Goal: Task Accomplishment & Management: Manage account settings

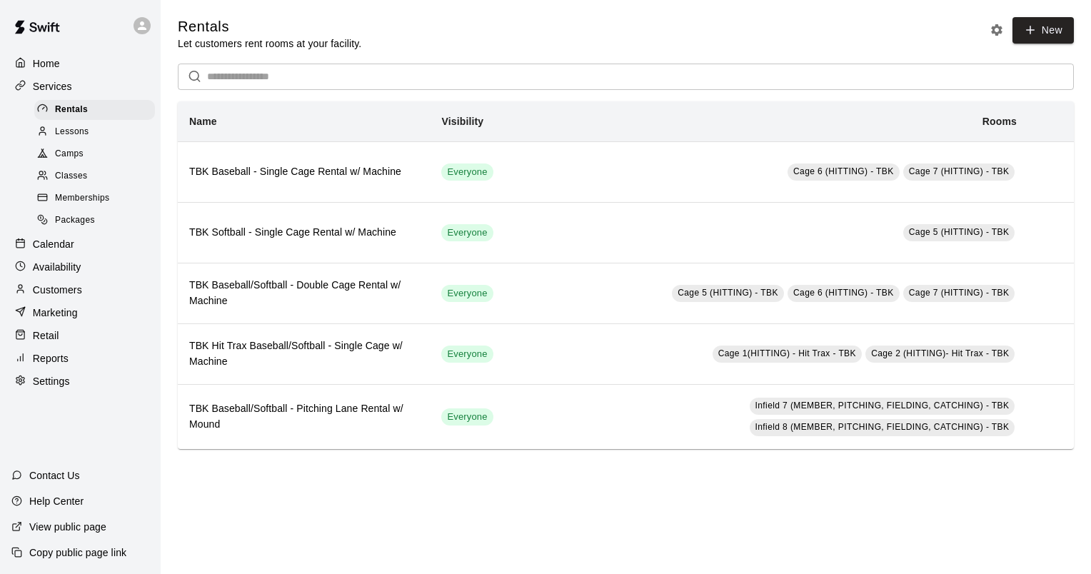
click at [51, 61] on p "Home" at bounding box center [46, 63] width 27 height 14
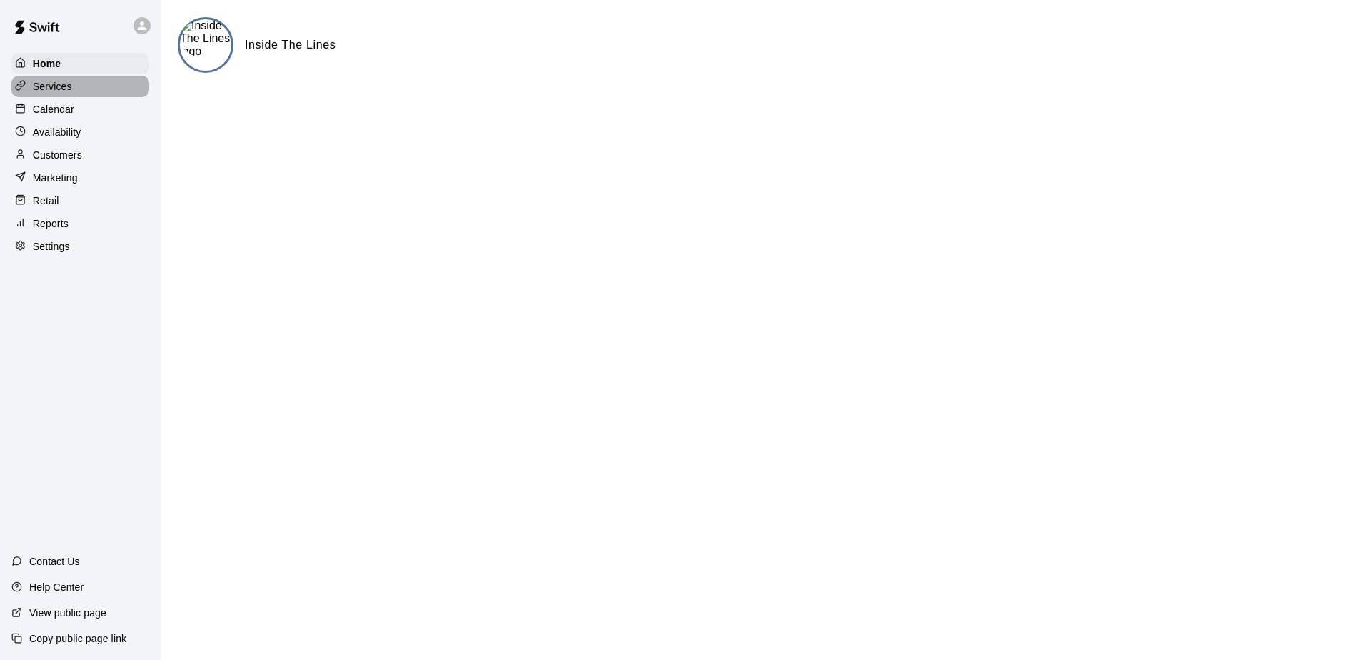
click at [58, 89] on p "Services" at bounding box center [52, 86] width 39 height 14
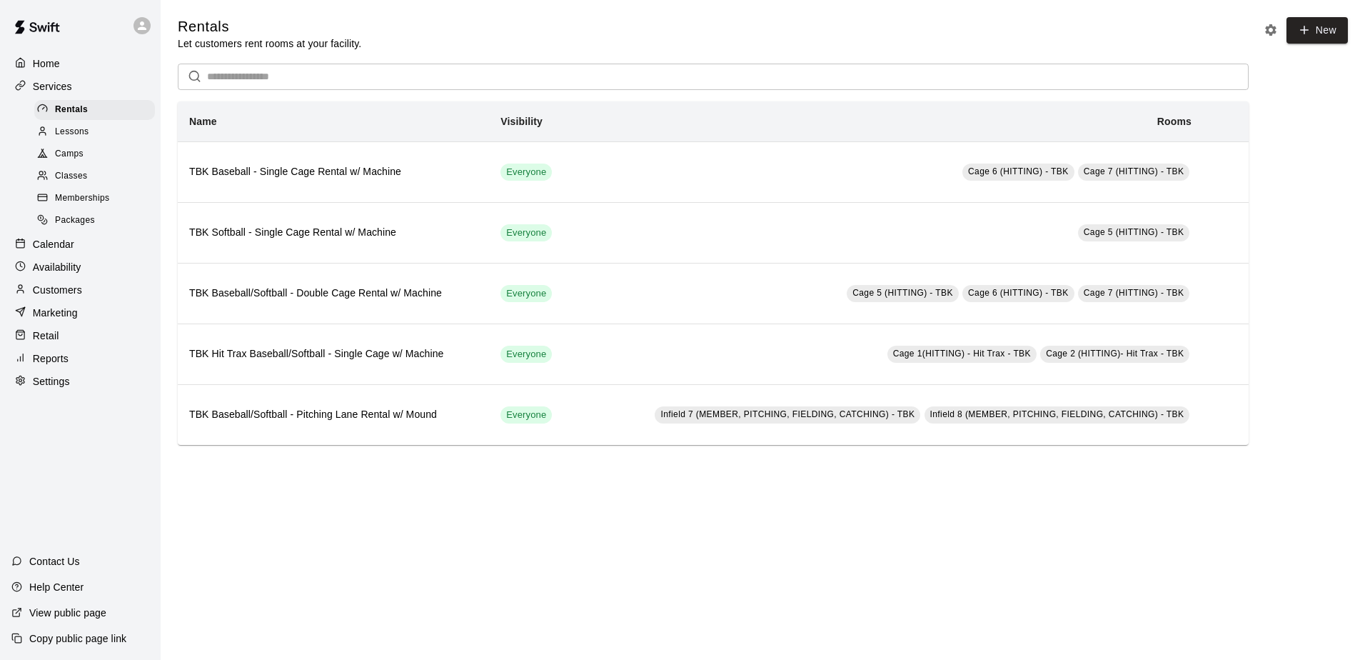
click at [69, 228] on span "Packages" at bounding box center [75, 220] width 40 height 14
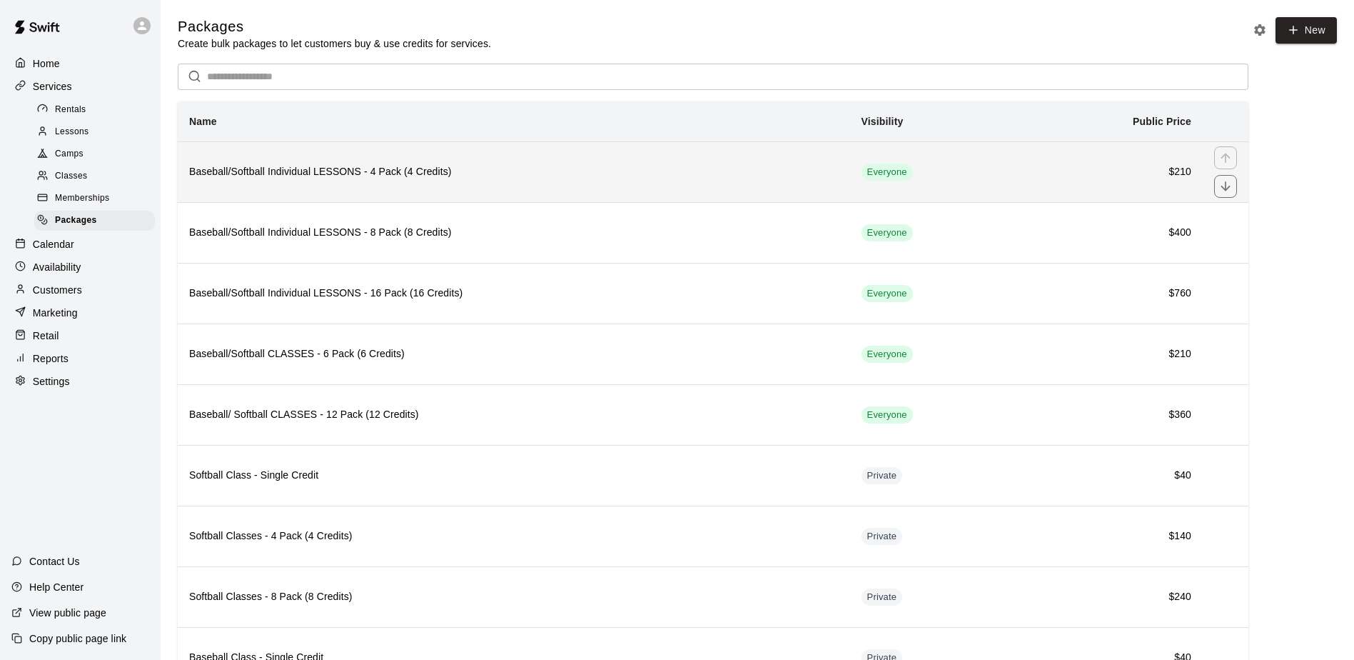
click at [438, 168] on h6 "Baseball/Softball Individual LESSONS - 4 Pack (4 Credits)" at bounding box center [514, 172] width 650 height 16
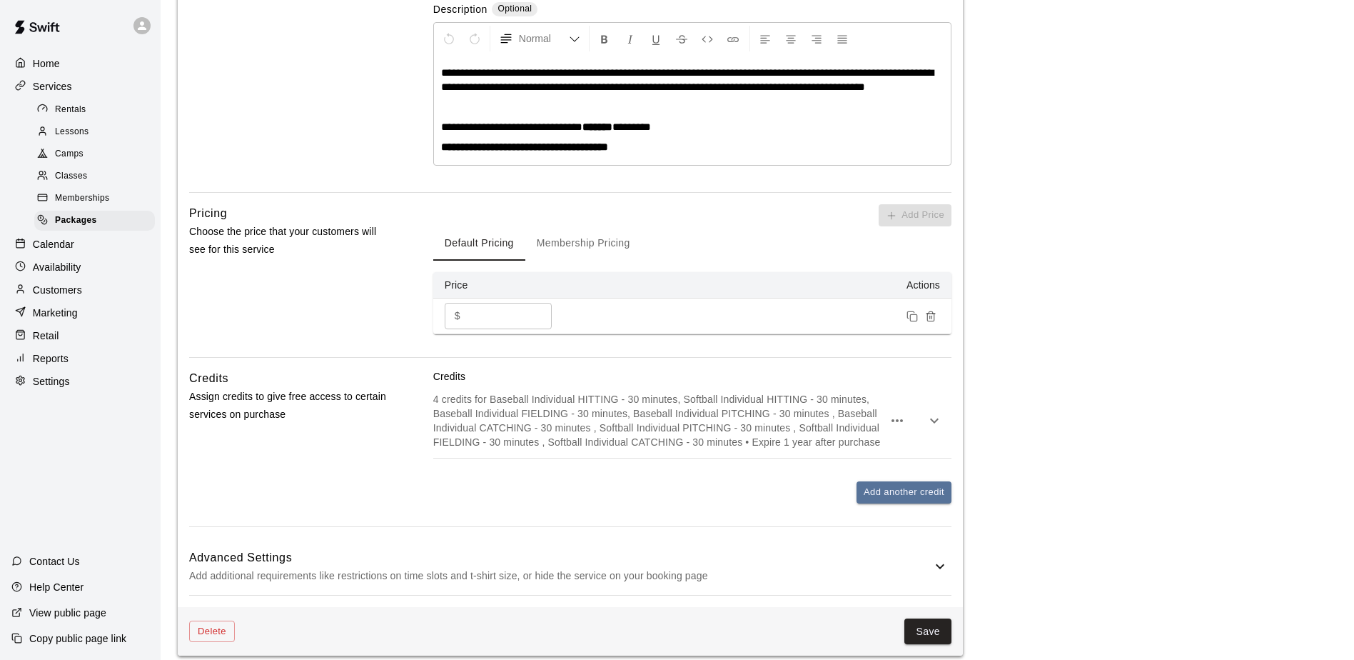
scroll to position [343, 0]
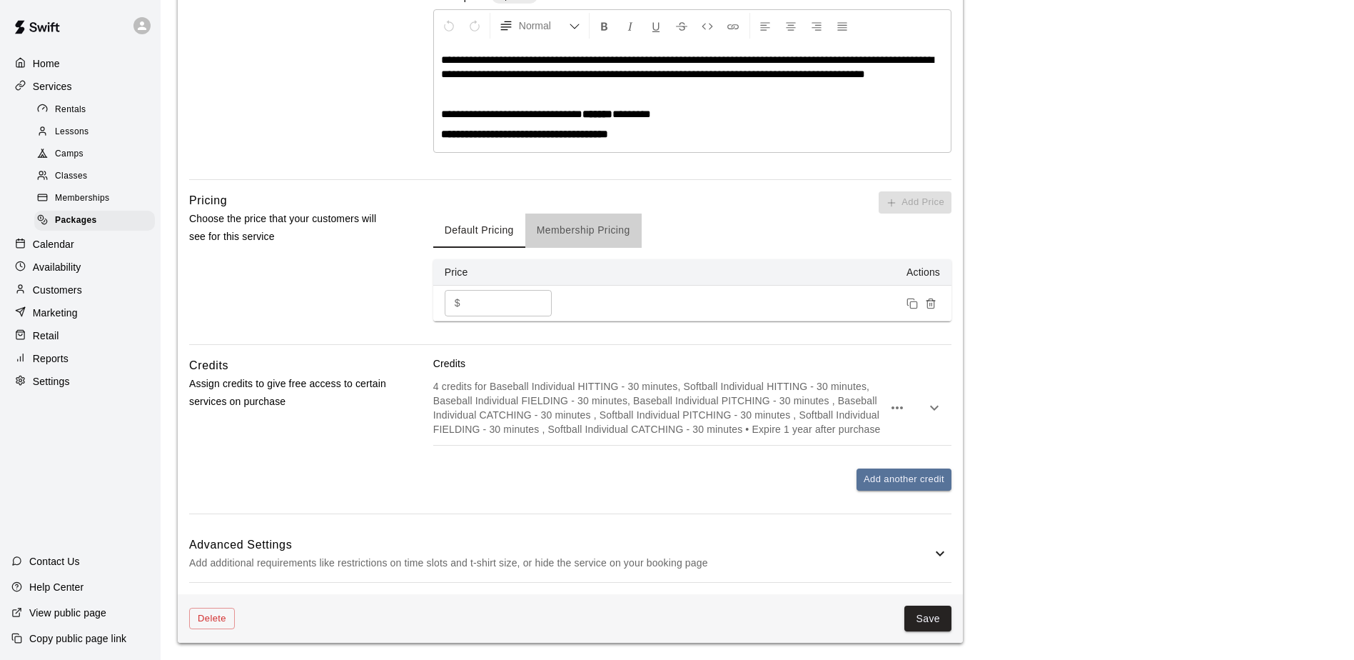
click at [559, 231] on button "Membership Pricing" at bounding box center [583, 230] width 116 height 34
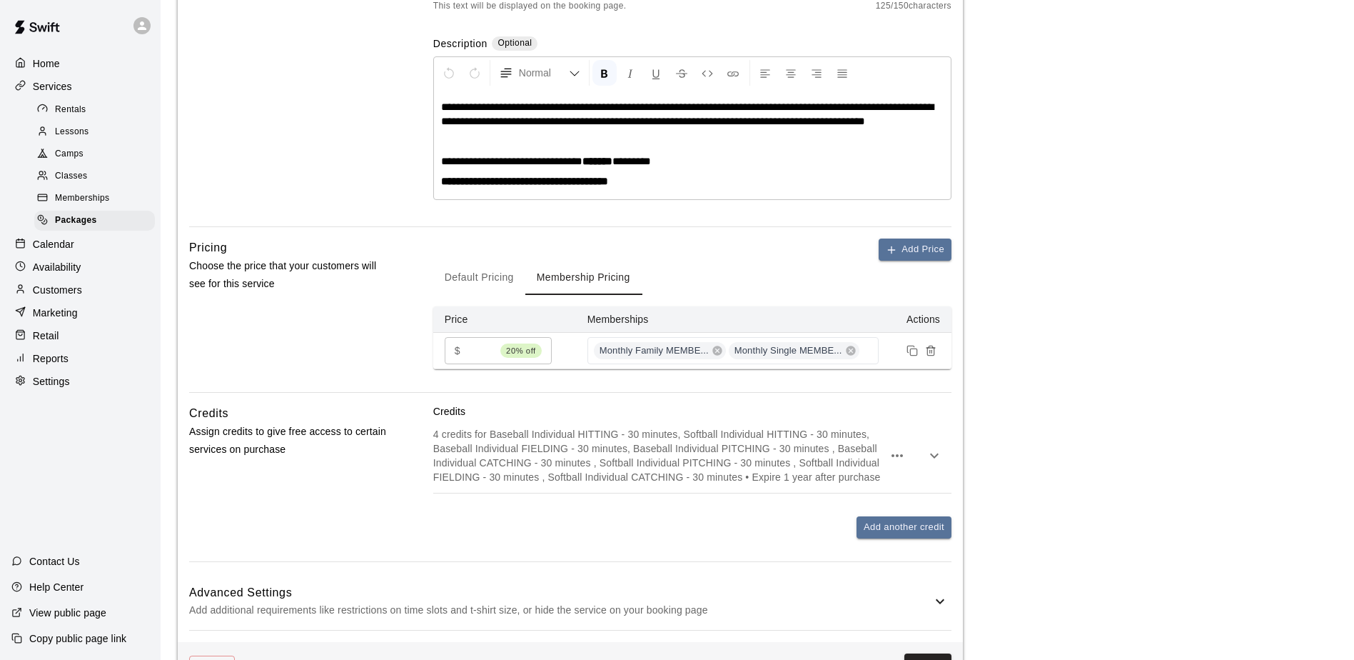
scroll to position [272, 0]
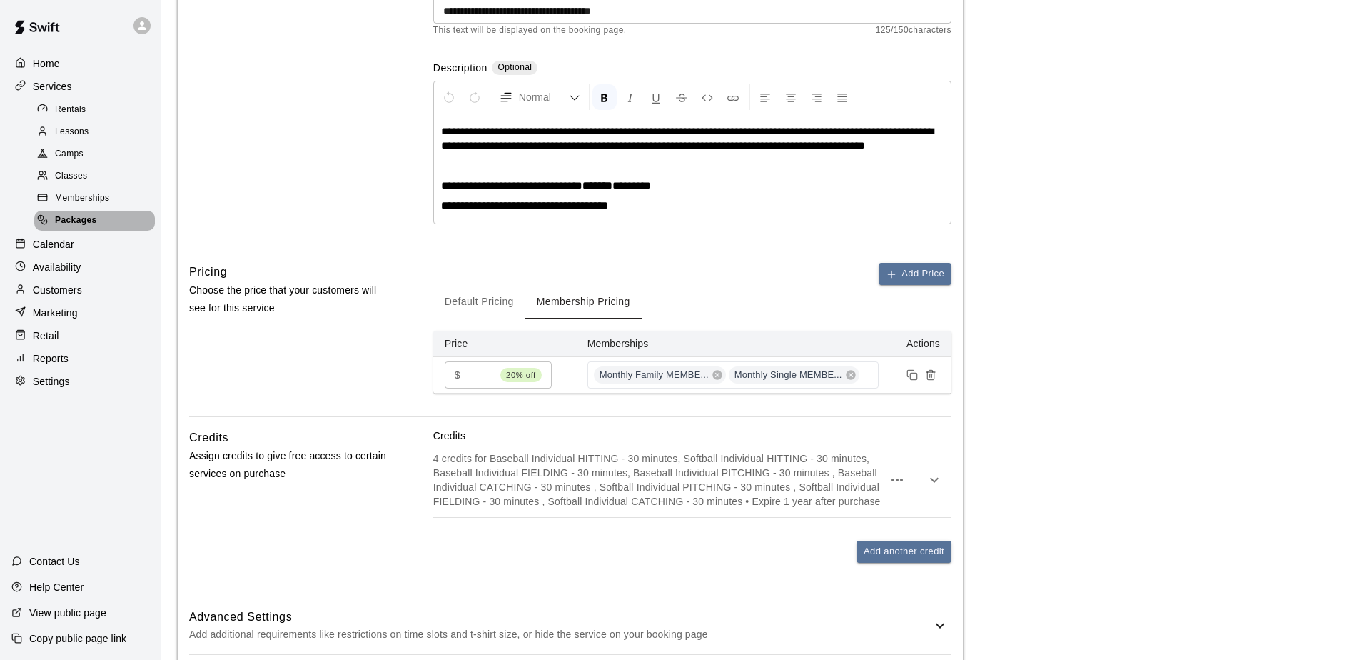
click at [82, 221] on span "Packages" at bounding box center [76, 220] width 42 height 14
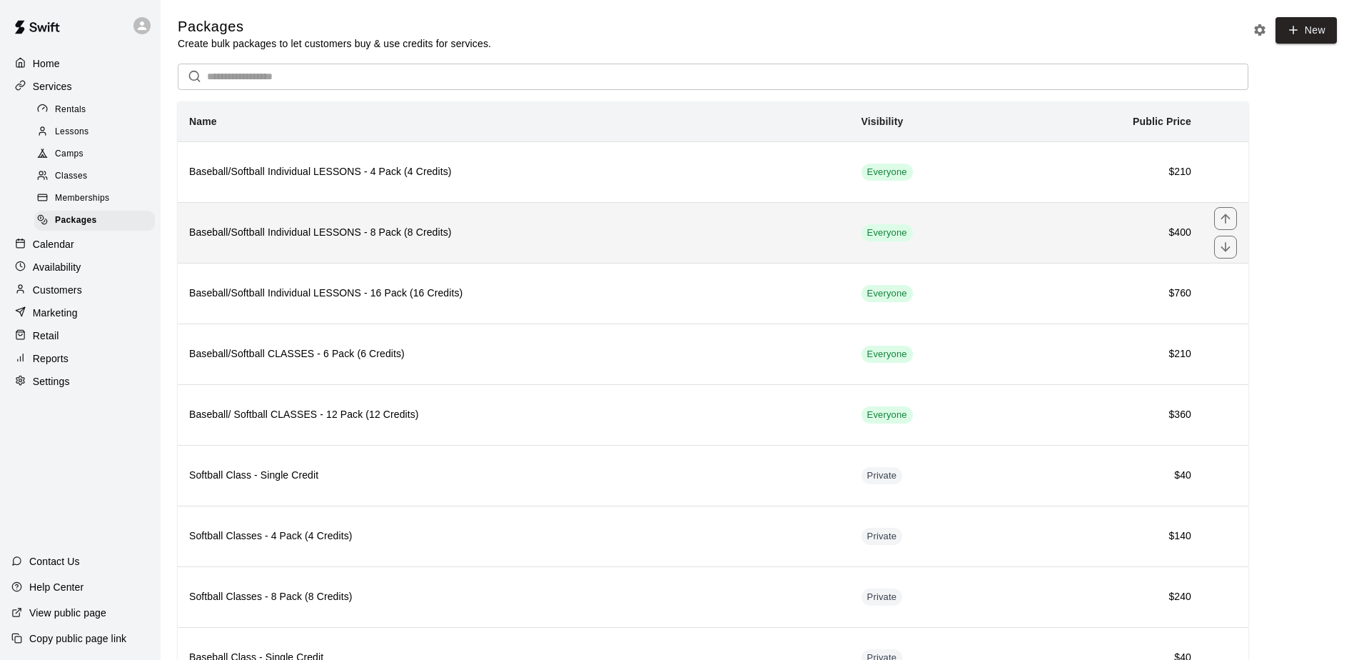
click at [407, 233] on h6 "Baseball/Softball Individual LESSONS - 8 Pack (8 Credits)" at bounding box center [514, 233] width 650 height 16
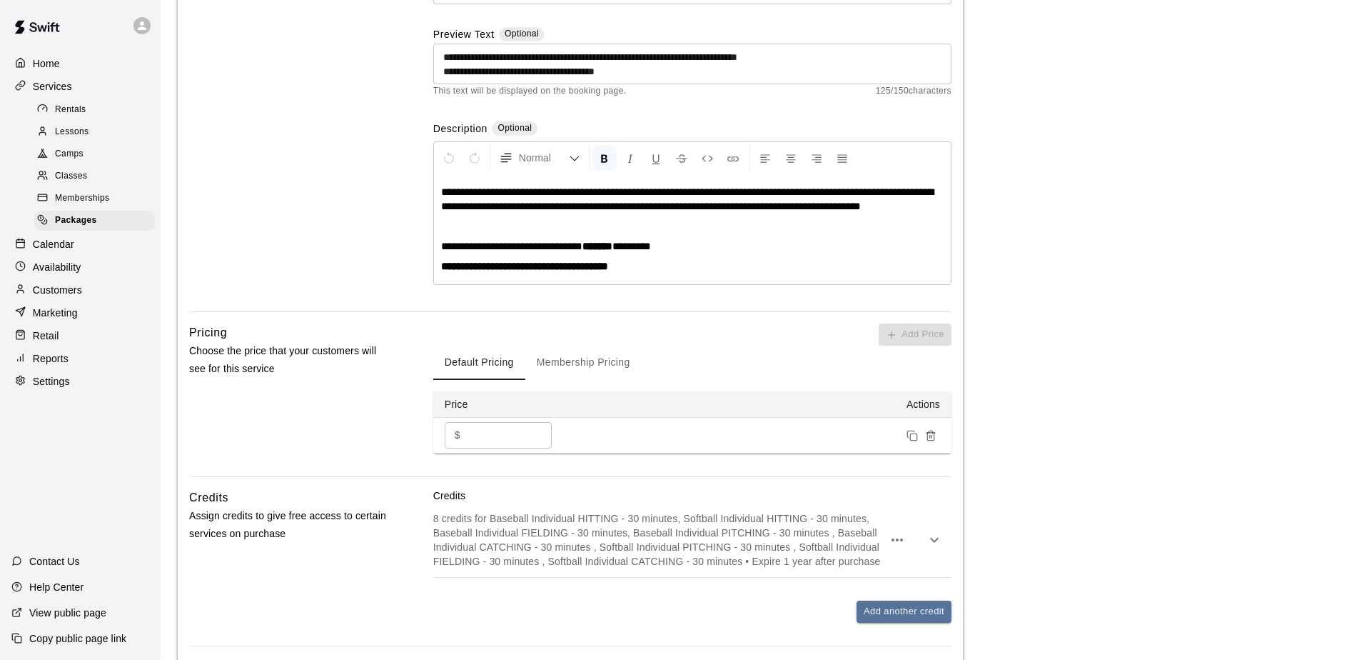
scroll to position [201, 0]
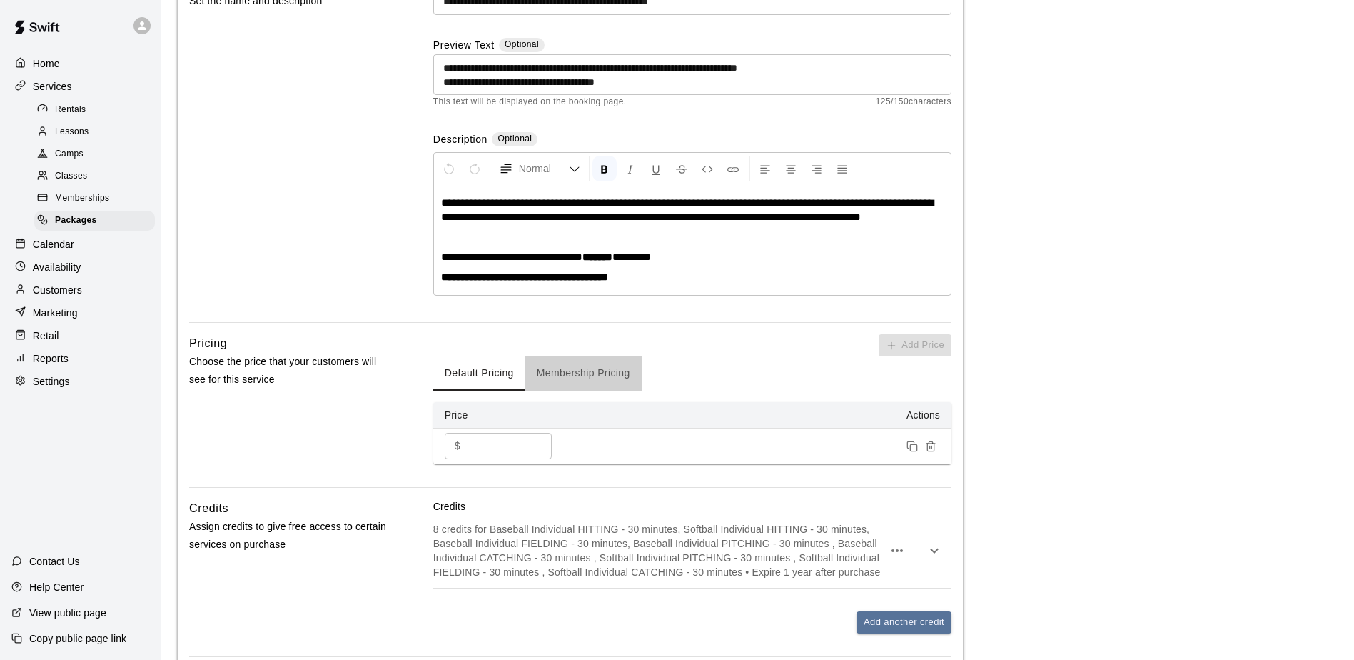
click at [568, 366] on button "Membership Pricing" at bounding box center [583, 373] width 116 height 34
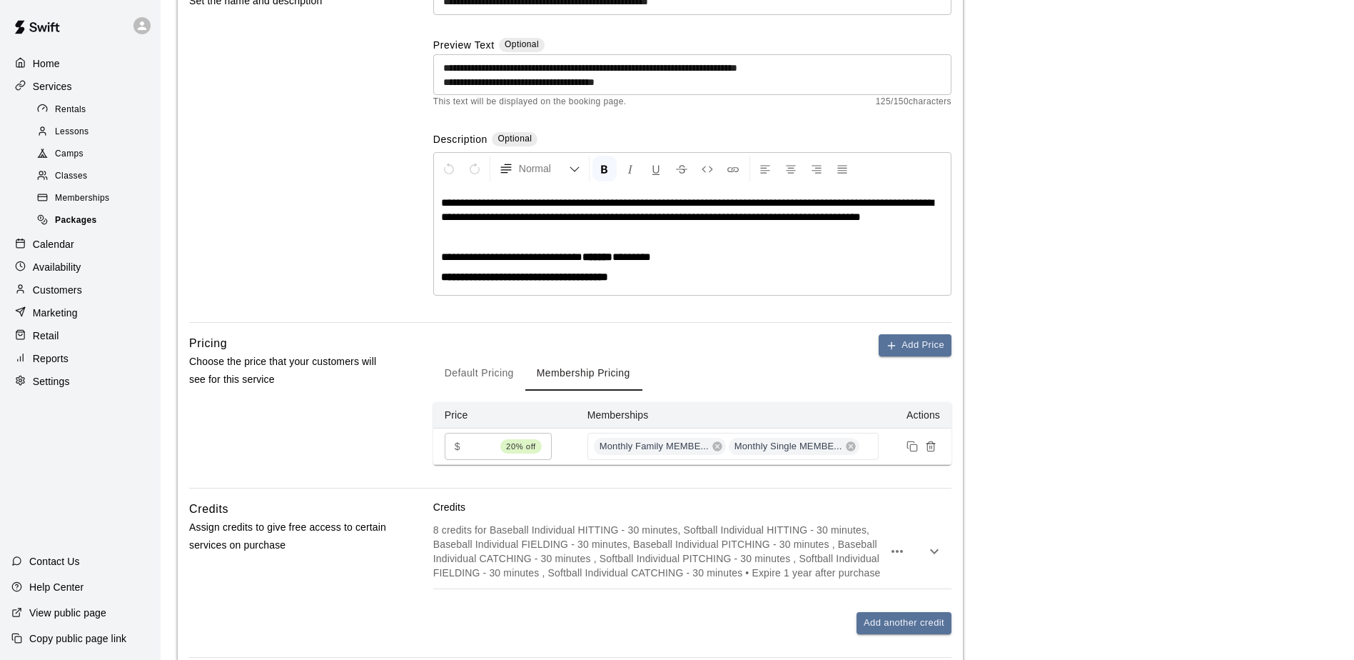
drag, startPoint x: 89, startPoint y: 231, endPoint x: 110, endPoint y: 228, distance: 20.9
click at [89, 228] on span "Packages" at bounding box center [76, 220] width 42 height 14
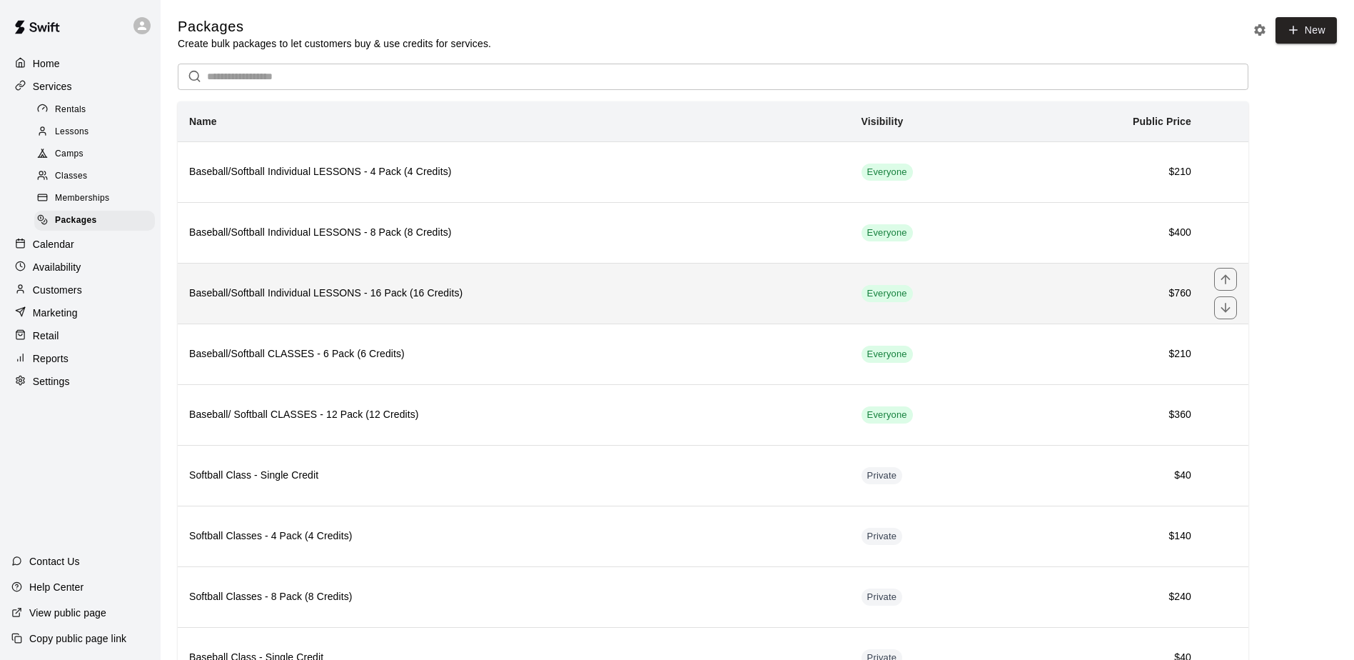
click at [447, 281] on th "Baseball/Softball Individual LESSONS - 16 Pack (16 Credits)" at bounding box center [514, 293] width 672 height 61
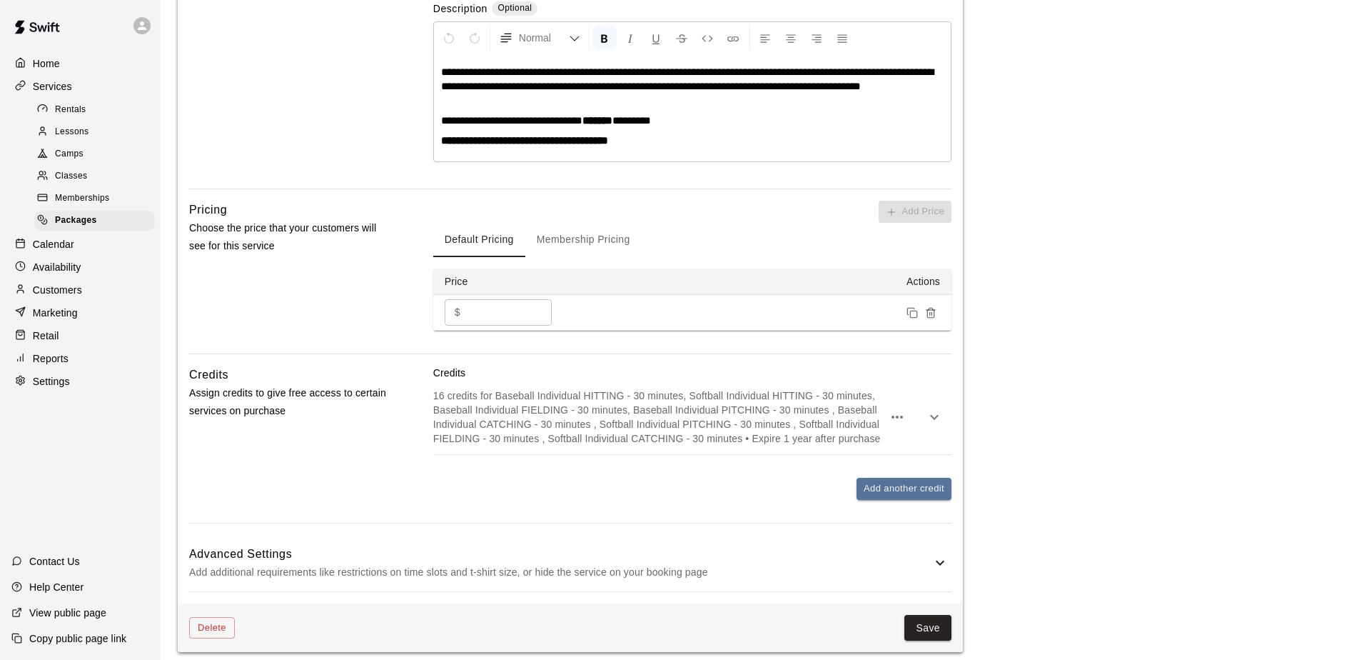
scroll to position [341, 0]
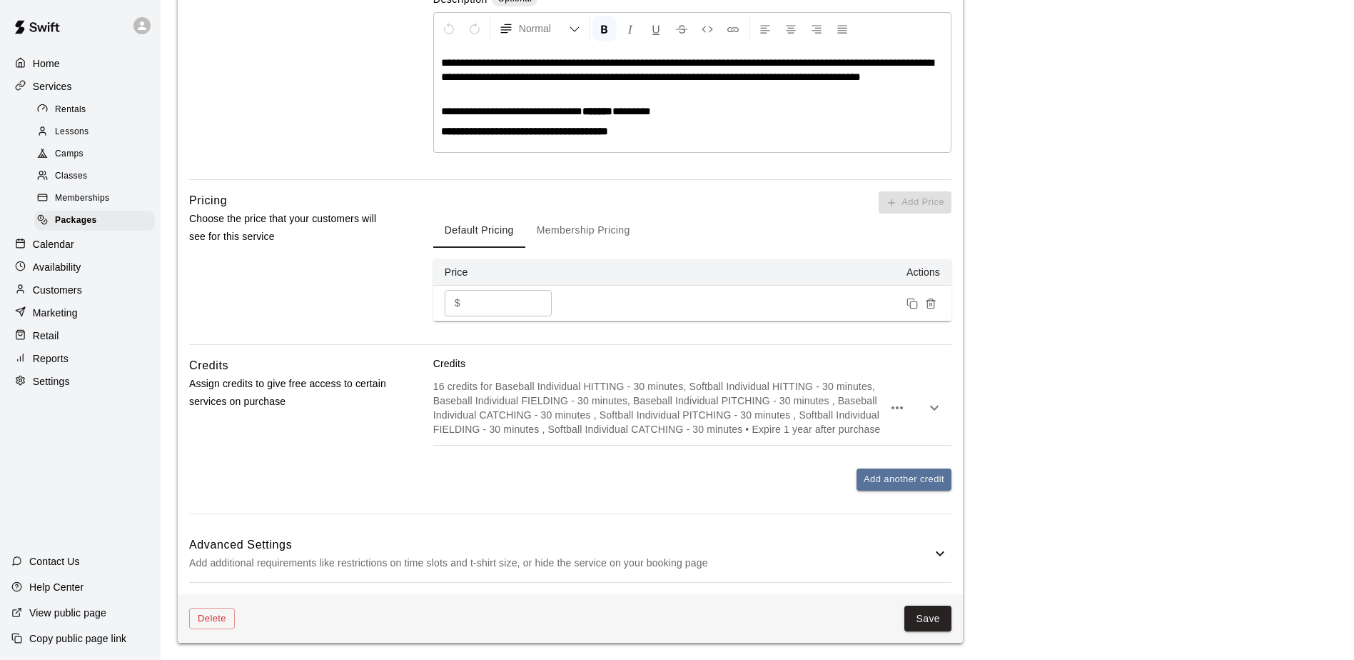
click at [595, 227] on button "Membership Pricing" at bounding box center [583, 230] width 116 height 34
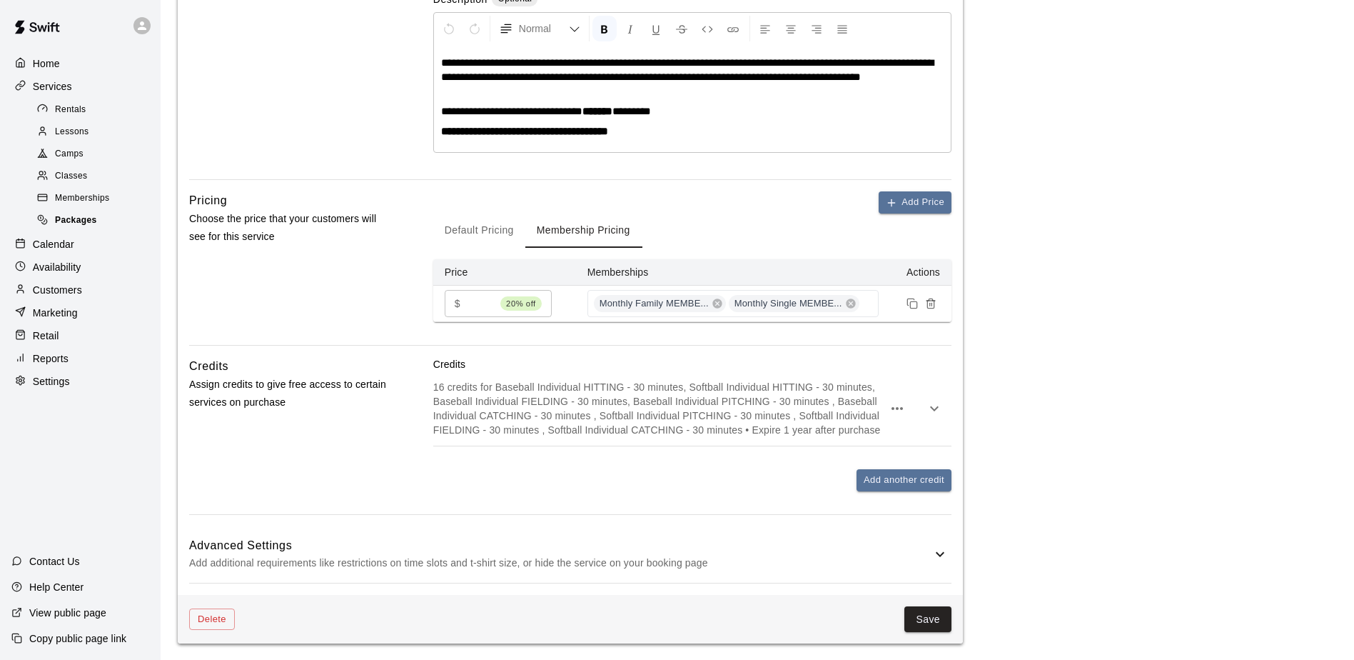
click at [78, 224] on span "Packages" at bounding box center [76, 220] width 42 height 14
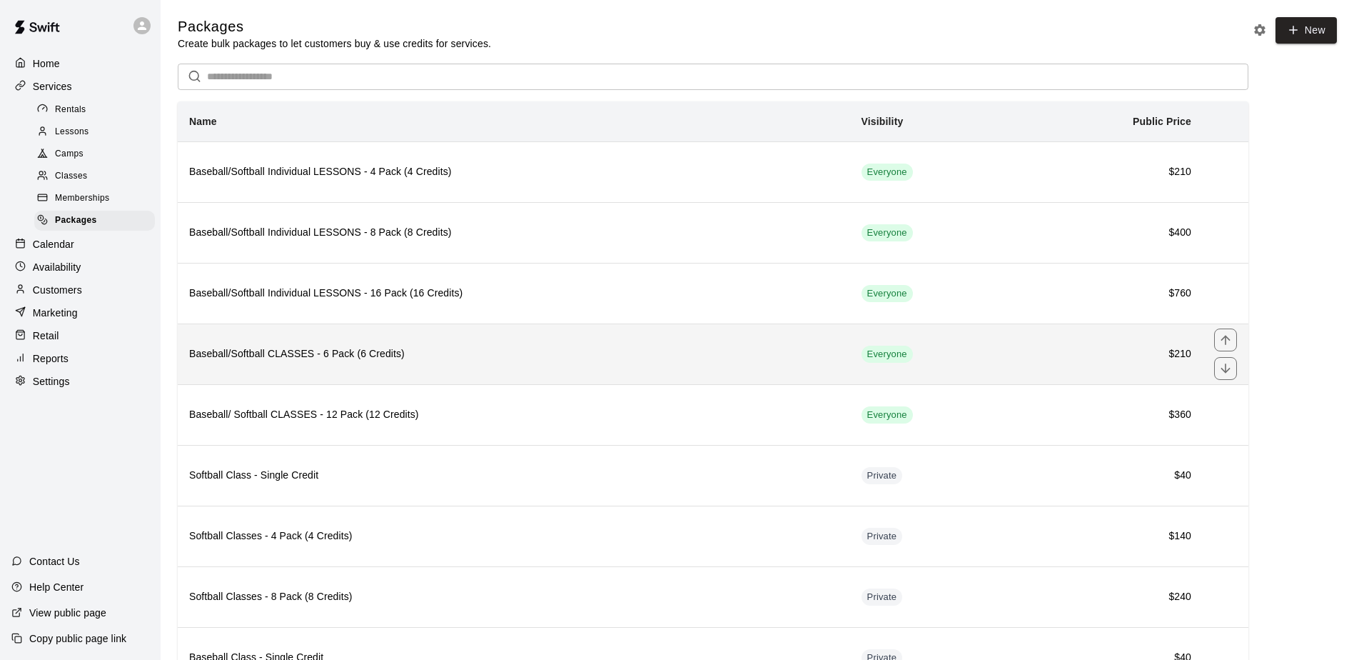
click at [327, 366] on th "Baseball/Softball CLASSES - 6 Pack (6 Credits)" at bounding box center [514, 353] width 672 height 61
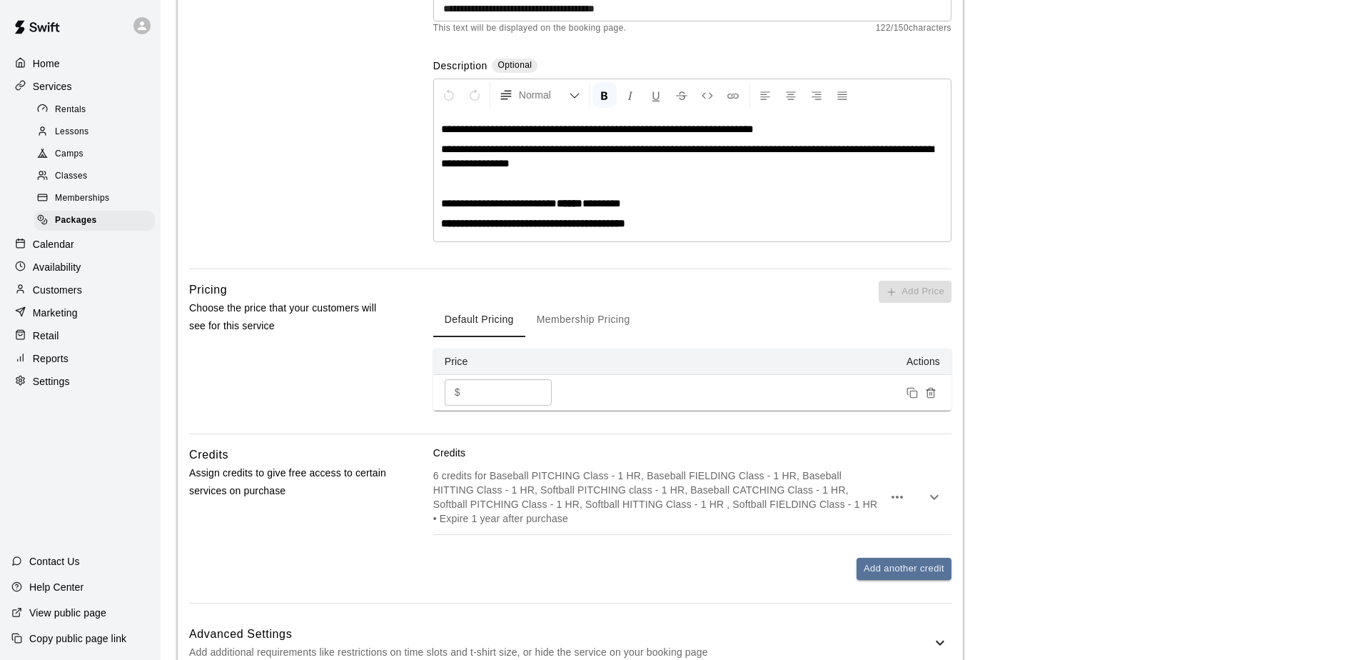
scroll to position [286, 0]
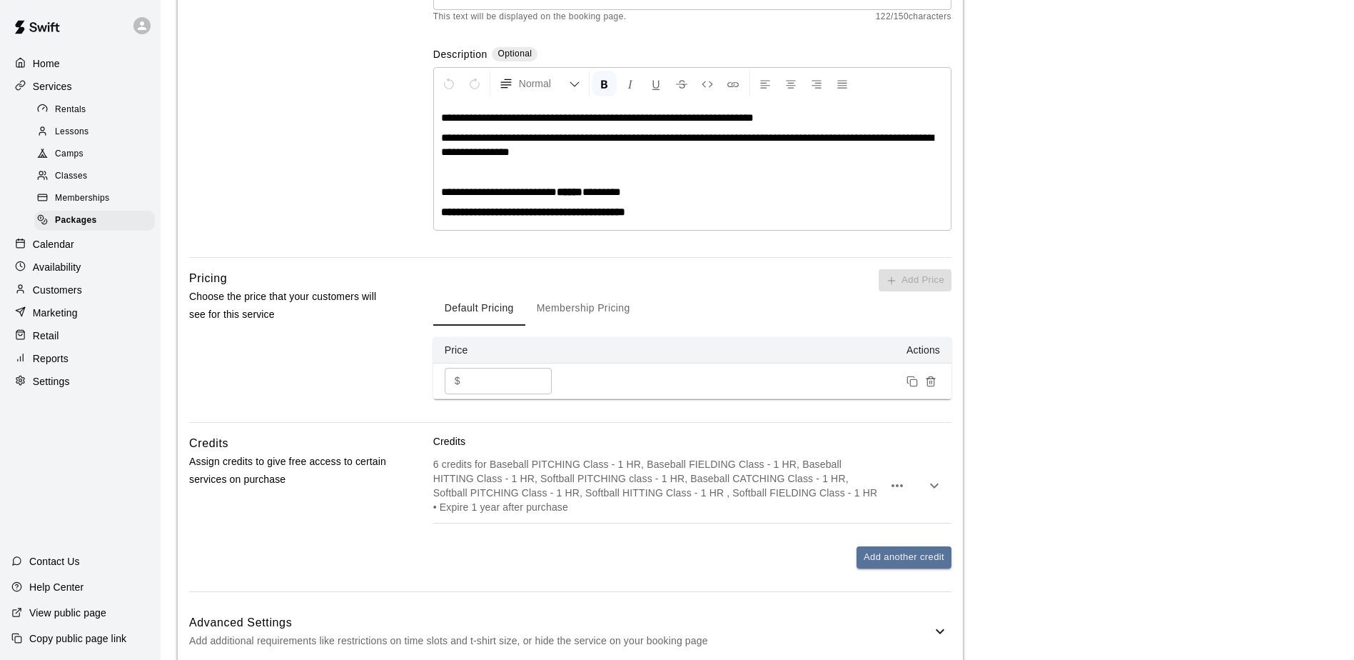
click at [595, 298] on button "Membership Pricing" at bounding box center [583, 308] width 116 height 34
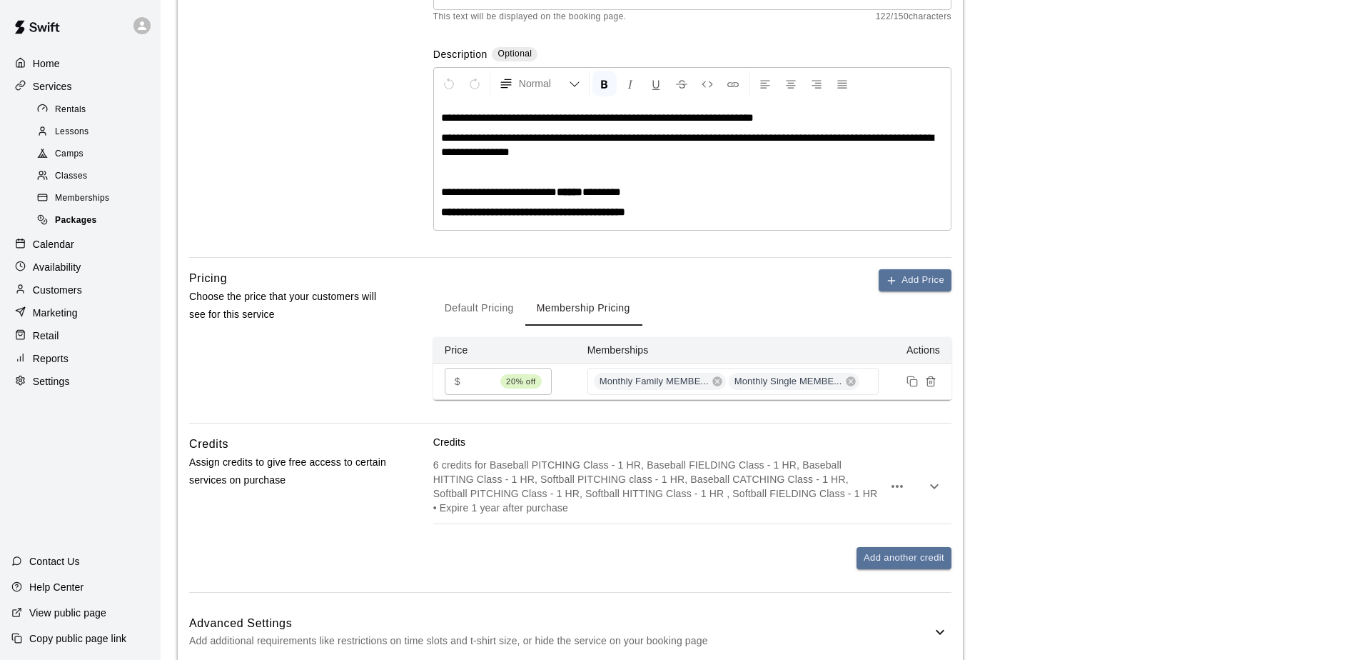
click at [74, 219] on span "Packages" at bounding box center [76, 220] width 42 height 14
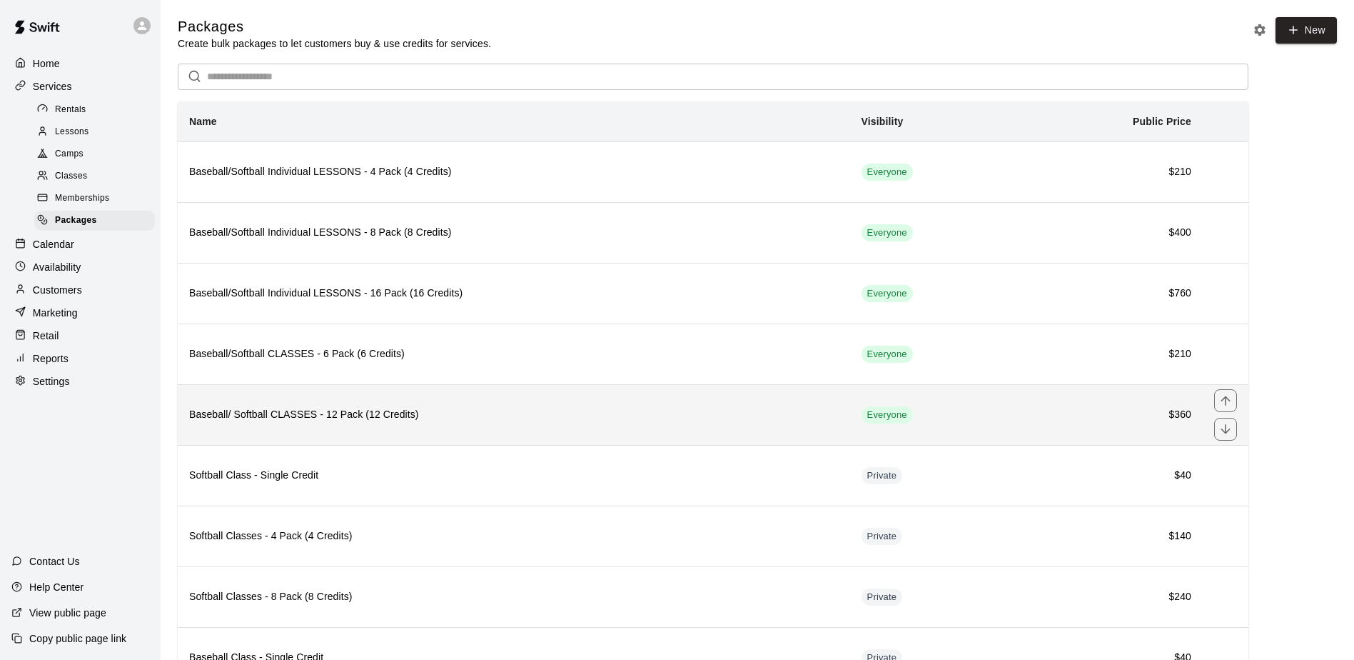
click at [373, 410] on h6 "Baseball/ Softball CLASSES - 12 Pack (12 Credits)" at bounding box center [514, 415] width 650 height 16
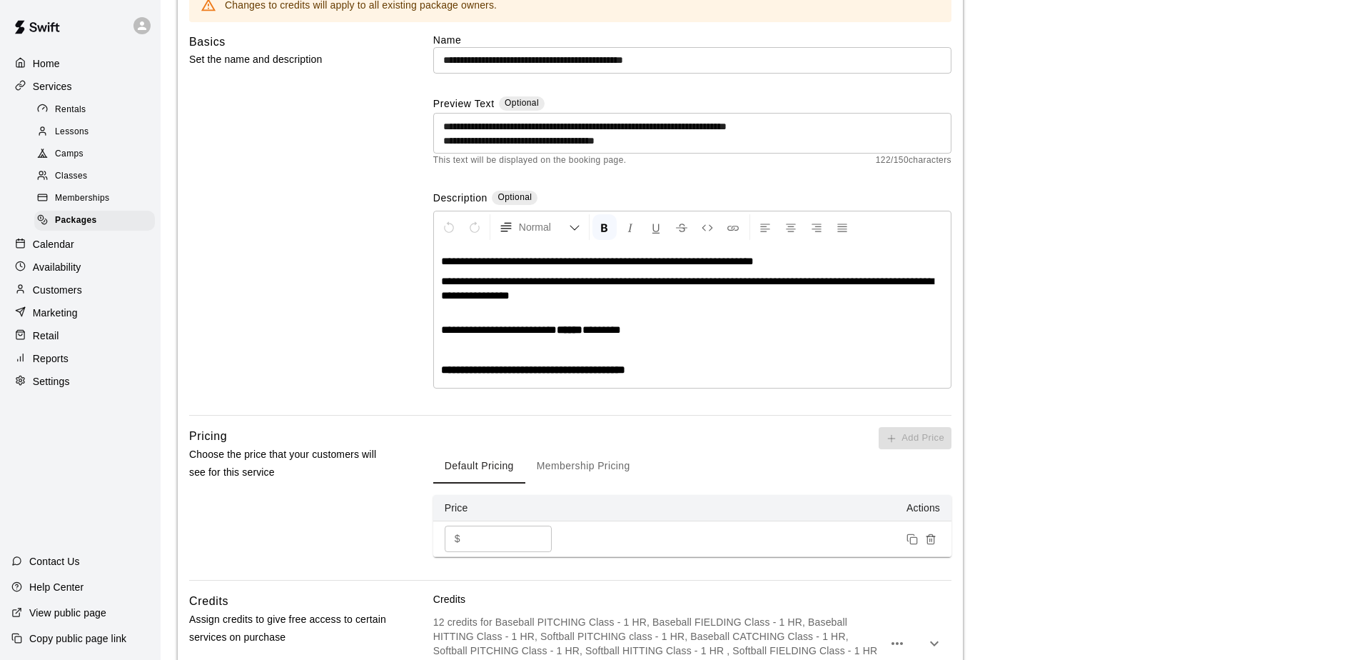
scroll to position [143, 0]
click at [579, 460] on button "Membership Pricing" at bounding box center [583, 465] width 116 height 34
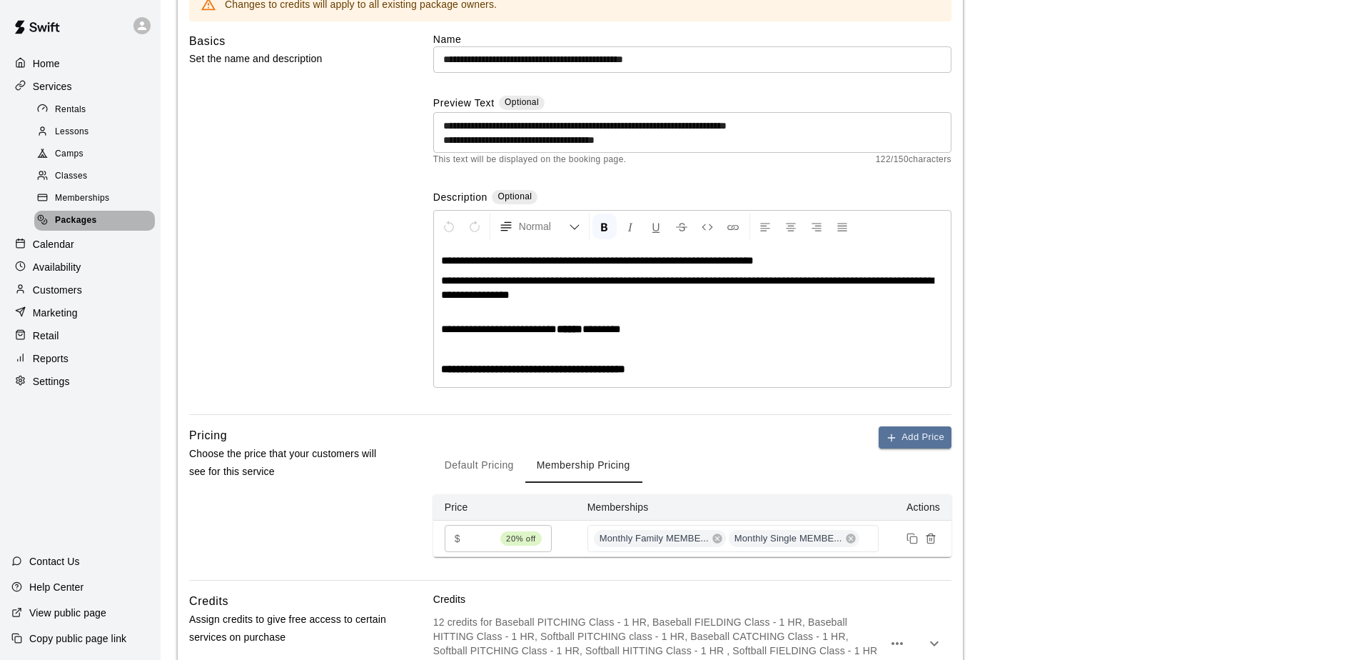
click at [77, 223] on span "Packages" at bounding box center [76, 220] width 42 height 14
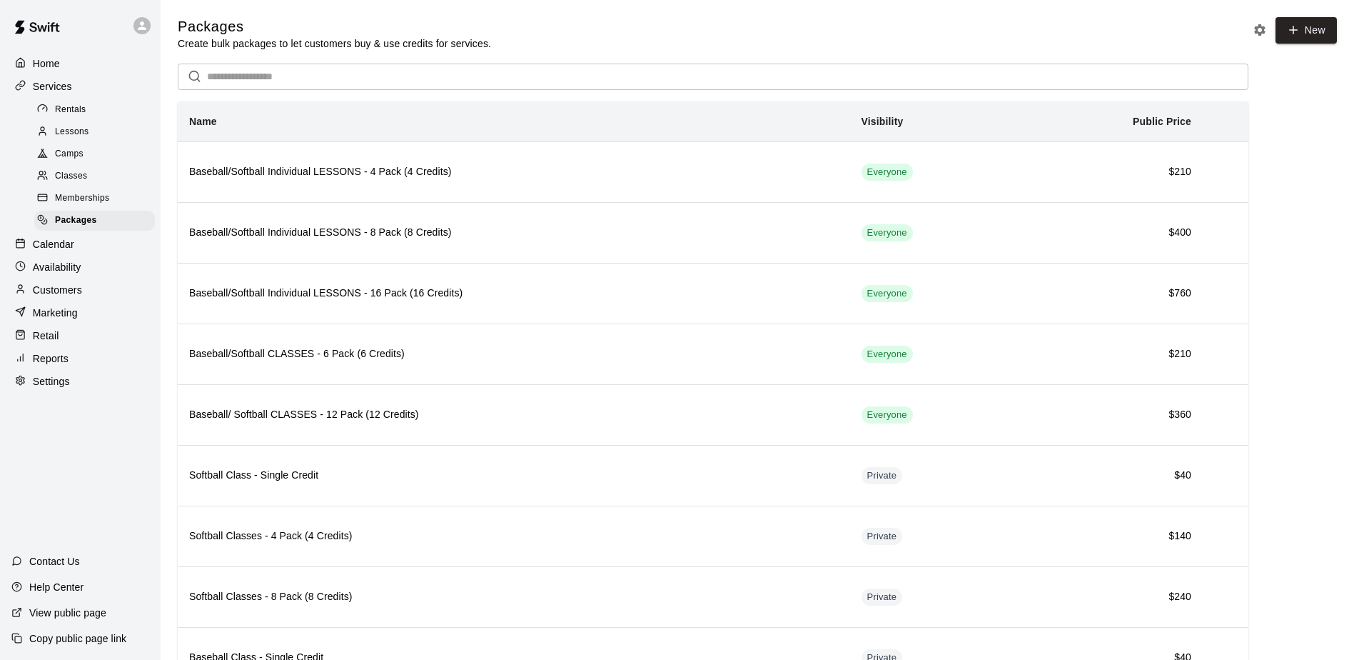
click at [76, 135] on span "Lessons" at bounding box center [72, 132] width 34 height 14
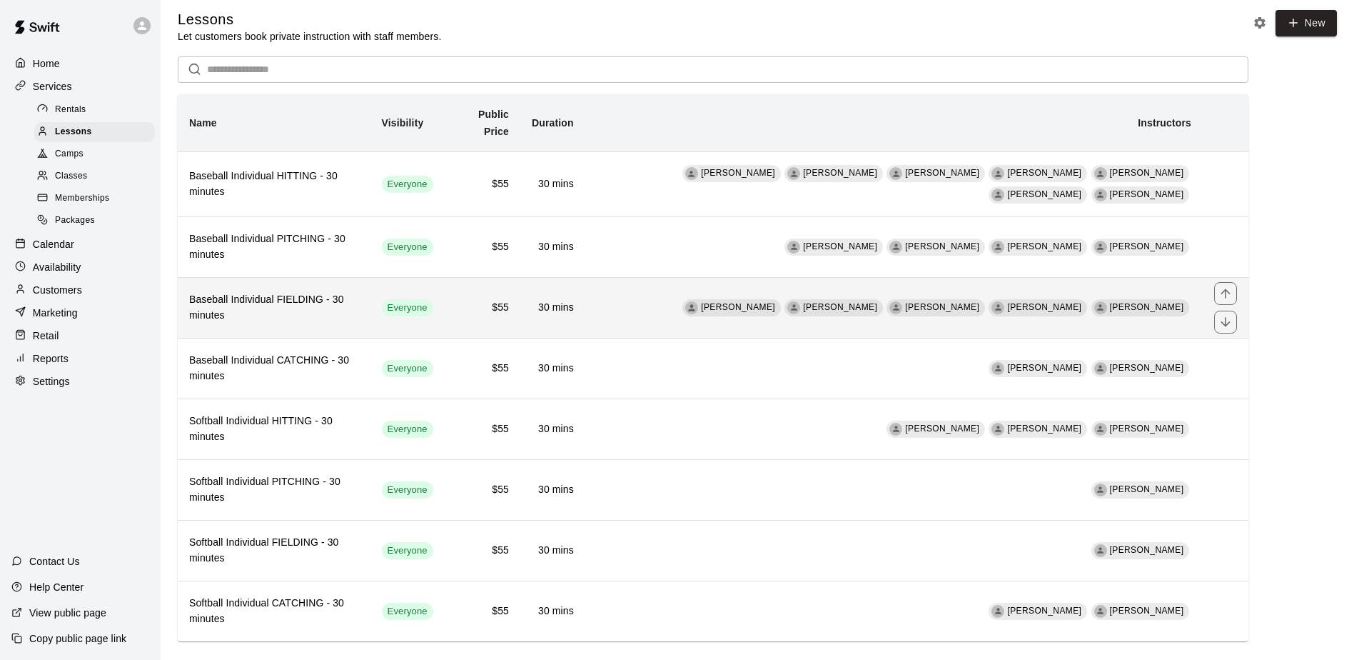
scroll to position [9, 0]
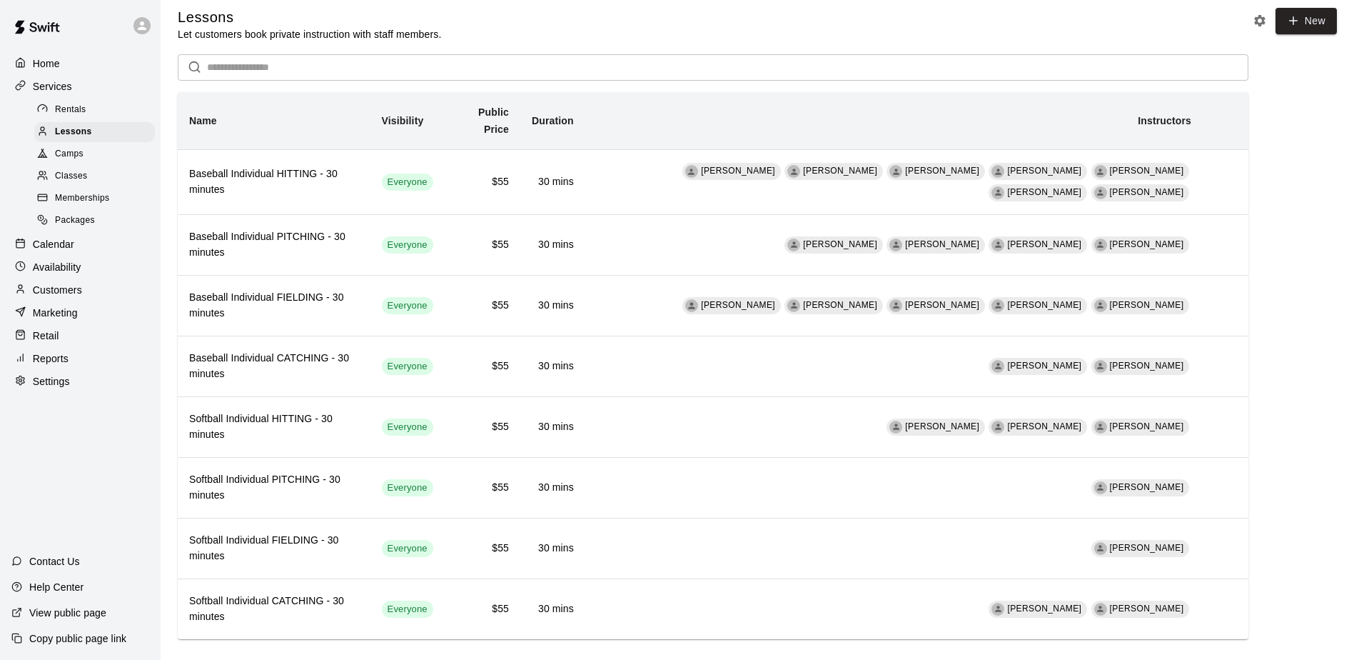
click at [61, 174] on span "Classes" at bounding box center [71, 176] width 32 height 14
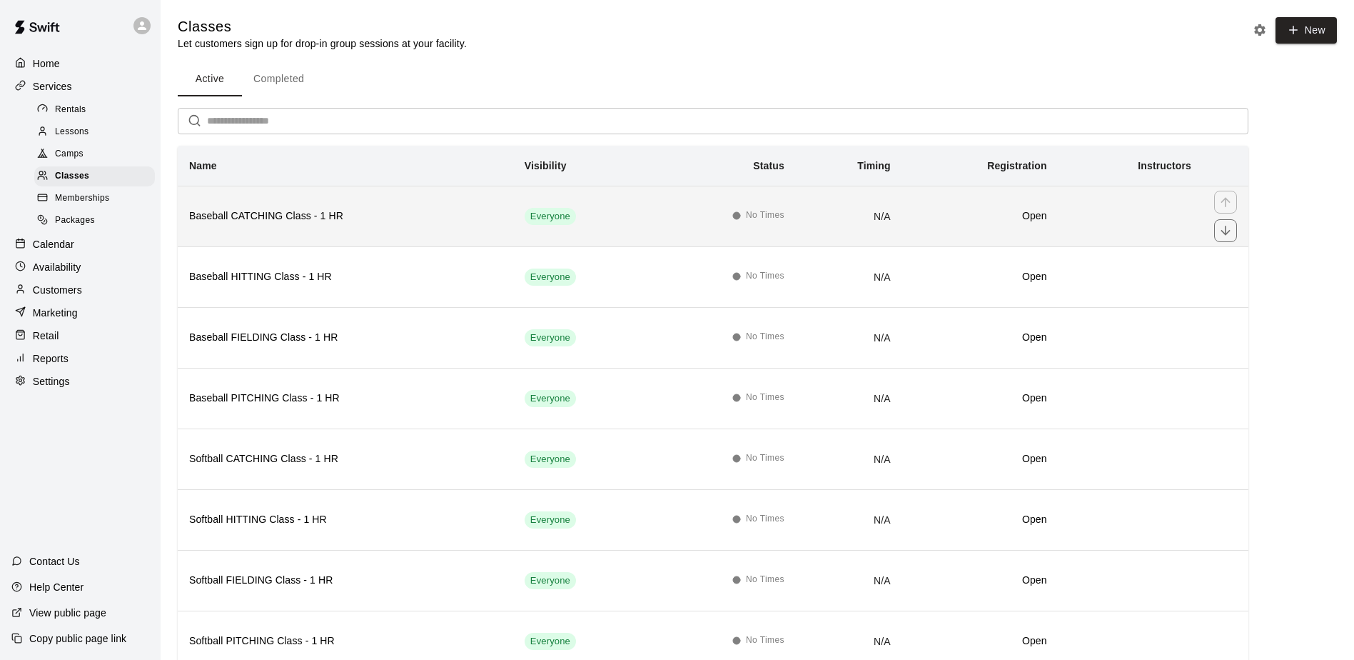
click at [285, 217] on h6 "Baseball CATCHING Class - 1 HR" at bounding box center [345, 216] width 313 height 16
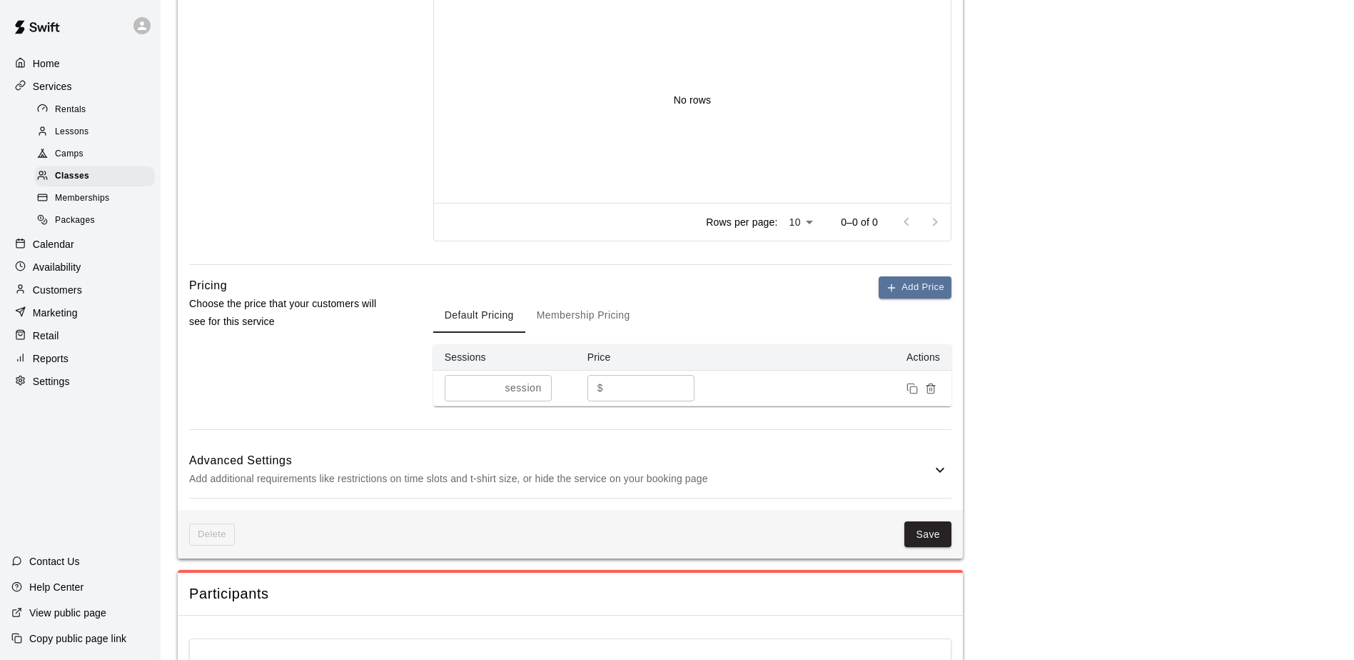
scroll to position [642, 0]
click at [538, 311] on button "Membership Pricing" at bounding box center [583, 313] width 116 height 34
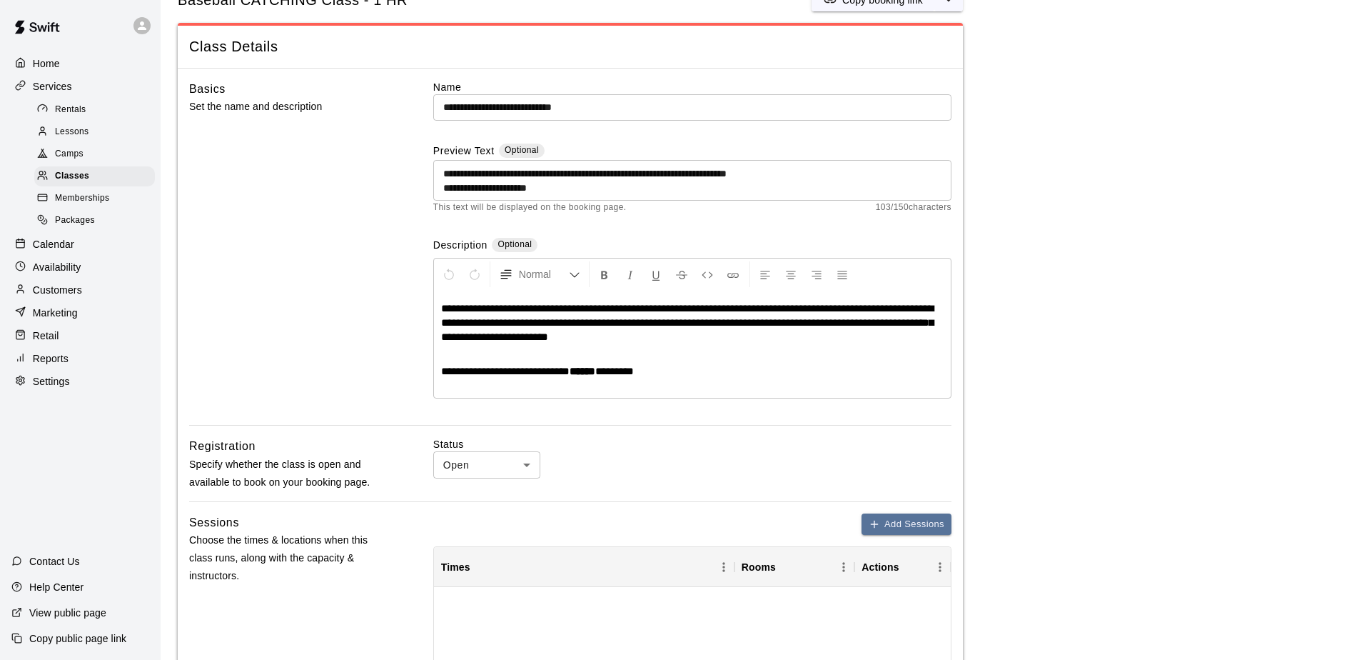
scroll to position [0, 0]
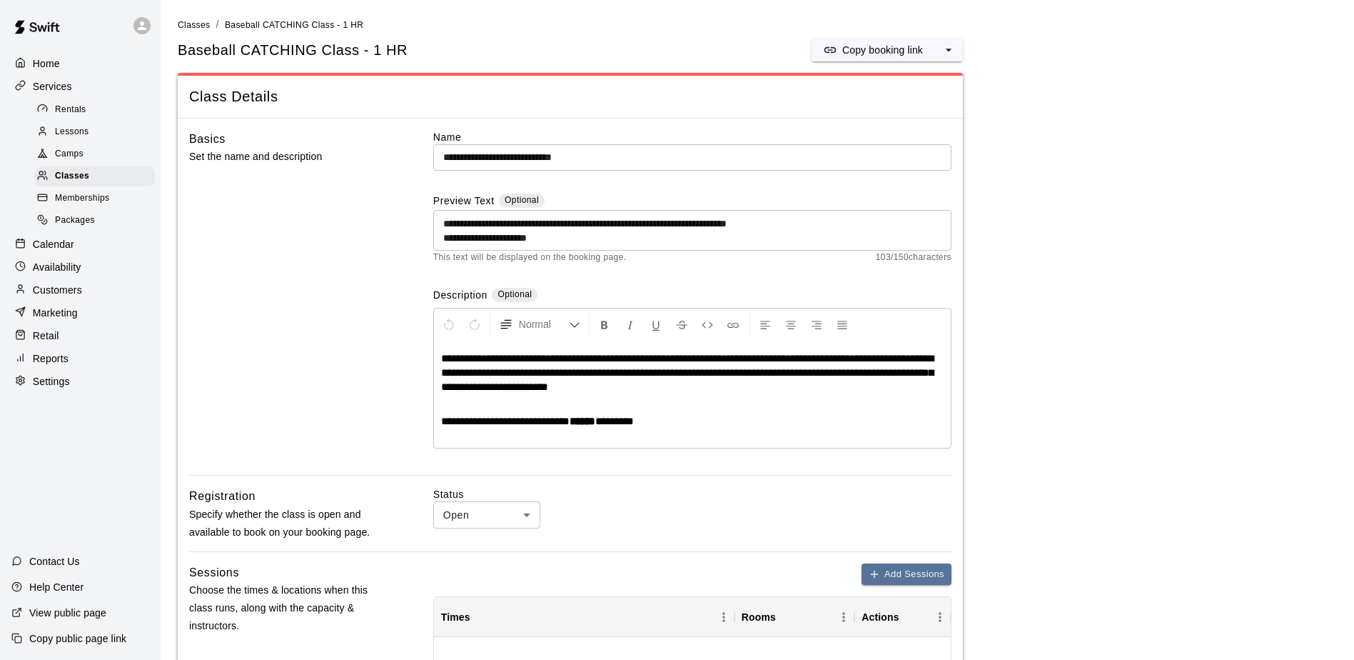
click at [91, 224] on span "Packages" at bounding box center [75, 220] width 40 height 14
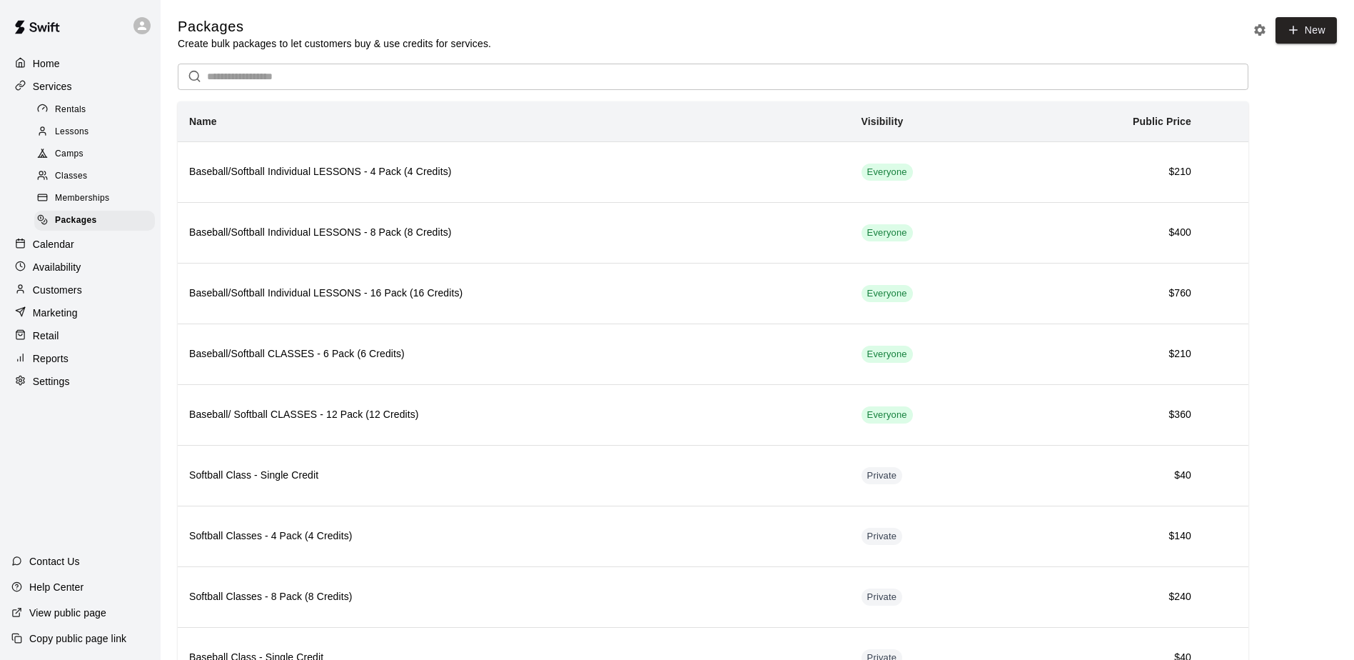
click at [85, 182] on span "Classes" at bounding box center [71, 176] width 32 height 14
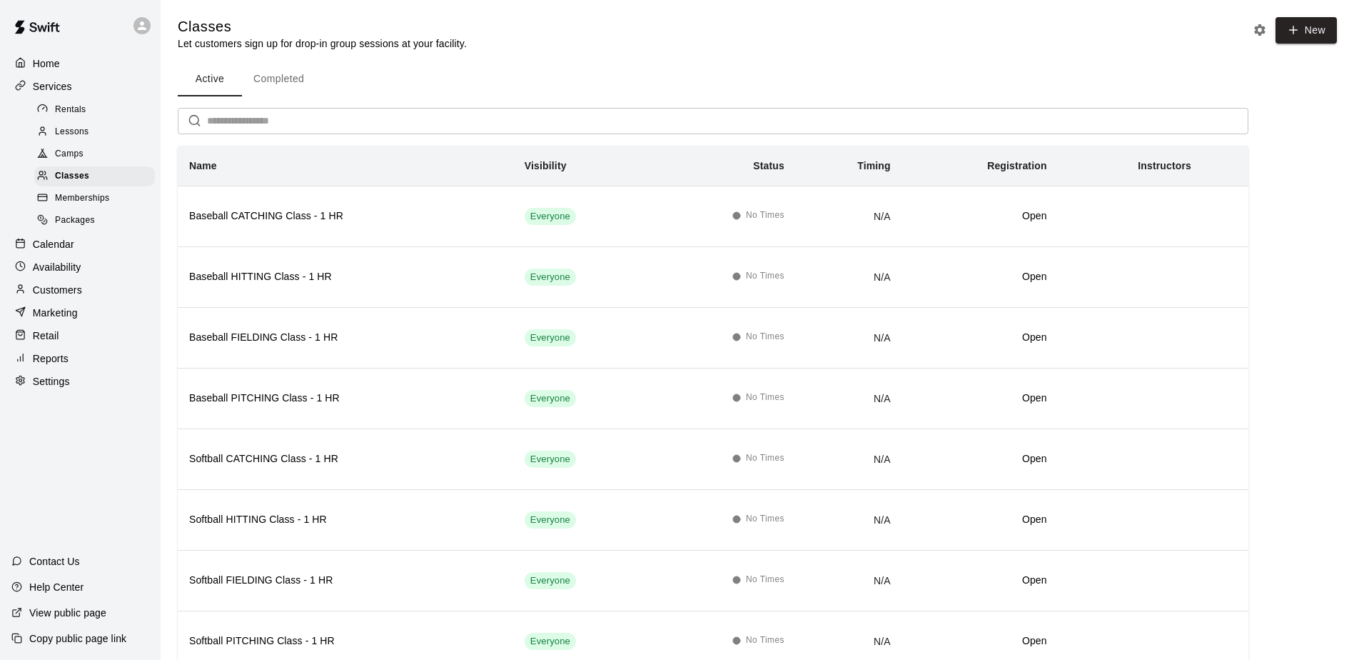
click at [77, 132] on span "Lessons" at bounding box center [72, 132] width 34 height 14
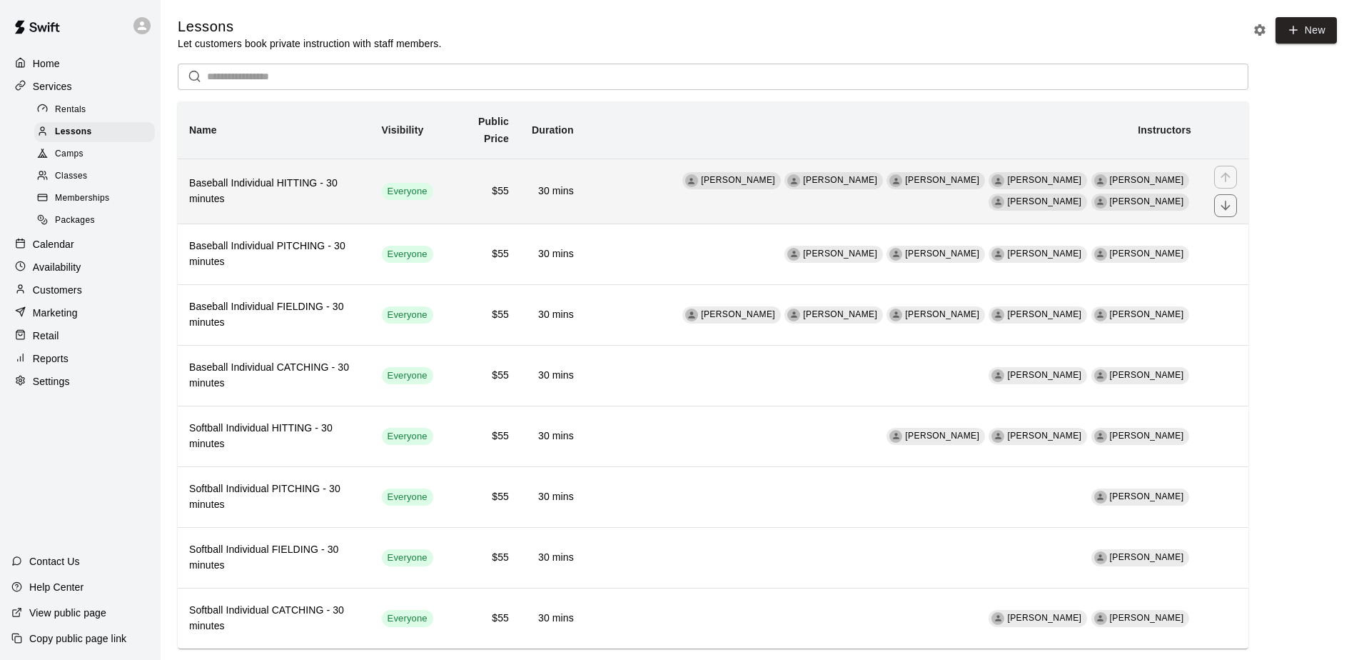
click at [329, 176] on h6 "Baseball Individual HITTING - 30 minutes" at bounding box center [274, 191] width 170 height 31
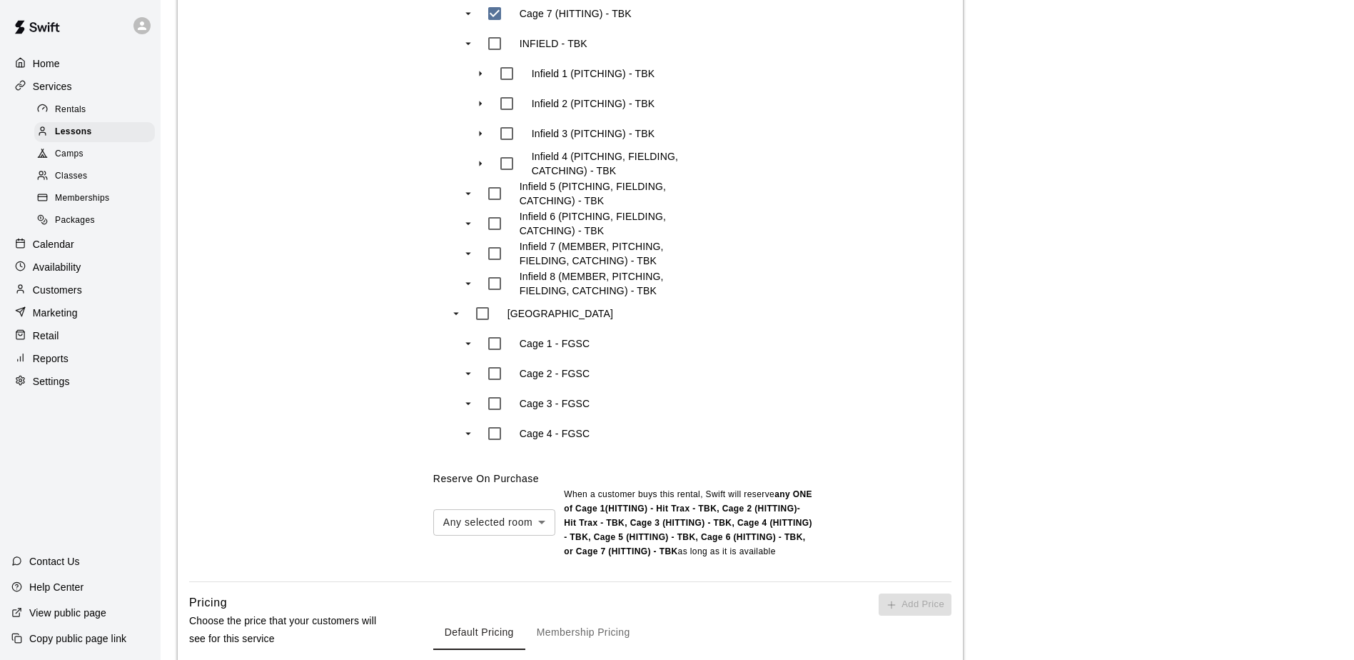
scroll to position [1285, 0]
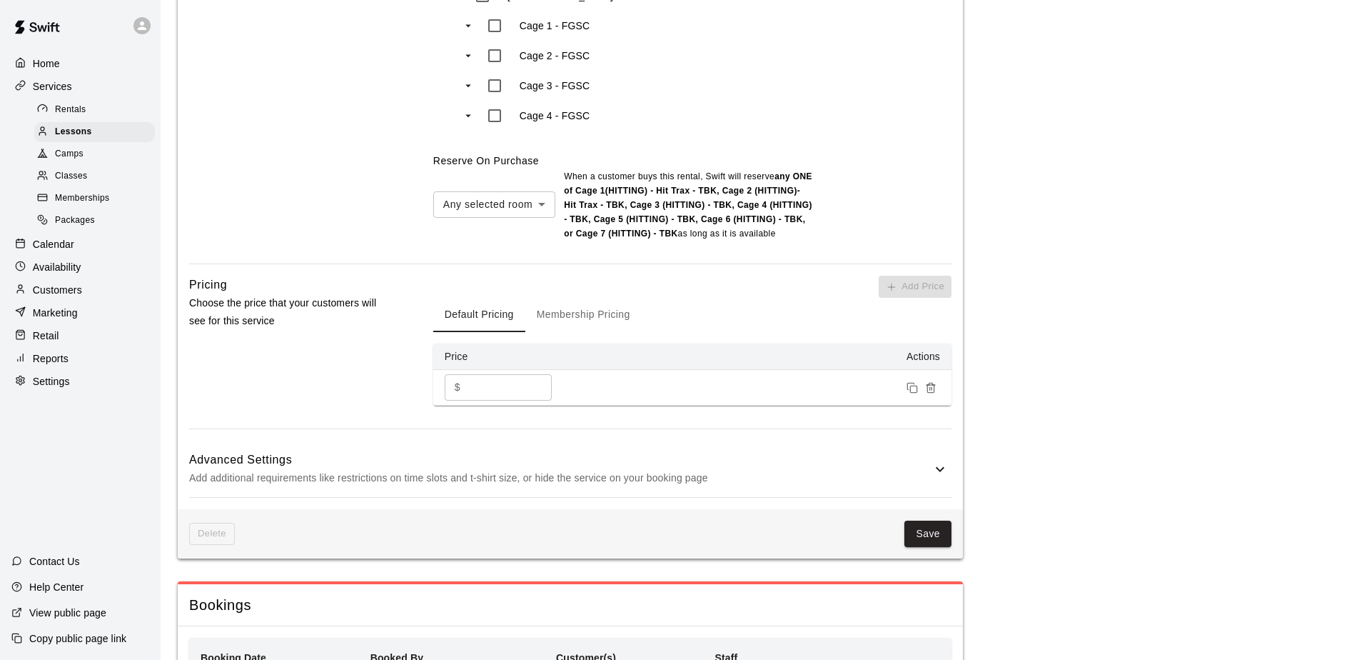
click at [586, 298] on button "Membership Pricing" at bounding box center [583, 315] width 116 height 34
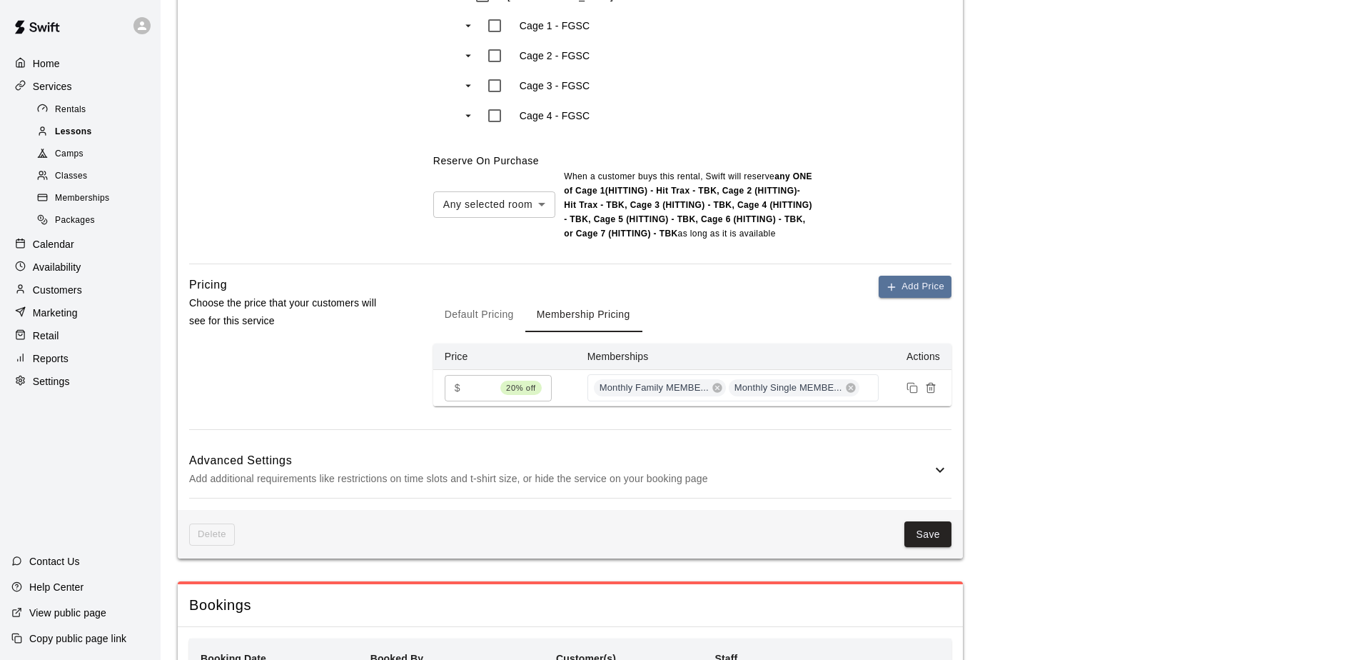
click at [62, 125] on div "Lessons" at bounding box center [94, 132] width 121 height 20
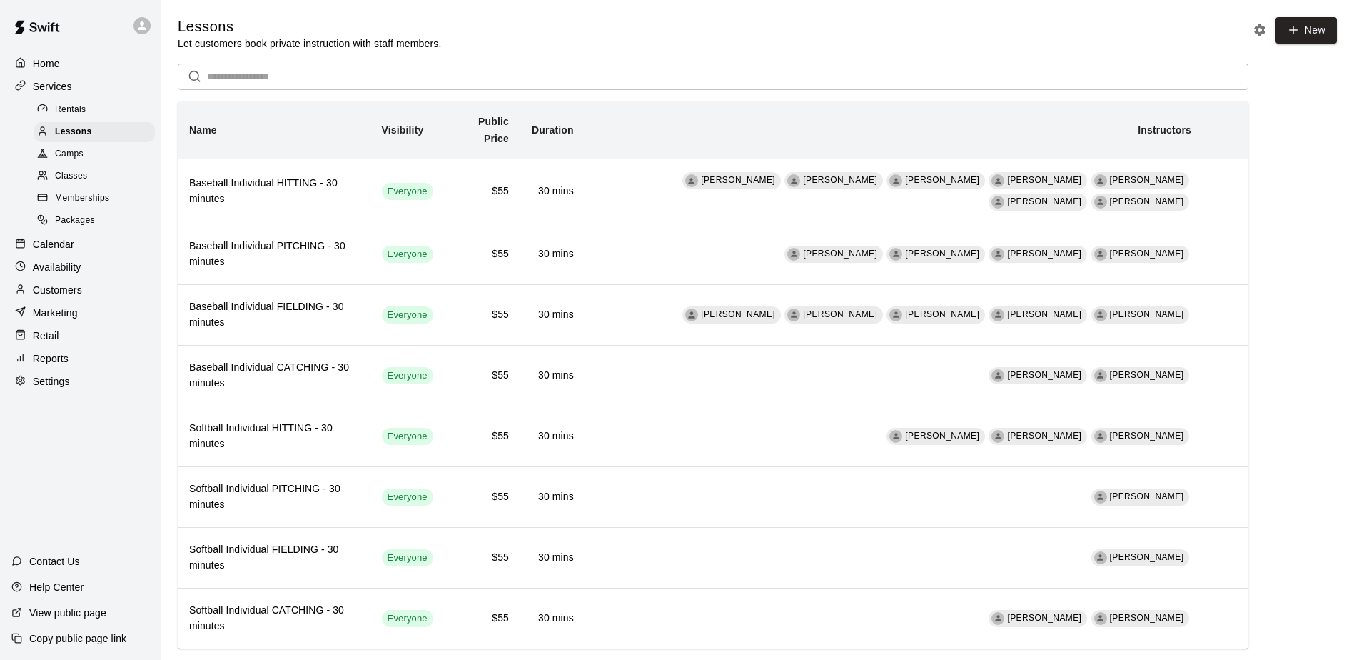
click at [61, 111] on span "Rentals" at bounding box center [70, 110] width 31 height 14
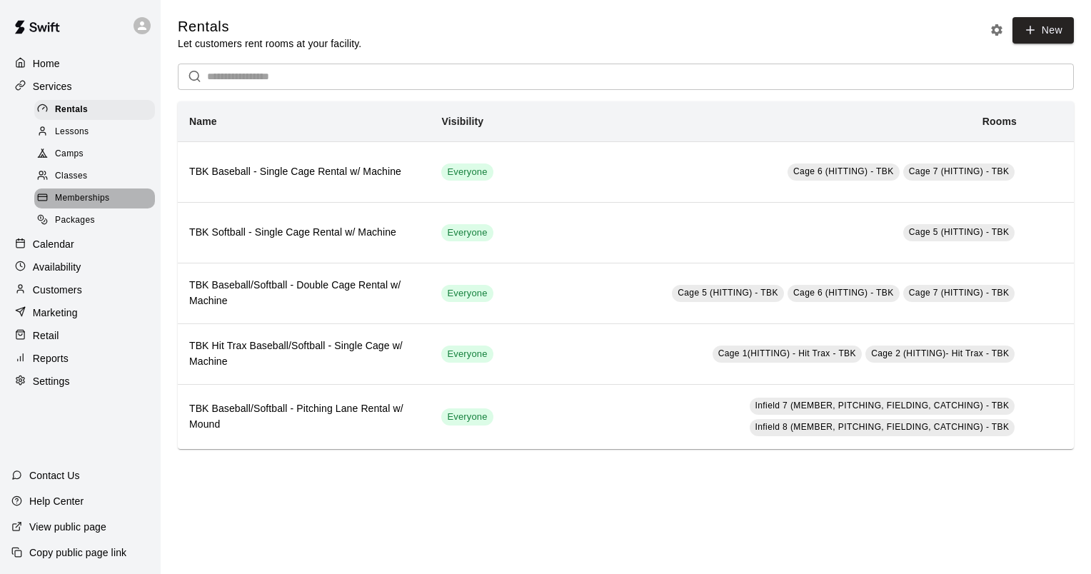
click at [64, 206] on span "Memberships" at bounding box center [82, 198] width 54 height 14
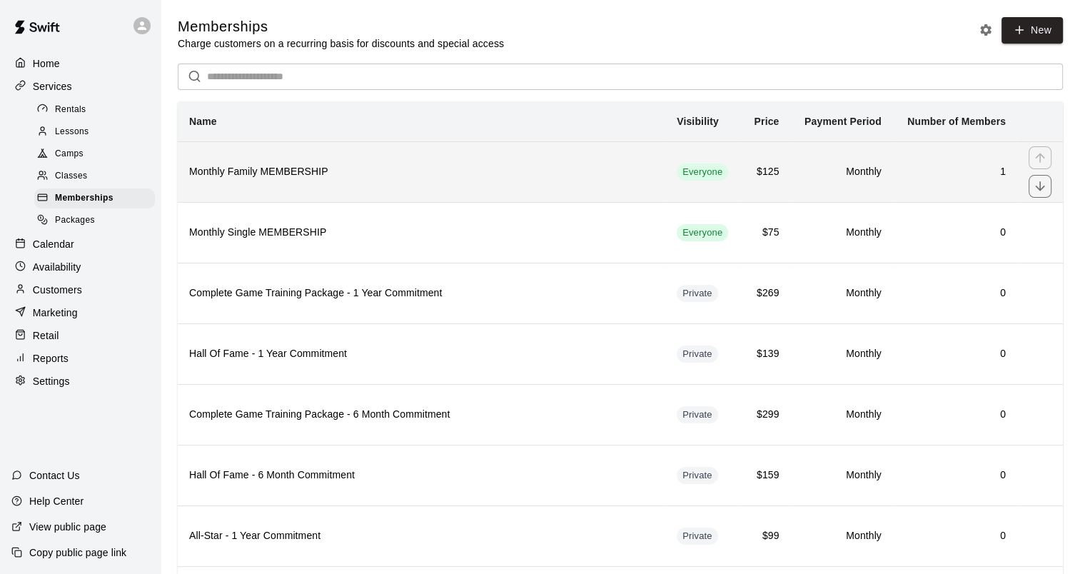
click at [250, 177] on h6 "Monthly Family MEMBERSHIP" at bounding box center [421, 172] width 465 height 16
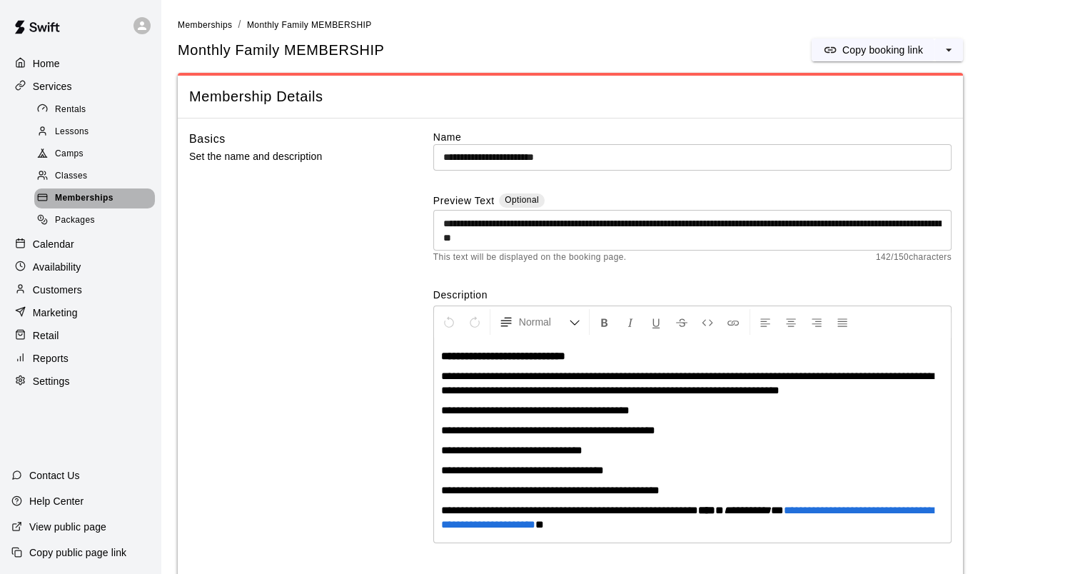
click at [73, 206] on span "Memberships" at bounding box center [84, 198] width 59 height 14
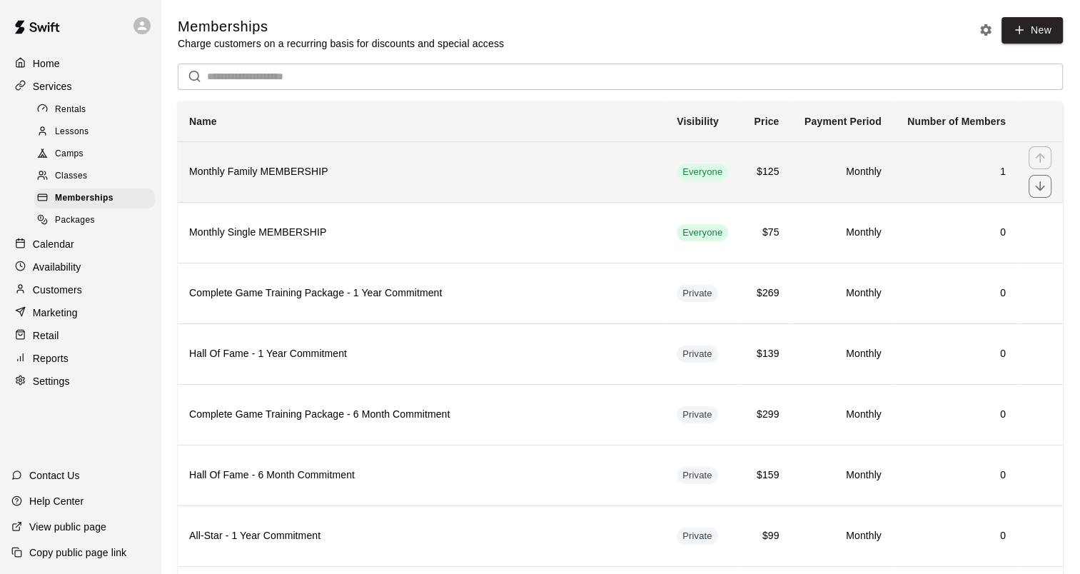
click at [273, 176] on h6 "Monthly Family MEMBERSHIP" at bounding box center [421, 172] width 465 height 16
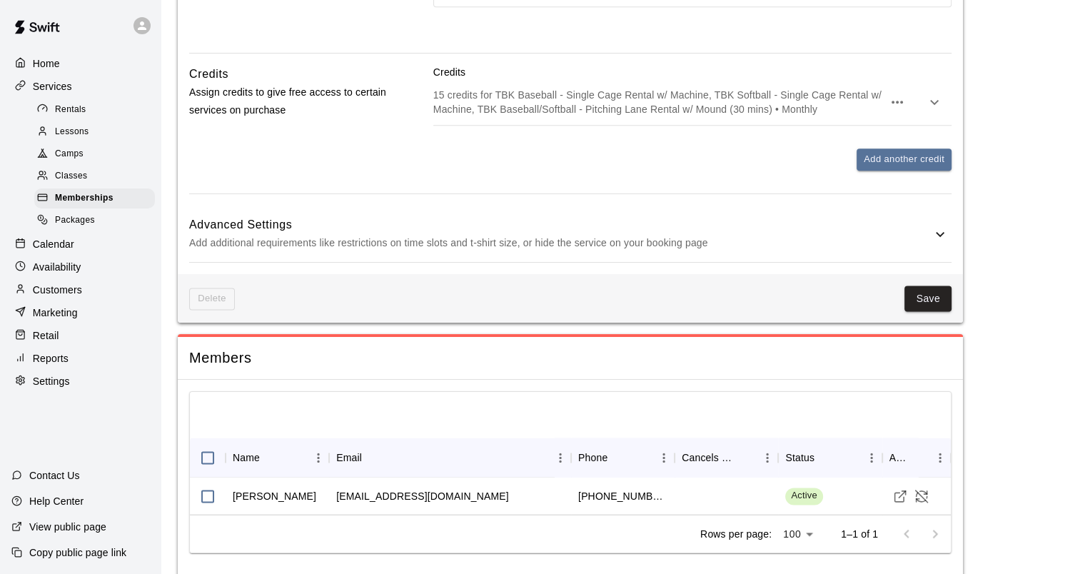
scroll to position [1763, 0]
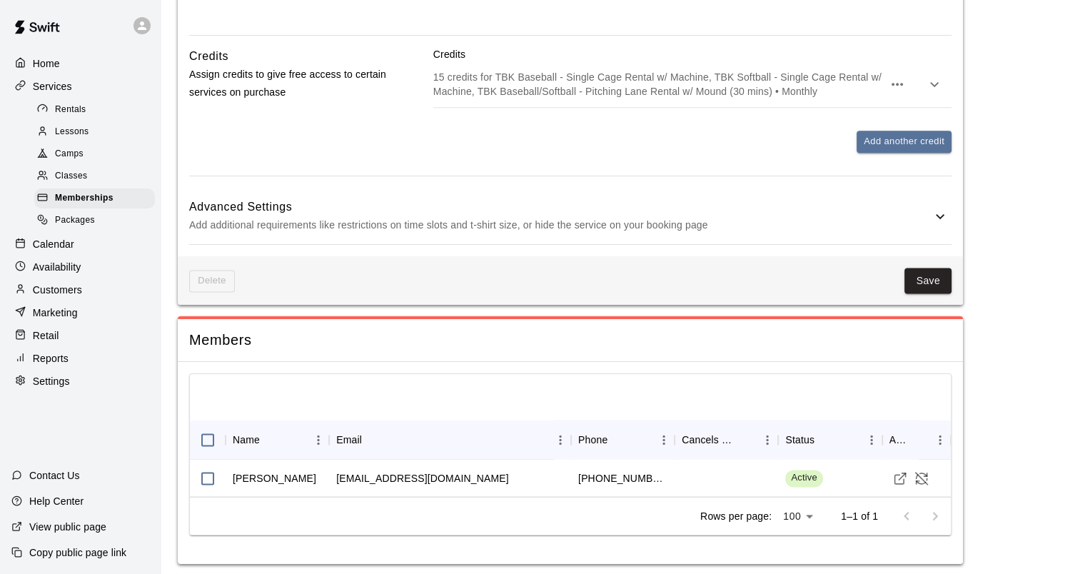
click at [66, 297] on p "Customers" at bounding box center [57, 290] width 49 height 14
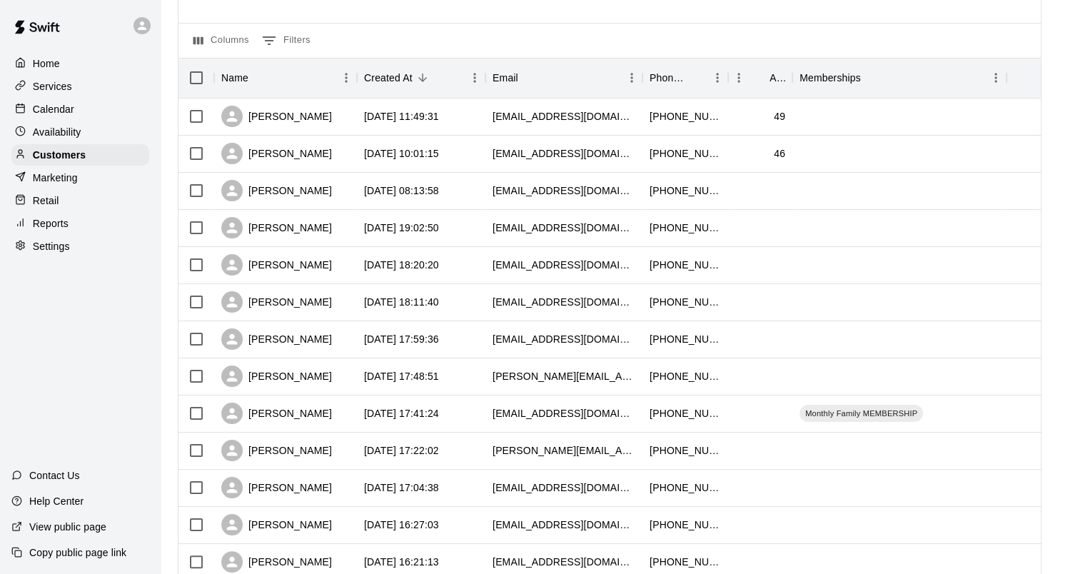
scroll to position [143, 0]
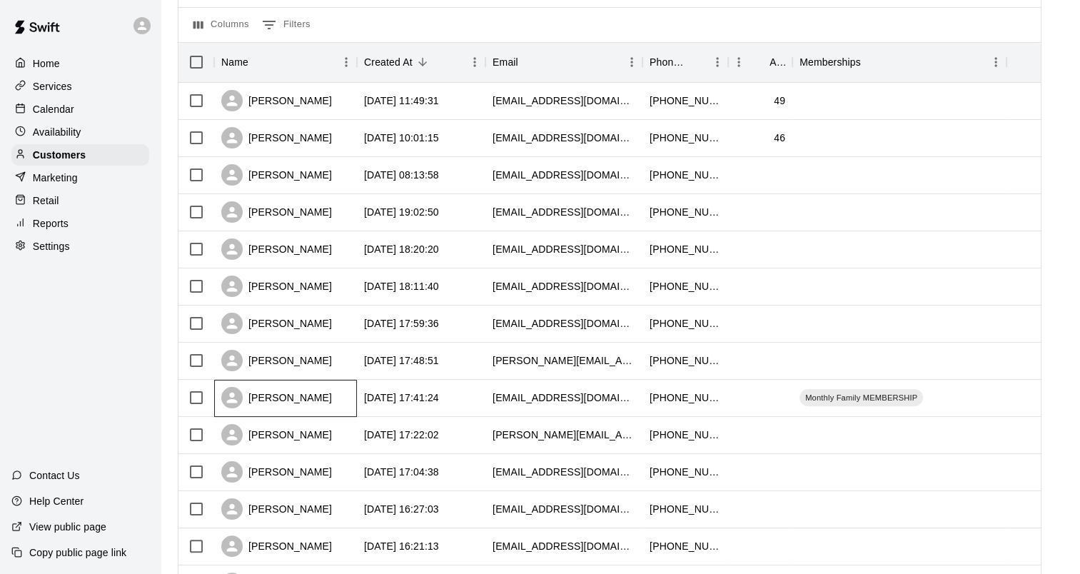
click at [294, 400] on div "[PERSON_NAME]" at bounding box center [276, 397] width 111 height 21
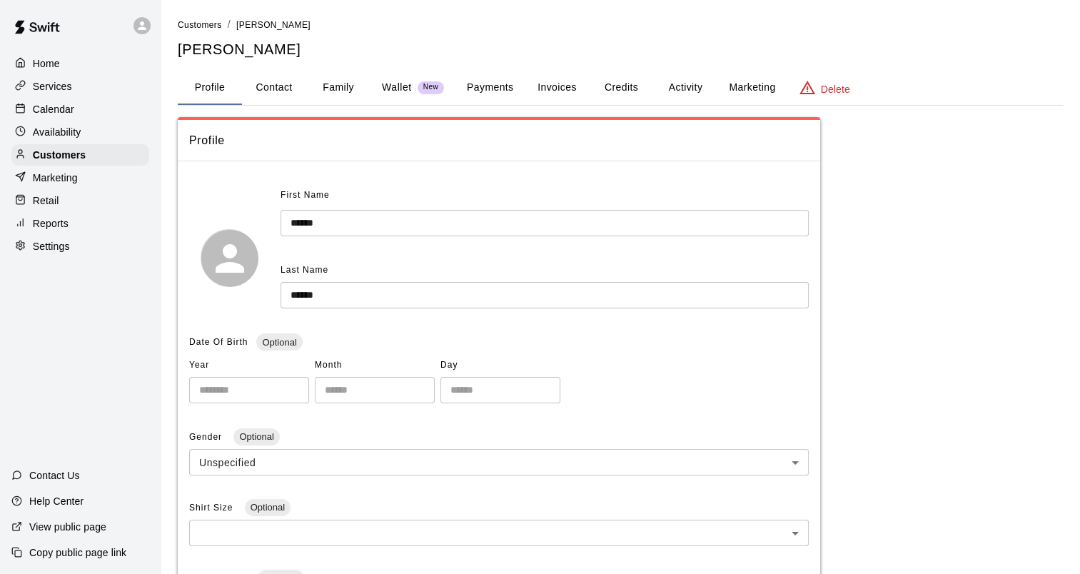
click at [474, 94] on button "Payments" at bounding box center [489, 88] width 69 height 34
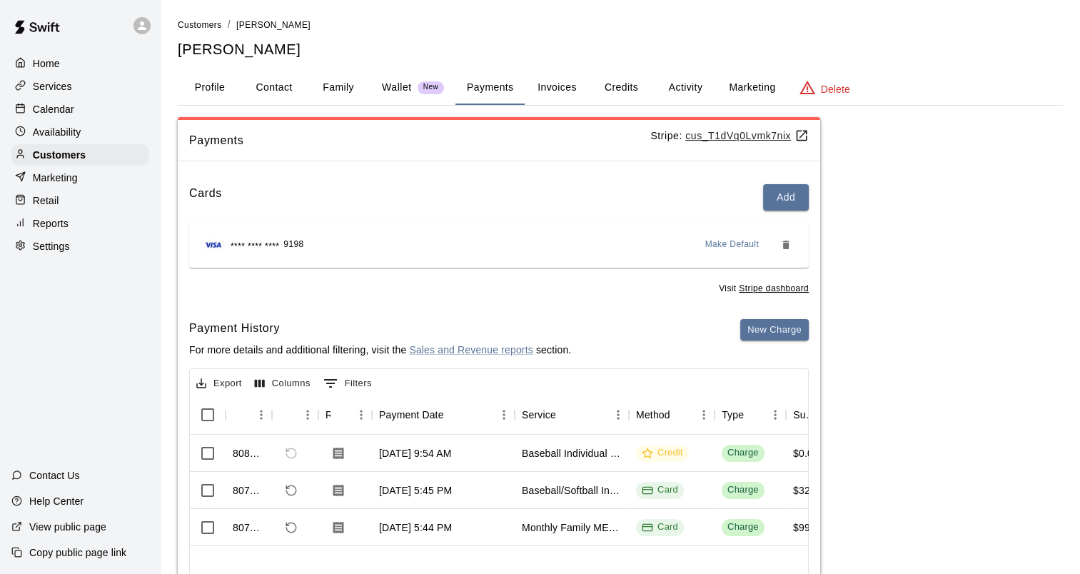
scroll to position [71, 0]
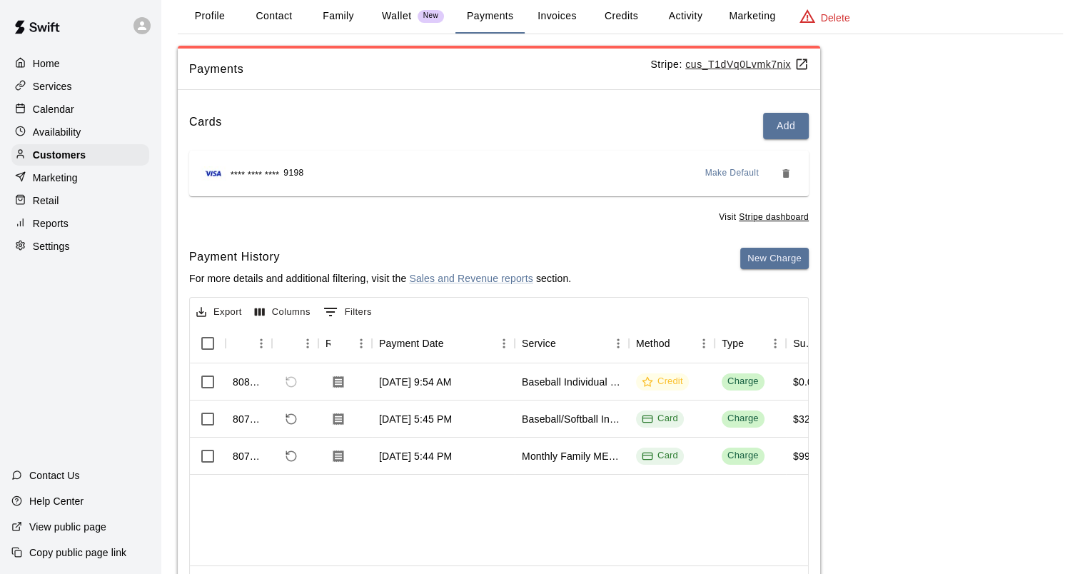
drag, startPoint x: 300, startPoint y: 557, endPoint x: 325, endPoint y: 554, distance: 25.1
click at [325, 565] on div "Rows per page: 100 *** 1–3 of 3" at bounding box center [499, 584] width 618 height 38
drag, startPoint x: 64, startPoint y: 157, endPoint x: 63, endPoint y: 138, distance: 18.6
click at [64, 157] on p "Customers" at bounding box center [59, 155] width 53 height 14
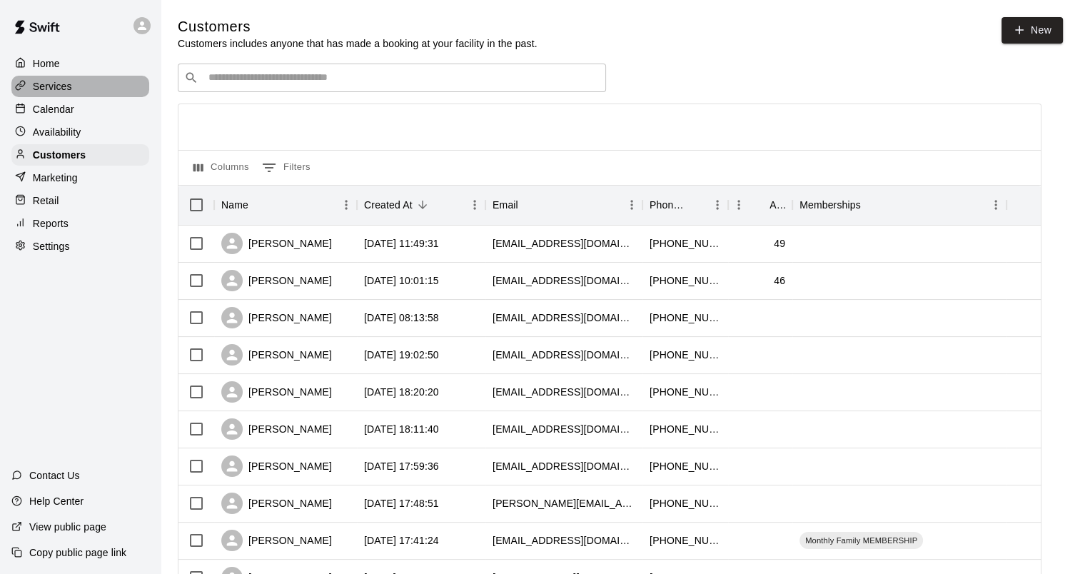
click at [56, 86] on p "Services" at bounding box center [52, 86] width 39 height 14
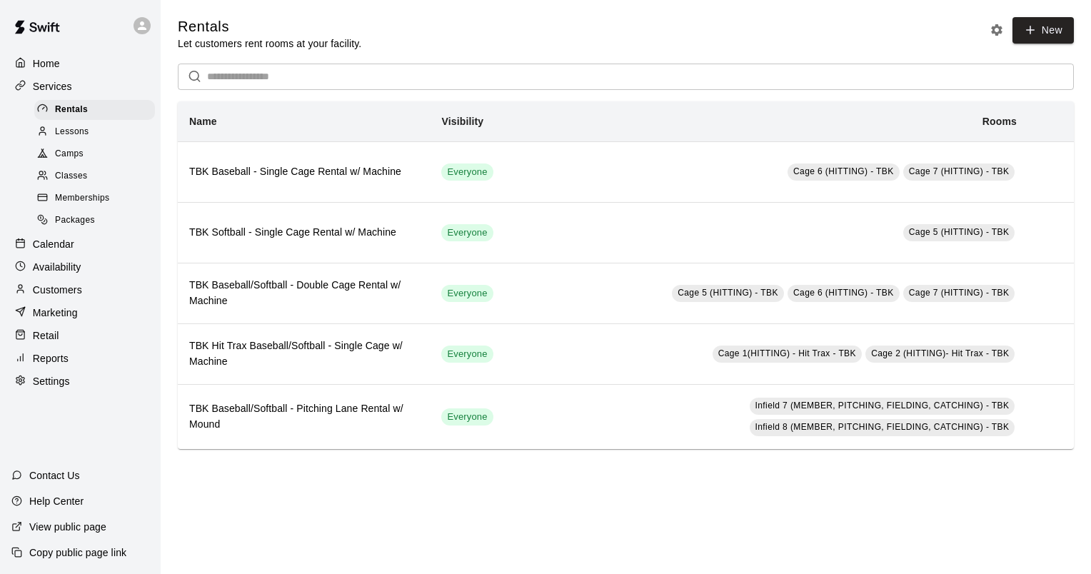
click at [56, 135] on span "Lessons" at bounding box center [72, 132] width 34 height 14
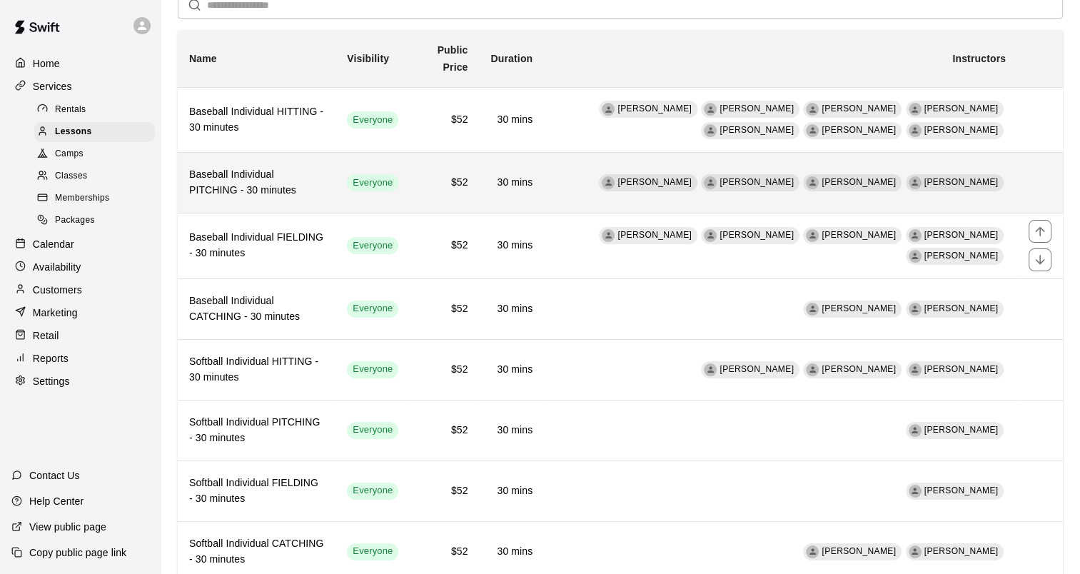
scroll to position [111, 0]
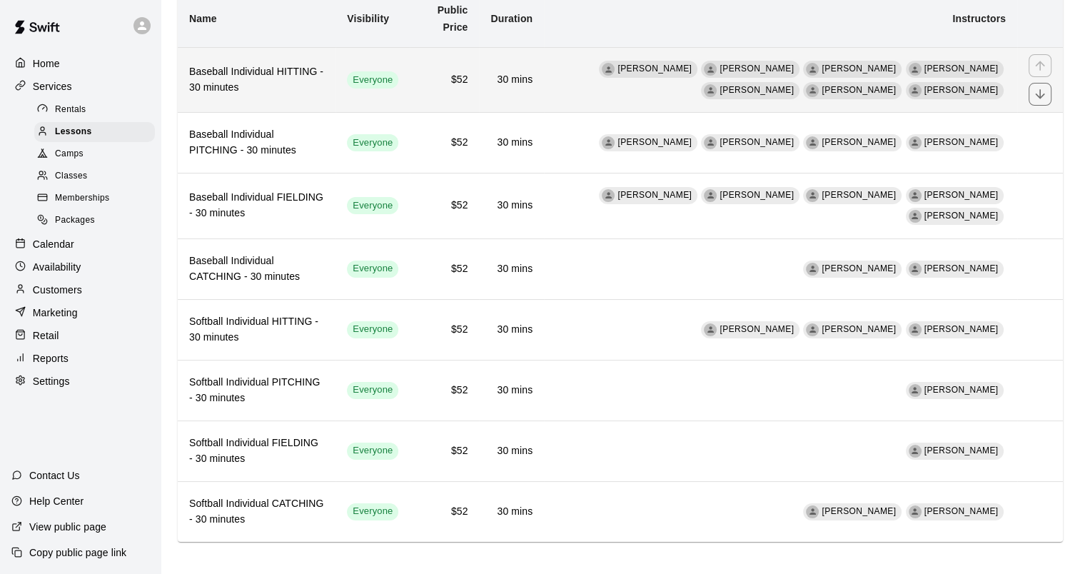
click at [262, 71] on h6 "Baseball Individual HITTING - 30 minutes" at bounding box center [256, 79] width 135 height 31
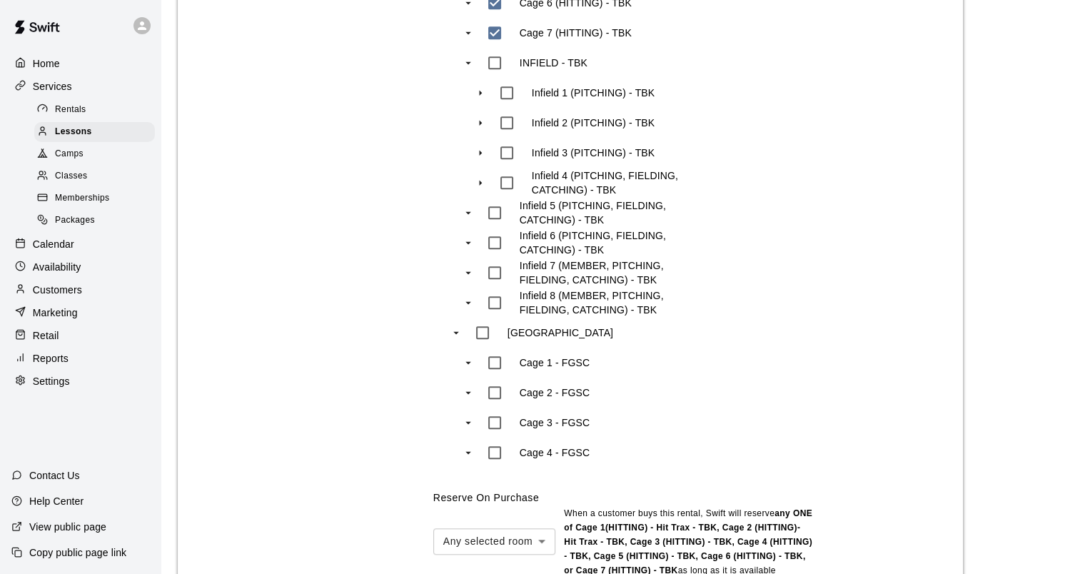
scroll to position [1214, 0]
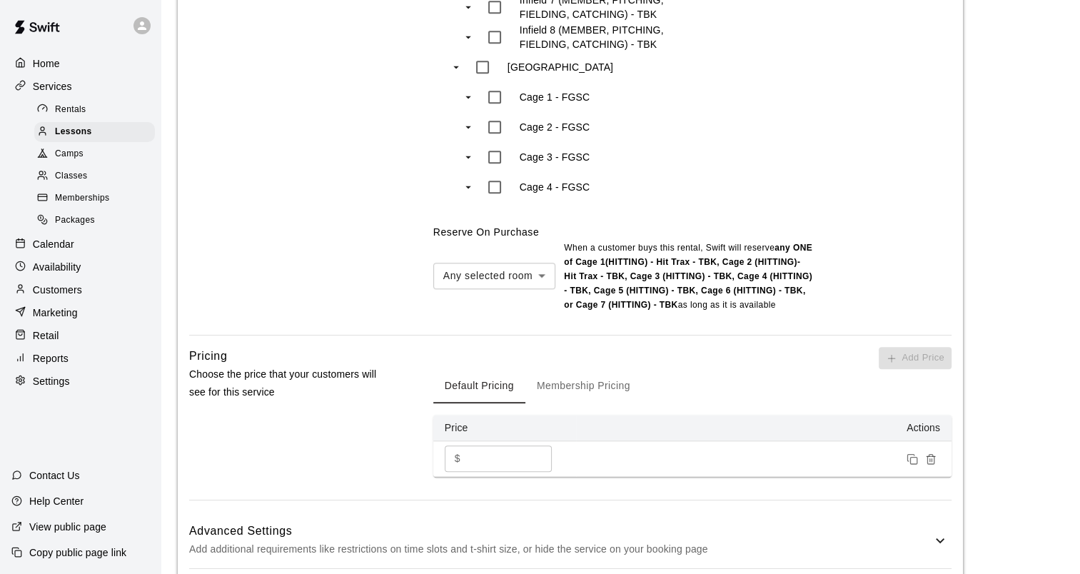
click at [582, 347] on div "Add Price Default Pricing Membership Pricing Price Actions $ ** ​" at bounding box center [692, 412] width 518 height 130
click at [576, 369] on button "Membership Pricing" at bounding box center [583, 386] width 116 height 34
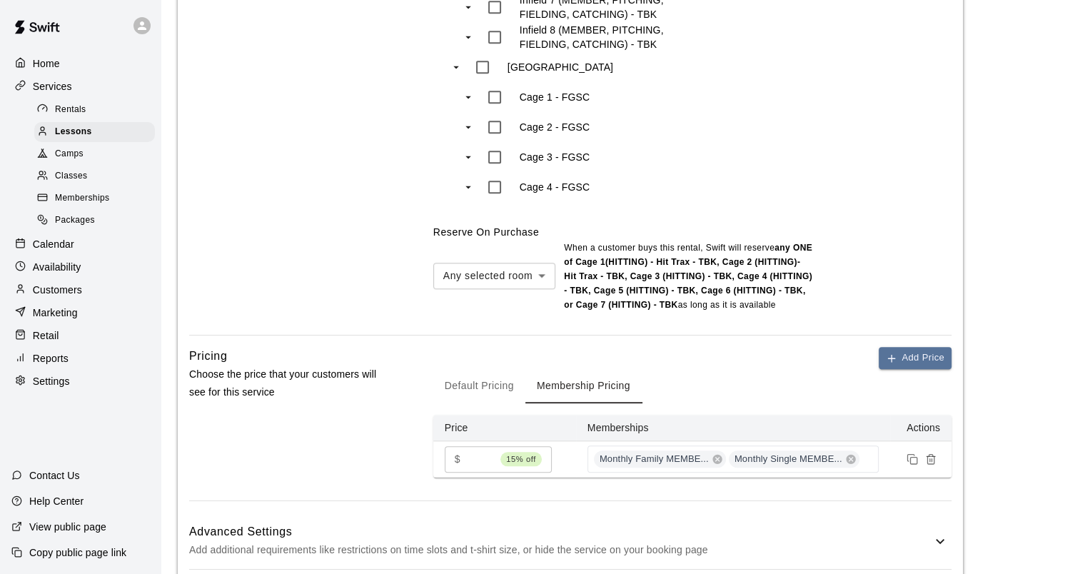
scroll to position [0, 0]
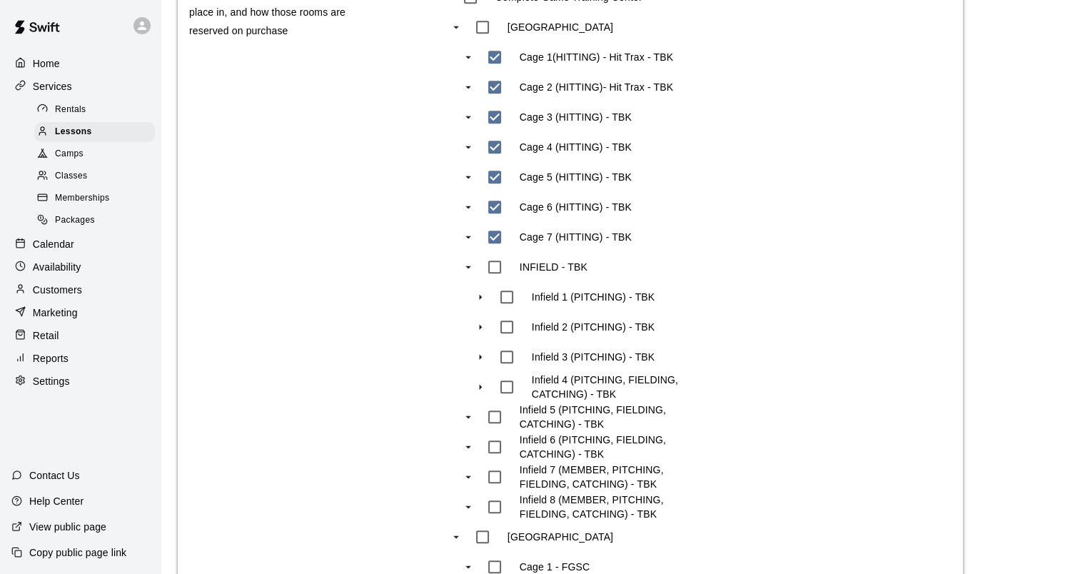
click at [86, 206] on span "Memberships" at bounding box center [82, 198] width 54 height 14
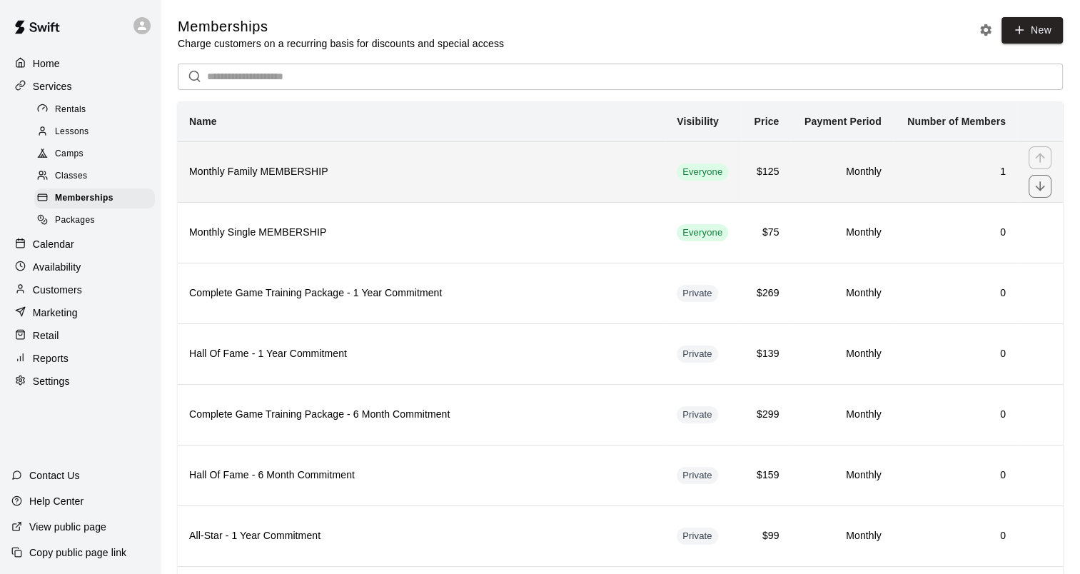
click at [295, 177] on h6 "Monthly Family MEMBERSHIP" at bounding box center [421, 172] width 465 height 16
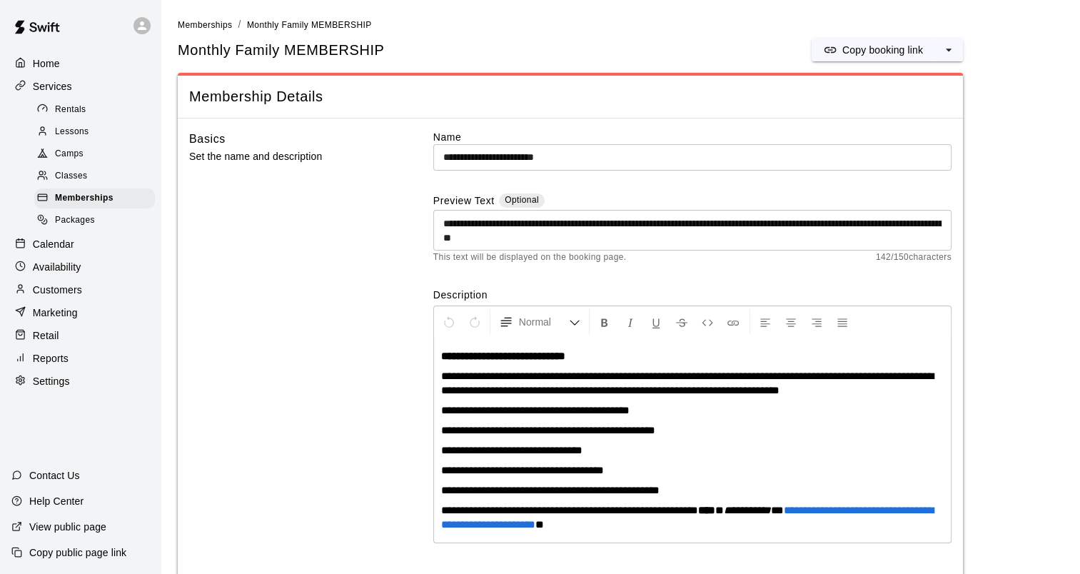
scroll to position [143, 0]
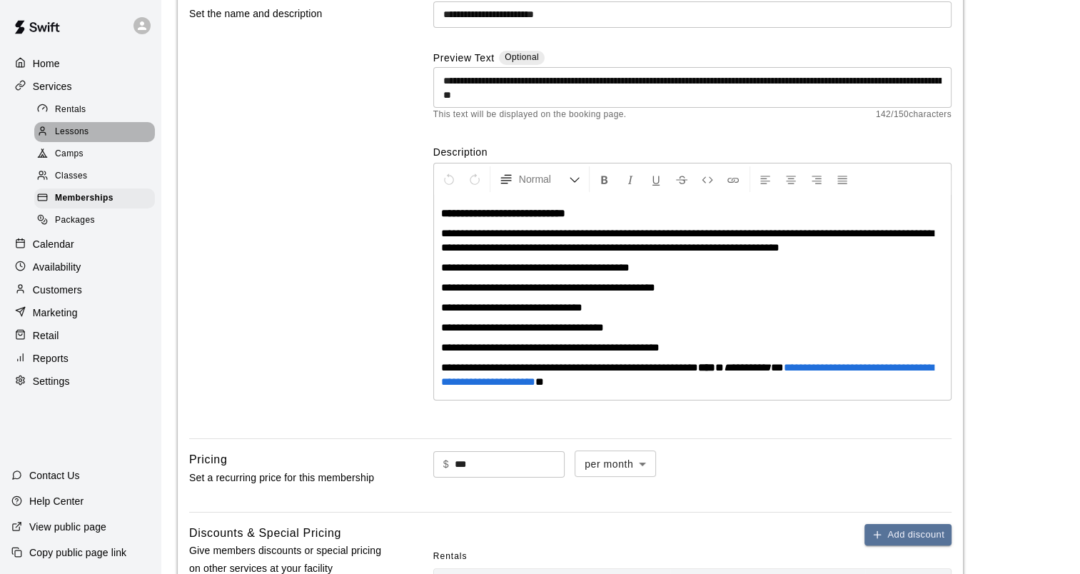
click at [81, 134] on span "Lessons" at bounding box center [72, 132] width 34 height 14
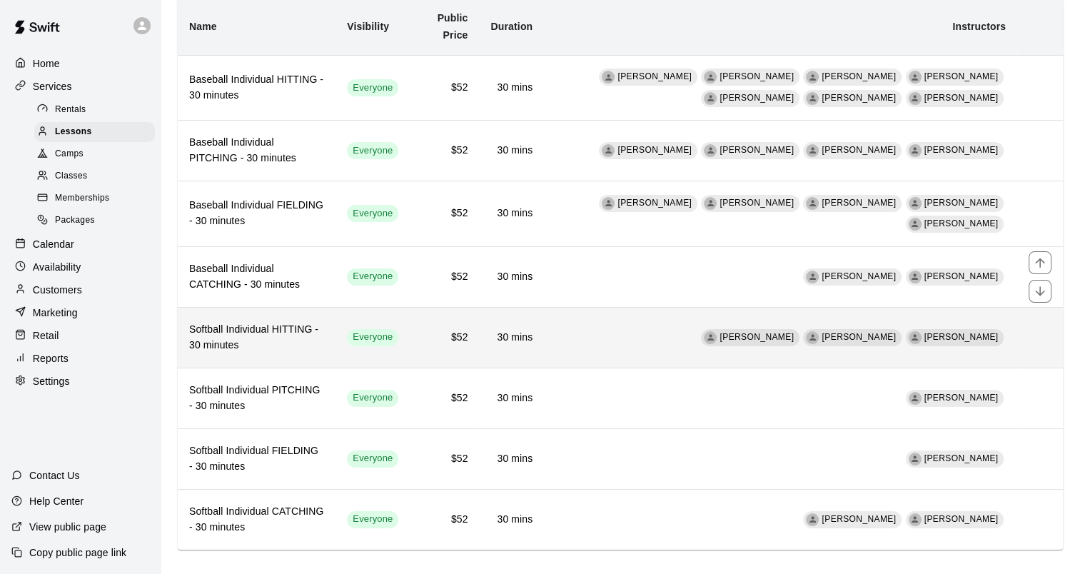
scroll to position [111, 0]
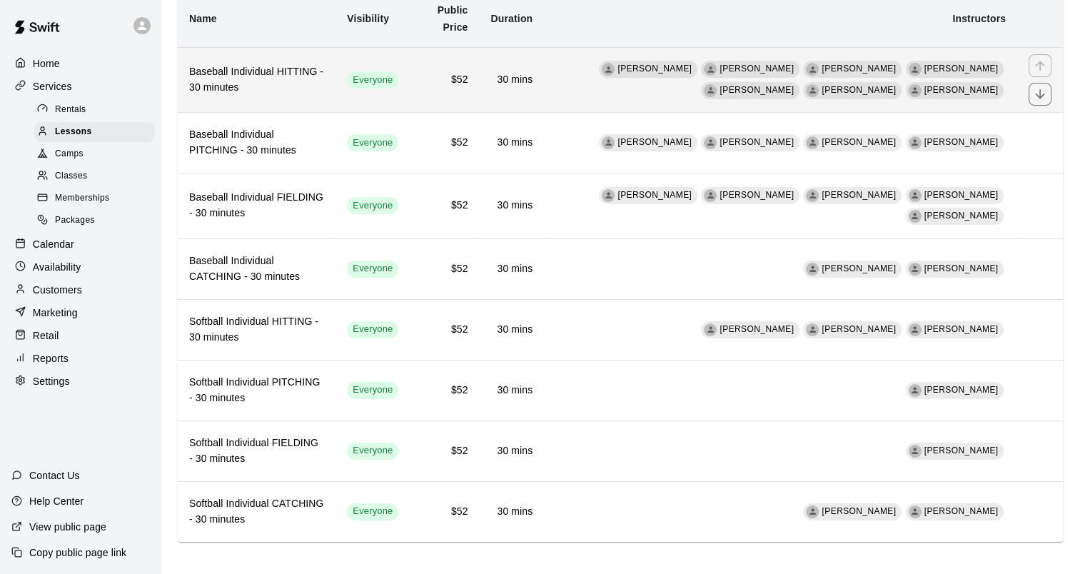
click at [268, 86] on h6 "Baseball Individual HITTING - 30 minutes" at bounding box center [256, 79] width 135 height 31
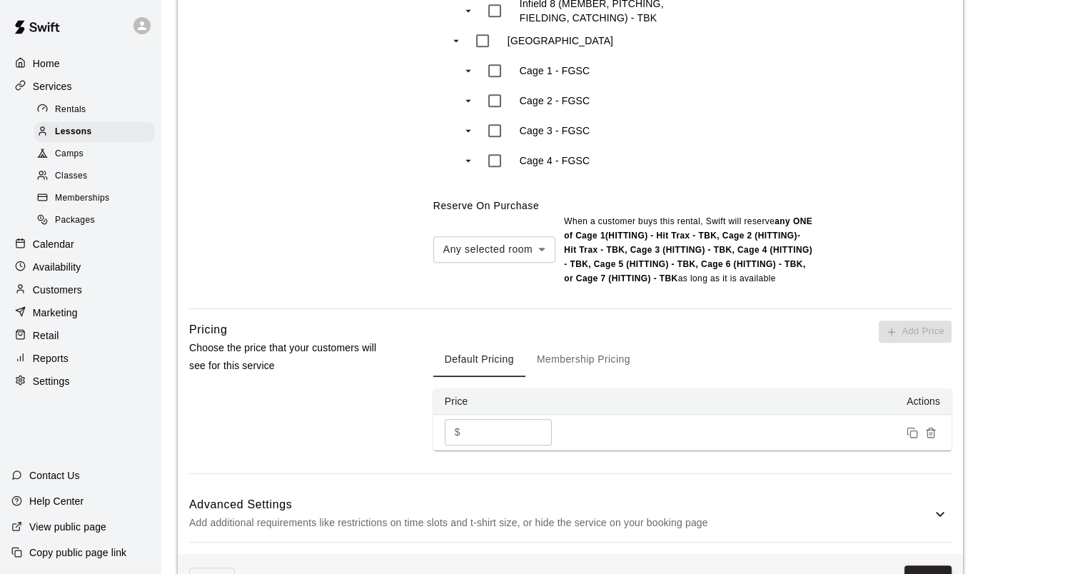
scroll to position [1285, 0]
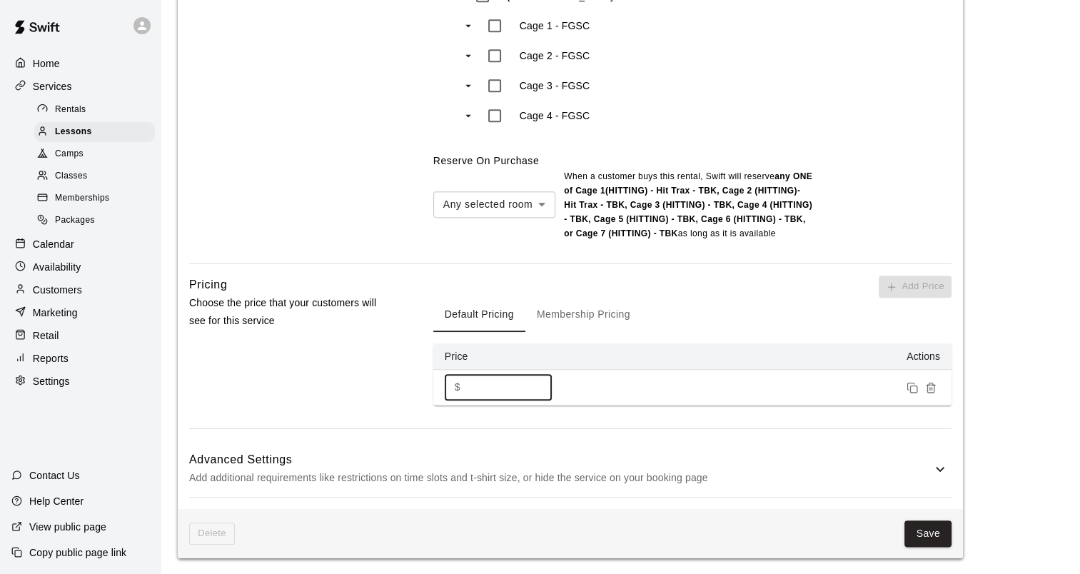
click at [503, 374] on input "**" at bounding box center [509, 387] width 86 height 26
click at [585, 298] on button "Membership Pricing" at bounding box center [583, 315] width 116 height 34
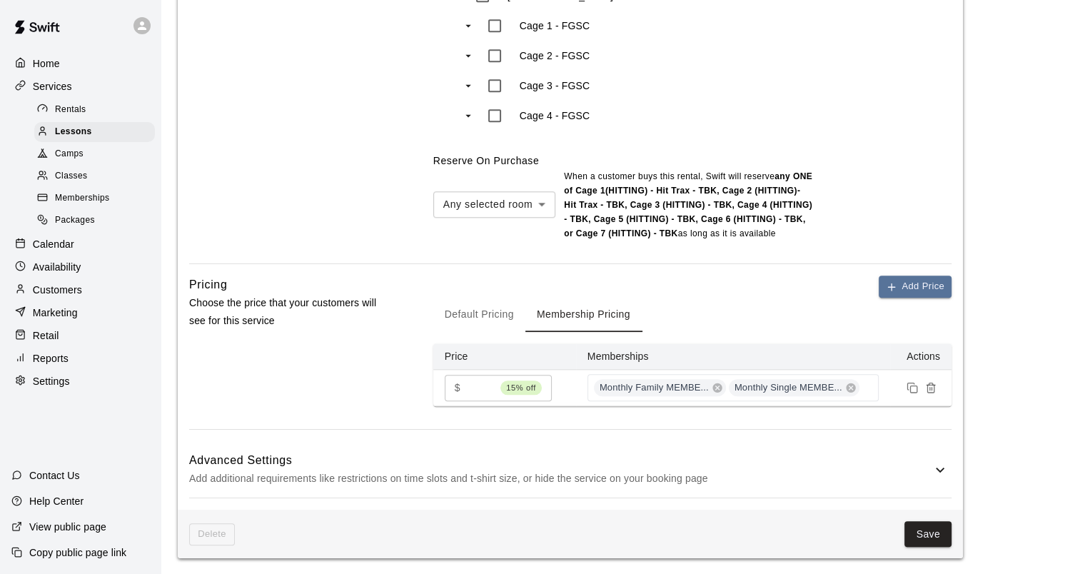
click at [460, 298] on button "Default Pricing" at bounding box center [479, 315] width 92 height 34
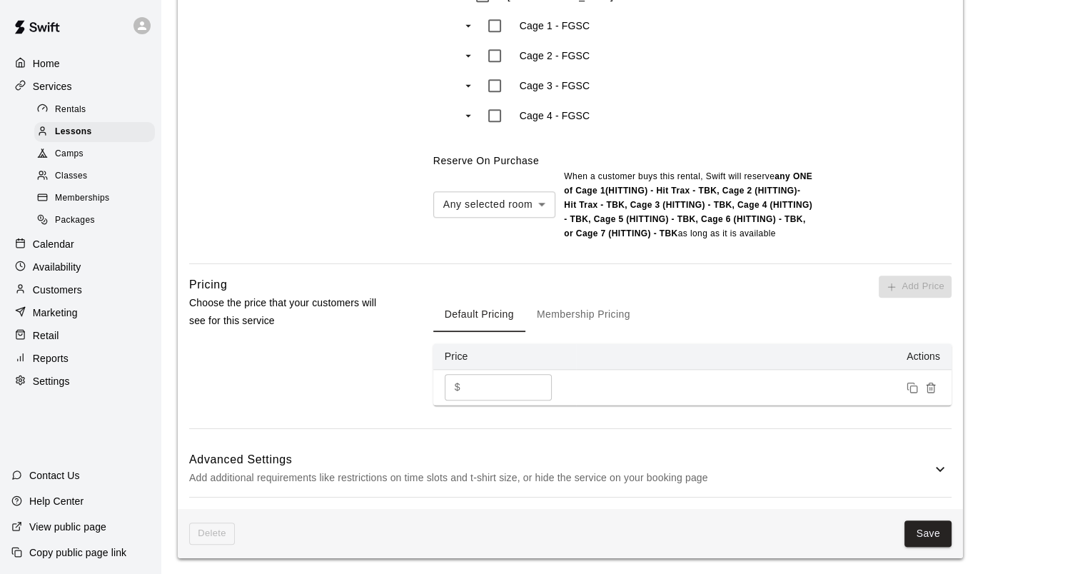
click at [564, 298] on button "Membership Pricing" at bounding box center [583, 315] width 116 height 34
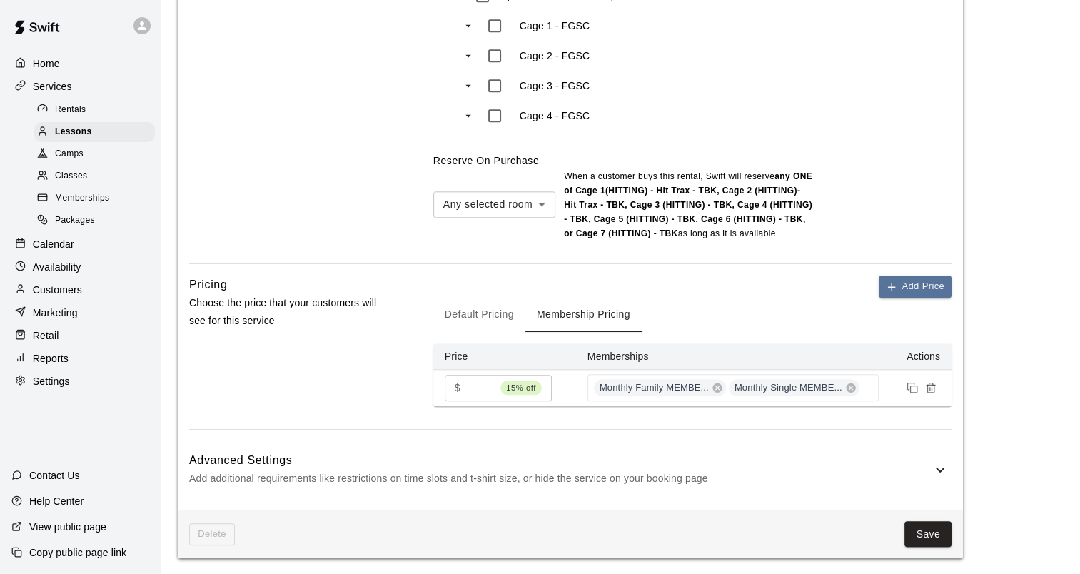
click at [427, 397] on div "Pricing Choose the price that your customers will see for this service Add Pric…" at bounding box center [570, 352] width 762 height 153
click at [480, 298] on button "Default Pricing" at bounding box center [479, 315] width 92 height 34
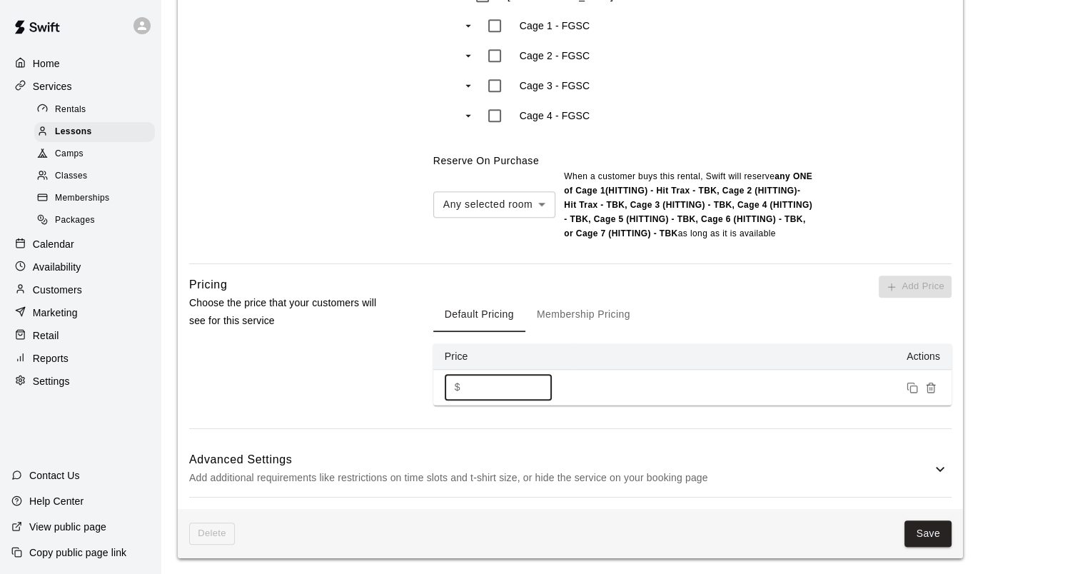
click at [488, 374] on input "**" at bounding box center [509, 387] width 86 height 26
type input "**"
click at [558, 298] on button "Membership Pricing" at bounding box center [583, 315] width 116 height 34
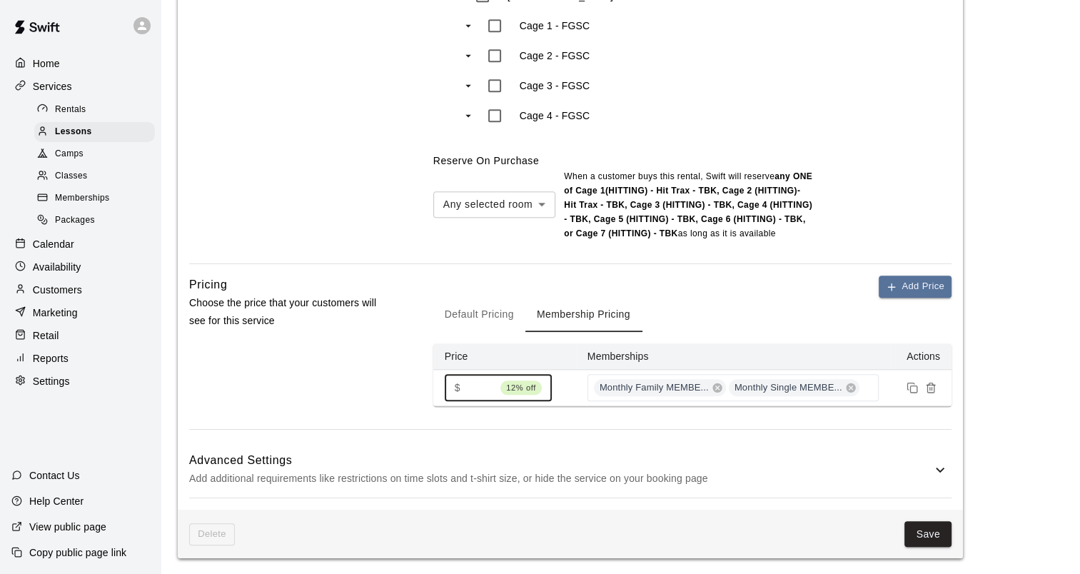
click at [483, 375] on input "**" at bounding box center [480, 388] width 29 height 26
type input "**"
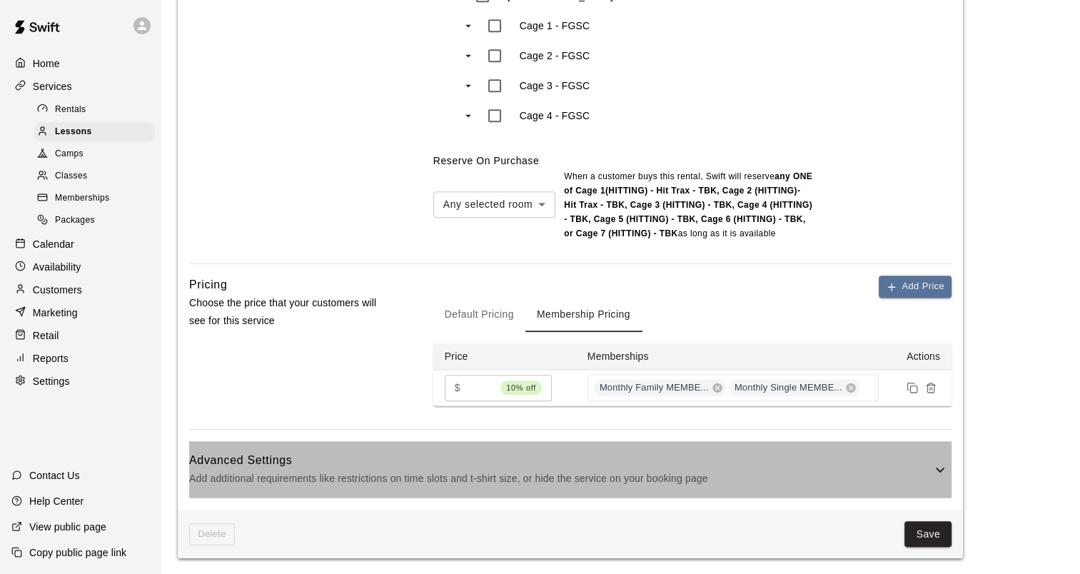
click at [508, 441] on div "Advanced Settings Add additional requirements like restrictions on time slots a…" at bounding box center [570, 469] width 762 height 56
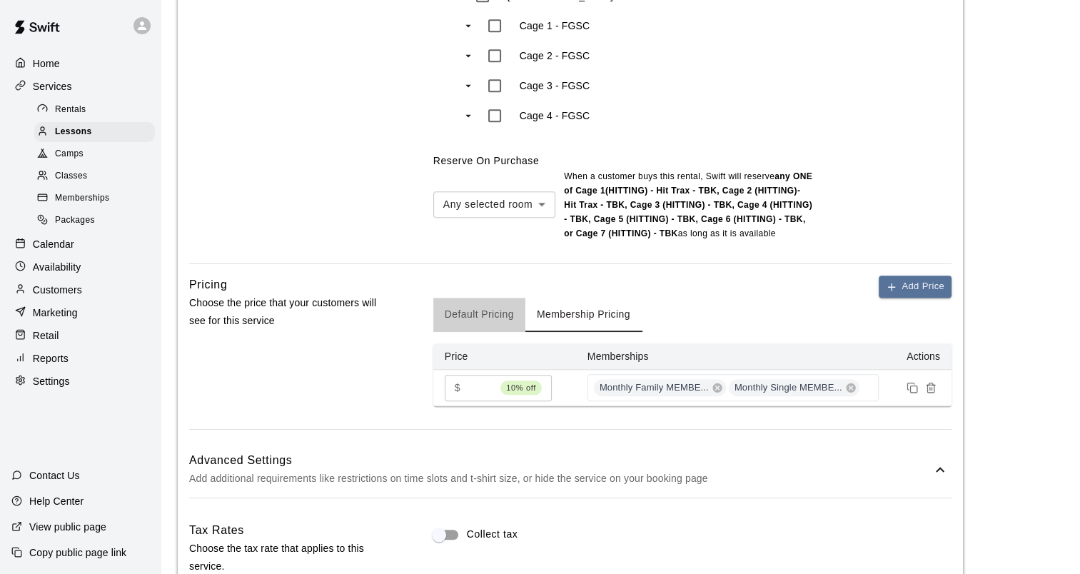
click at [461, 298] on button "Default Pricing" at bounding box center [479, 315] width 92 height 34
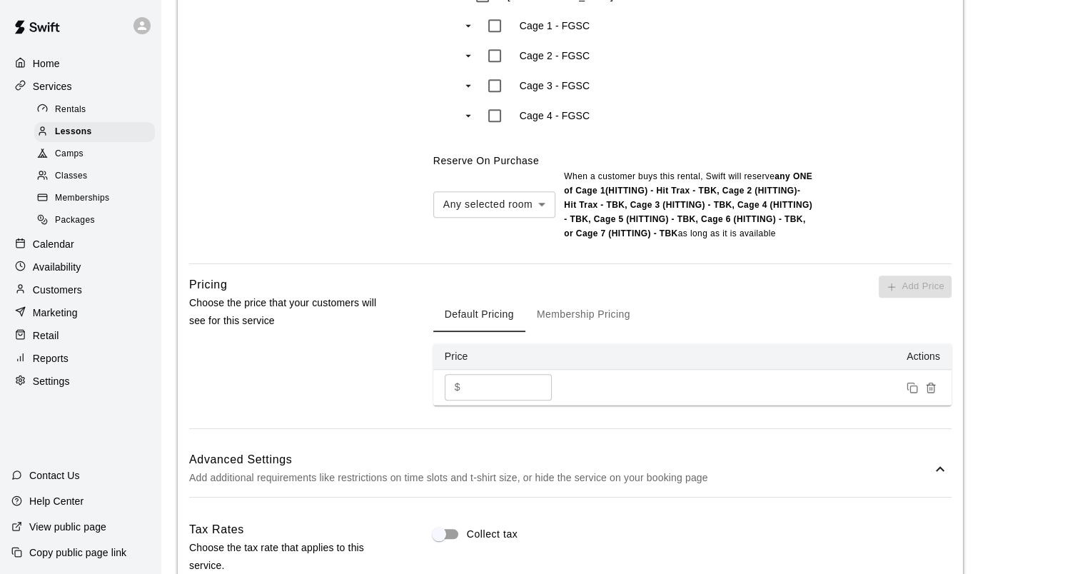
click at [588, 298] on button "Membership Pricing" at bounding box center [583, 315] width 116 height 34
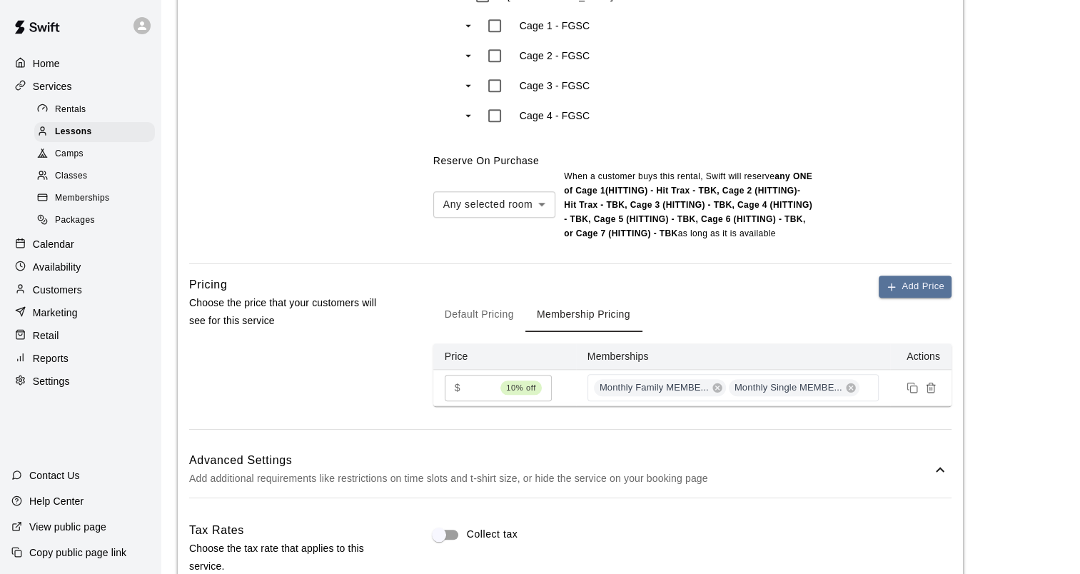
click at [1007, 403] on main "**********" at bounding box center [620, 168] width 885 height 2873
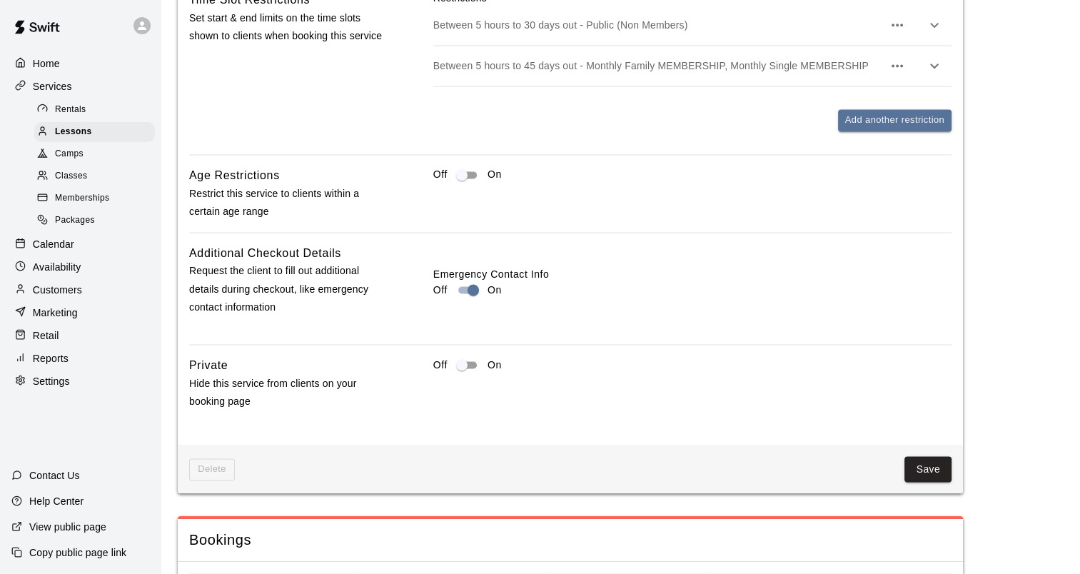
scroll to position [2213, 0]
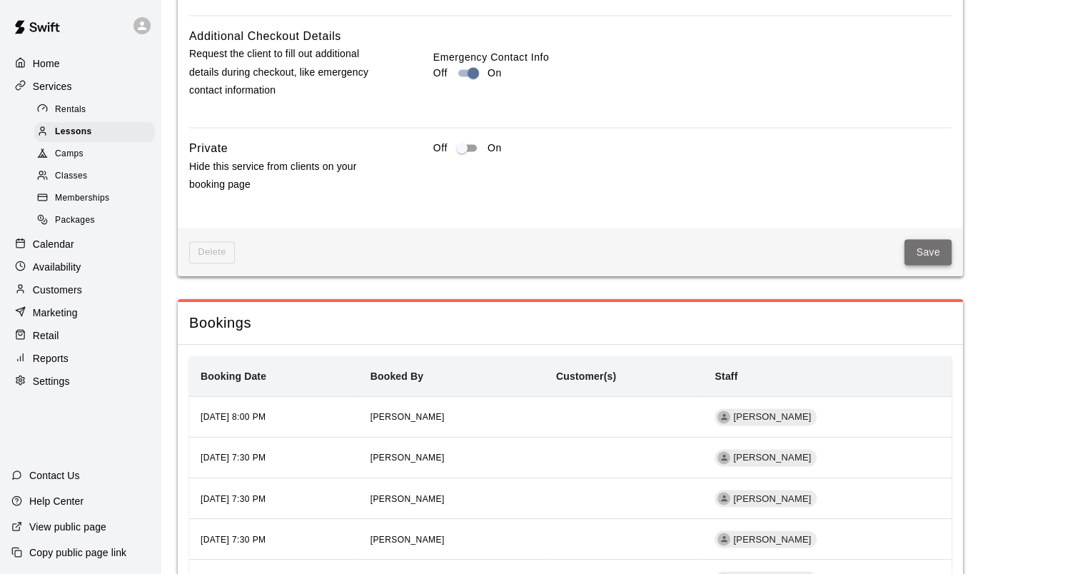
click at [944, 239] on button "Save" at bounding box center [927, 252] width 47 height 26
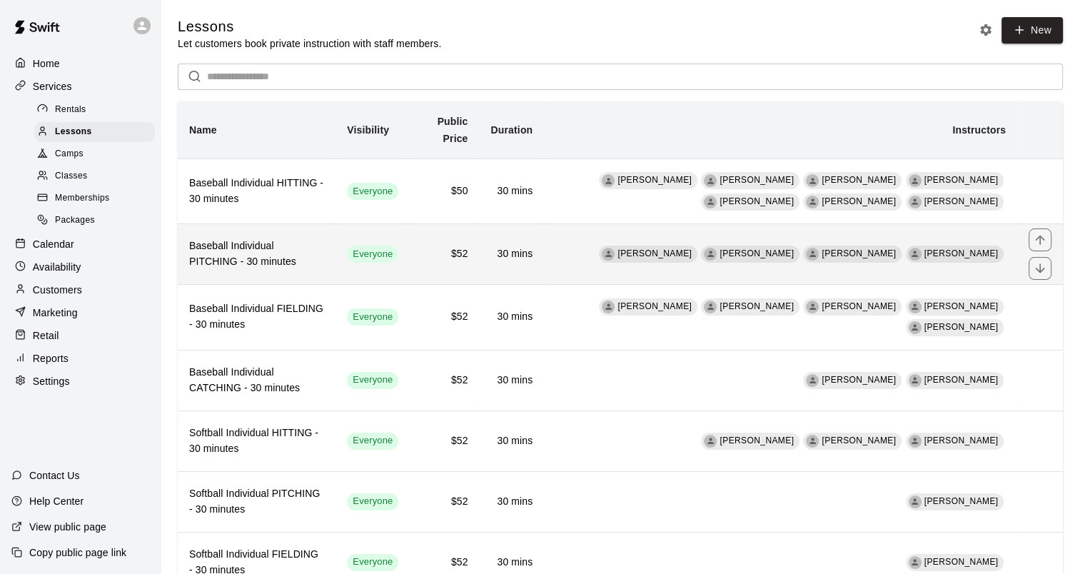
click at [274, 248] on h6 "Baseball Individual PITCHING - 30 minutes" at bounding box center [256, 253] width 135 height 31
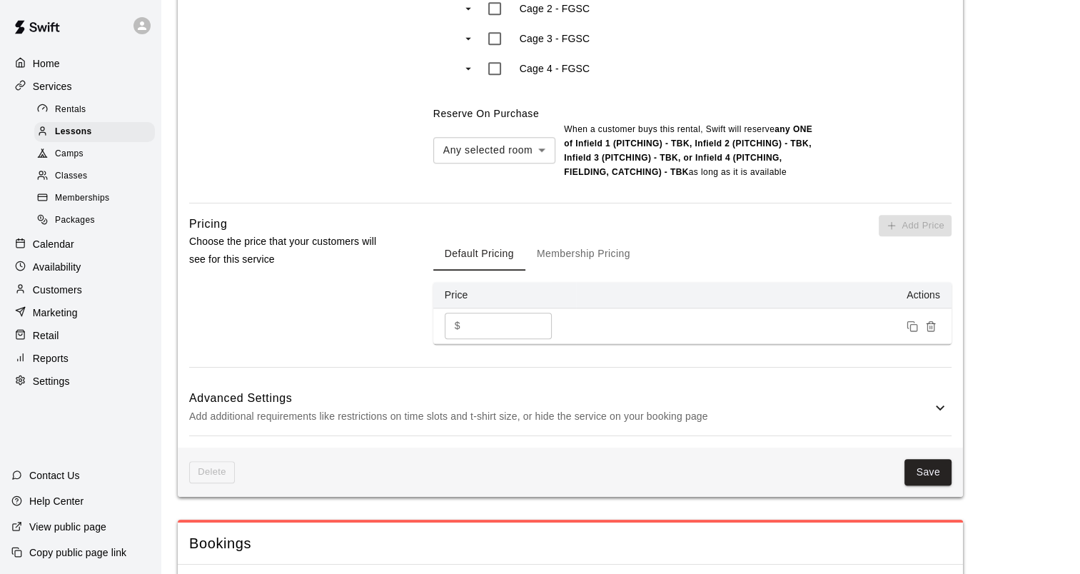
scroll to position [1285, 0]
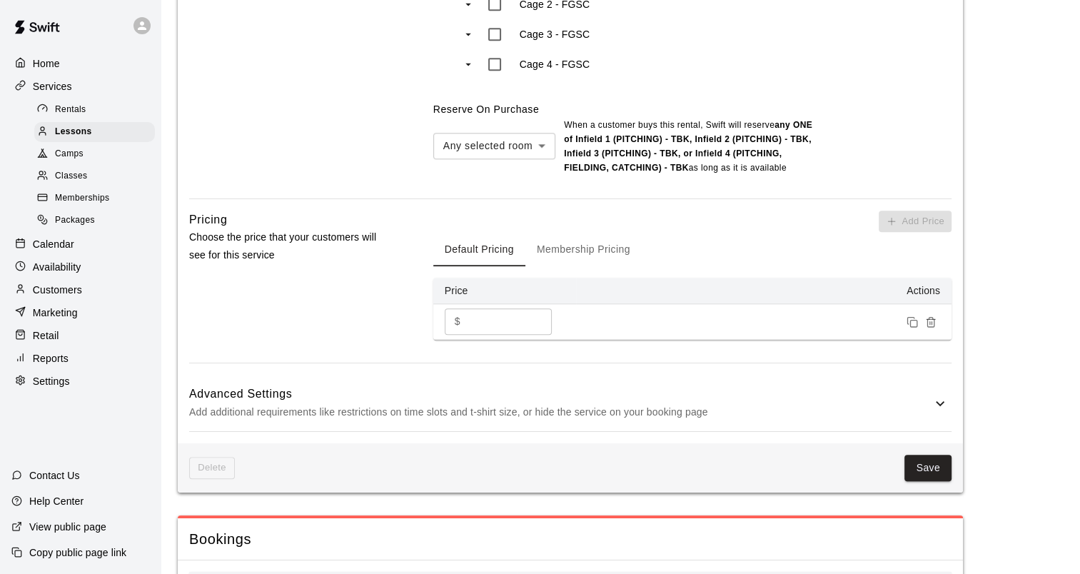
click at [496, 316] on input "**" at bounding box center [509, 321] width 86 height 26
type input "**"
click at [548, 248] on button "Membership Pricing" at bounding box center [583, 249] width 116 height 34
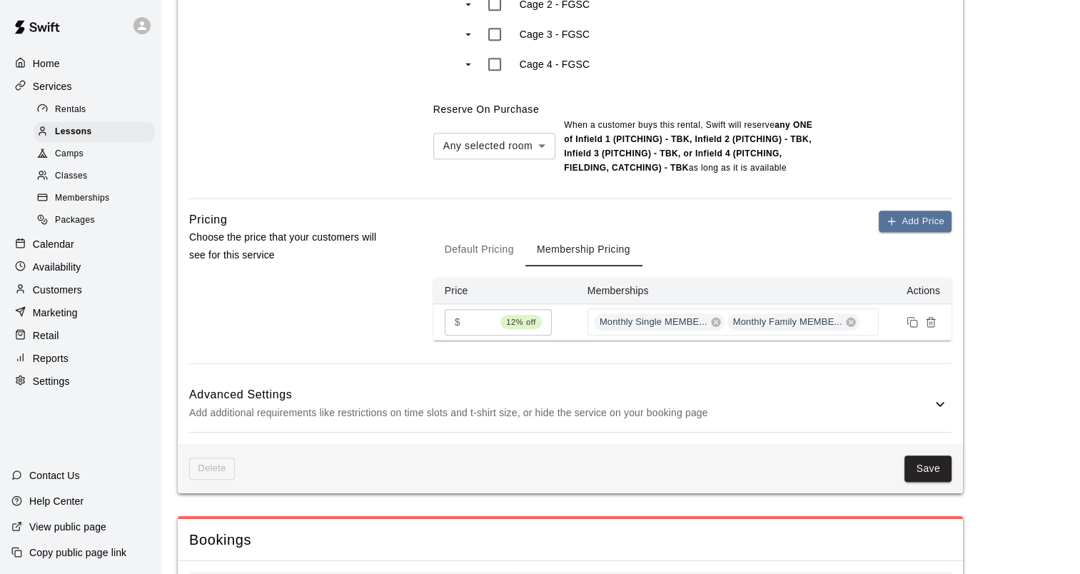
click at [480, 320] on input "**" at bounding box center [480, 322] width 29 height 26
type input "**"
click at [929, 467] on button "Save" at bounding box center [927, 468] width 47 height 26
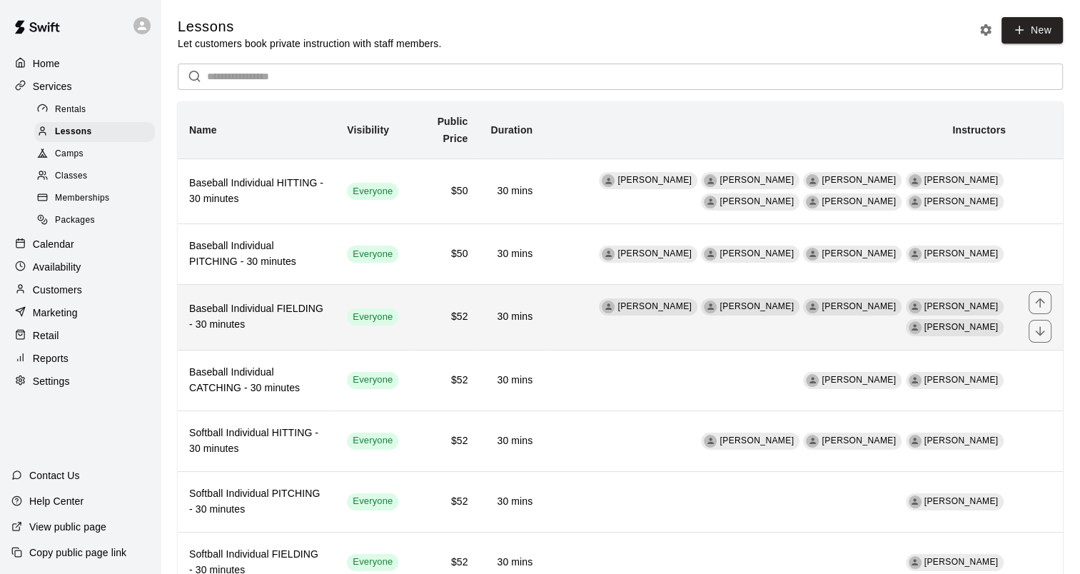
click at [277, 308] on h6 "Baseball Individual FIELDING - 30 minutes" at bounding box center [256, 316] width 135 height 31
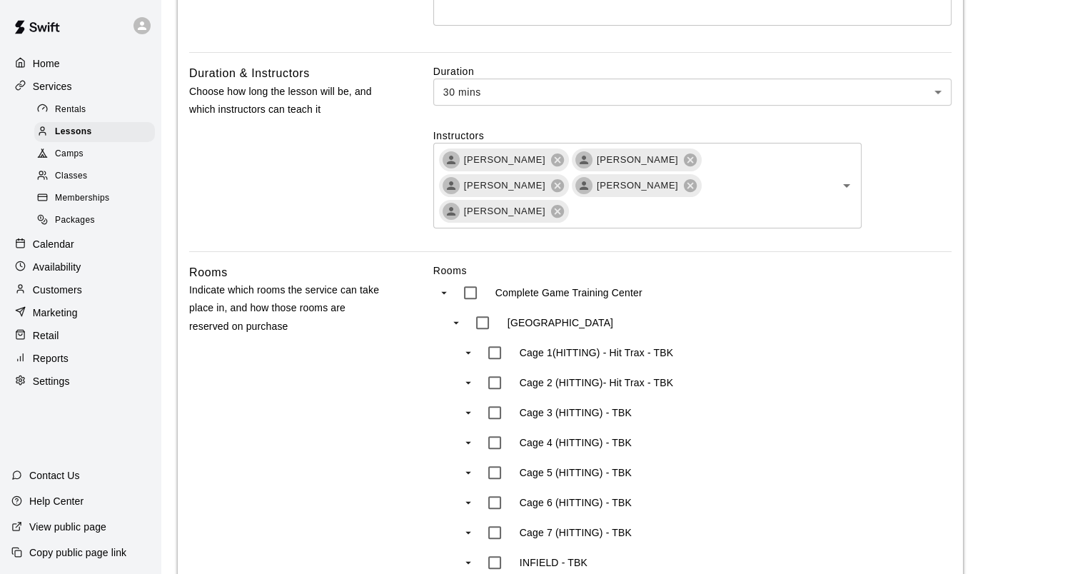
scroll to position [143, 0]
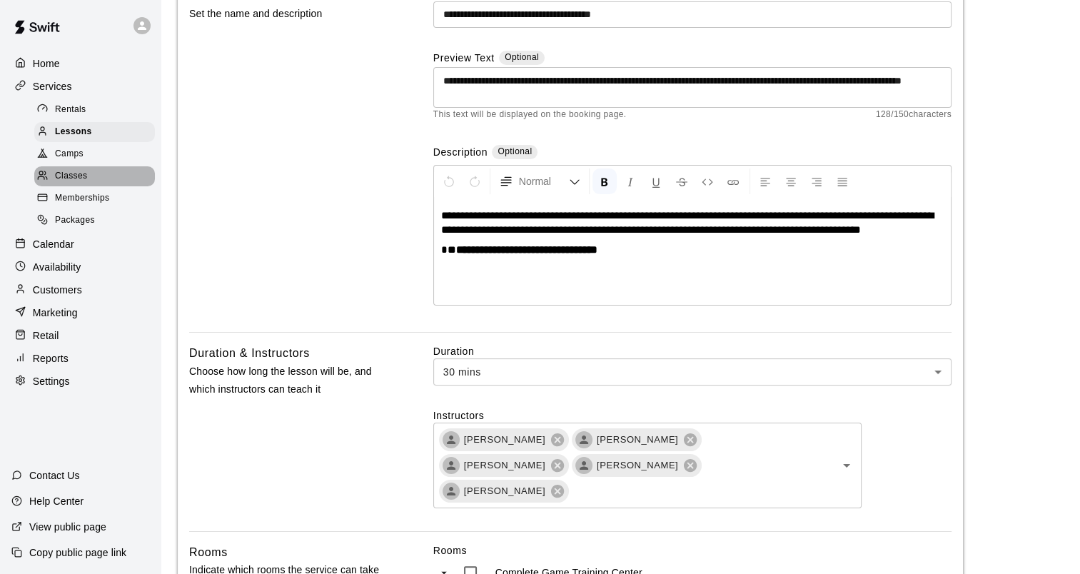
click at [72, 180] on span "Classes" at bounding box center [71, 176] width 32 height 14
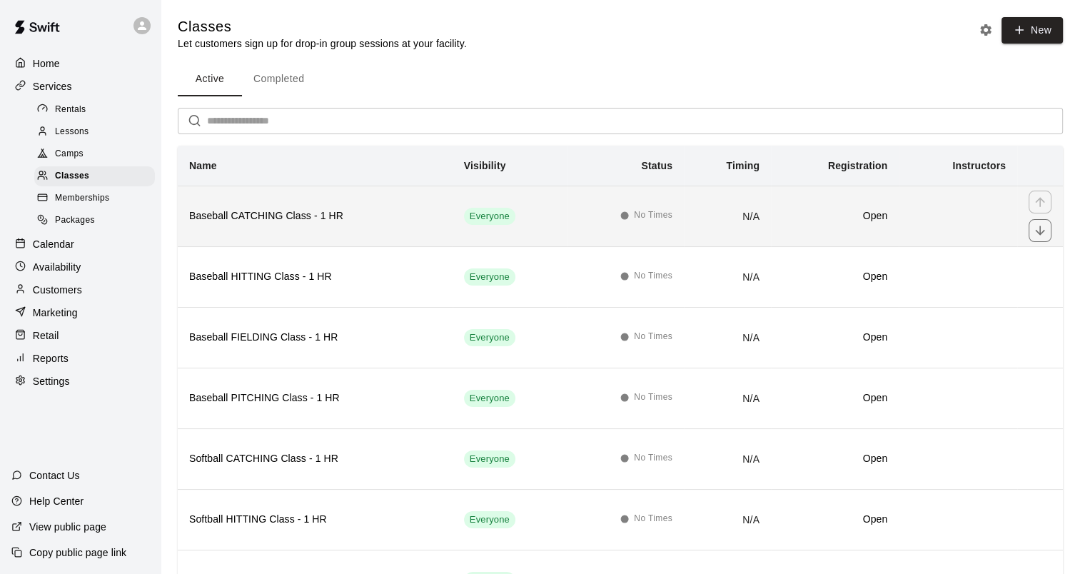
click at [254, 224] on th "Baseball CATCHING Class - 1 HR" at bounding box center [315, 216] width 275 height 61
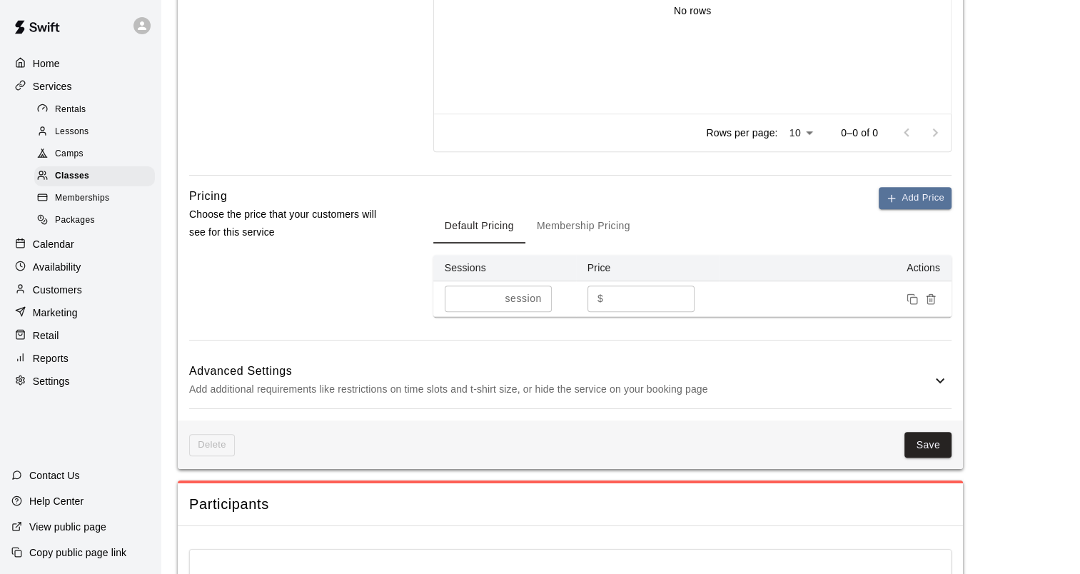
scroll to position [642, 0]
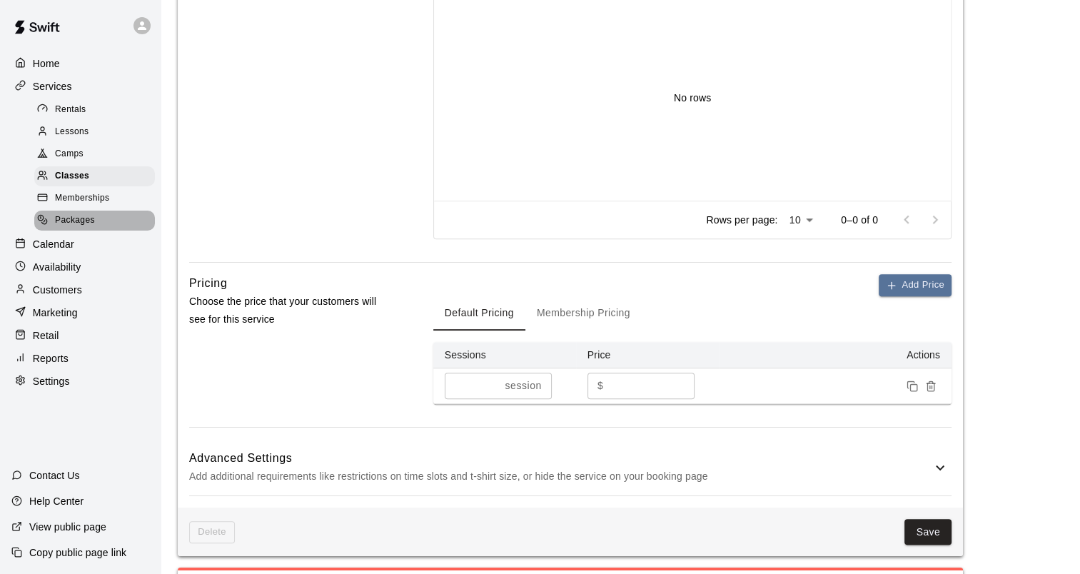
click at [82, 226] on span "Packages" at bounding box center [75, 220] width 40 height 14
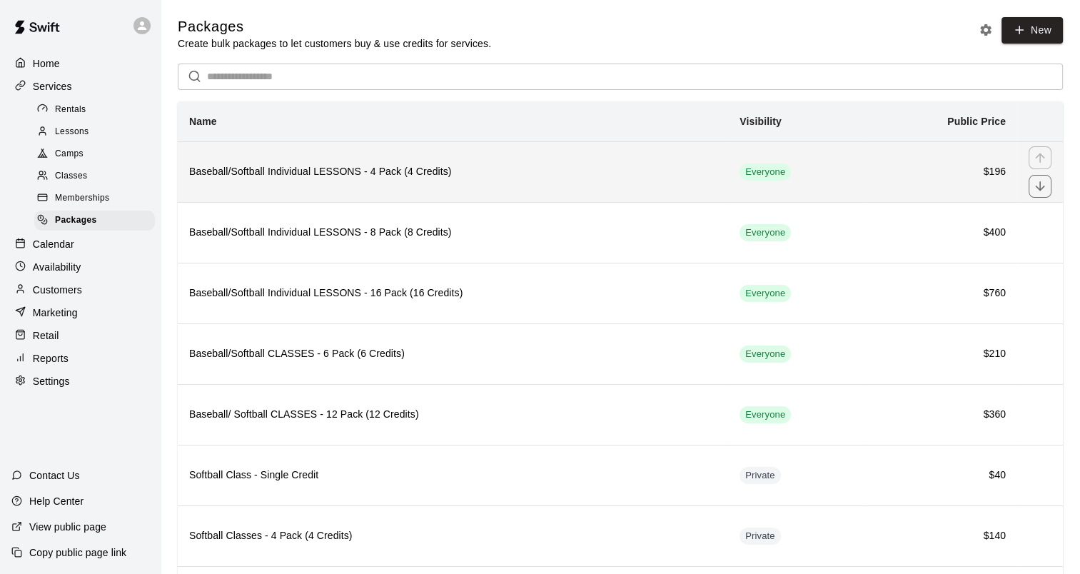
click at [341, 170] on h6 "Baseball/Softball Individual LESSONS - 4 Pack (4 Credits)" at bounding box center [453, 172] width 528 height 16
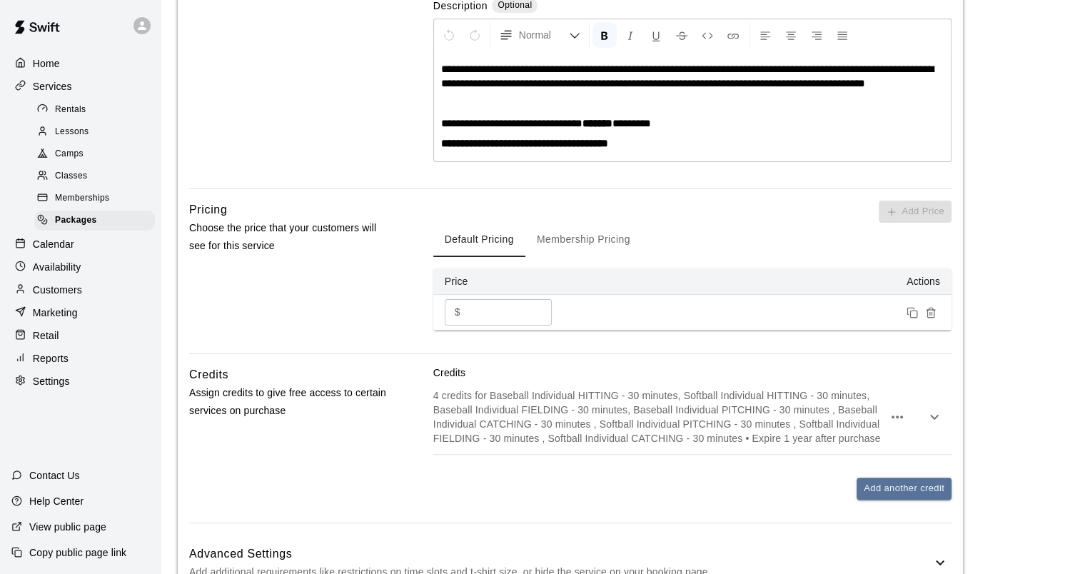
scroll to position [357, 0]
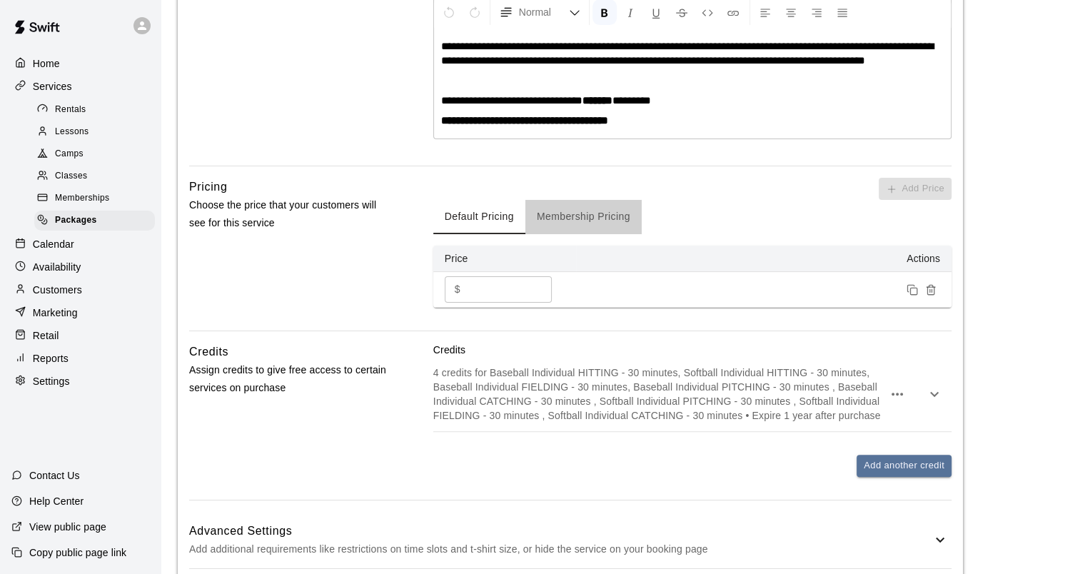
click at [545, 206] on button "Membership Pricing" at bounding box center [583, 217] width 116 height 34
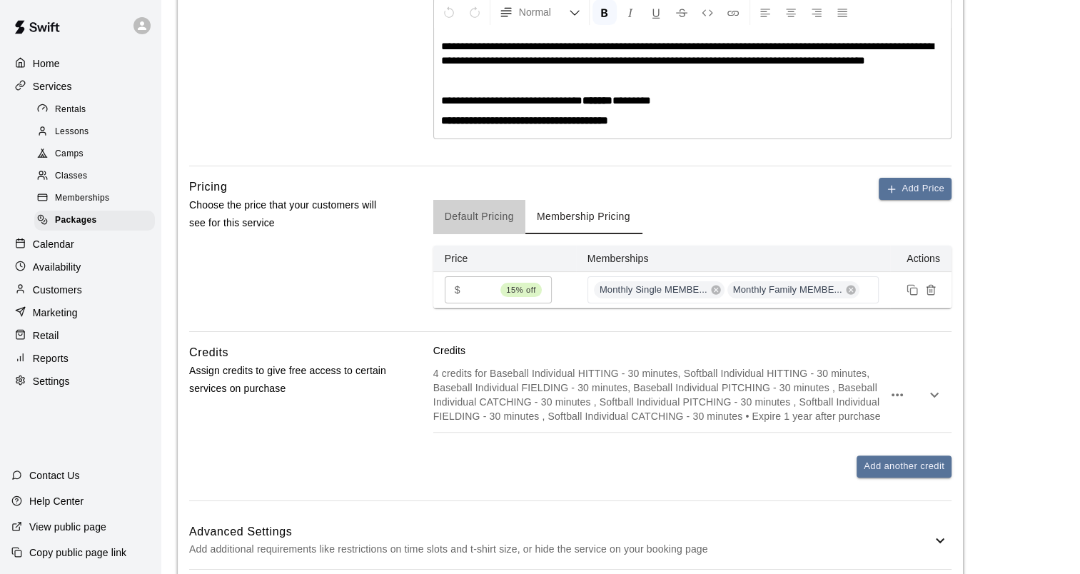
click at [465, 217] on button "Default Pricing" at bounding box center [479, 217] width 92 height 34
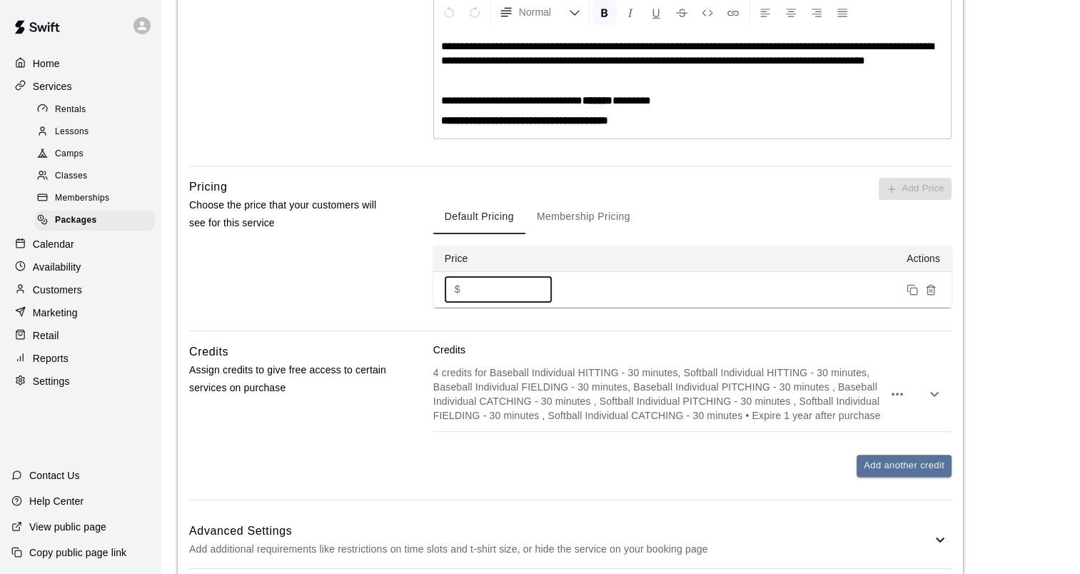
click at [494, 288] on input "***" at bounding box center [509, 289] width 86 height 26
type input "***"
click at [556, 219] on button "Membership Pricing" at bounding box center [583, 217] width 116 height 34
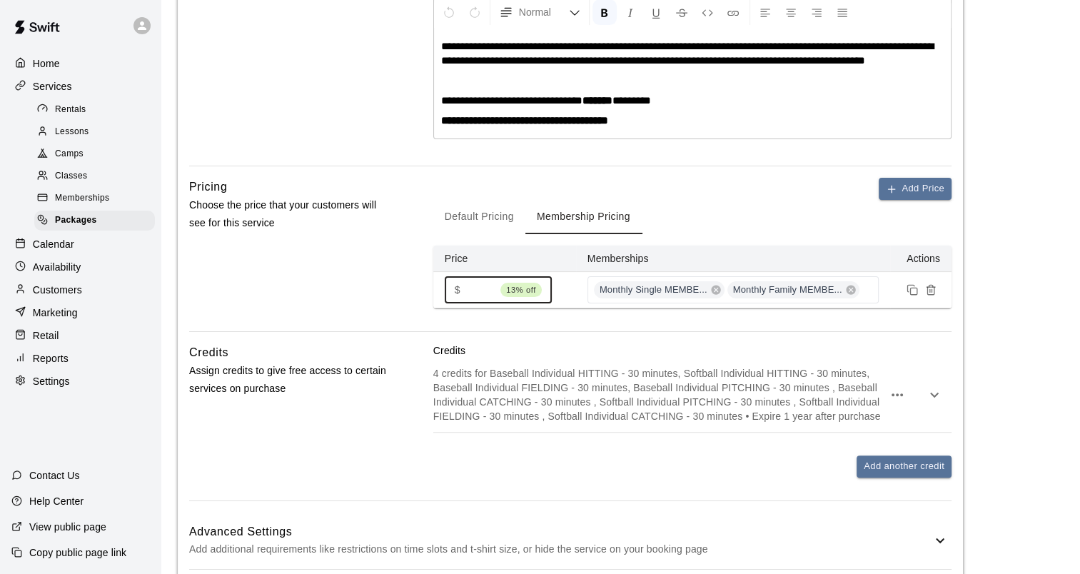
click at [494, 291] on input "***" at bounding box center [480, 289] width 29 height 26
type input "***"
click at [520, 315] on div "Add Price Default Pricing Membership Pricing Price Memberships Actions $ *** 11…" at bounding box center [692, 254] width 518 height 153
click at [55, 228] on span "Packages" at bounding box center [76, 220] width 42 height 14
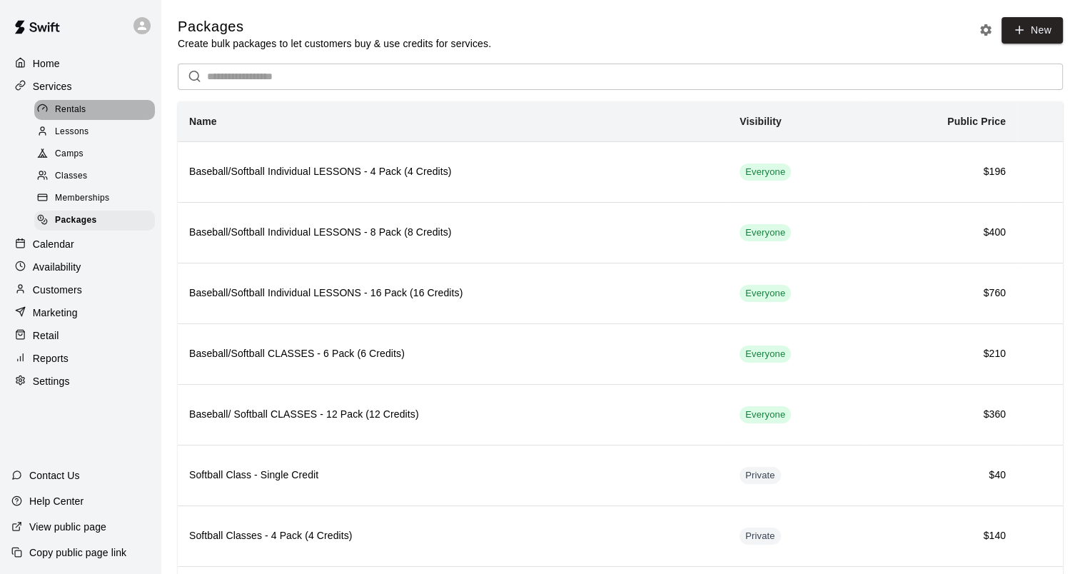
click at [84, 116] on span "Rentals" at bounding box center [70, 110] width 31 height 14
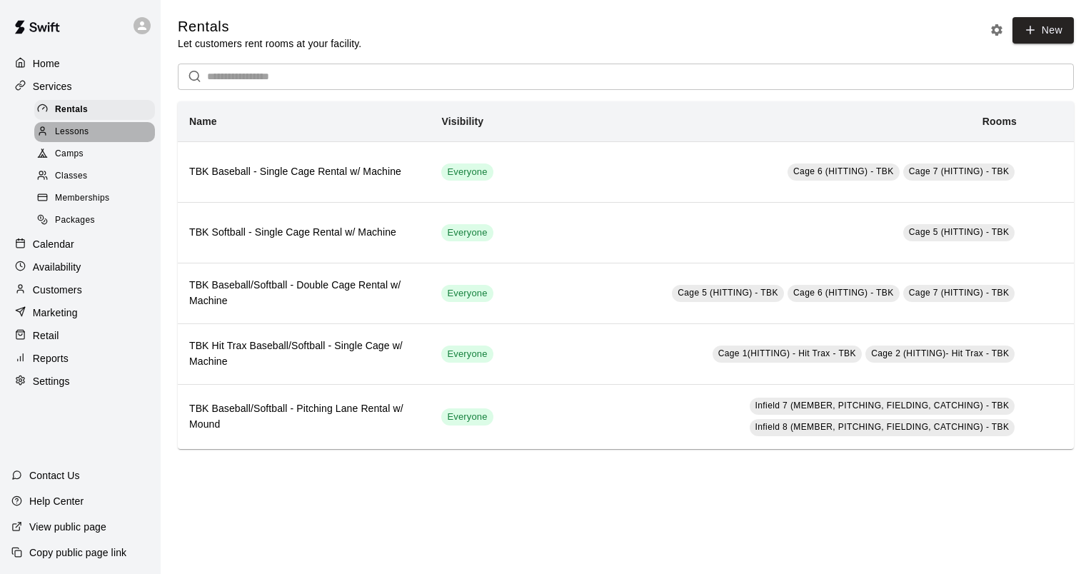
click at [83, 128] on div "Lessons" at bounding box center [94, 132] width 121 height 20
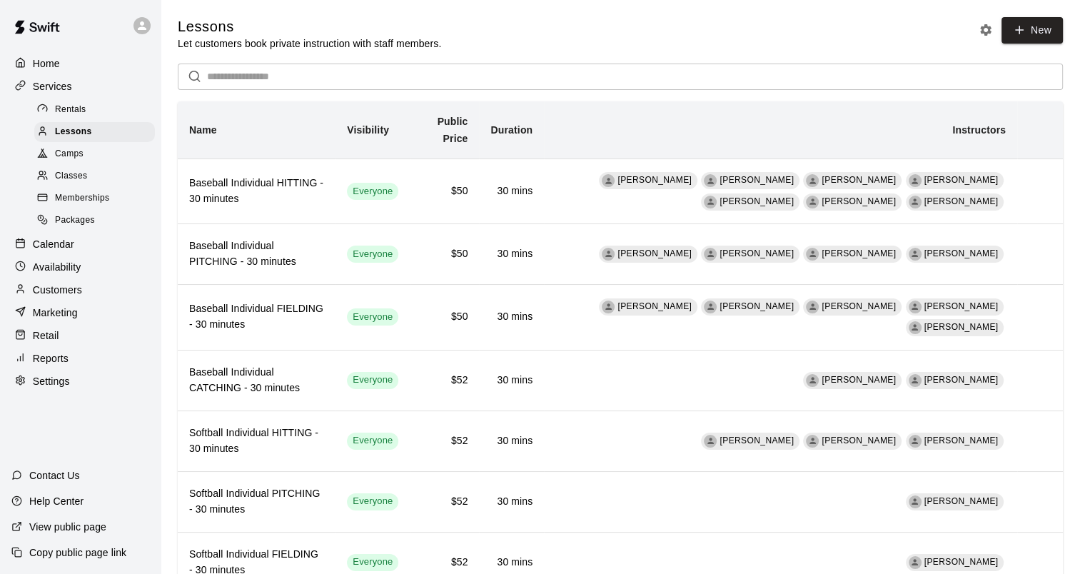
click at [51, 110] on div at bounding box center [46, 110] width 18 height 14
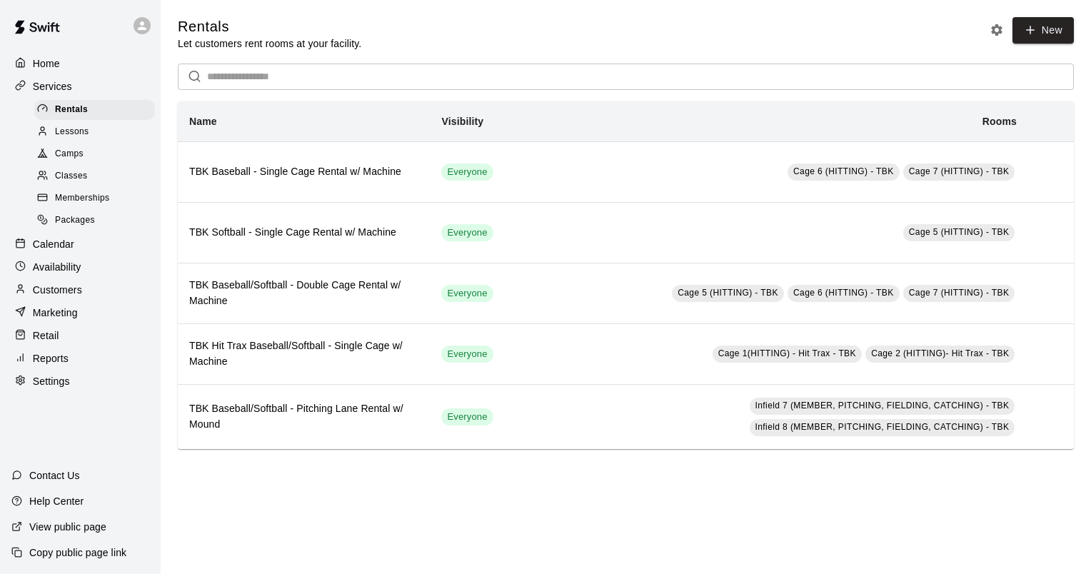
click at [71, 128] on span "Lessons" at bounding box center [72, 132] width 34 height 14
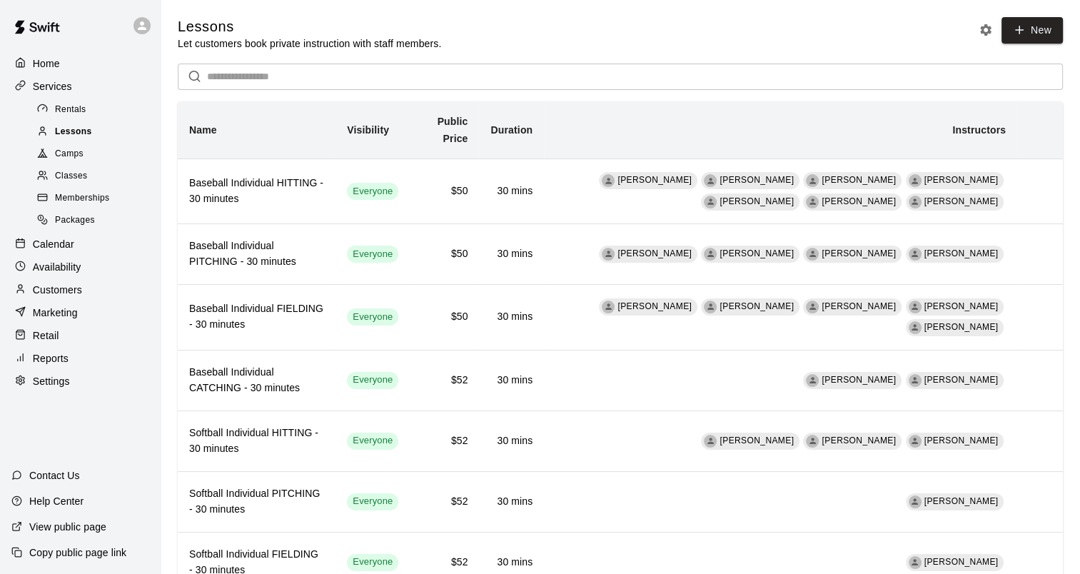
click at [80, 128] on span "Lessons" at bounding box center [73, 132] width 37 height 14
click at [84, 131] on span "Lessons" at bounding box center [73, 132] width 37 height 14
click at [83, 183] on span "Classes" at bounding box center [71, 176] width 32 height 14
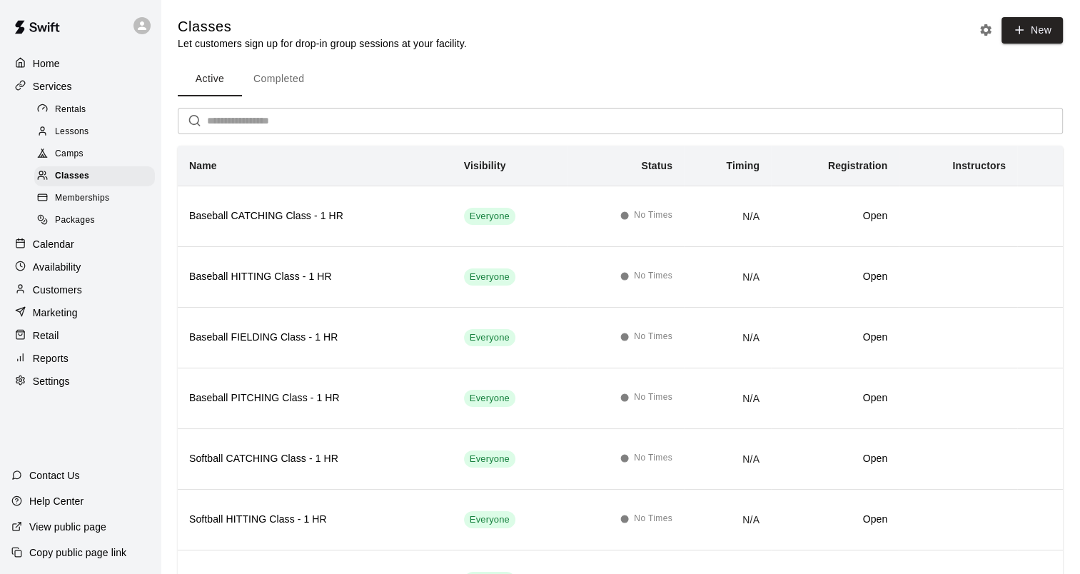
click at [83, 206] on span "Memberships" at bounding box center [82, 198] width 54 height 14
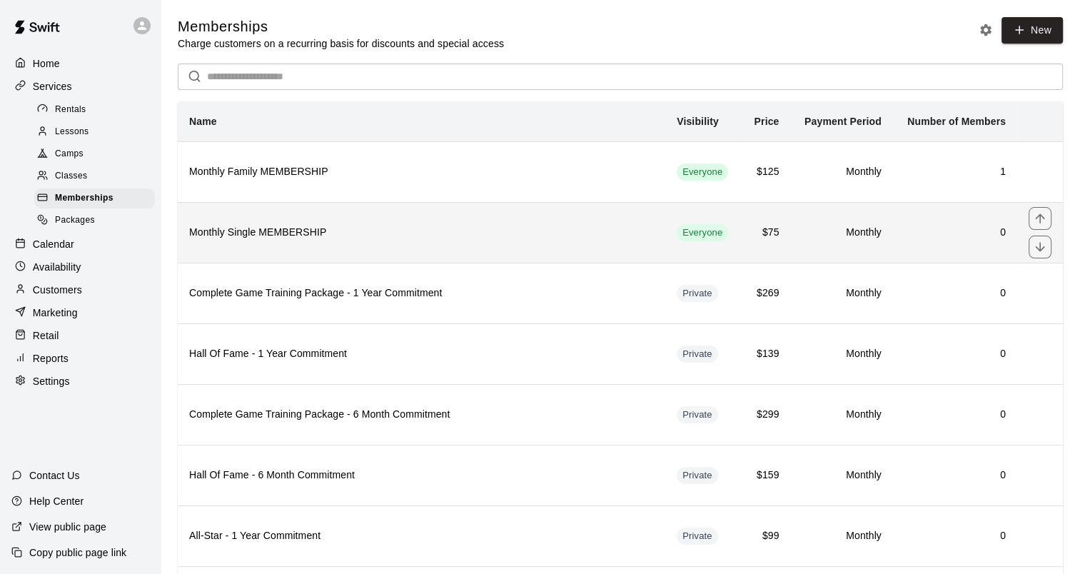
click at [291, 220] on th "Monthly Single MEMBERSHIP" at bounding box center [422, 232] width 488 height 61
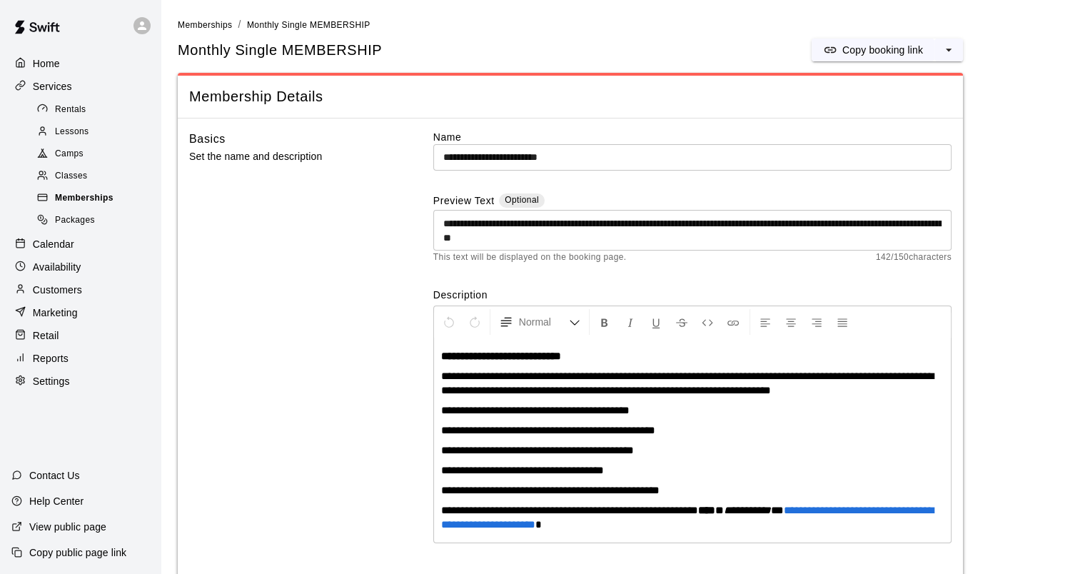
click at [64, 203] on span "Memberships" at bounding box center [84, 198] width 59 height 14
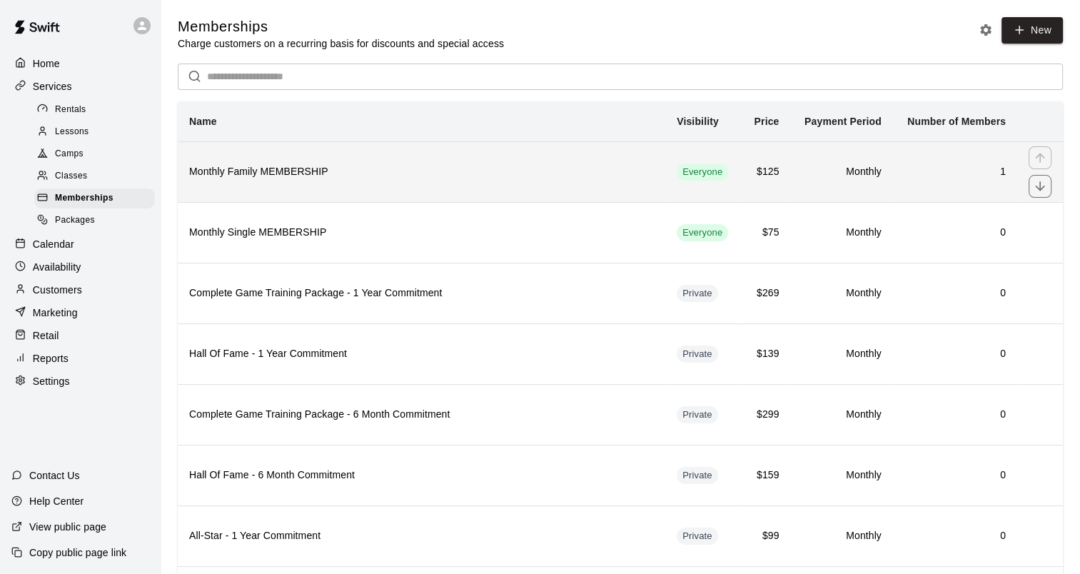
click at [263, 174] on h6 "Monthly Family MEMBERSHIP" at bounding box center [421, 172] width 465 height 16
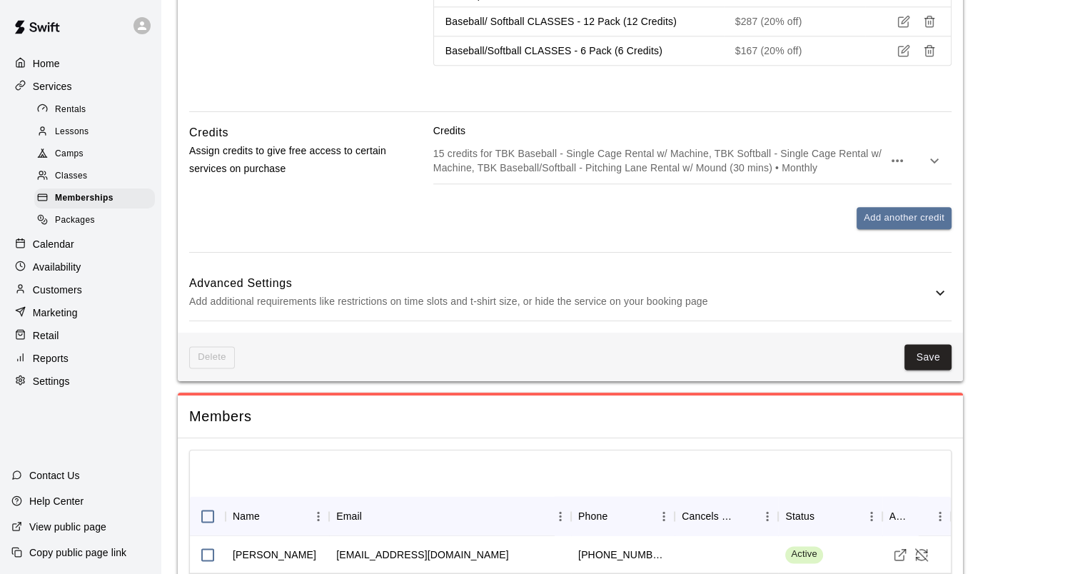
scroll to position [1763, 0]
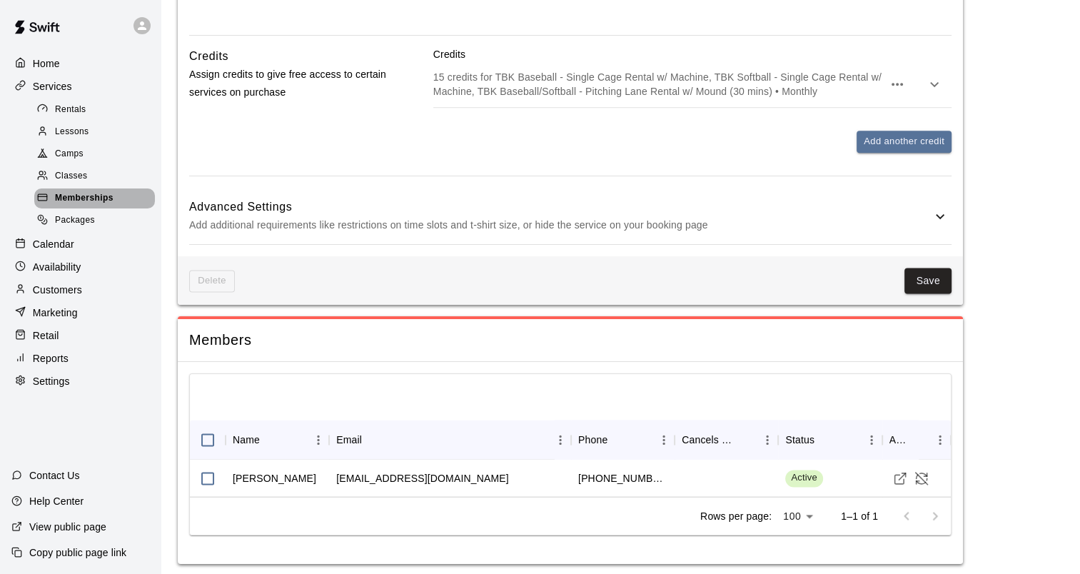
click at [80, 206] on span "Memberships" at bounding box center [84, 198] width 59 height 14
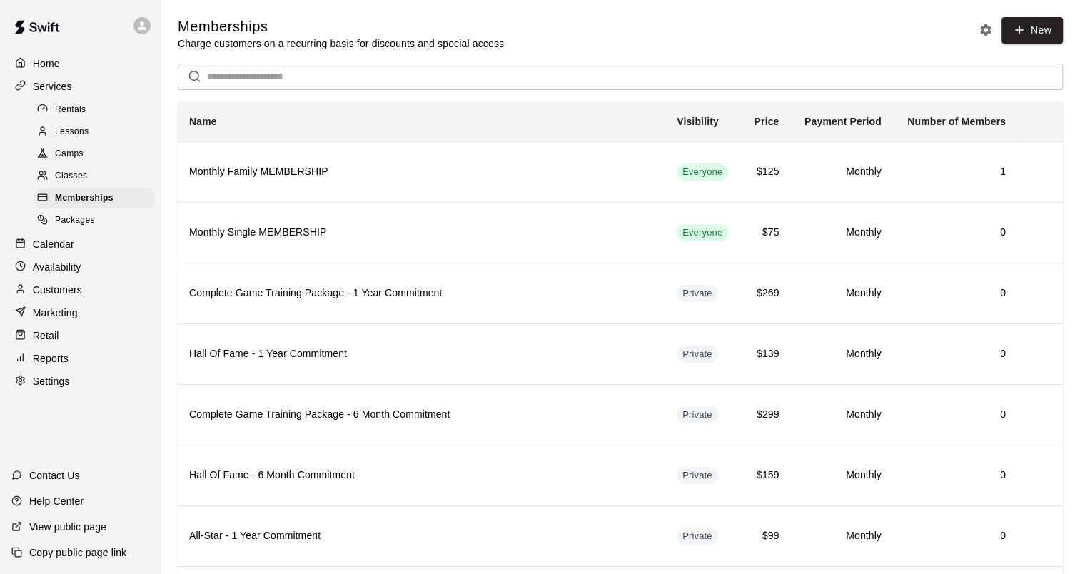
click at [81, 133] on span "Lessons" at bounding box center [72, 132] width 34 height 14
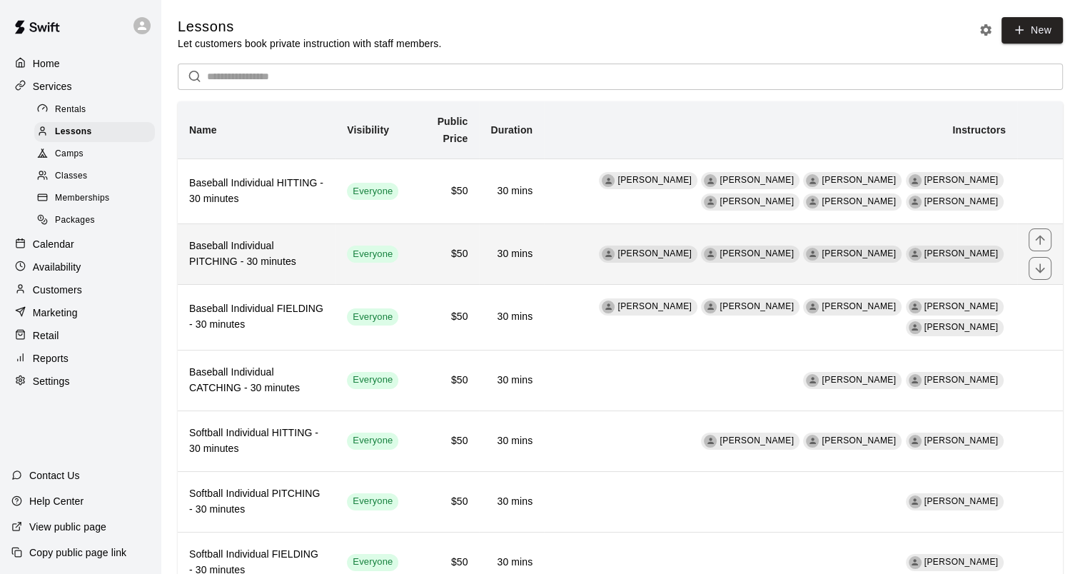
click at [298, 246] on h6 "Baseball Individual PITCHING - 30 minutes" at bounding box center [256, 253] width 135 height 31
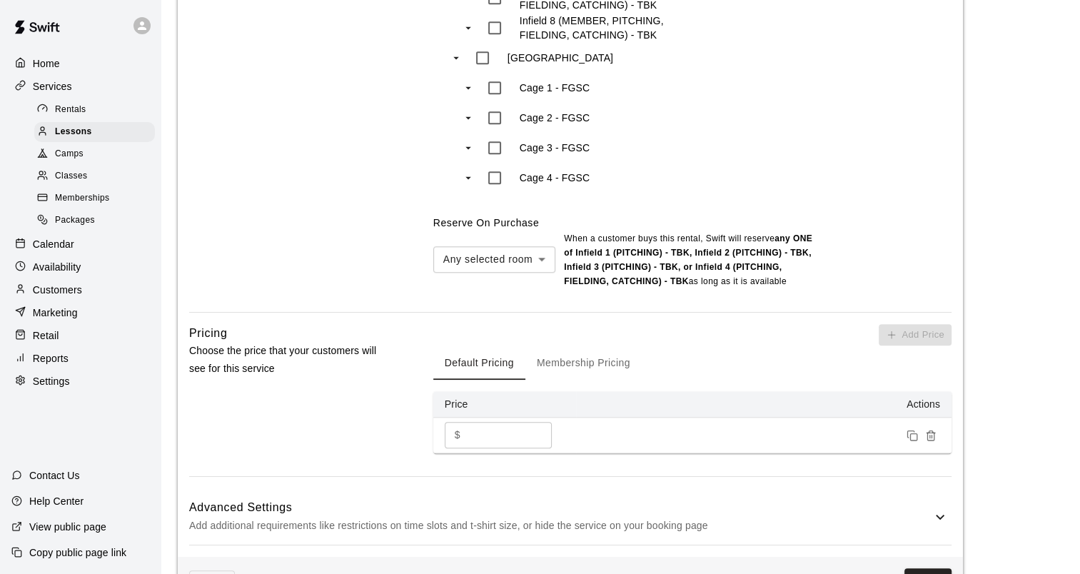
scroll to position [1214, 0]
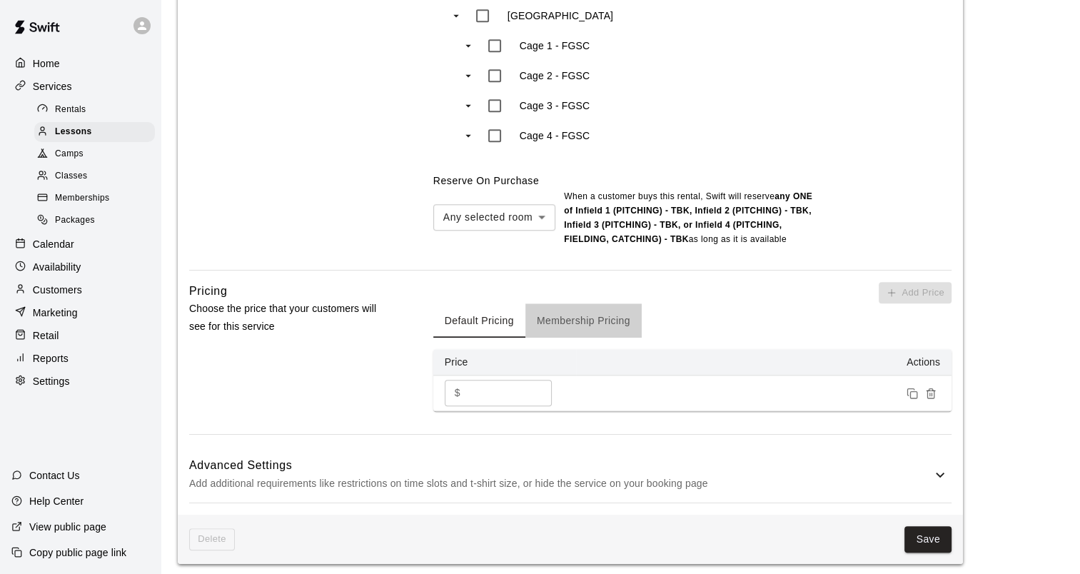
click at [576, 324] on button "Membership Pricing" at bounding box center [583, 320] width 116 height 34
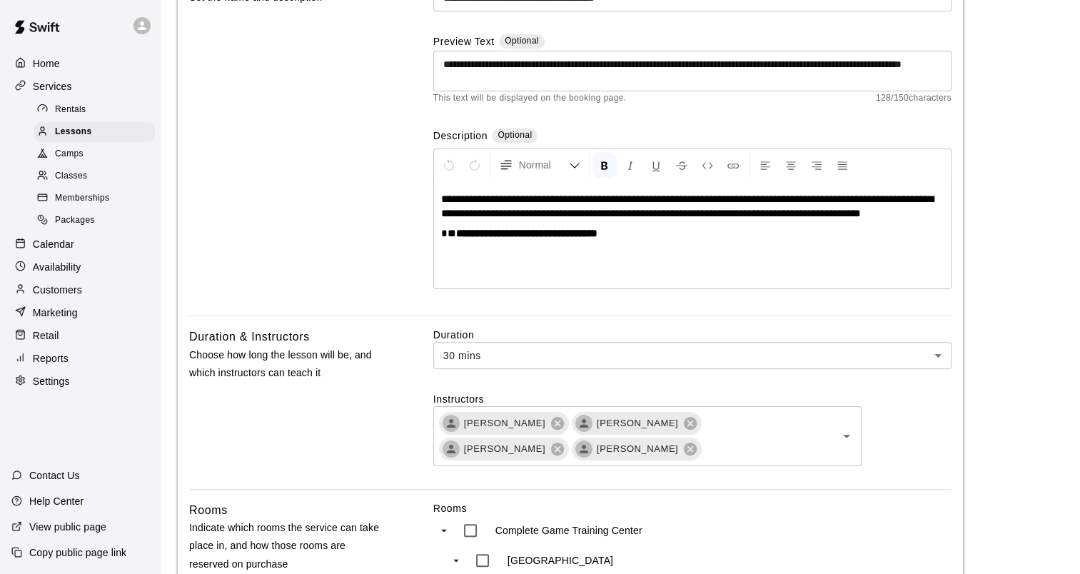
scroll to position [0, 0]
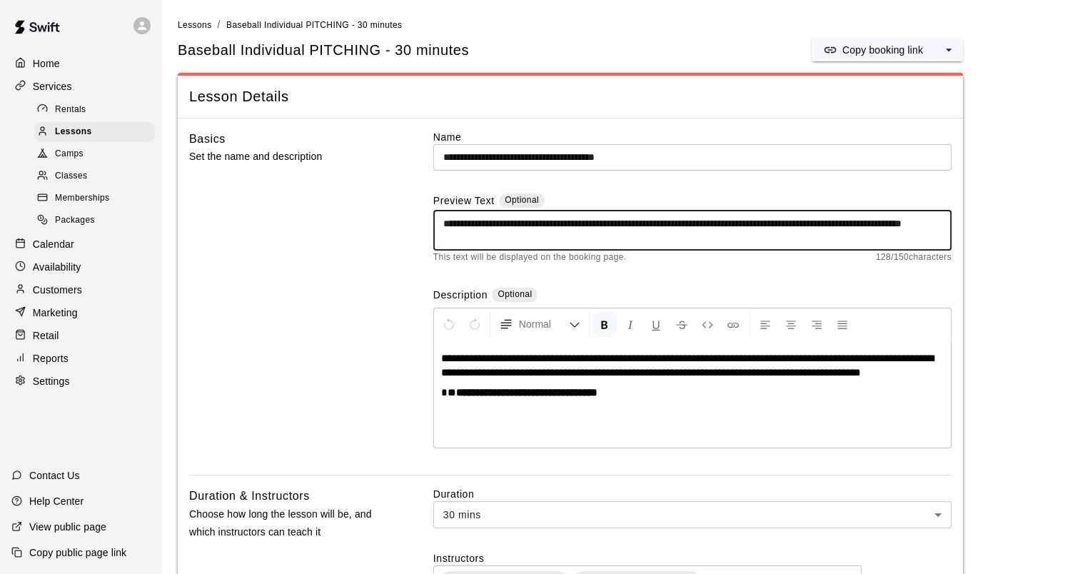
click at [564, 234] on textarea "**********" at bounding box center [692, 230] width 498 height 29
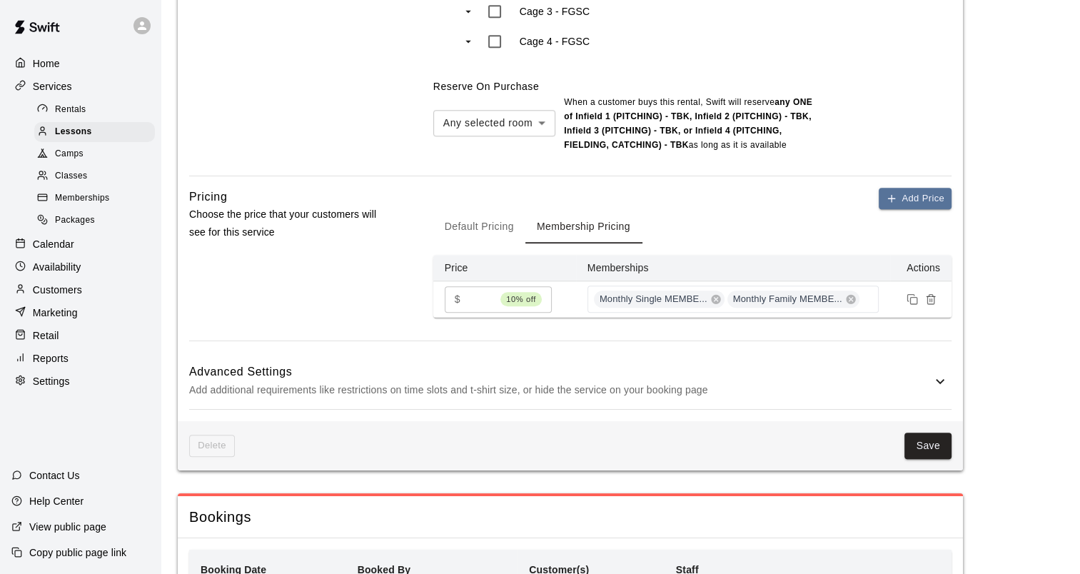
scroll to position [1571, 0]
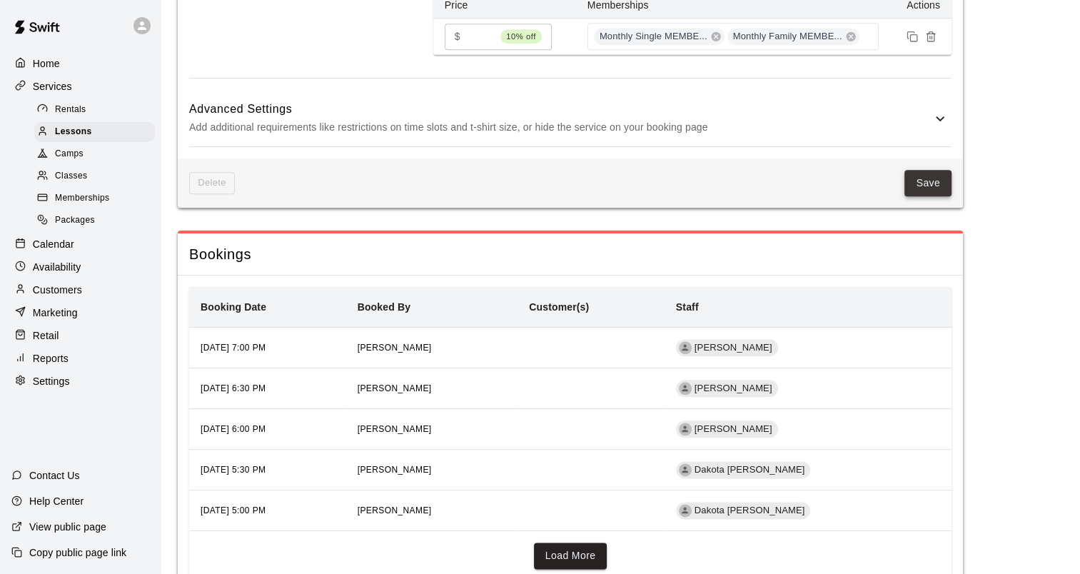
type textarea "**********"
click at [929, 172] on button "Save" at bounding box center [927, 183] width 47 height 26
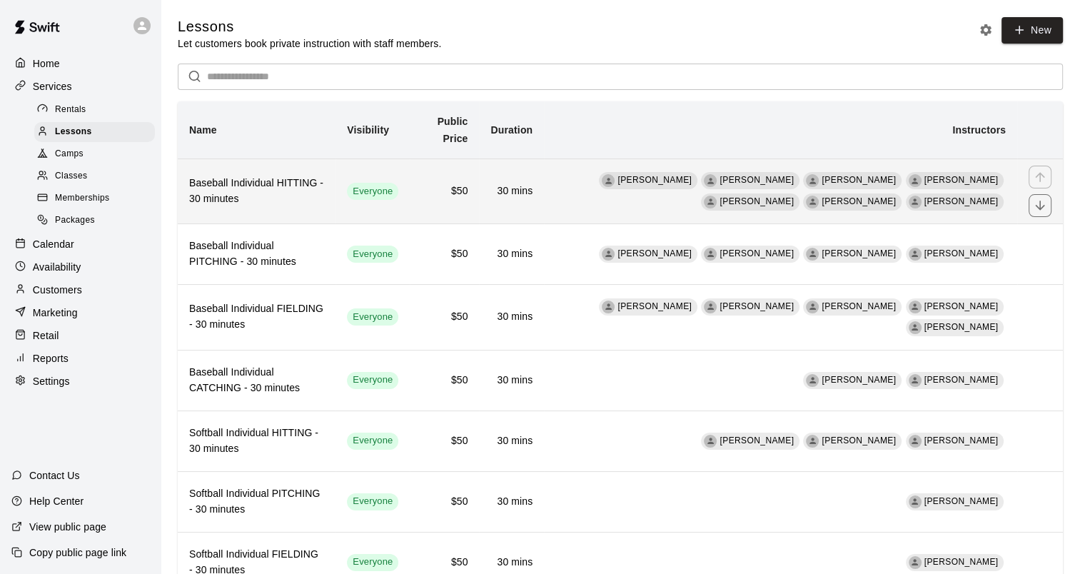
click at [283, 184] on h6 "Baseball Individual HITTING - 30 minutes" at bounding box center [256, 191] width 135 height 31
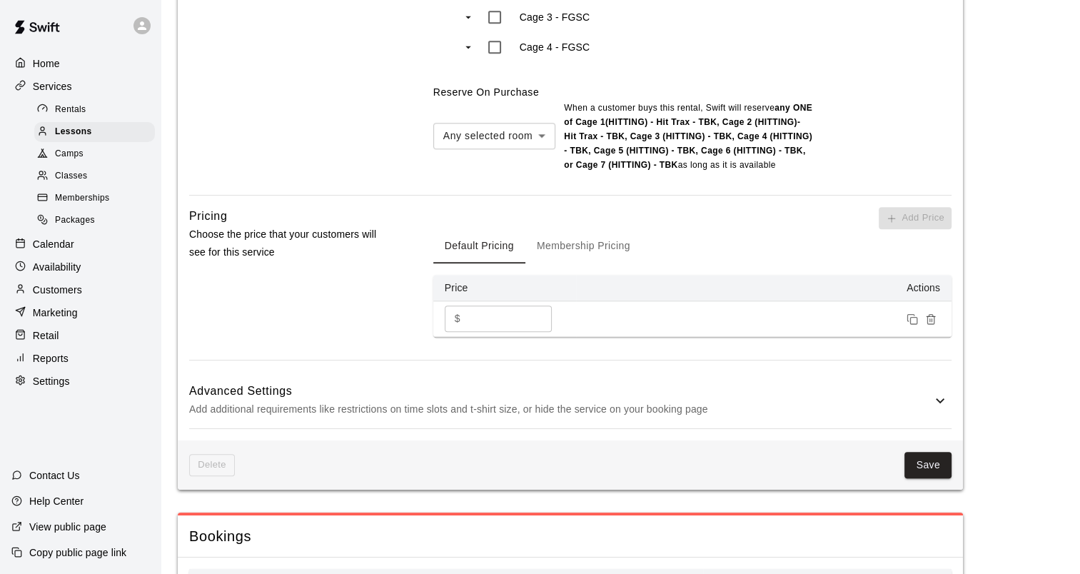
scroll to position [1428, 0]
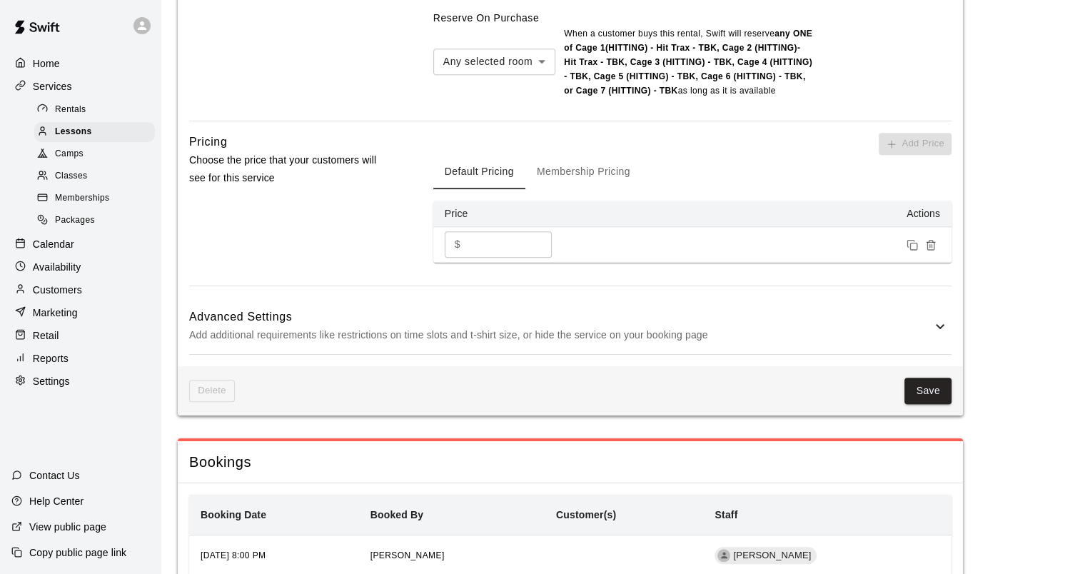
drag, startPoint x: 924, startPoint y: 367, endPoint x: 916, endPoint y: 366, distance: 8.7
click at [924, 378] on button "Save" at bounding box center [927, 391] width 47 height 26
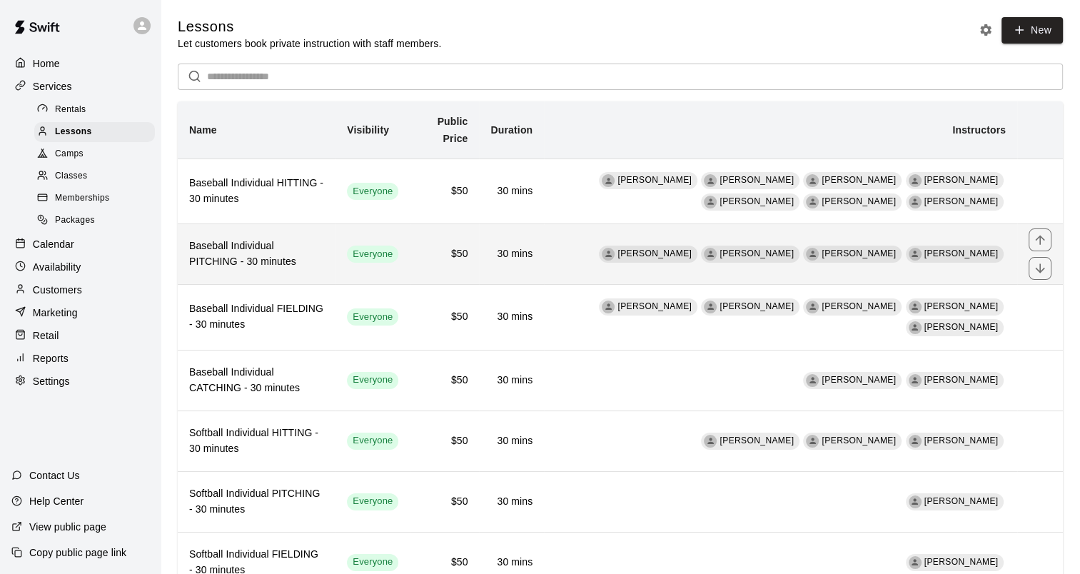
click at [288, 248] on h6 "Baseball Individual PITCHING - 30 minutes" at bounding box center [256, 253] width 135 height 31
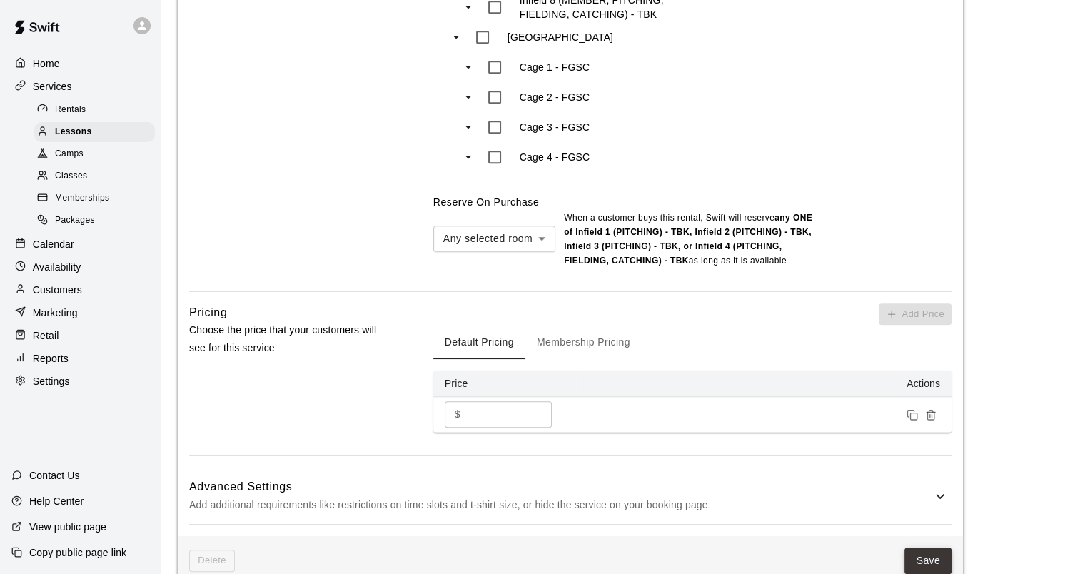
scroll to position [1356, 0]
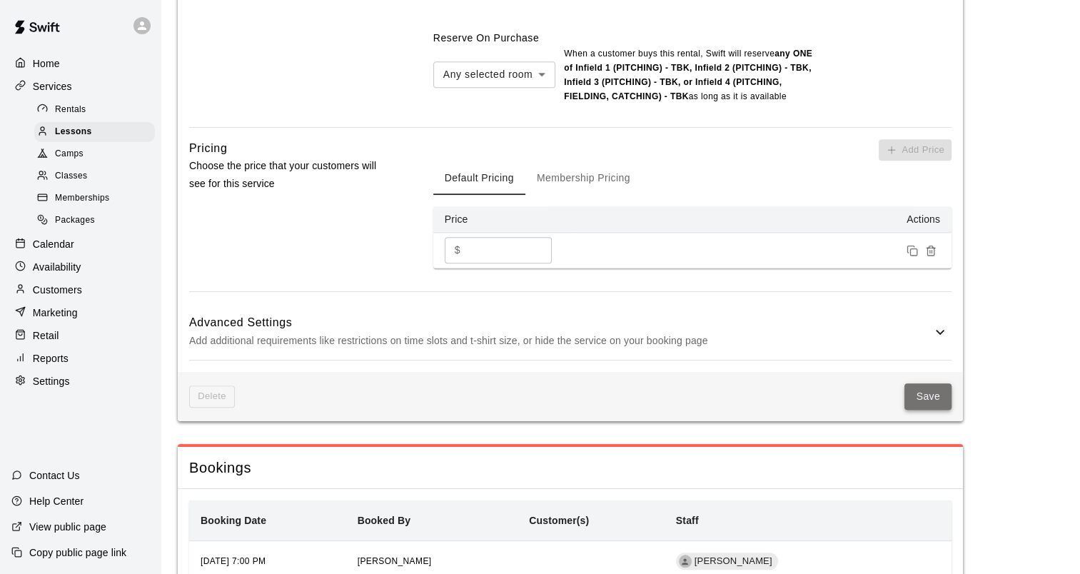
click at [933, 398] on button "Save" at bounding box center [927, 396] width 47 height 26
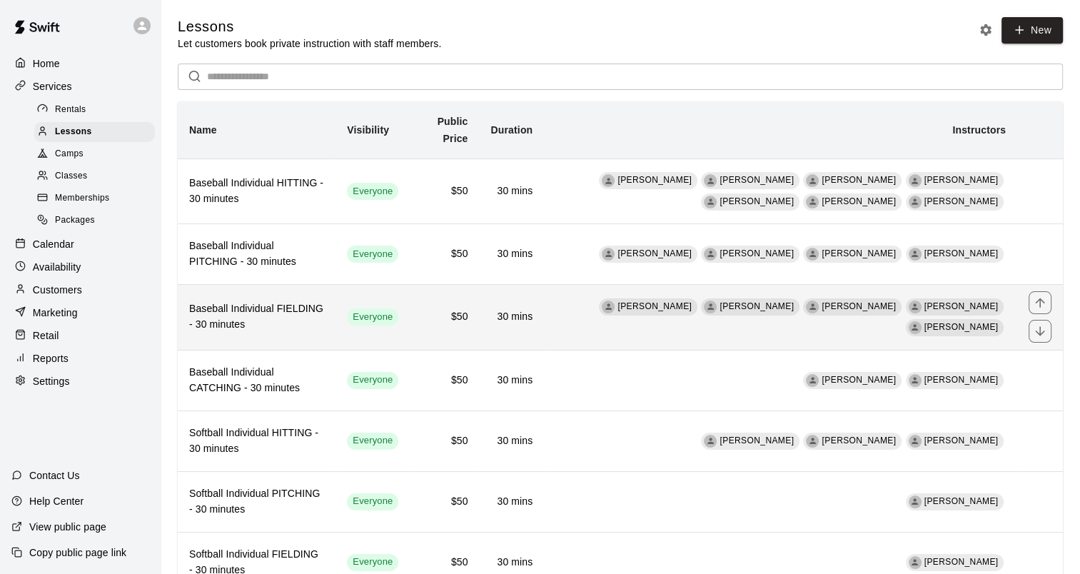
click at [257, 315] on h6 "Baseball Individual FIELDING - 30 minutes" at bounding box center [256, 316] width 135 height 31
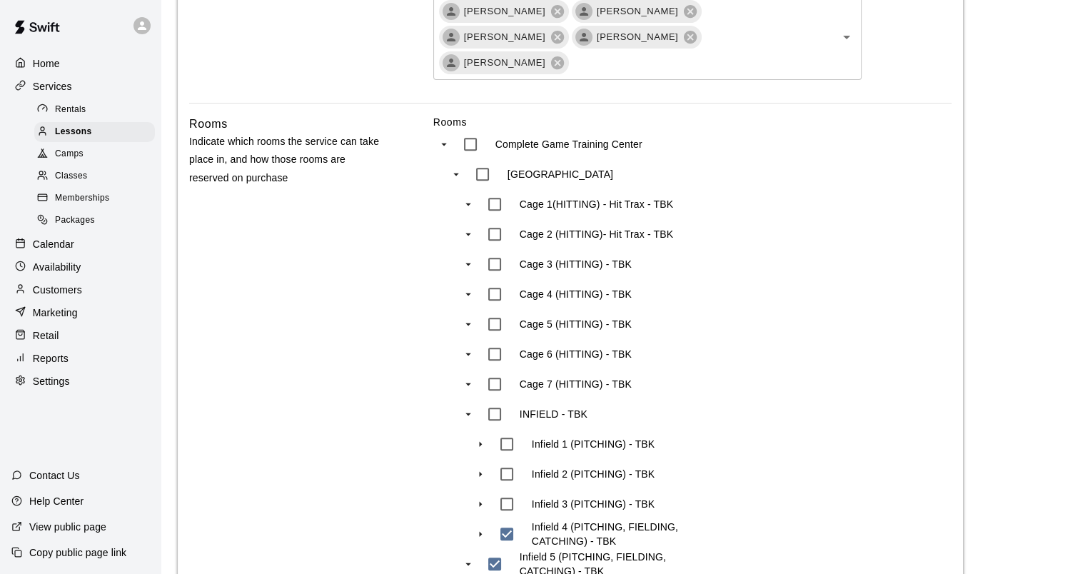
scroll to position [1142, 0]
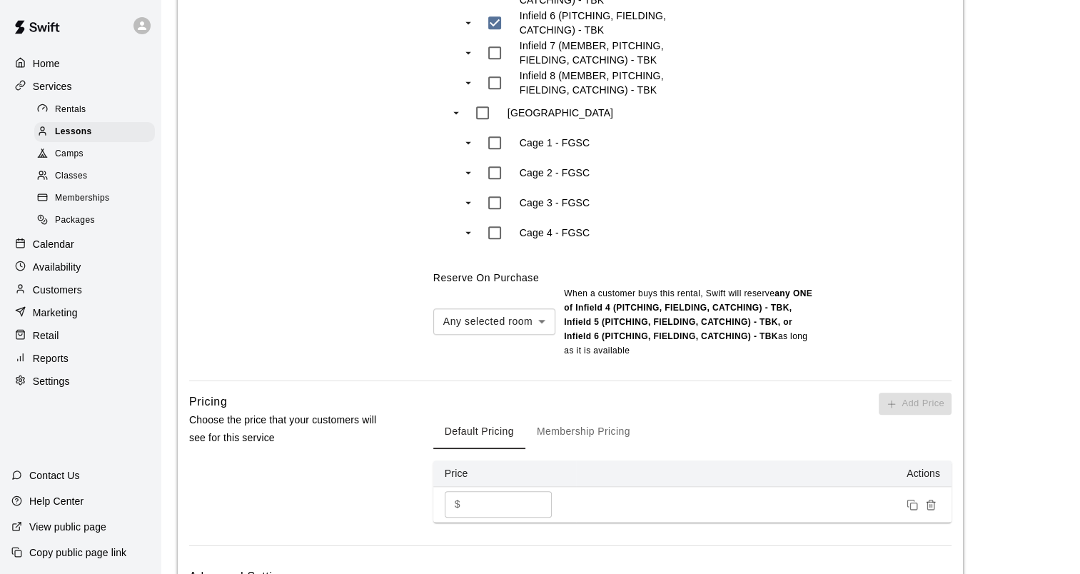
click at [568, 415] on button "Membership Pricing" at bounding box center [583, 432] width 116 height 34
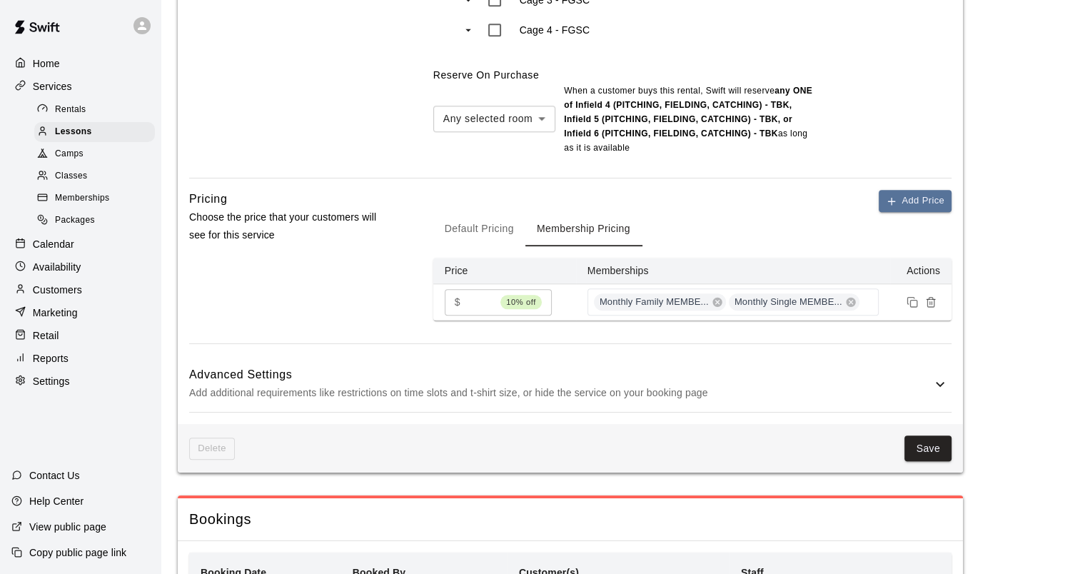
scroll to position [1605, 0]
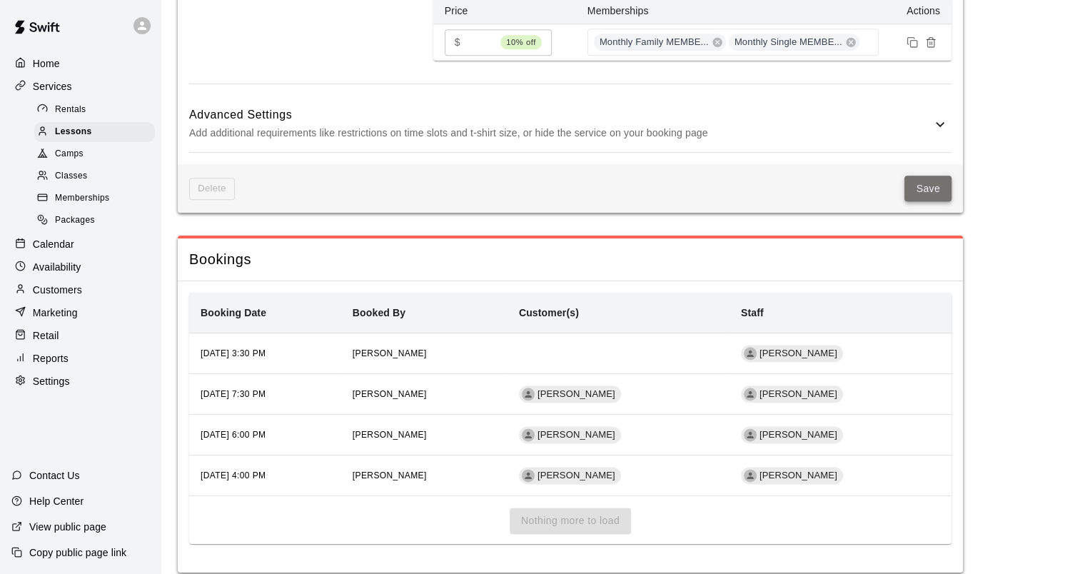
click at [931, 176] on button "Save" at bounding box center [927, 189] width 47 height 26
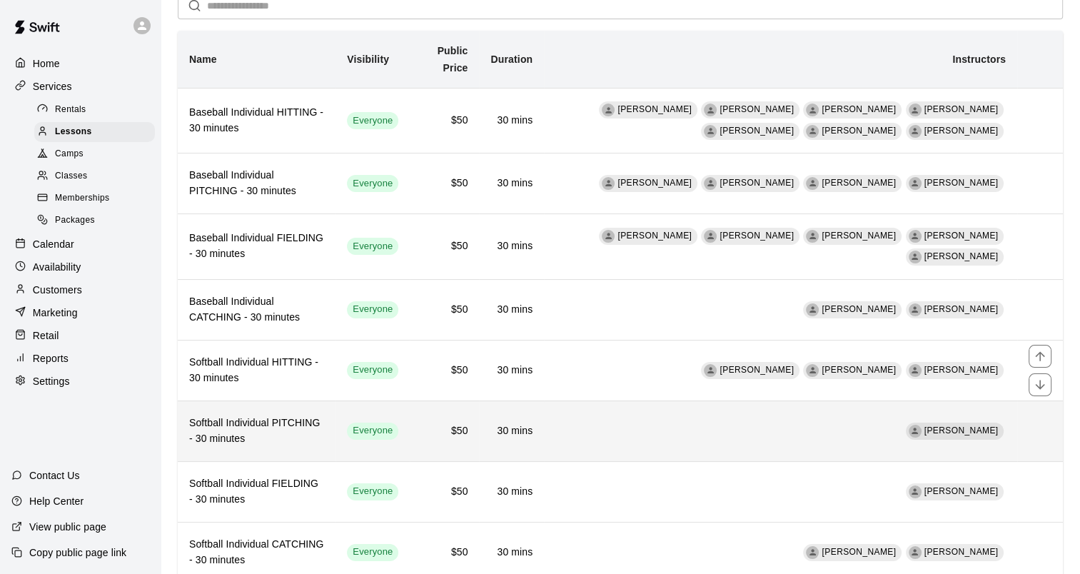
scroll to position [111, 0]
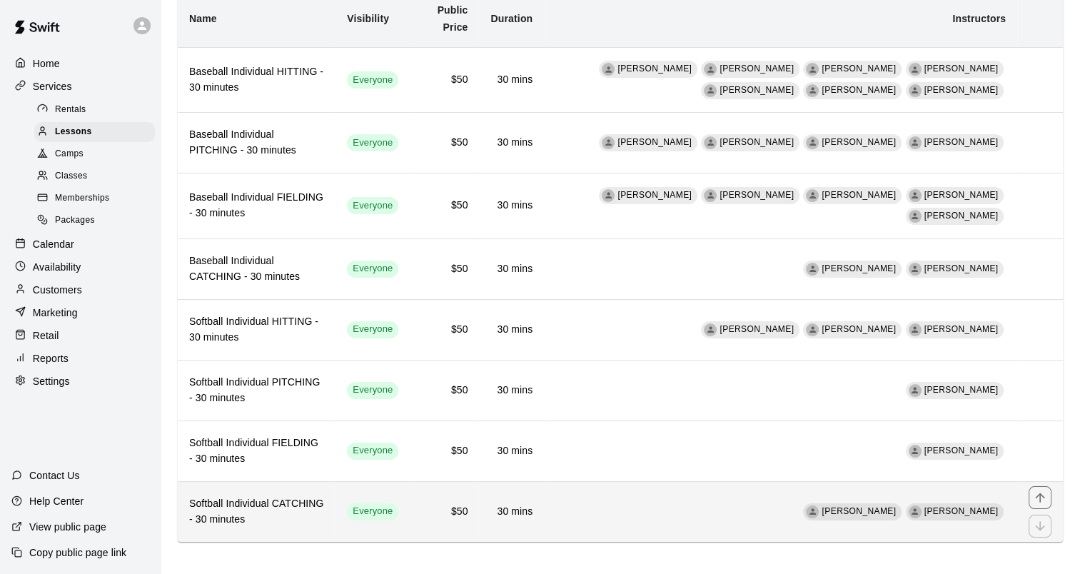
click at [302, 502] on h6 "Softball Individual CATCHING - 30 minutes" at bounding box center [256, 511] width 135 height 31
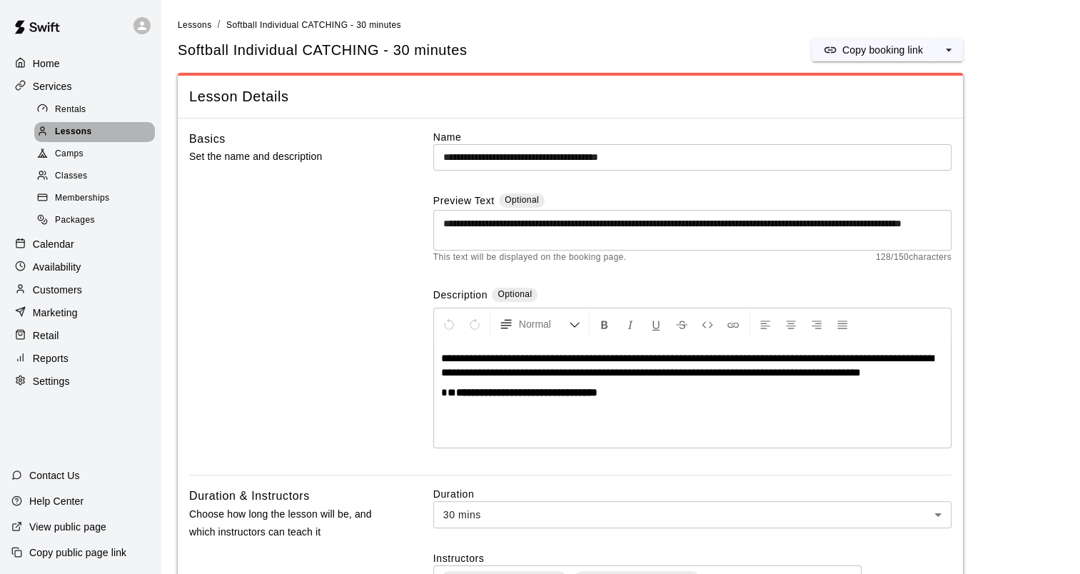
click at [74, 134] on span "Lessons" at bounding box center [73, 132] width 37 height 14
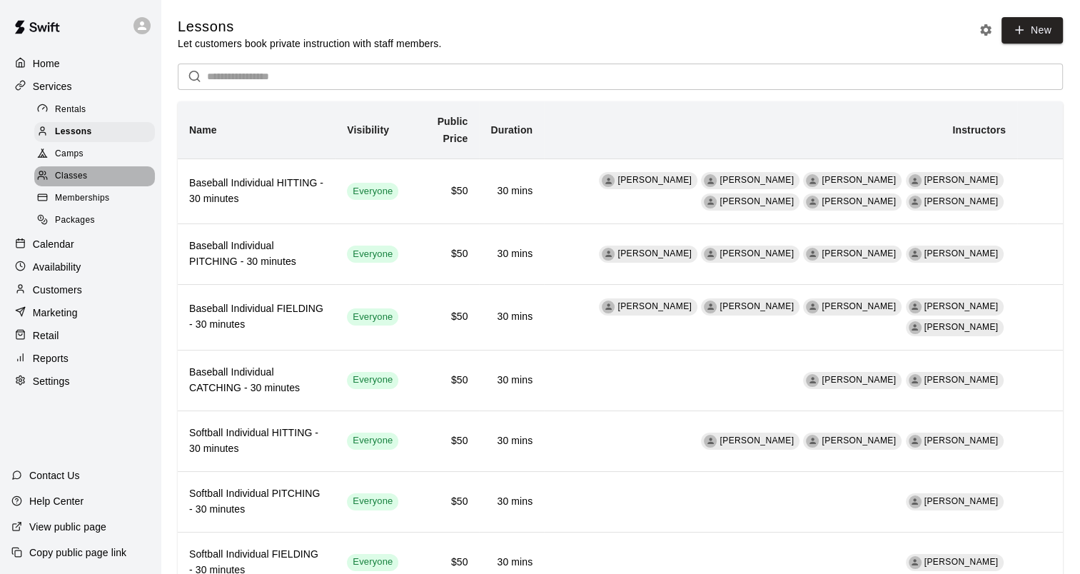
click at [89, 186] on div "Classes" at bounding box center [94, 176] width 121 height 20
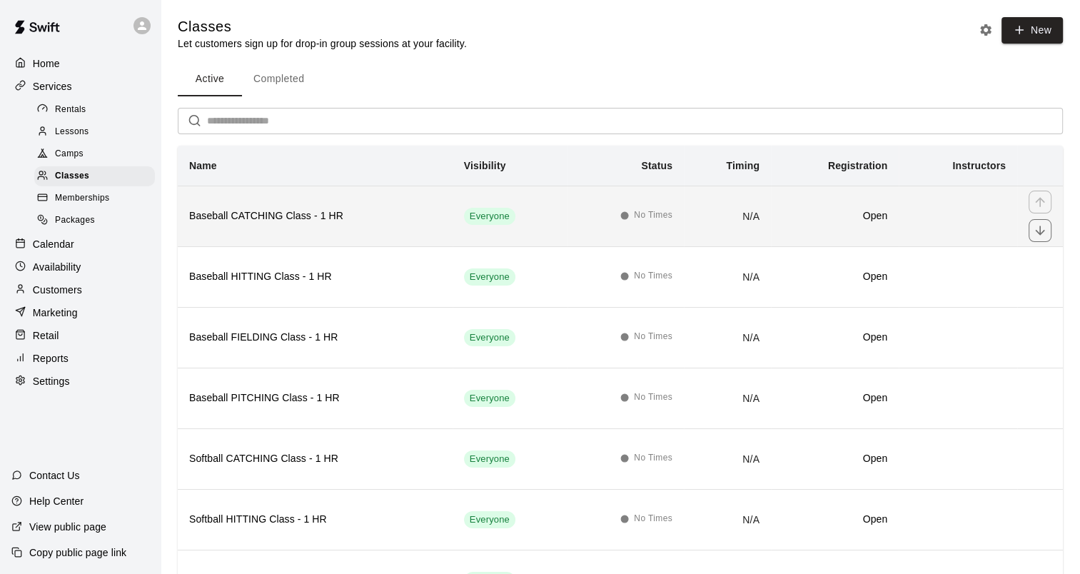
click at [213, 204] on th "Baseball CATCHING Class - 1 HR" at bounding box center [315, 216] width 275 height 61
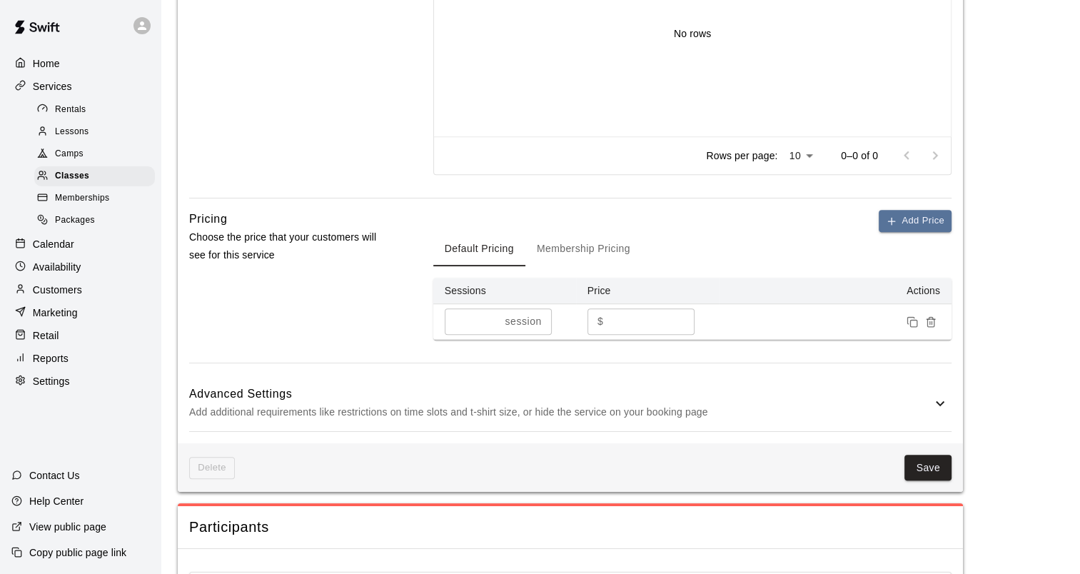
scroll to position [714, 0]
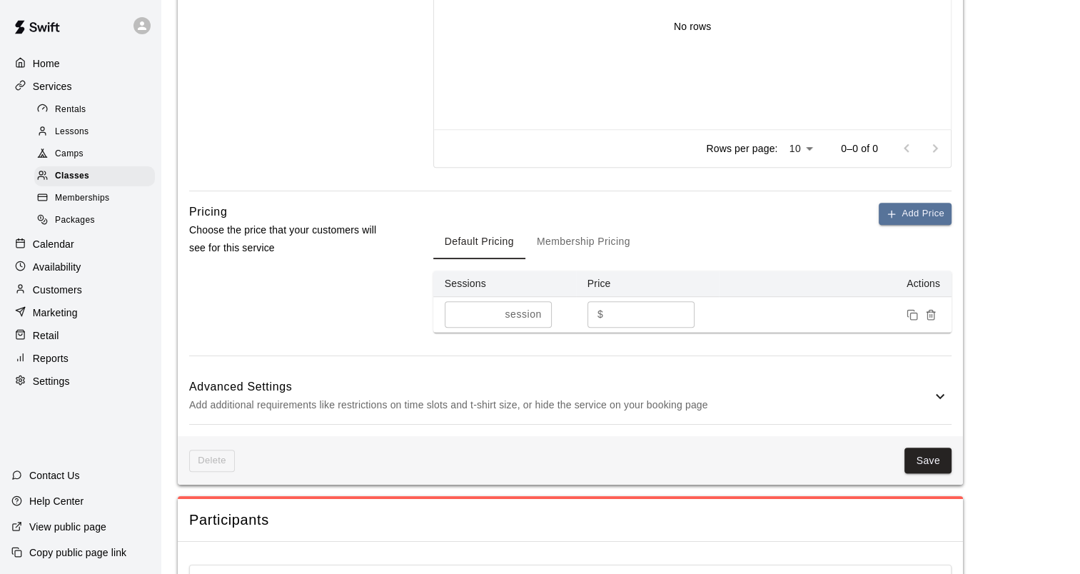
click at [580, 240] on button "Membership Pricing" at bounding box center [583, 242] width 116 height 34
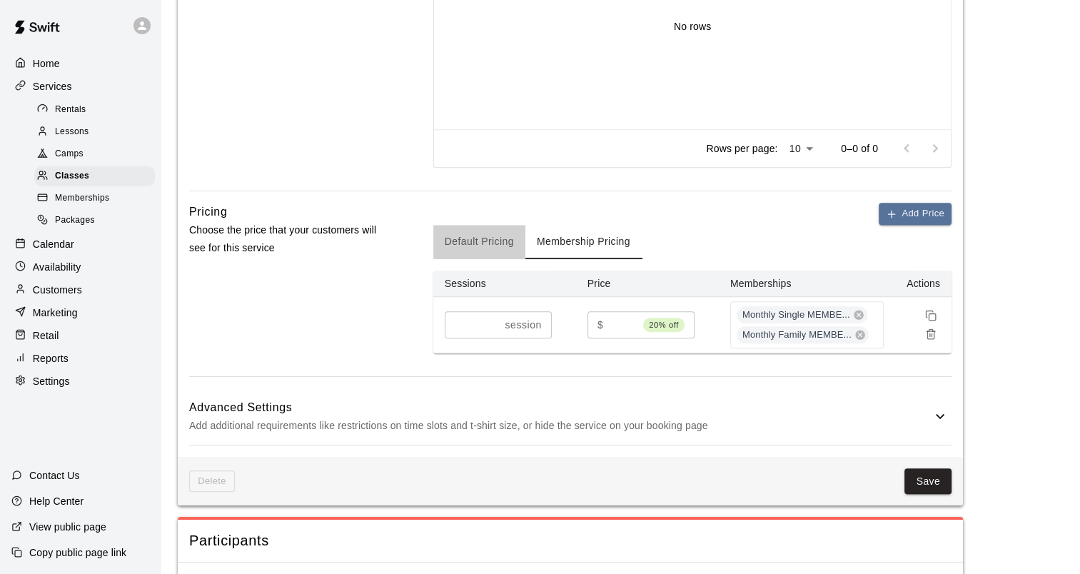
click at [459, 234] on button "Default Pricing" at bounding box center [479, 242] width 92 height 34
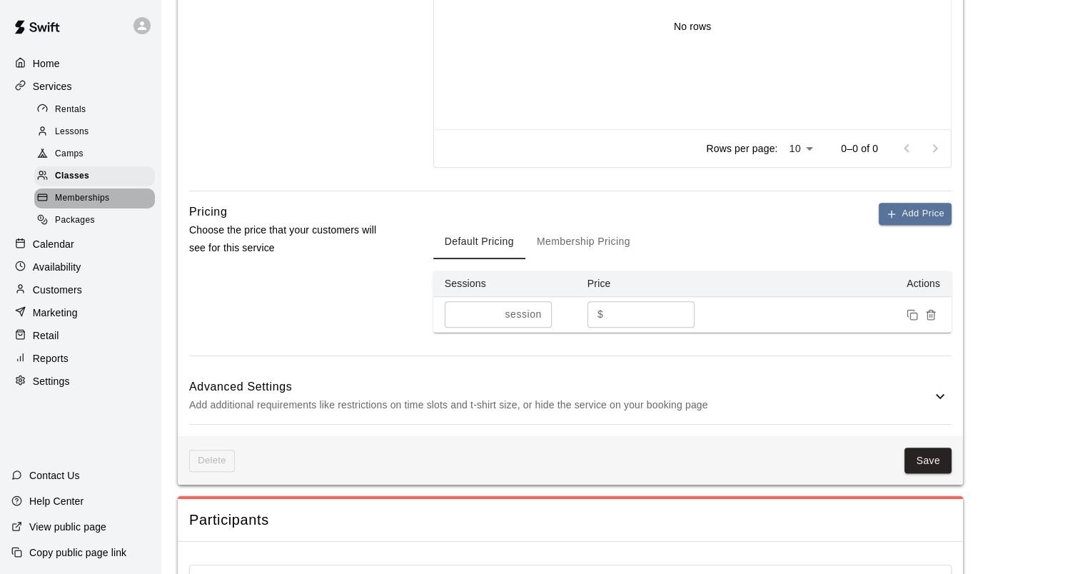
click at [66, 206] on span "Memberships" at bounding box center [82, 198] width 54 height 14
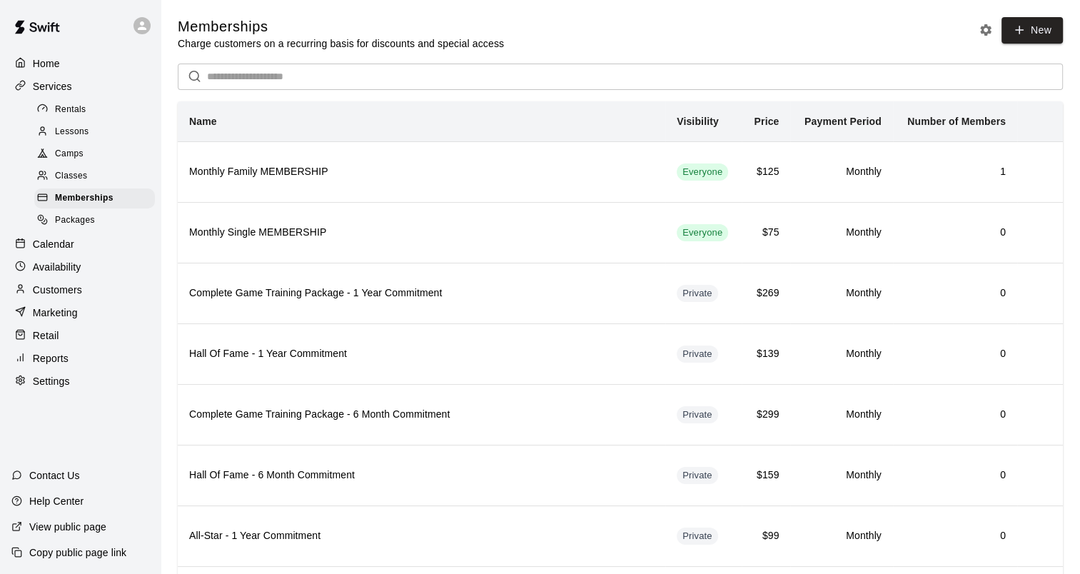
click at [69, 228] on span "Packages" at bounding box center [75, 220] width 40 height 14
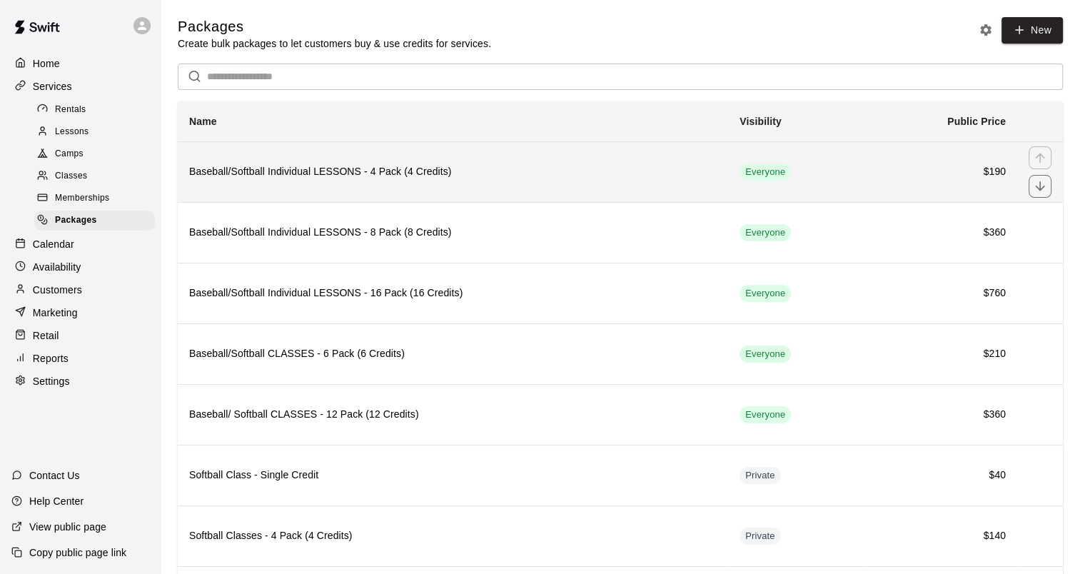
click at [279, 177] on h6 "Baseball/Softball Individual LESSONS - 4 Pack (4 Credits)" at bounding box center [453, 172] width 528 height 16
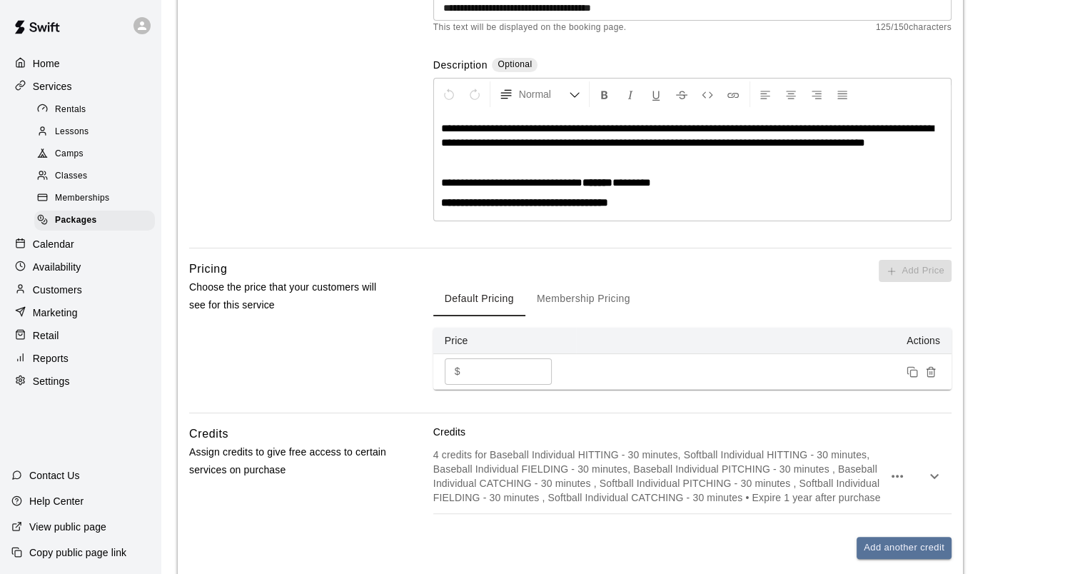
scroll to position [428, 0]
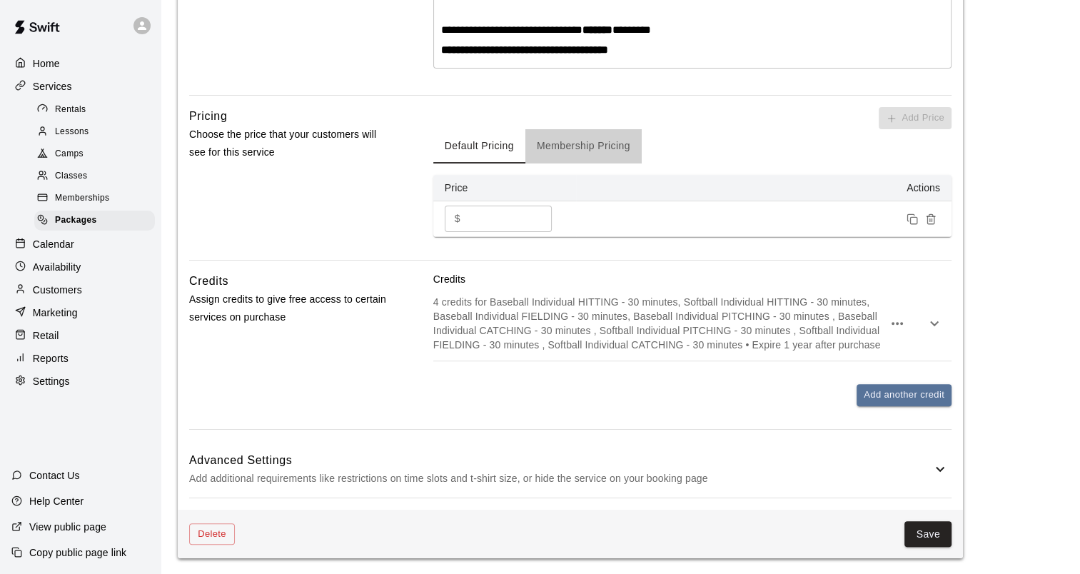
click at [552, 148] on button "Membership Pricing" at bounding box center [583, 146] width 116 height 34
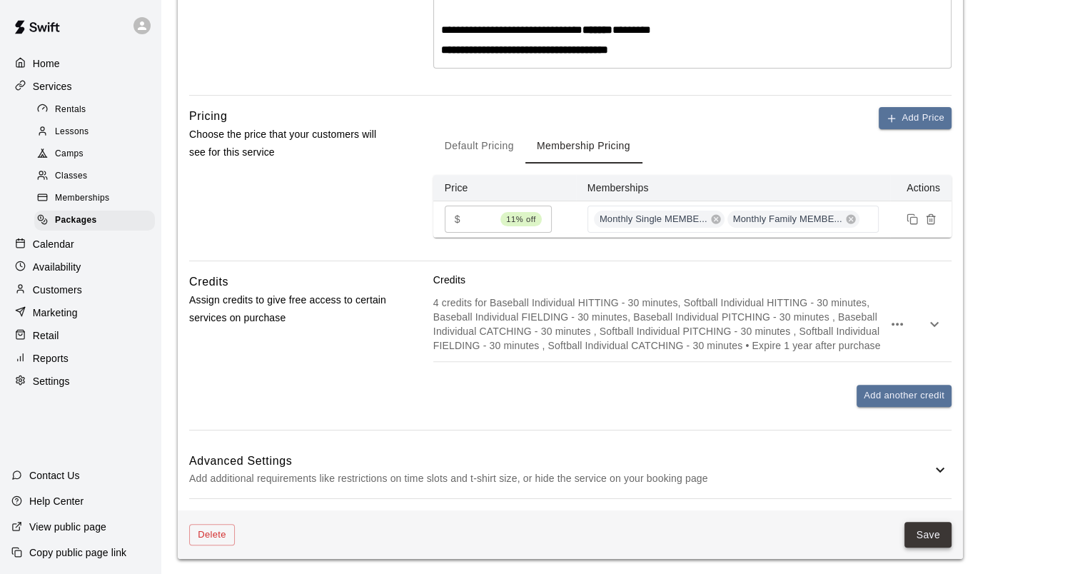
click at [928, 534] on button "Save" at bounding box center [927, 535] width 47 height 26
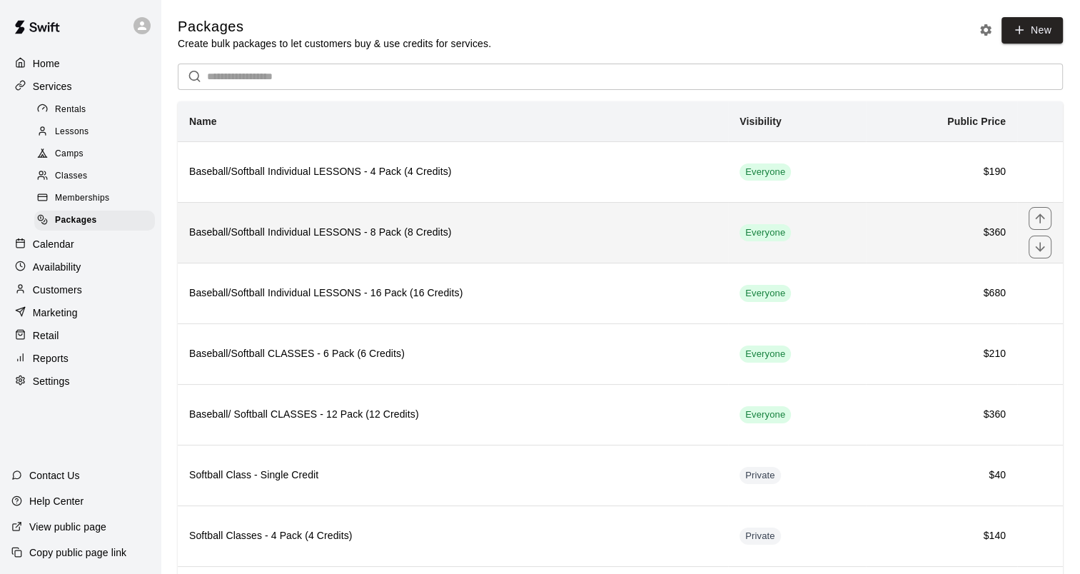
click at [317, 243] on th "Baseball/Softball Individual LESSONS - 8 Pack (8 Credits)" at bounding box center [453, 232] width 550 height 61
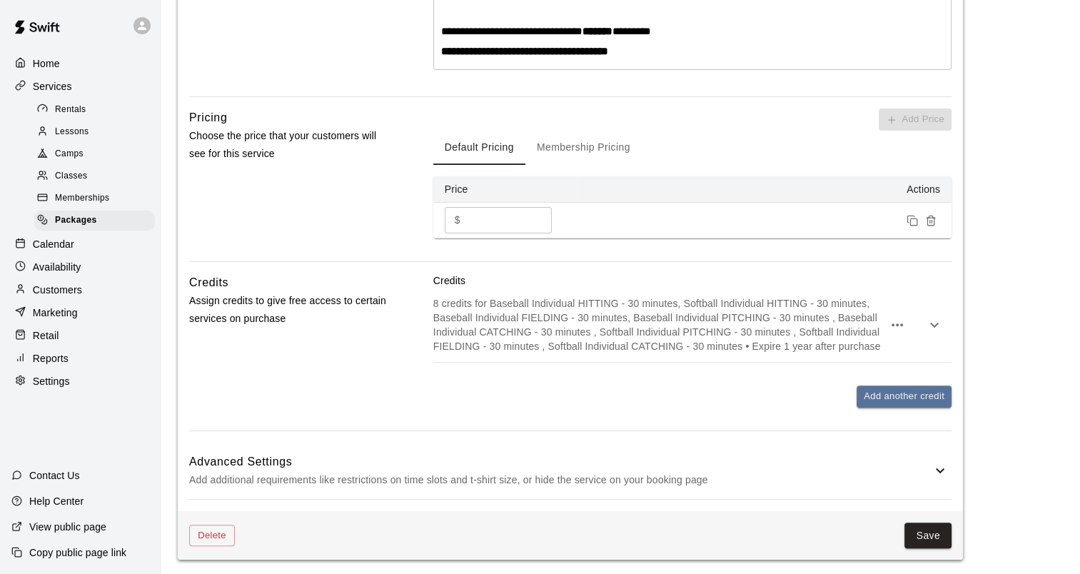
scroll to position [428, 0]
click at [570, 139] on button "Membership Pricing" at bounding box center [583, 146] width 116 height 34
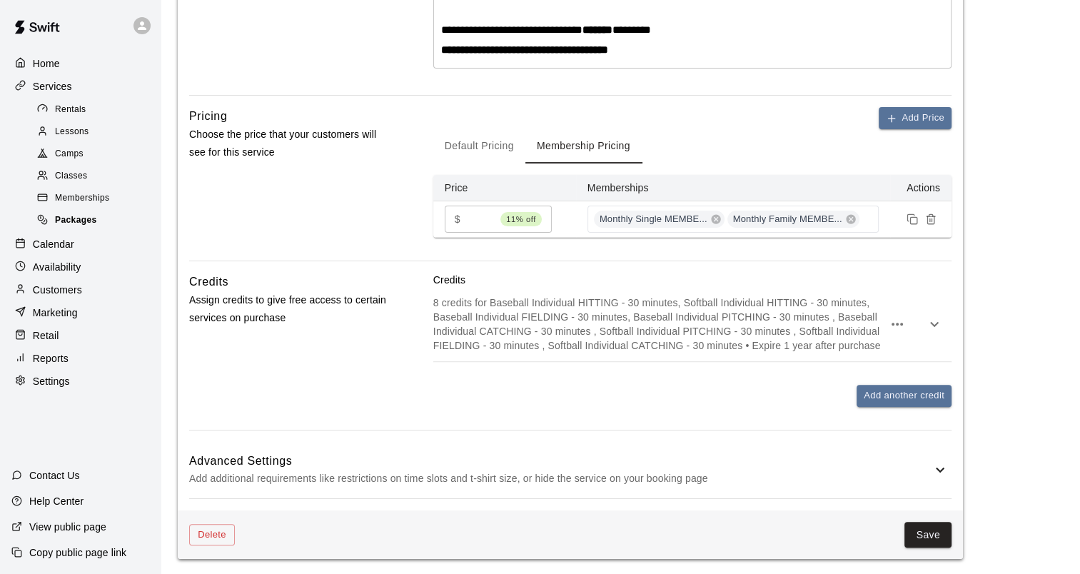
click at [66, 228] on span "Packages" at bounding box center [76, 220] width 42 height 14
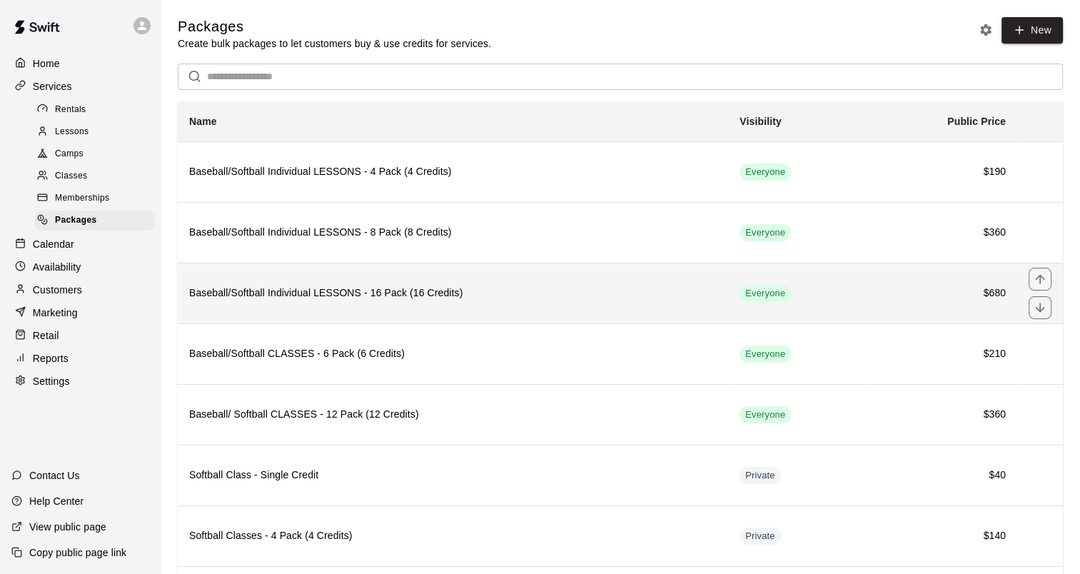
click at [385, 301] on h6 "Baseball/Softball Individual LESSONS - 16 Pack (16 Credits)" at bounding box center [453, 294] width 528 height 16
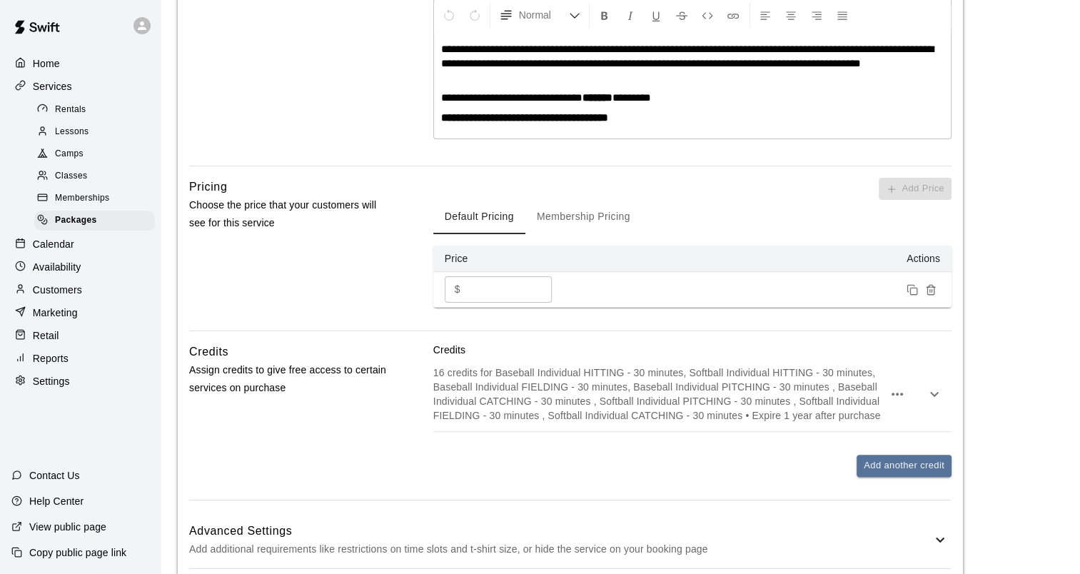
scroll to position [357, 0]
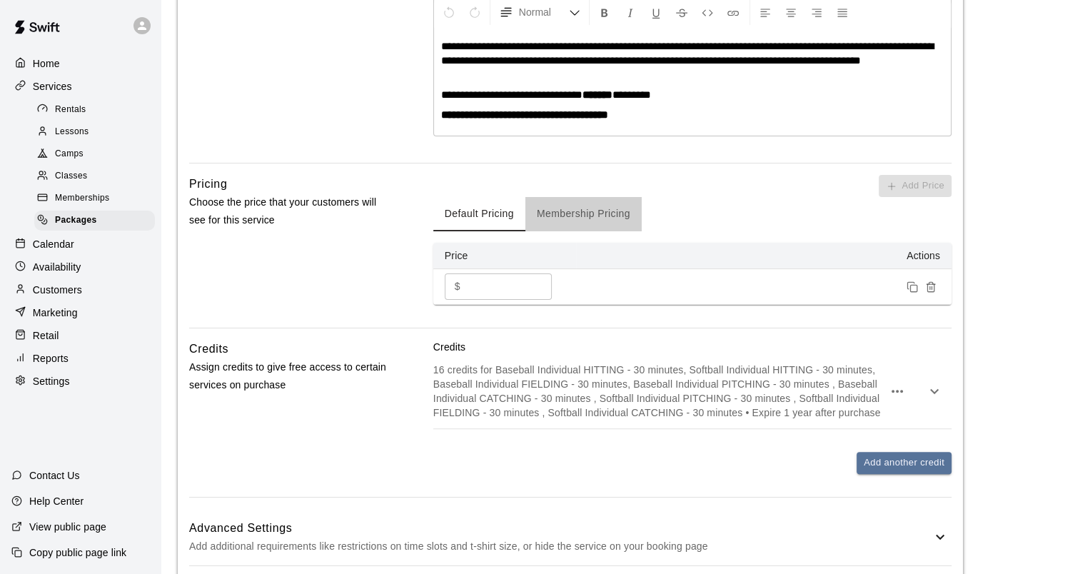
click at [585, 209] on button "Membership Pricing" at bounding box center [583, 214] width 116 height 34
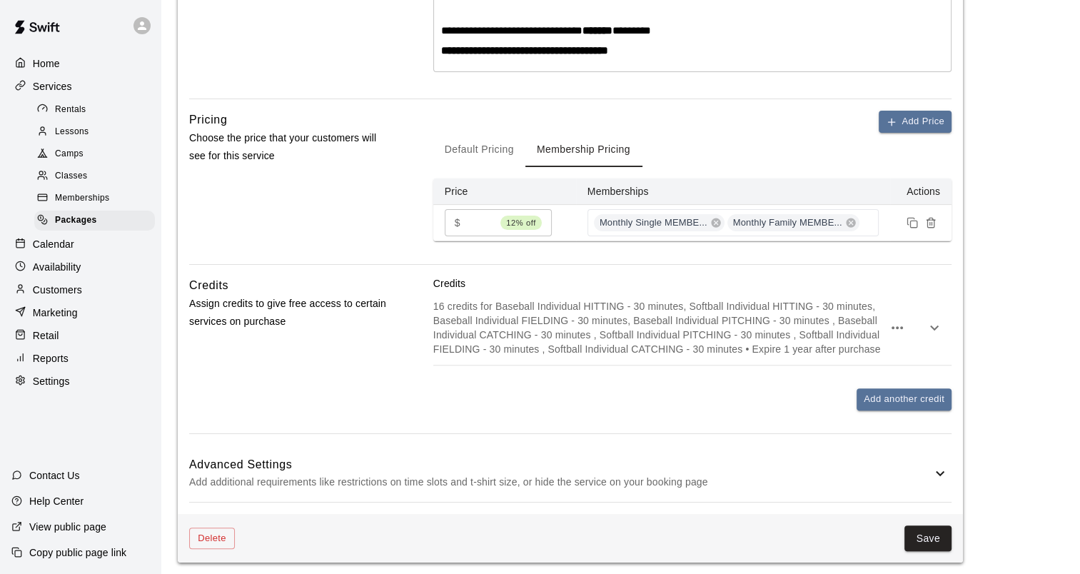
scroll to position [425, 0]
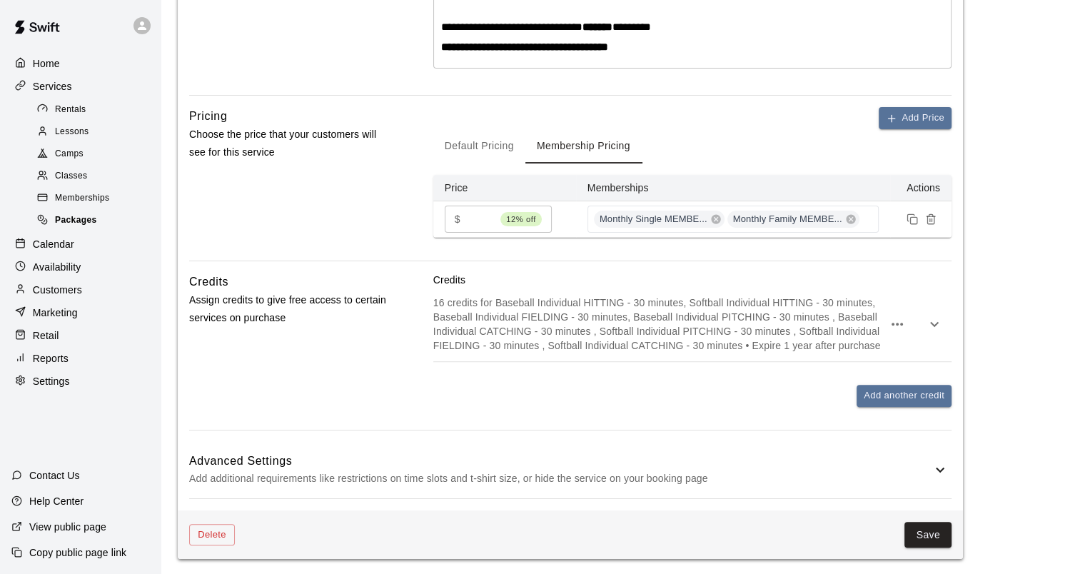
click at [85, 228] on span "Packages" at bounding box center [76, 220] width 42 height 14
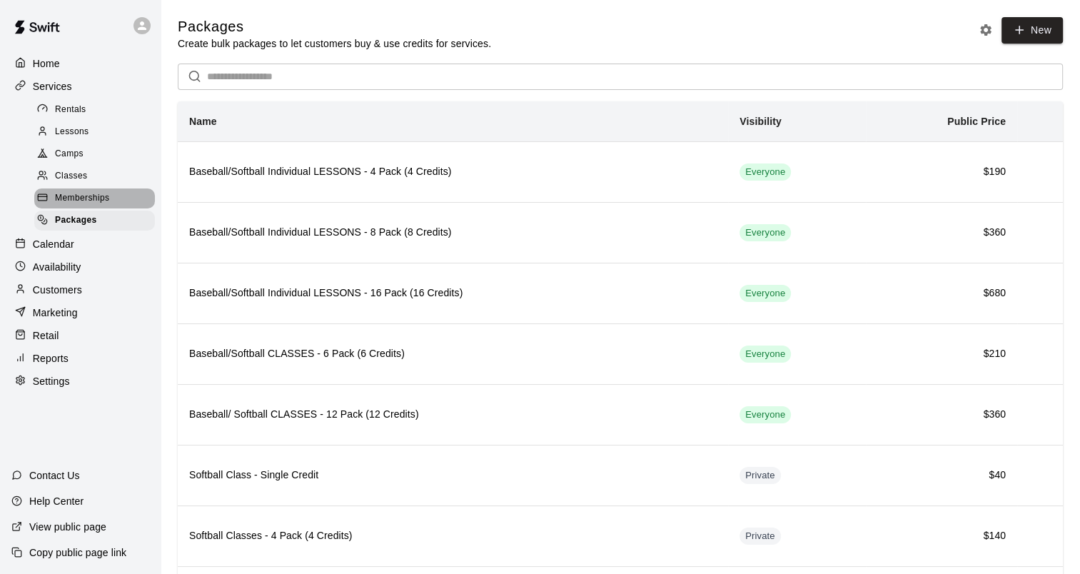
click at [83, 206] on span "Memberships" at bounding box center [82, 198] width 54 height 14
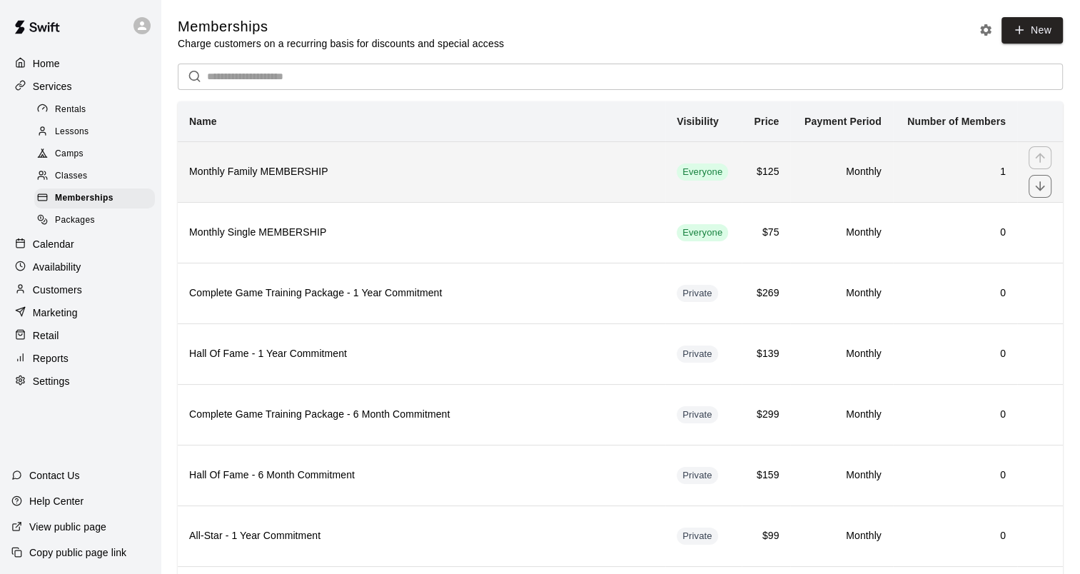
click at [316, 171] on h6 "Monthly Family MEMBERSHIP" at bounding box center [421, 172] width 465 height 16
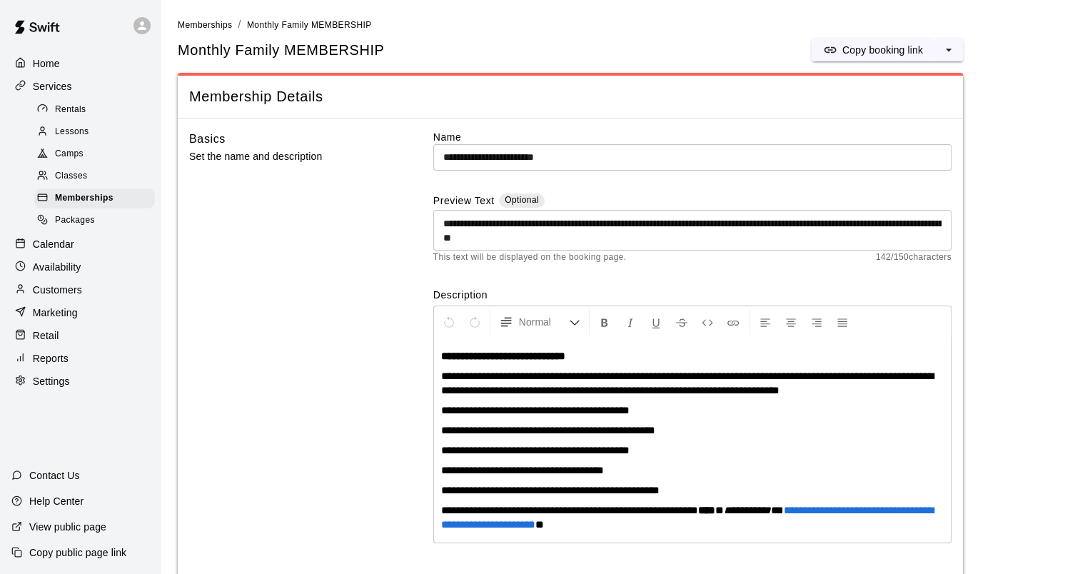
click at [665, 241] on textarea "**********" at bounding box center [692, 230] width 498 height 29
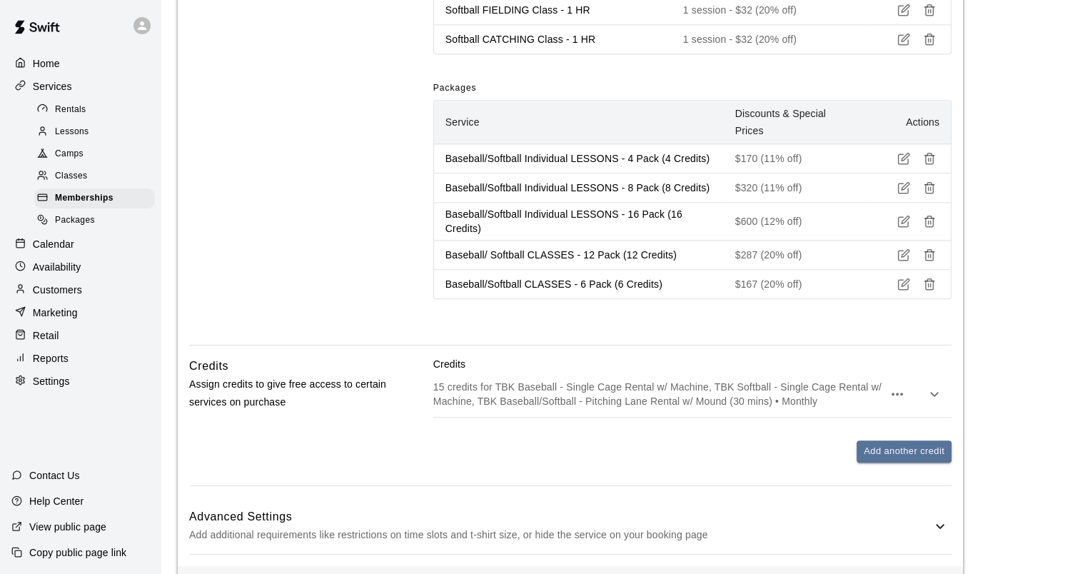
scroll to position [1713, 0]
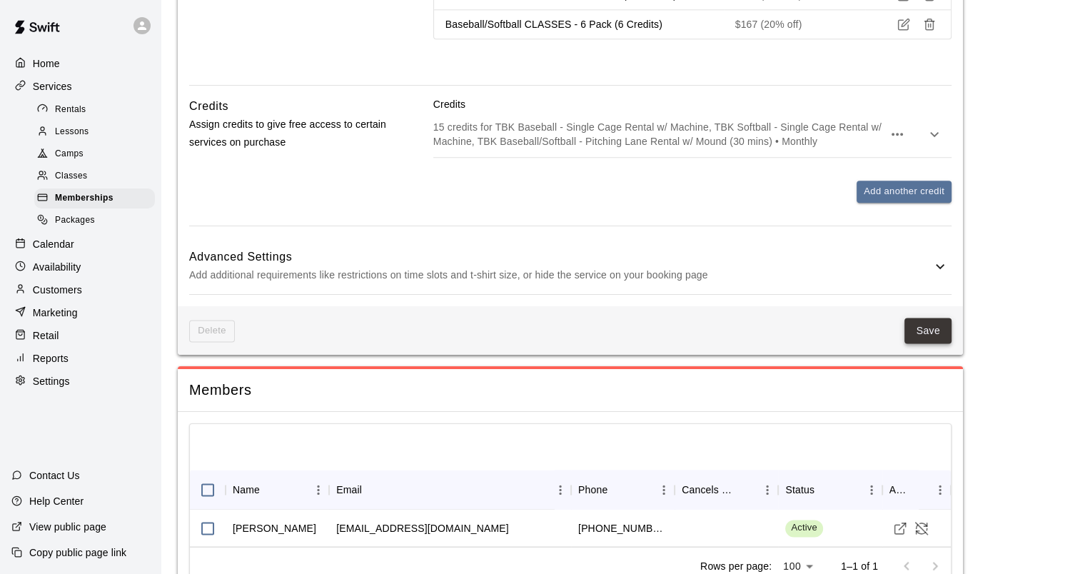
type textarea "**********"
click at [939, 318] on button "Save" at bounding box center [927, 331] width 47 height 26
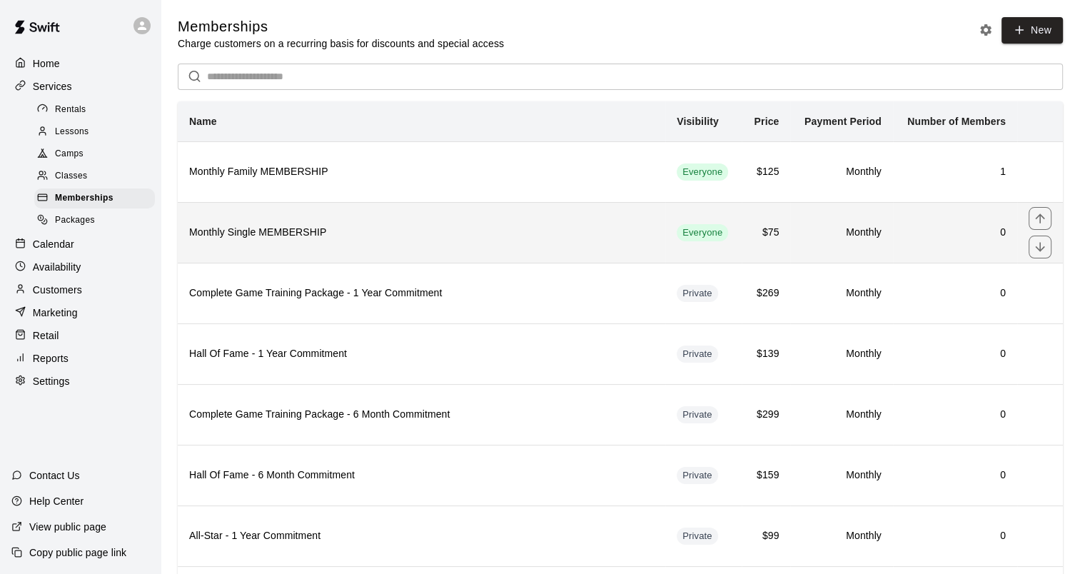
click at [296, 233] on h6 "Monthly Single MEMBERSHIP" at bounding box center [421, 233] width 465 height 16
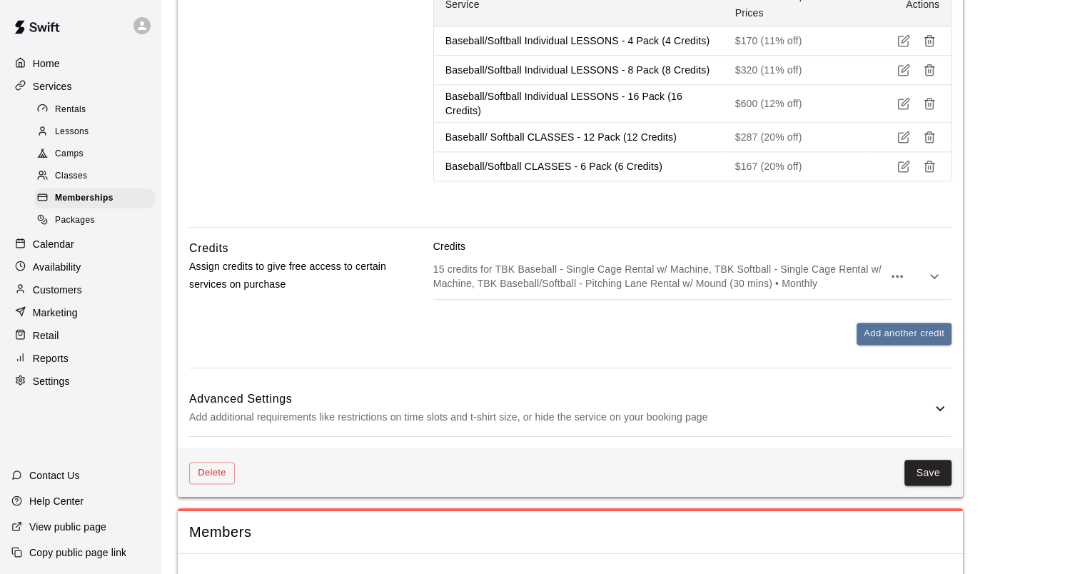
scroll to position [1561, 0]
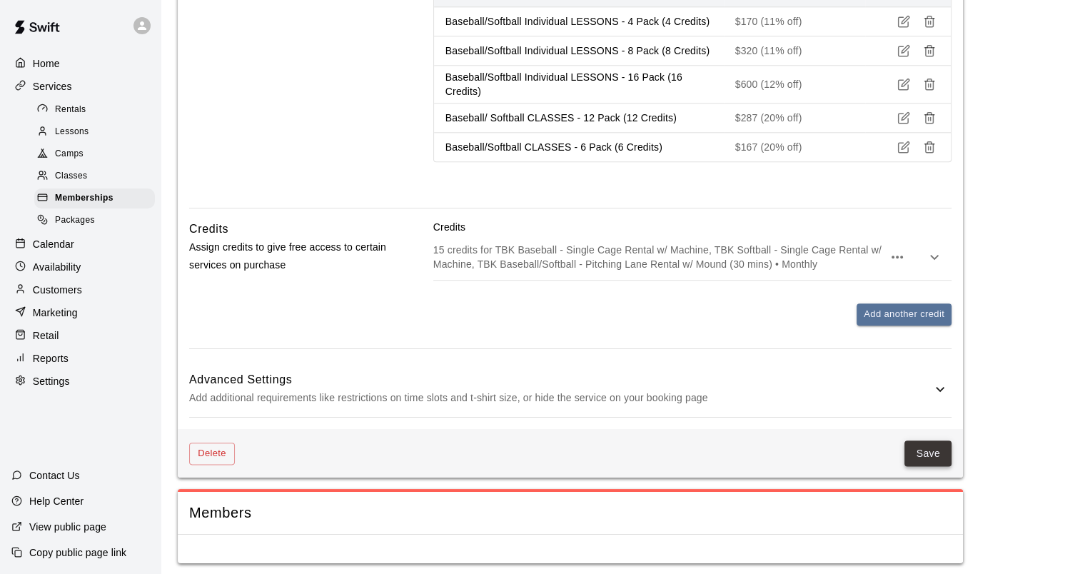
click at [929, 444] on button "Save" at bounding box center [927, 453] width 47 height 26
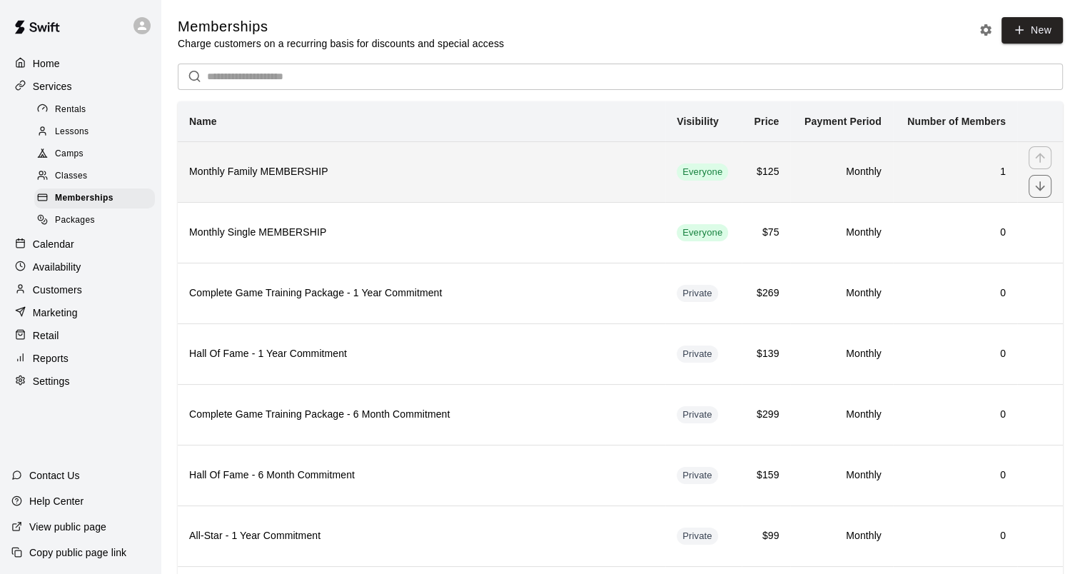
click at [291, 168] on h6 "Monthly Family MEMBERSHIP" at bounding box center [421, 172] width 465 height 16
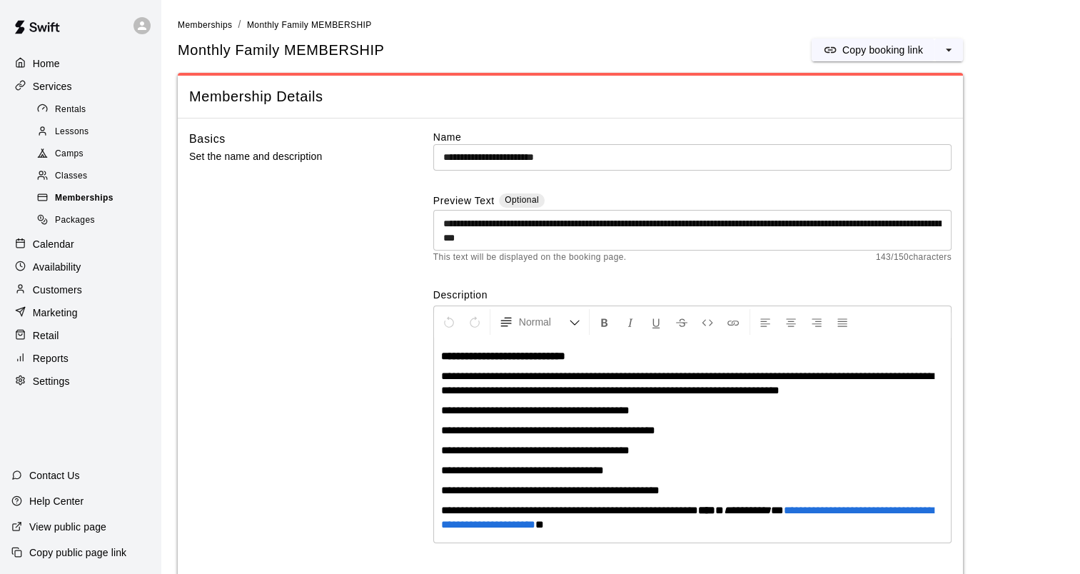
click at [86, 204] on span "Memberships" at bounding box center [84, 198] width 59 height 14
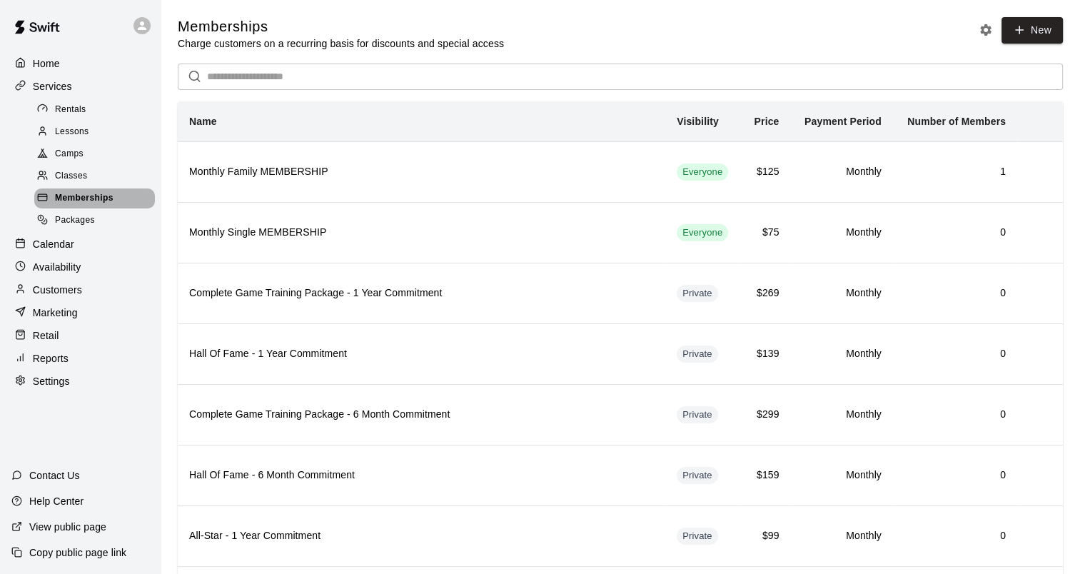
click at [81, 206] on span "Memberships" at bounding box center [84, 198] width 59 height 14
click at [78, 228] on span "Packages" at bounding box center [75, 220] width 40 height 14
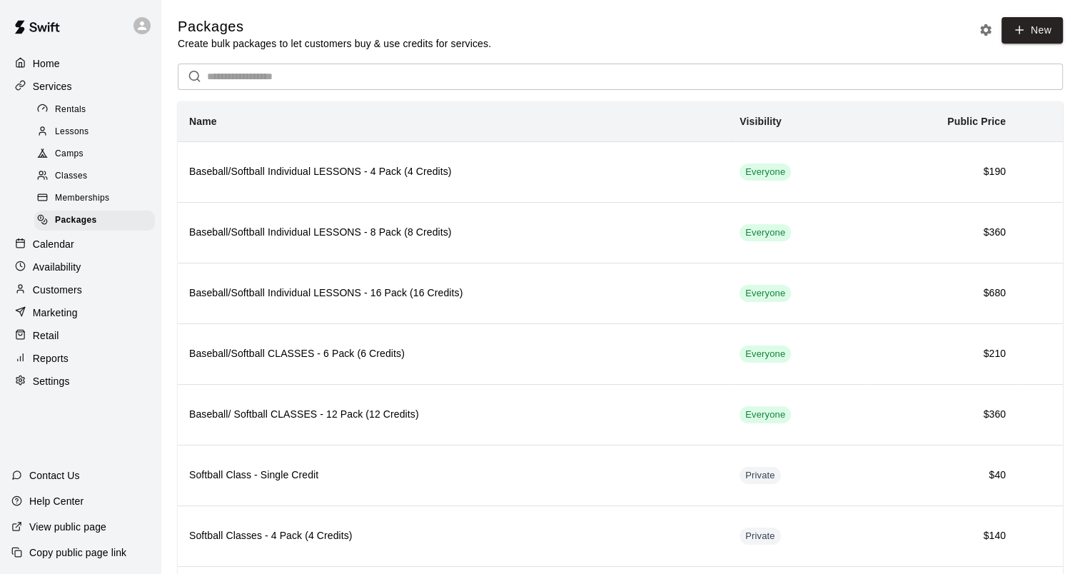
click at [76, 206] on span "Memberships" at bounding box center [82, 198] width 54 height 14
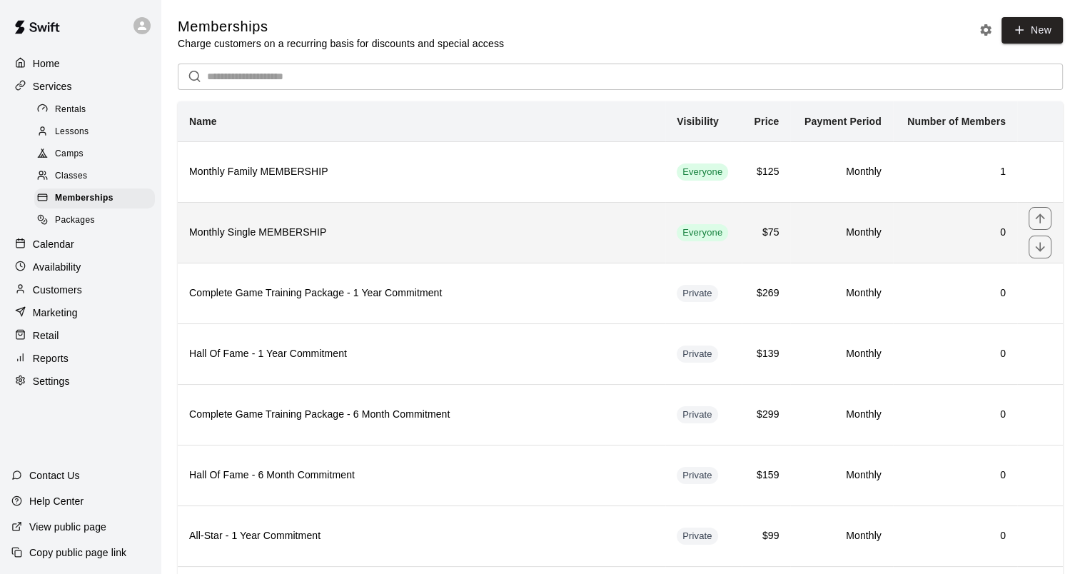
click at [271, 206] on th "Monthly Single MEMBERSHIP" at bounding box center [422, 232] width 488 height 61
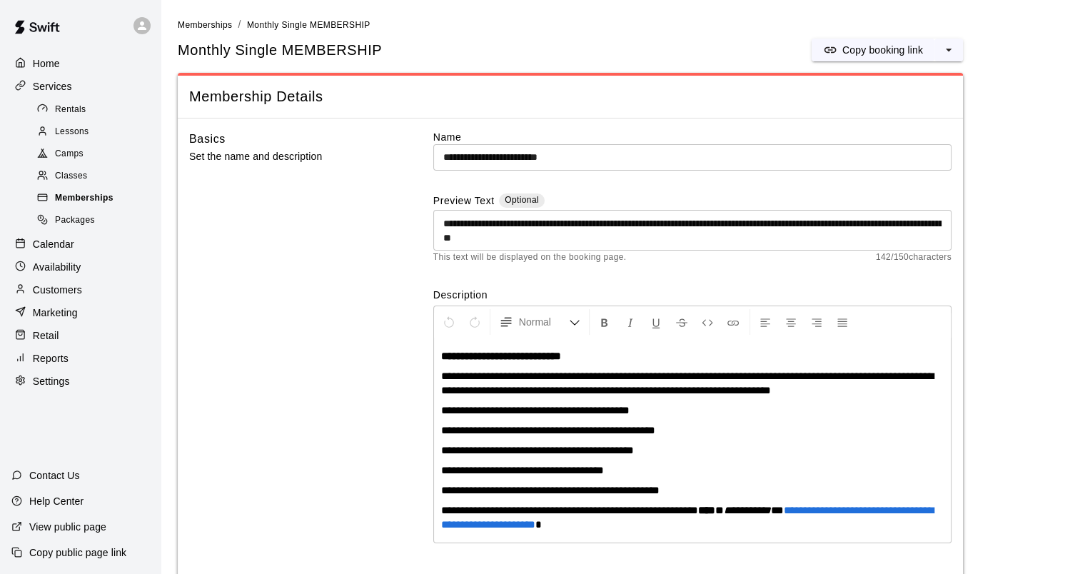
click at [99, 203] on span "Memberships" at bounding box center [84, 198] width 59 height 14
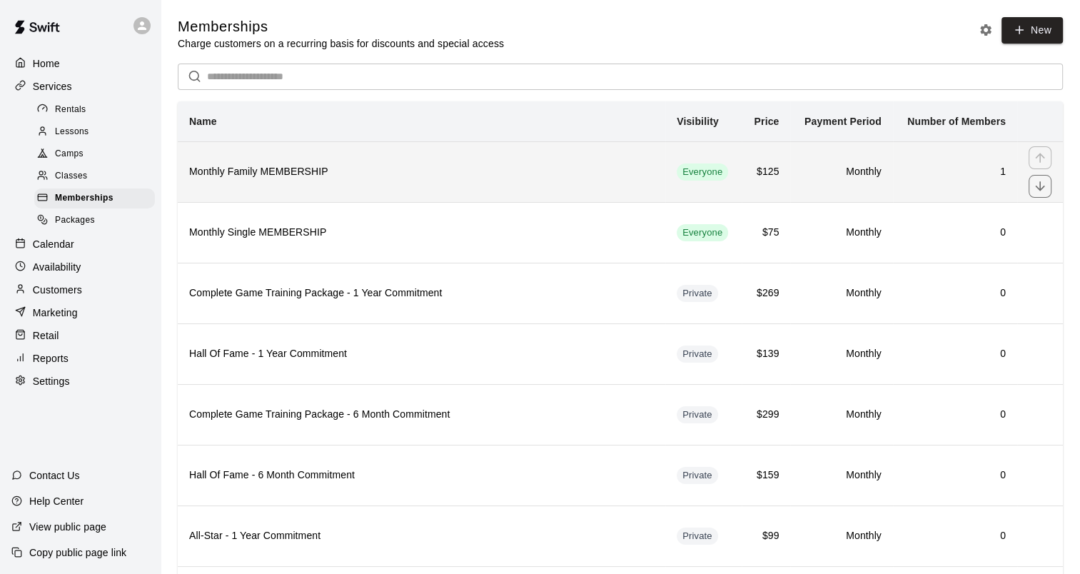
click at [297, 176] on h6 "Monthly Family MEMBERSHIP" at bounding box center [421, 172] width 465 height 16
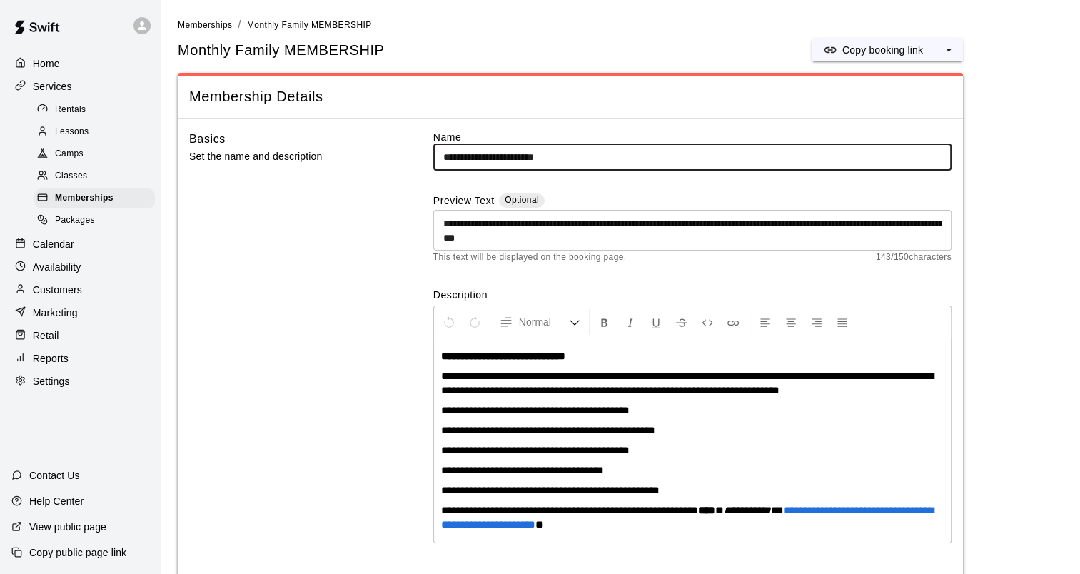
drag, startPoint x: 517, startPoint y: 157, endPoint x: 417, endPoint y: 155, distance: 100.0
click at [417, 155] on div "**********" at bounding box center [570, 350] width 762 height 440
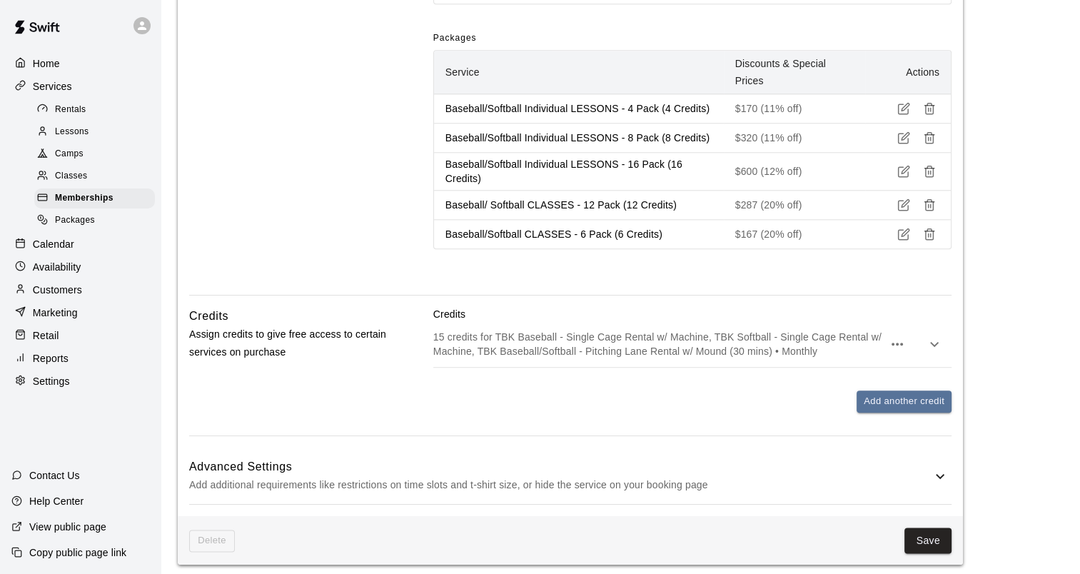
scroll to position [1713, 0]
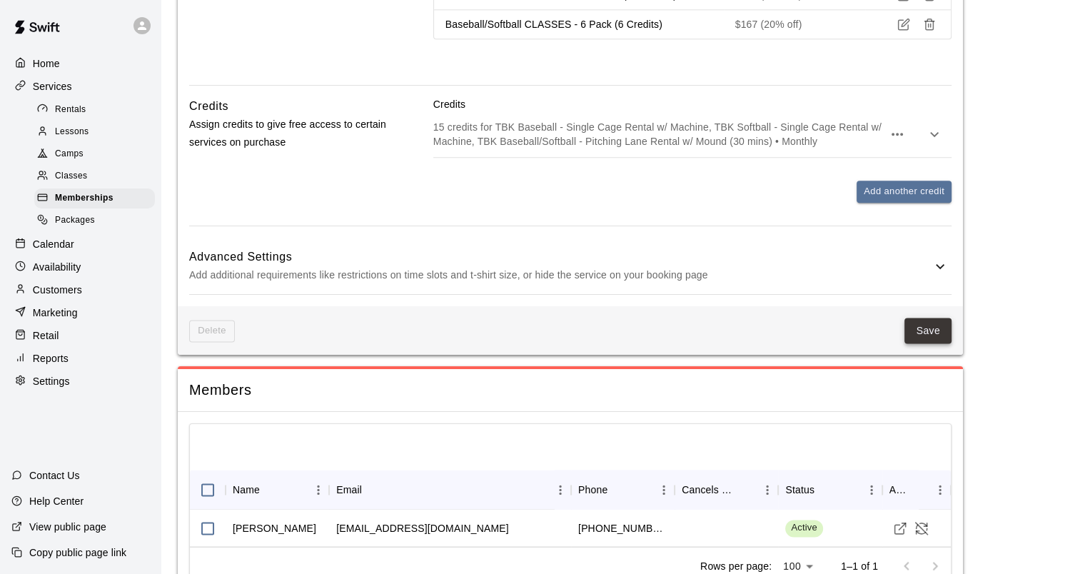
type input "**********"
click at [930, 331] on button "Save" at bounding box center [927, 331] width 47 height 26
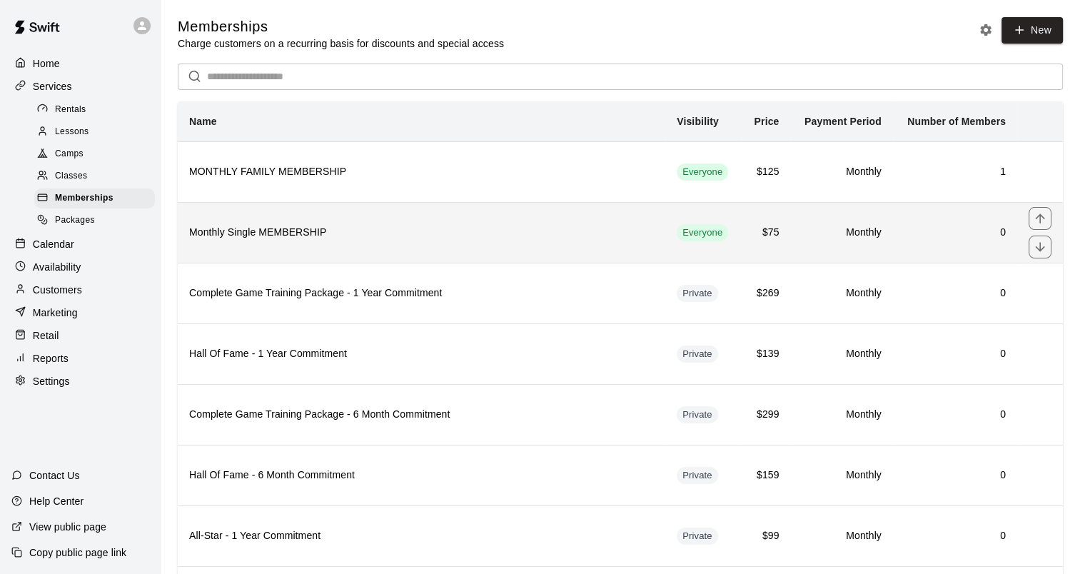
click at [293, 240] on h6 "Monthly Single MEMBERSHIP" at bounding box center [421, 233] width 465 height 16
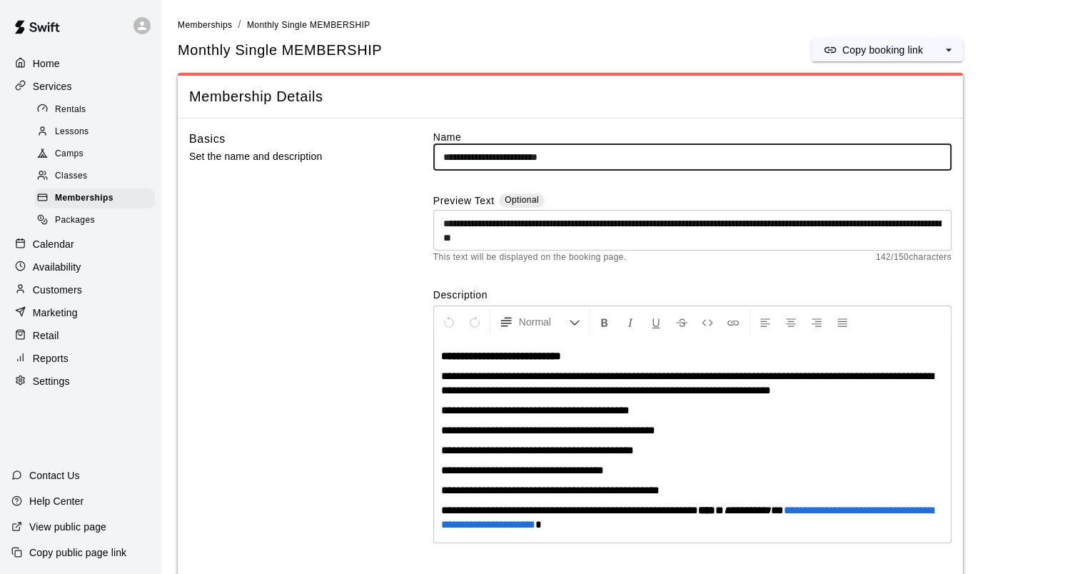
drag, startPoint x: 512, startPoint y: 159, endPoint x: 348, endPoint y: 149, distance: 163.8
click at [348, 149] on div "**********" at bounding box center [570, 350] width 762 height 440
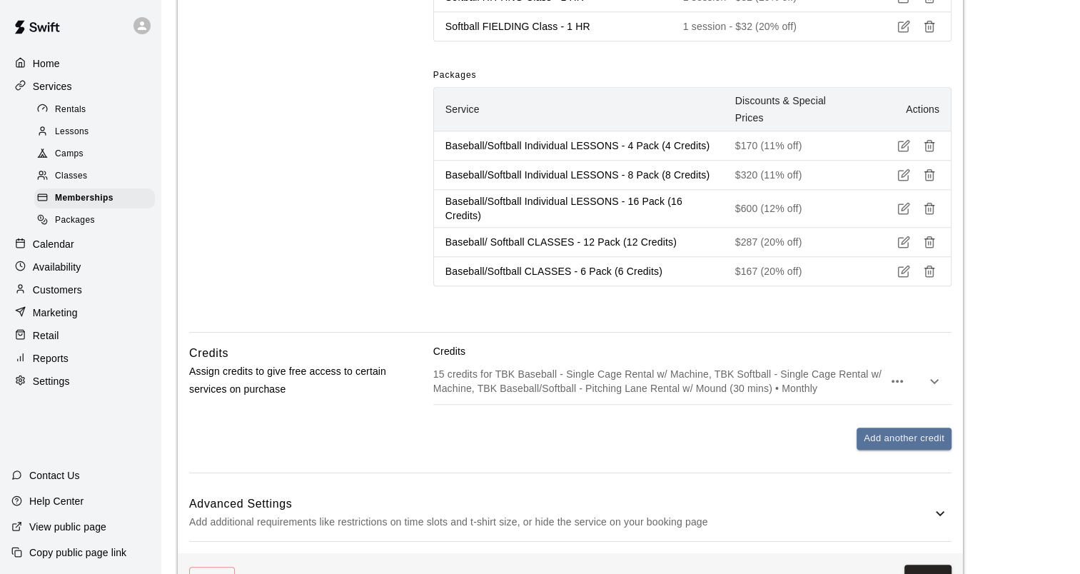
scroll to position [1561, 0]
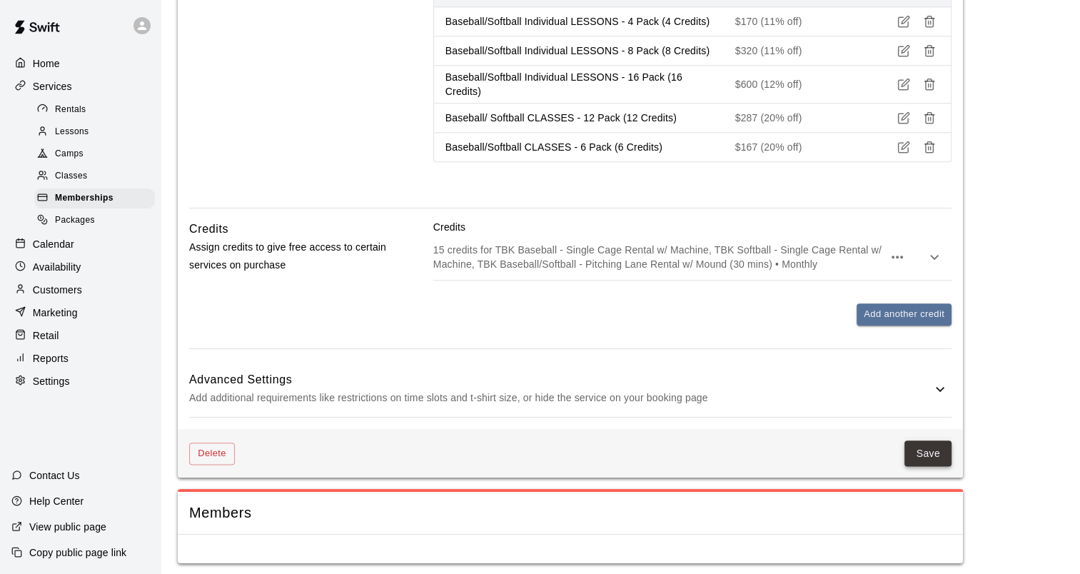
type input "**********"
click at [935, 448] on button "Save" at bounding box center [927, 453] width 47 height 26
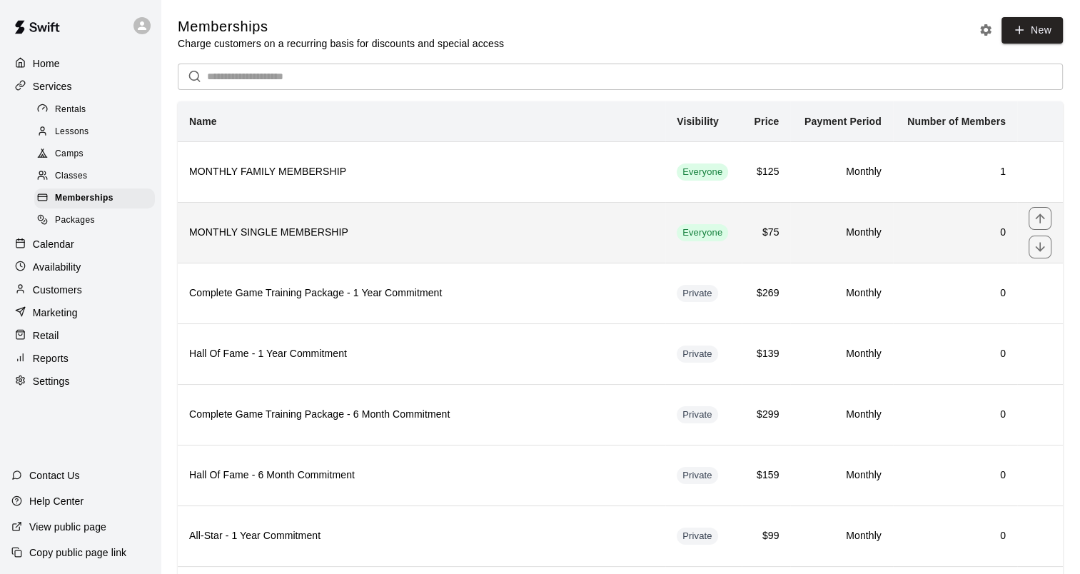
click at [260, 231] on h6 "MONTHLY SINGLE MEMBERSHIP" at bounding box center [421, 233] width 465 height 16
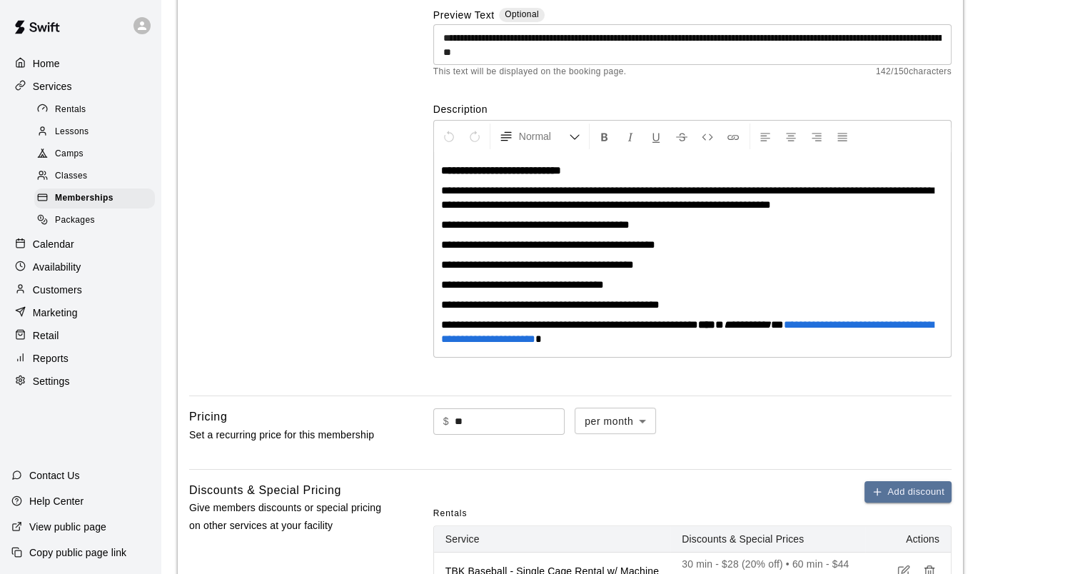
scroll to position [214, 0]
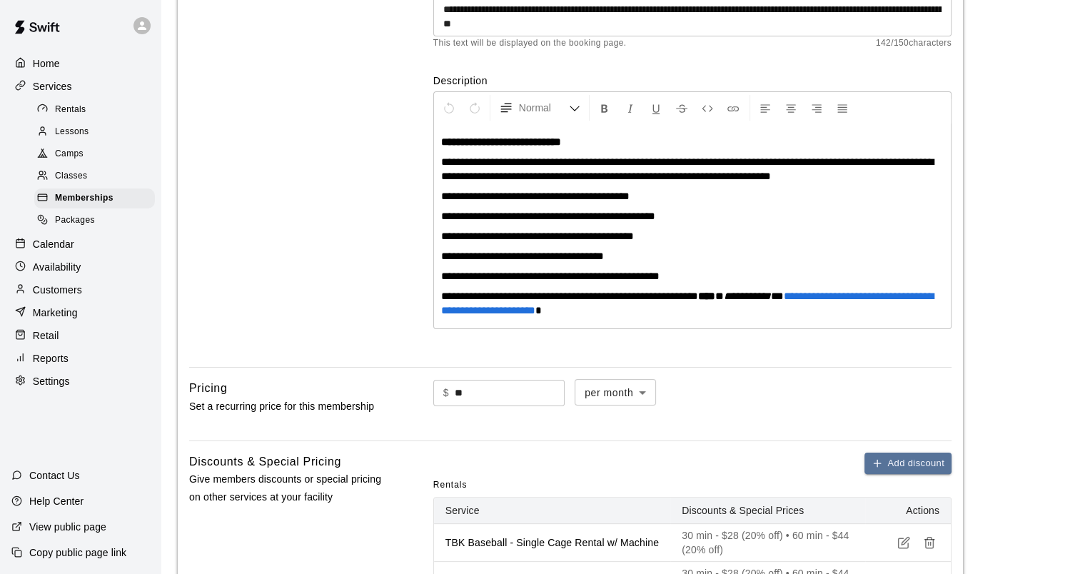
click at [448, 237] on span "**********" at bounding box center [537, 236] width 193 height 11
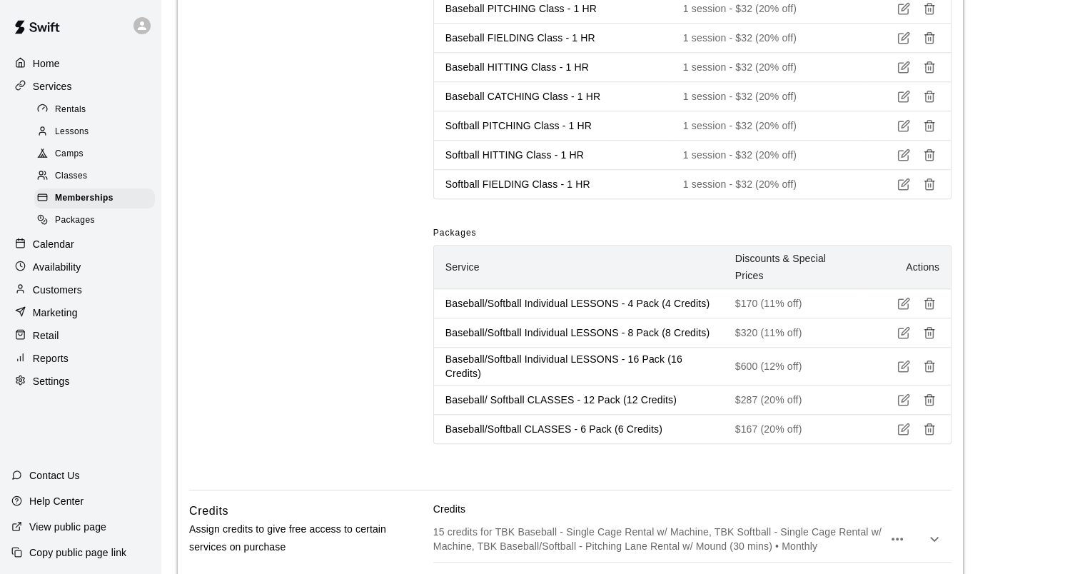
scroll to position [1285, 0]
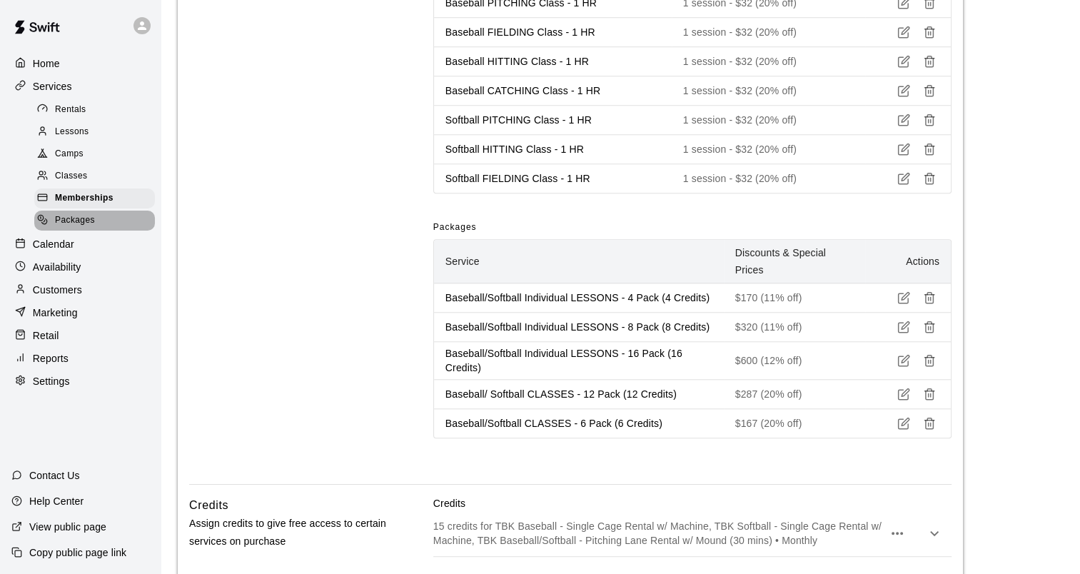
click at [77, 227] on span "Packages" at bounding box center [75, 220] width 40 height 14
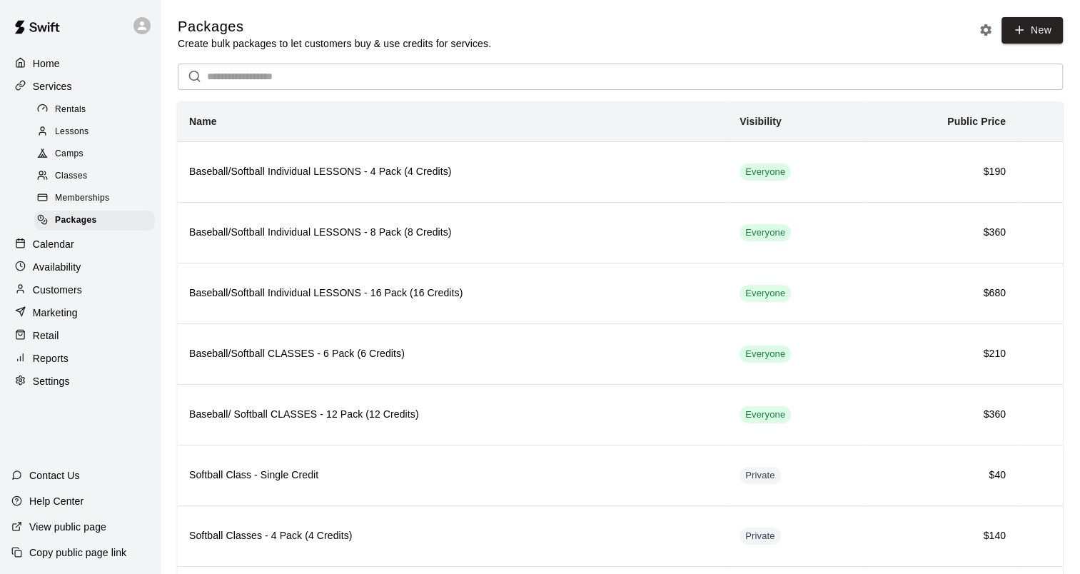
click at [90, 128] on div "Lessons" at bounding box center [94, 132] width 121 height 20
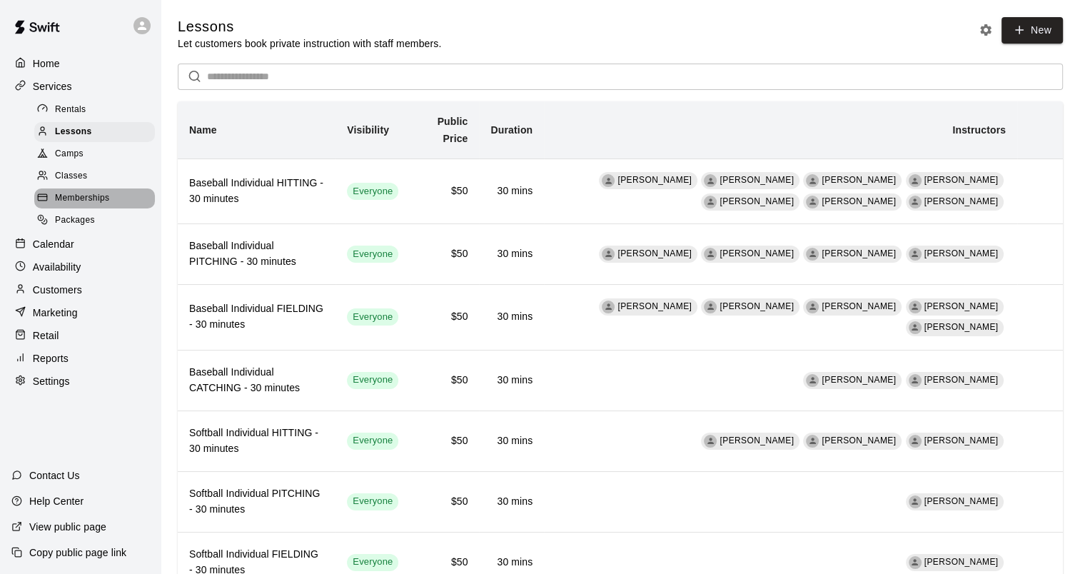
click at [89, 201] on span "Memberships" at bounding box center [82, 198] width 54 height 14
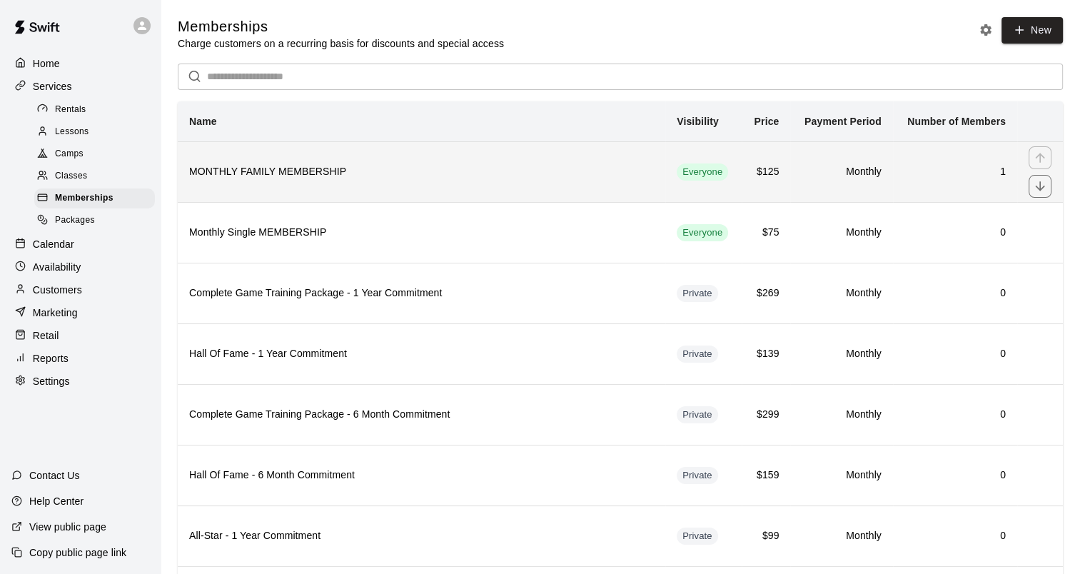
click at [301, 166] on h6 "MONTHLY FAMILY MEMBERSHIP" at bounding box center [421, 172] width 465 height 16
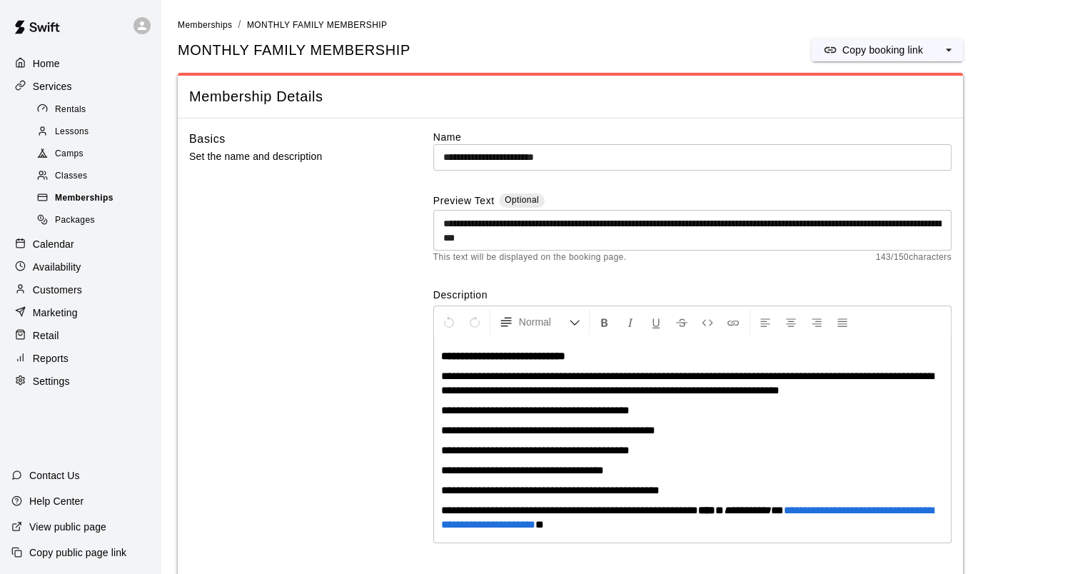
click at [105, 204] on span "Memberships" at bounding box center [84, 198] width 59 height 14
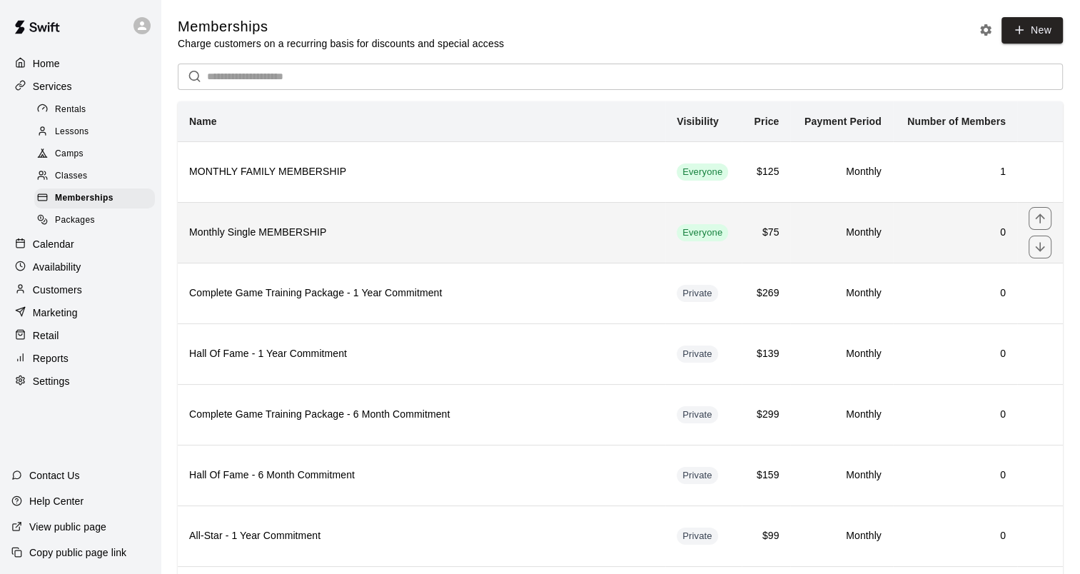
click at [248, 224] on th "Monthly Single MEMBERSHIP" at bounding box center [422, 232] width 488 height 61
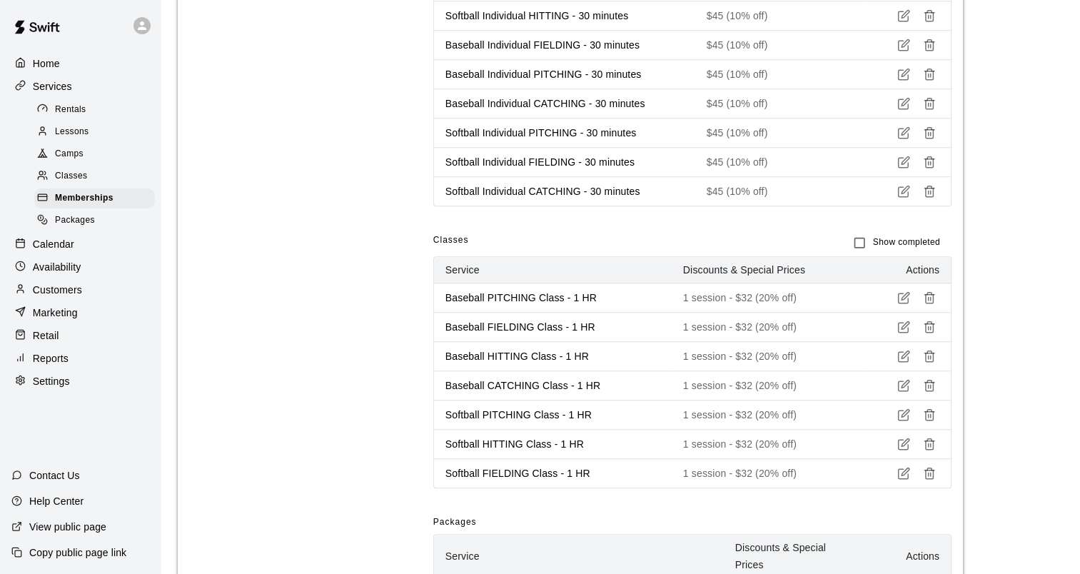
scroll to position [1490, 0]
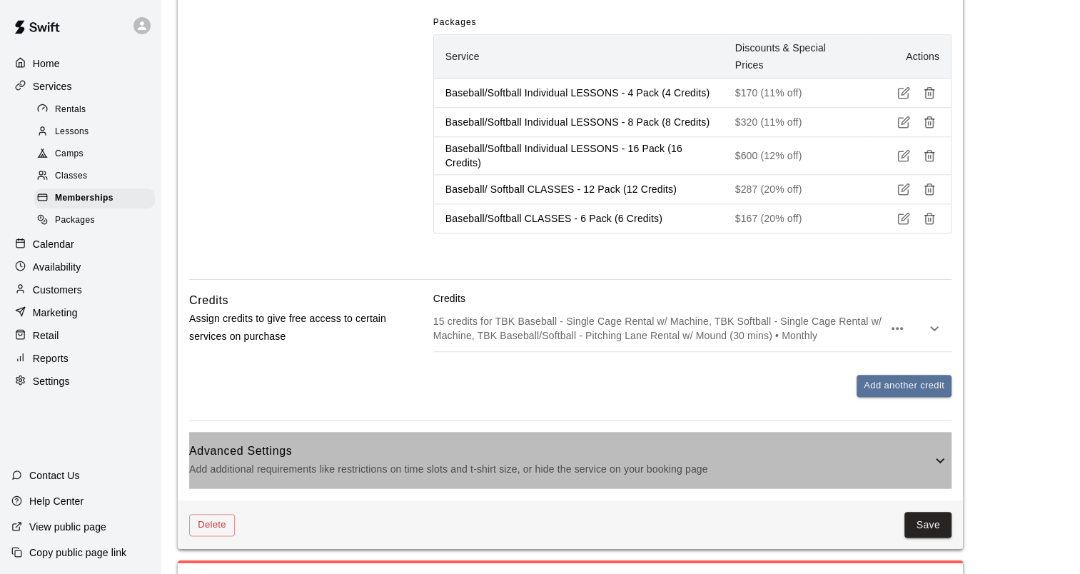
click at [331, 442] on h6 "Advanced Settings" at bounding box center [560, 451] width 742 height 19
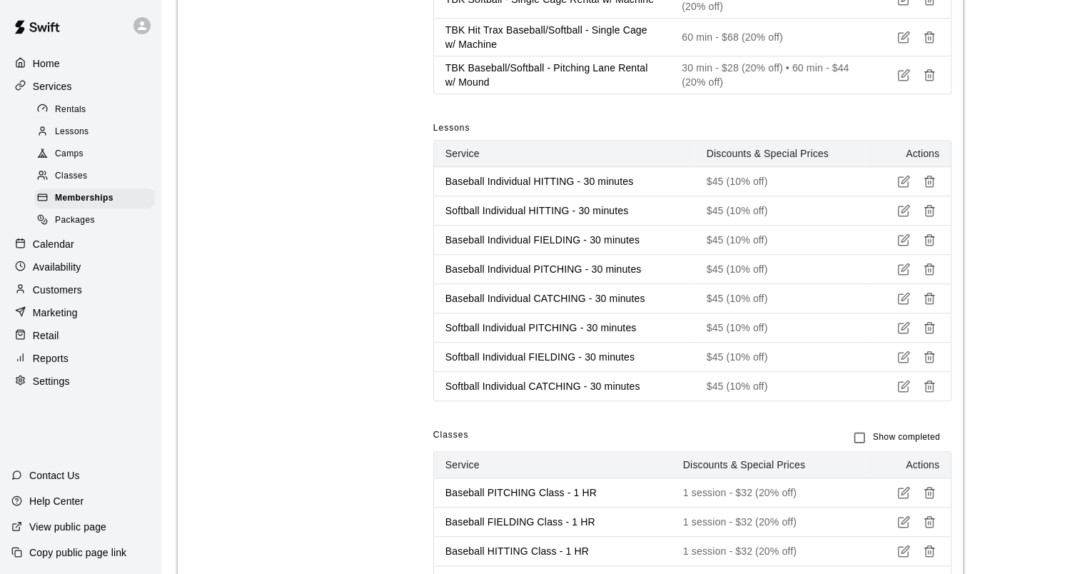
scroll to position [571, 0]
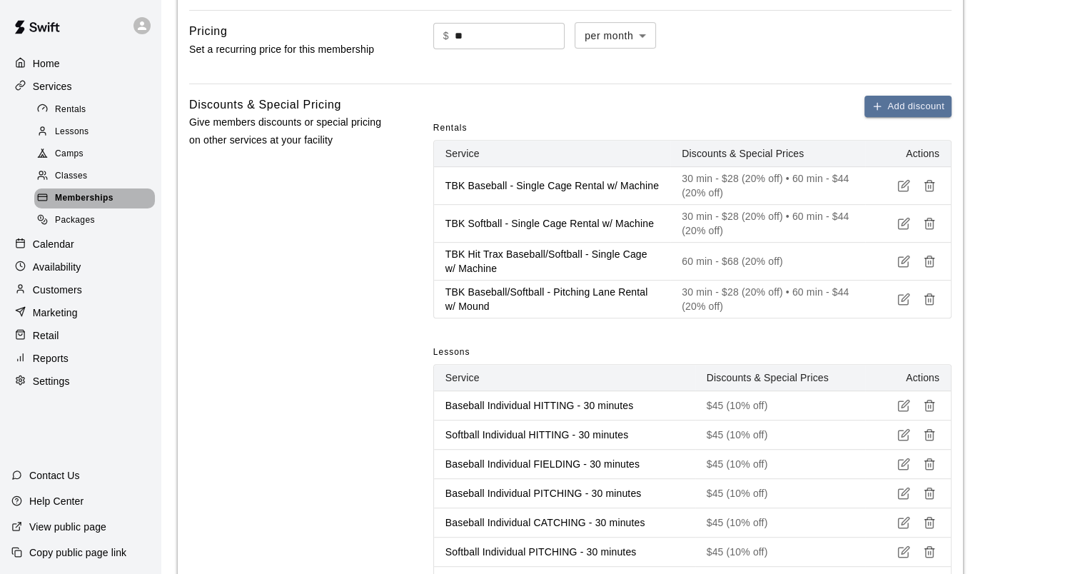
click at [66, 200] on span "Memberships" at bounding box center [84, 198] width 59 height 14
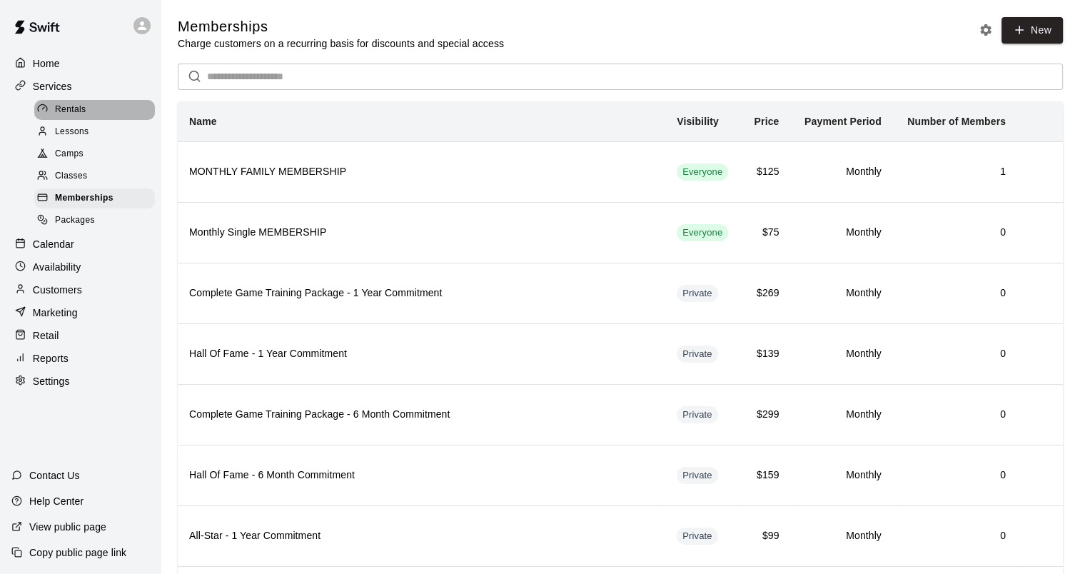
click at [81, 117] on span "Rentals" at bounding box center [70, 110] width 31 height 14
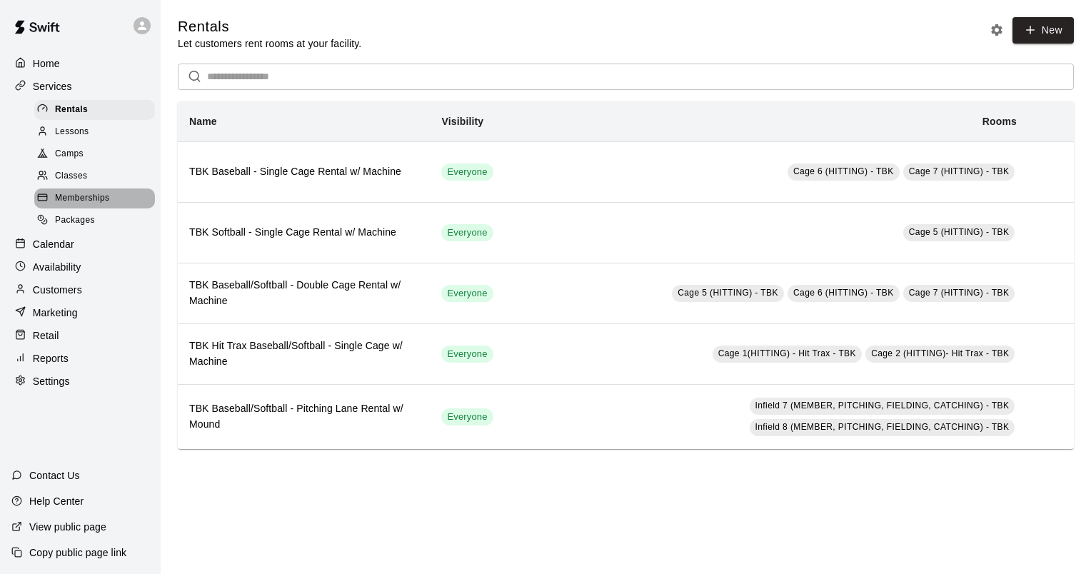
click at [69, 206] on span "Memberships" at bounding box center [82, 198] width 54 height 14
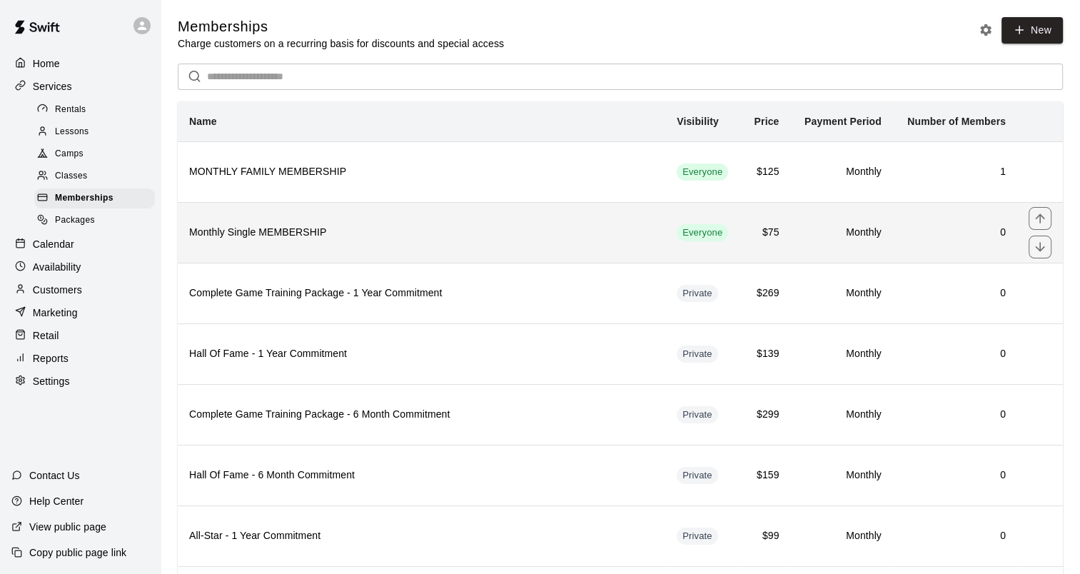
click at [204, 231] on h6 "Monthly Single MEMBERSHIP" at bounding box center [421, 233] width 465 height 16
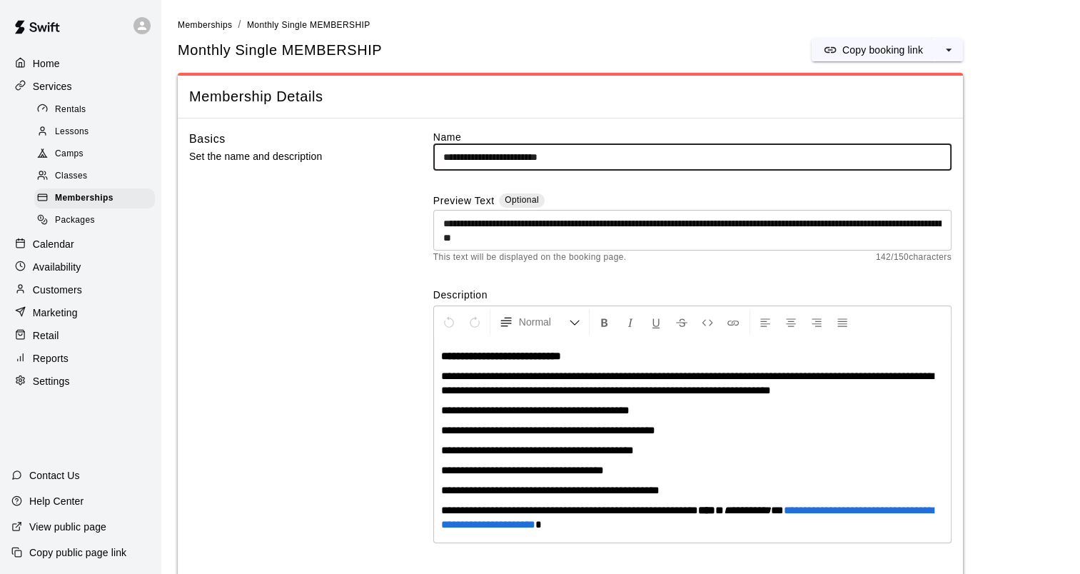
drag, startPoint x: 513, startPoint y: 156, endPoint x: 415, endPoint y: 152, distance: 97.2
click at [415, 152] on div "**********" at bounding box center [570, 350] width 762 height 440
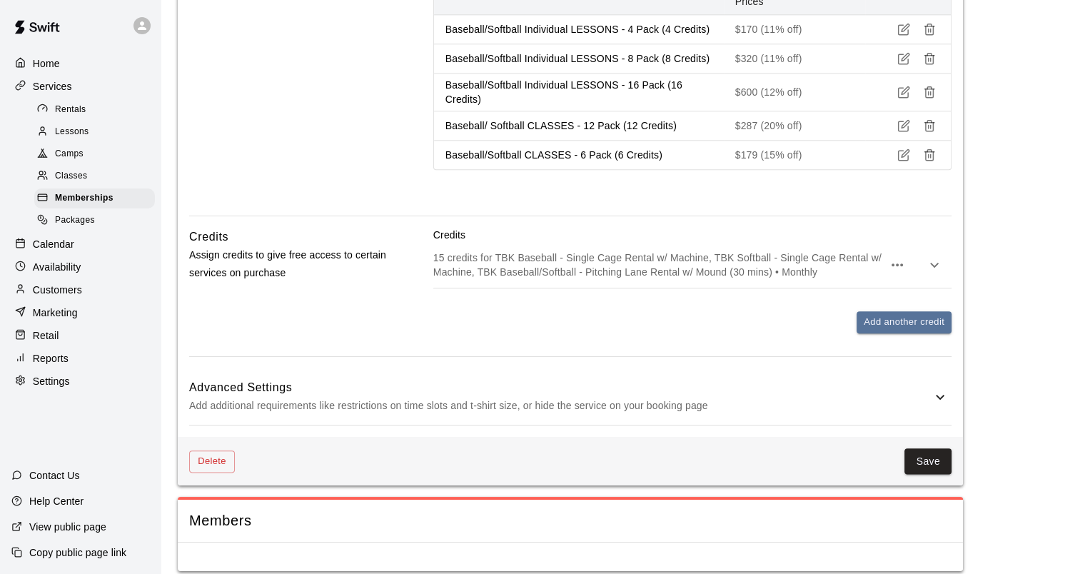
scroll to position [1561, 0]
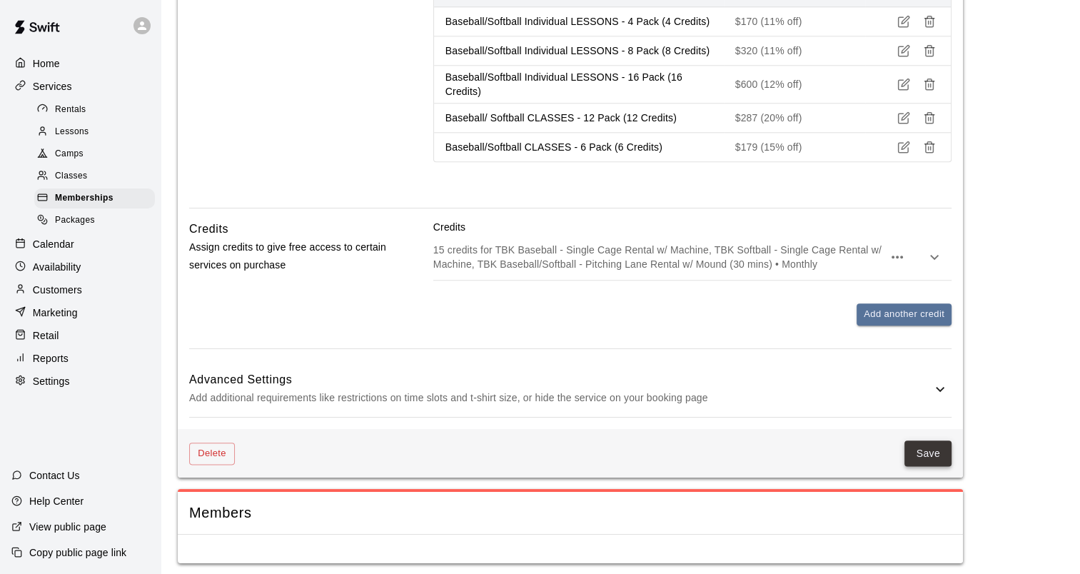
type input "**********"
click at [931, 450] on button "Save" at bounding box center [927, 453] width 47 height 26
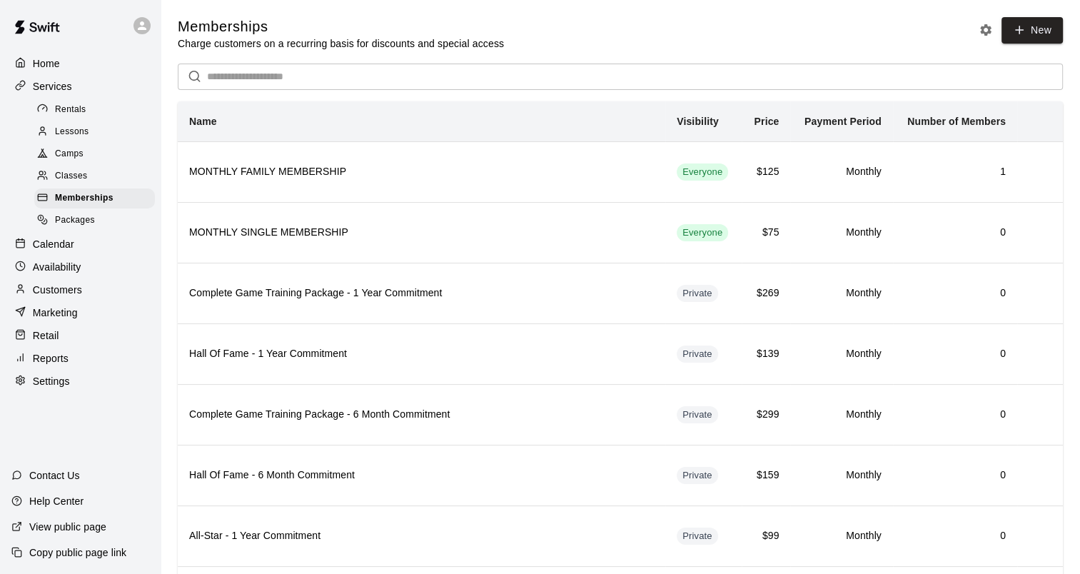
click at [79, 139] on span "Lessons" at bounding box center [72, 132] width 34 height 14
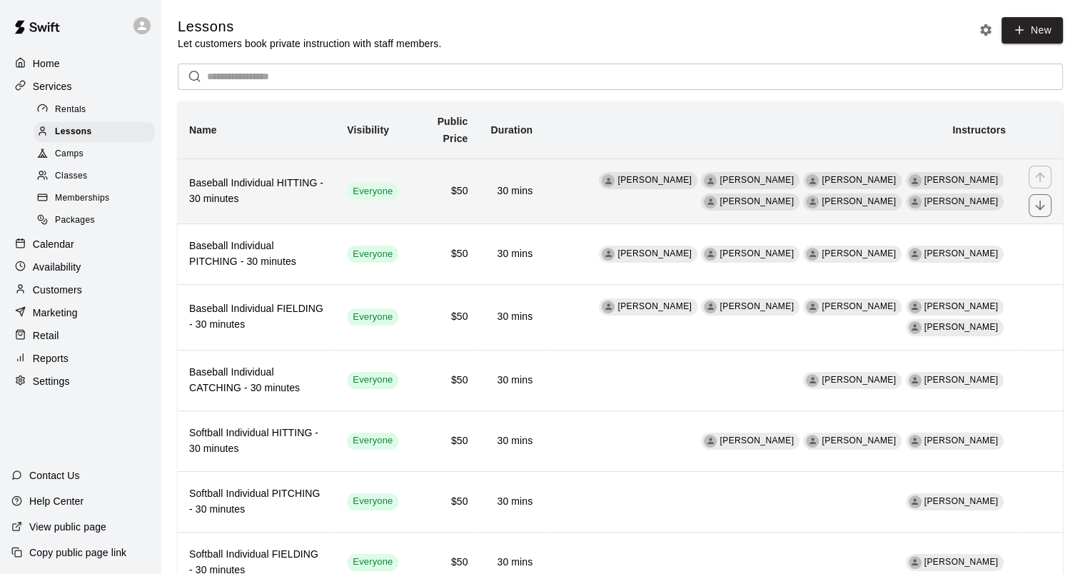
click at [245, 200] on h6 "Baseball Individual HITTING - 30 minutes" at bounding box center [256, 191] width 135 height 31
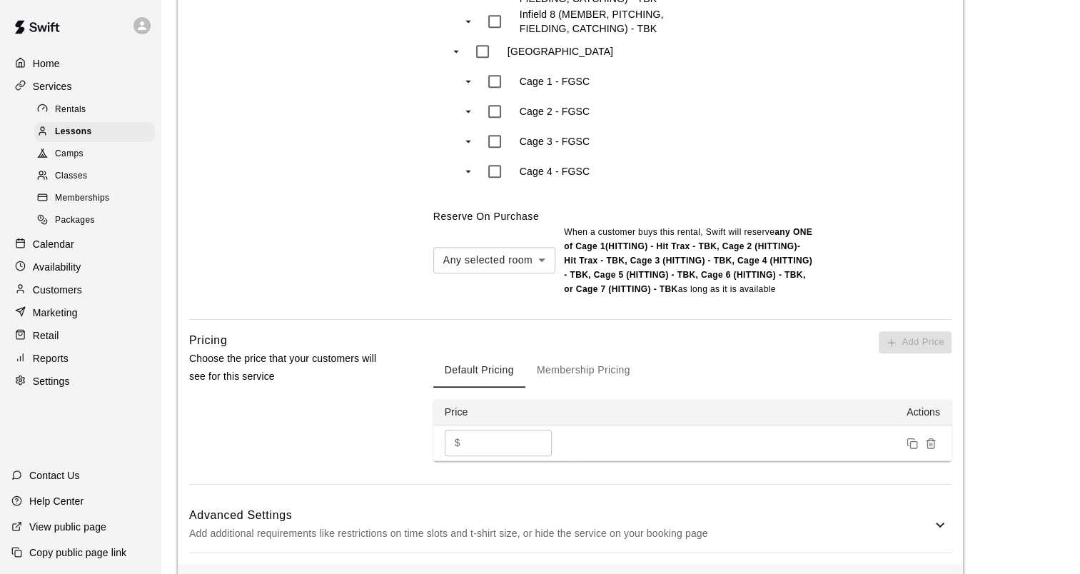
scroll to position [1499, 0]
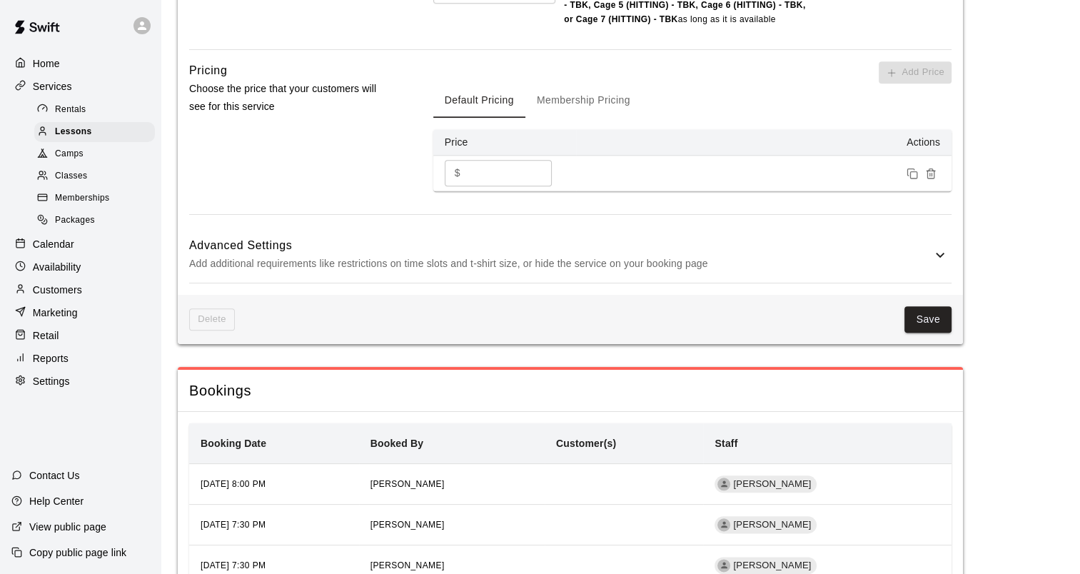
click at [541, 236] on h6 "Advanced Settings" at bounding box center [560, 245] width 742 height 19
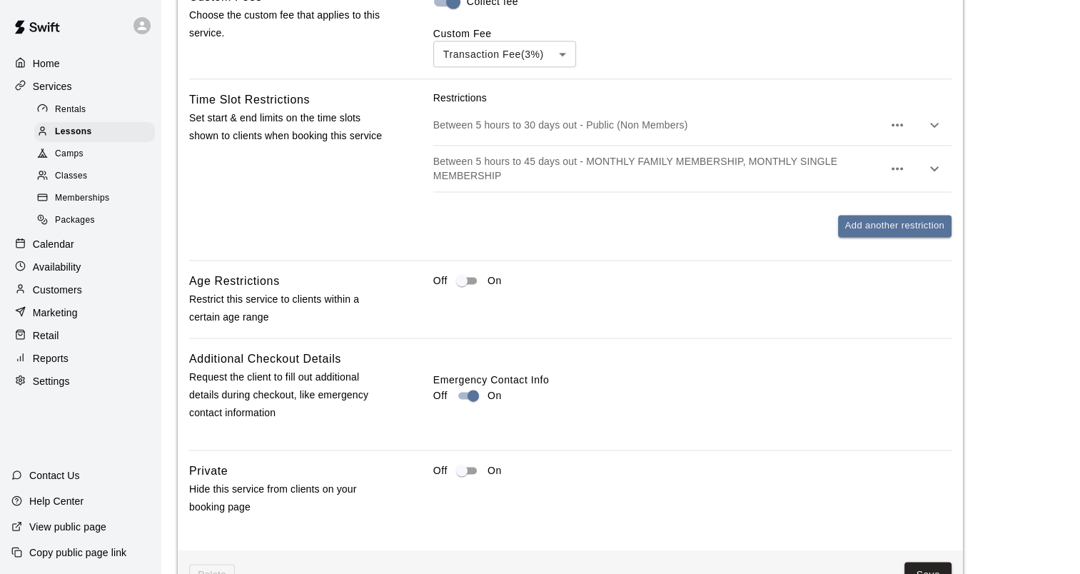
scroll to position [1927, 0]
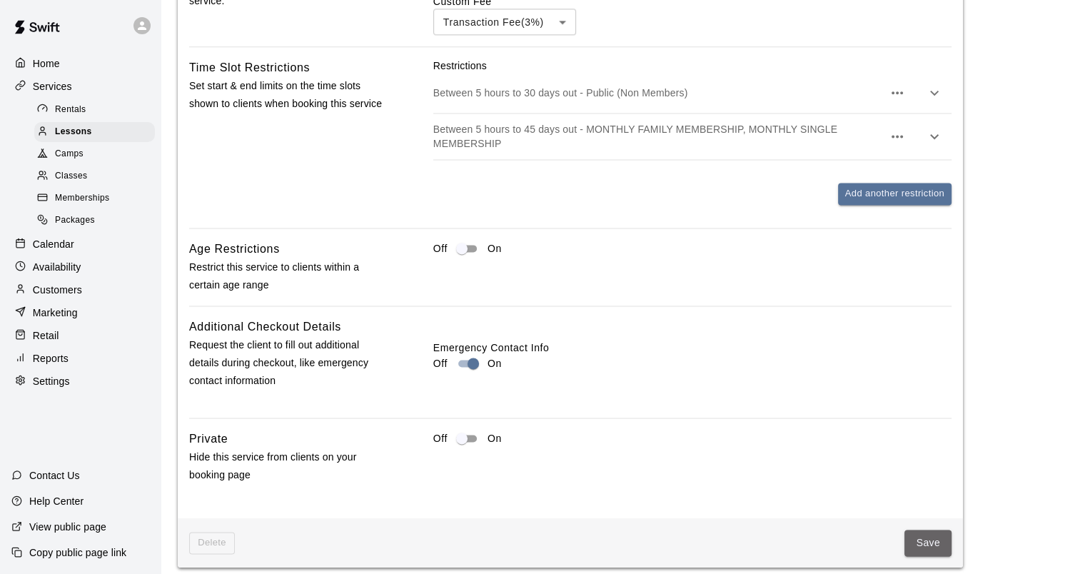
drag, startPoint x: 924, startPoint y: 520, endPoint x: 695, endPoint y: 406, distance: 255.4
click at [924, 530] on button "Save" at bounding box center [927, 543] width 47 height 26
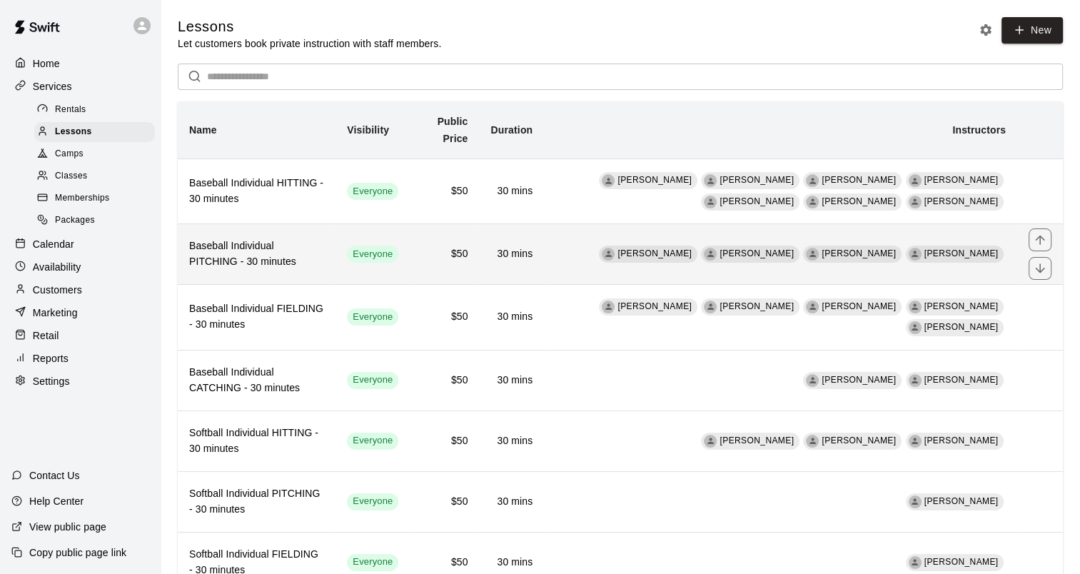
click at [290, 254] on h6 "Baseball Individual PITCHING - 30 minutes" at bounding box center [256, 253] width 135 height 31
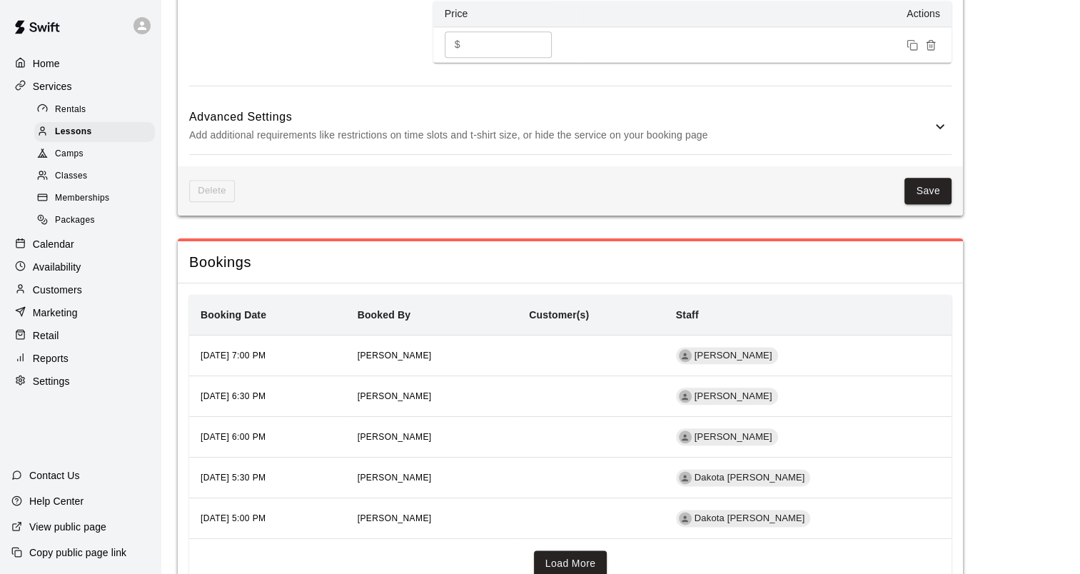
scroll to position [1488, 0]
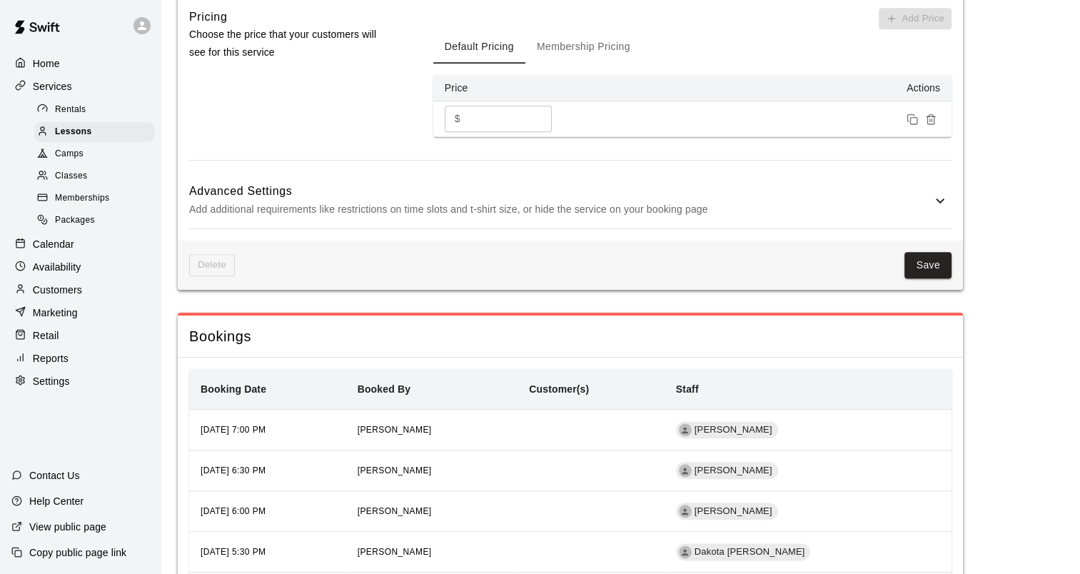
click at [443, 206] on p "Add additional requirements like restrictions on time slots and t-shirt size, o…" at bounding box center [560, 210] width 742 height 18
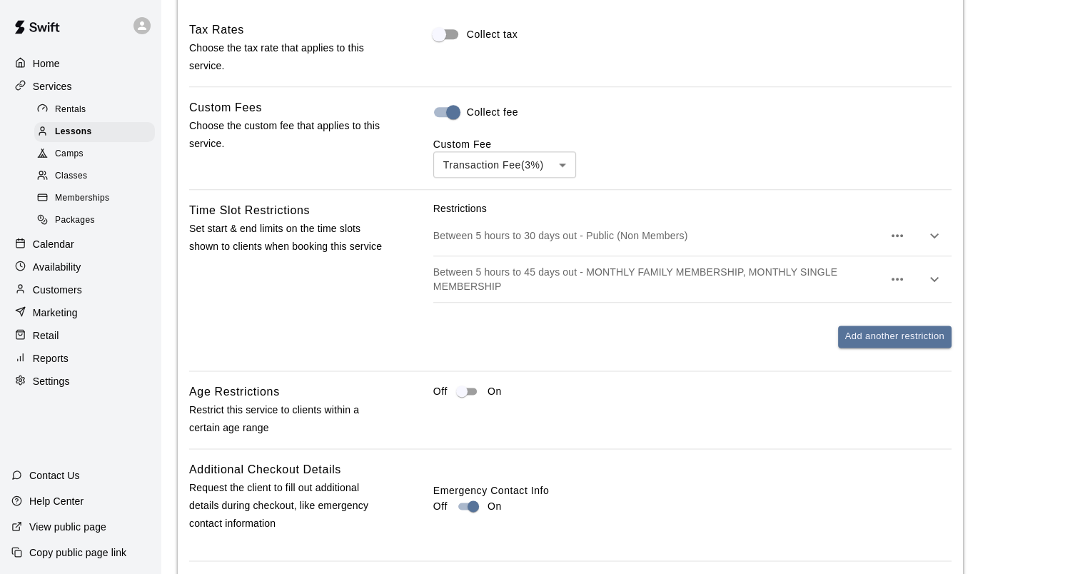
scroll to position [1987, 0]
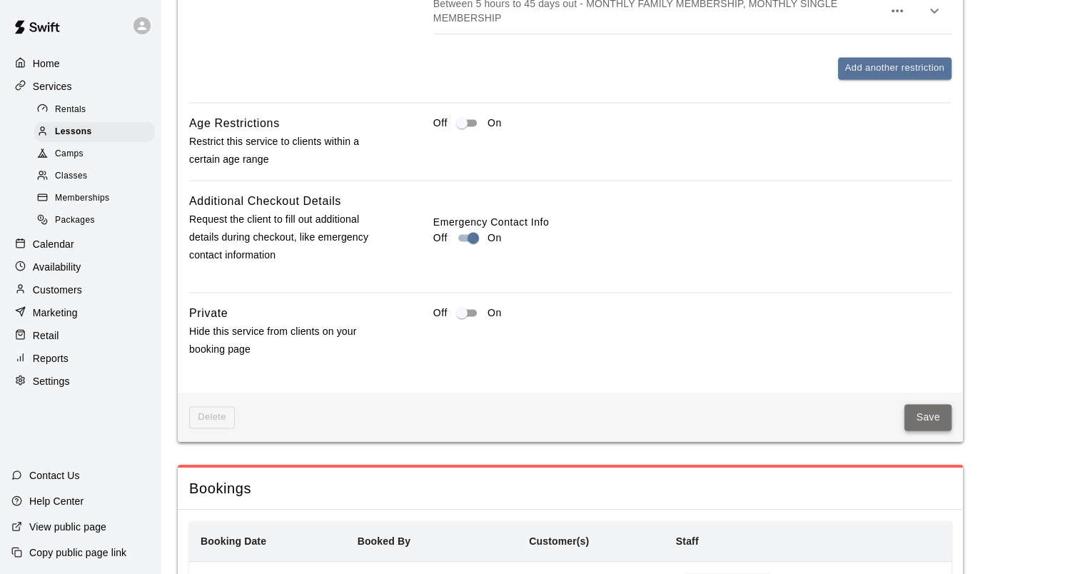
click at [942, 425] on button "Save" at bounding box center [927, 417] width 47 height 26
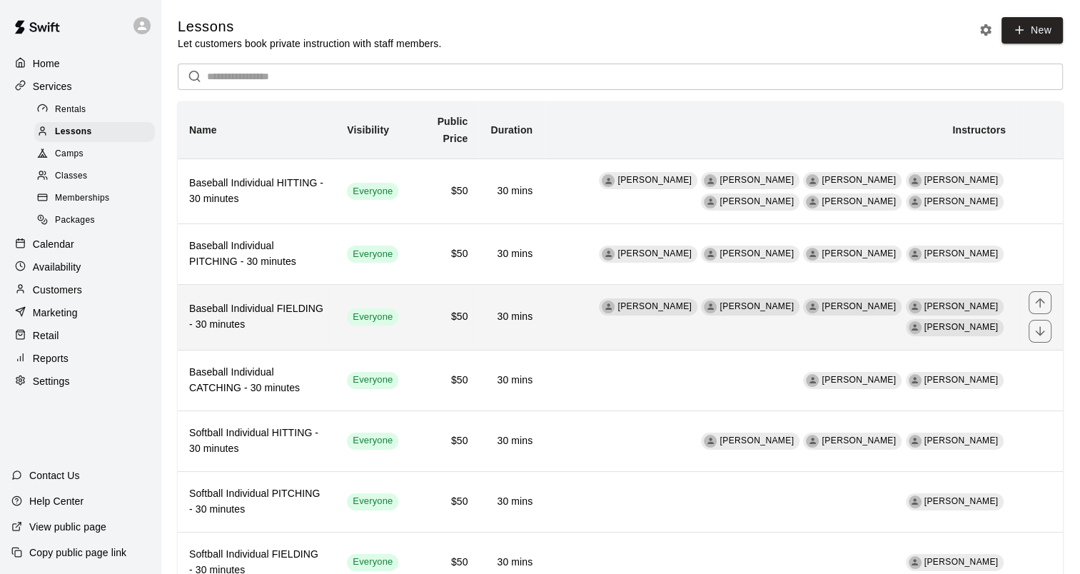
click at [260, 310] on h6 "Baseball Individual FIELDING - 30 minutes" at bounding box center [256, 316] width 135 height 31
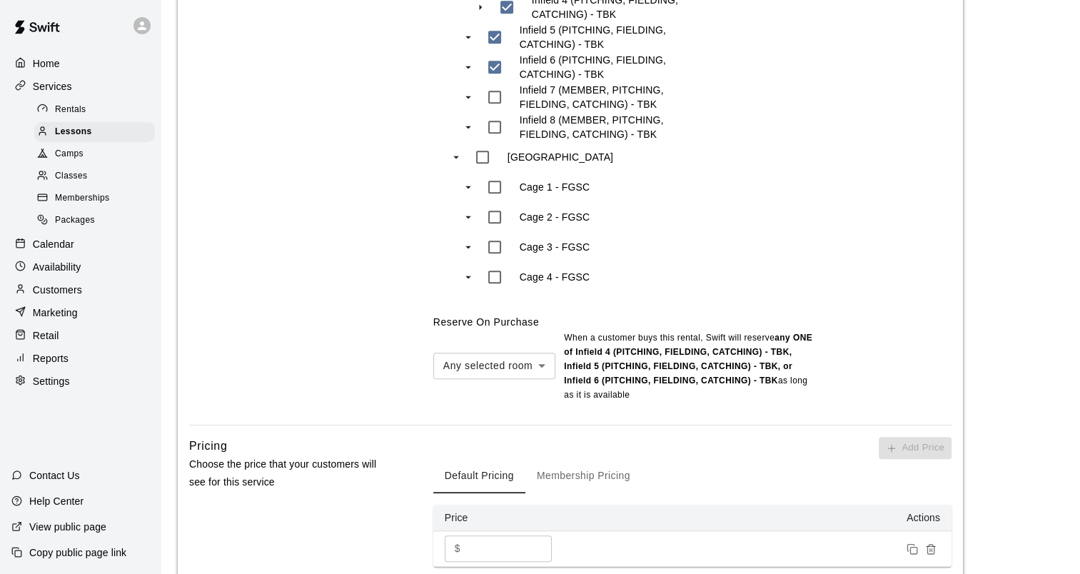
scroll to position [1428, 0]
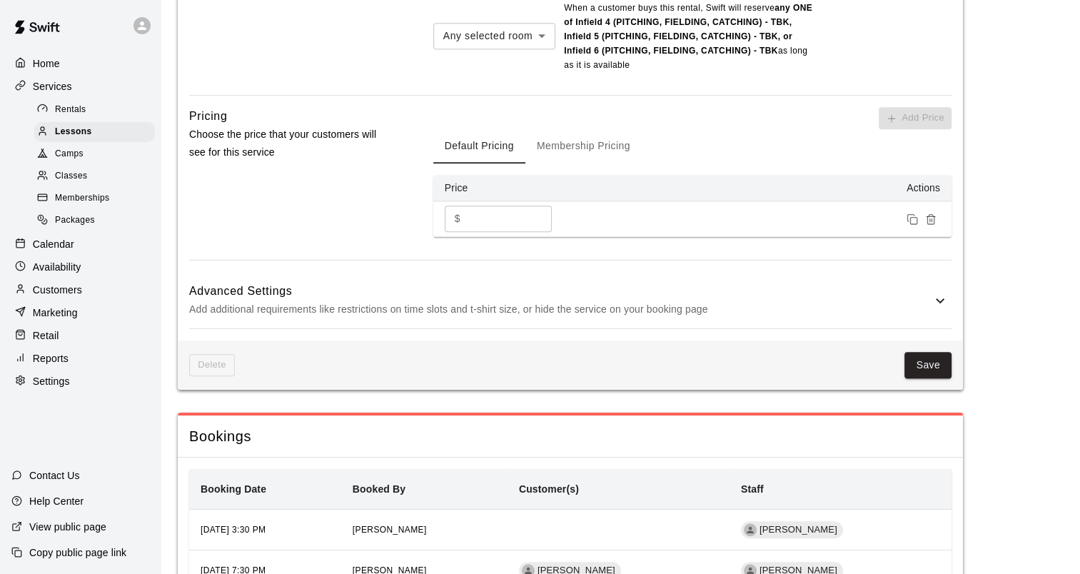
click at [478, 301] on p "Add additional requirements like restrictions on time slots and t-shirt size, o…" at bounding box center [560, 310] width 742 height 18
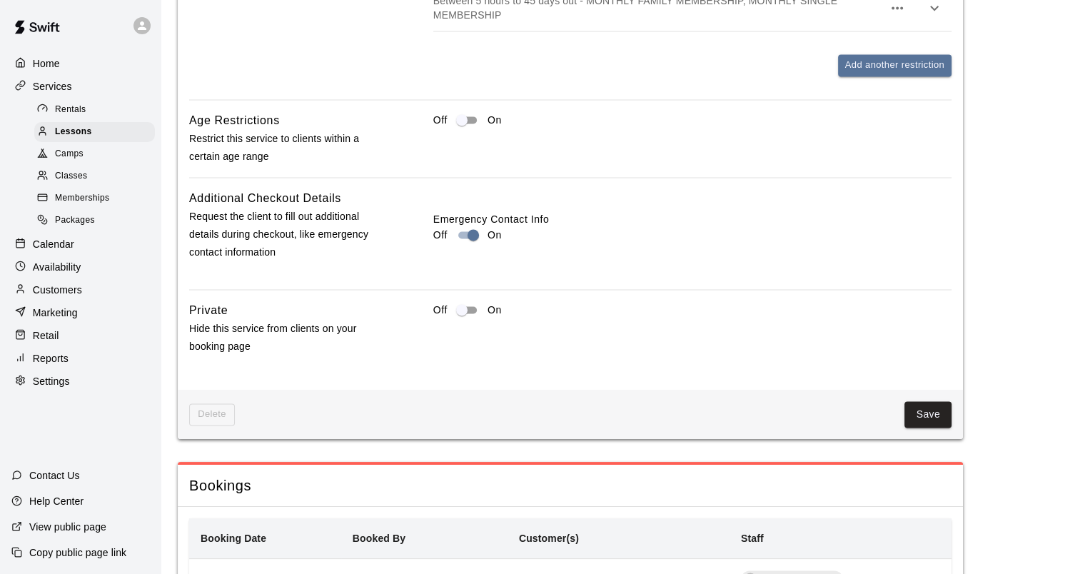
scroll to position [2257, 0]
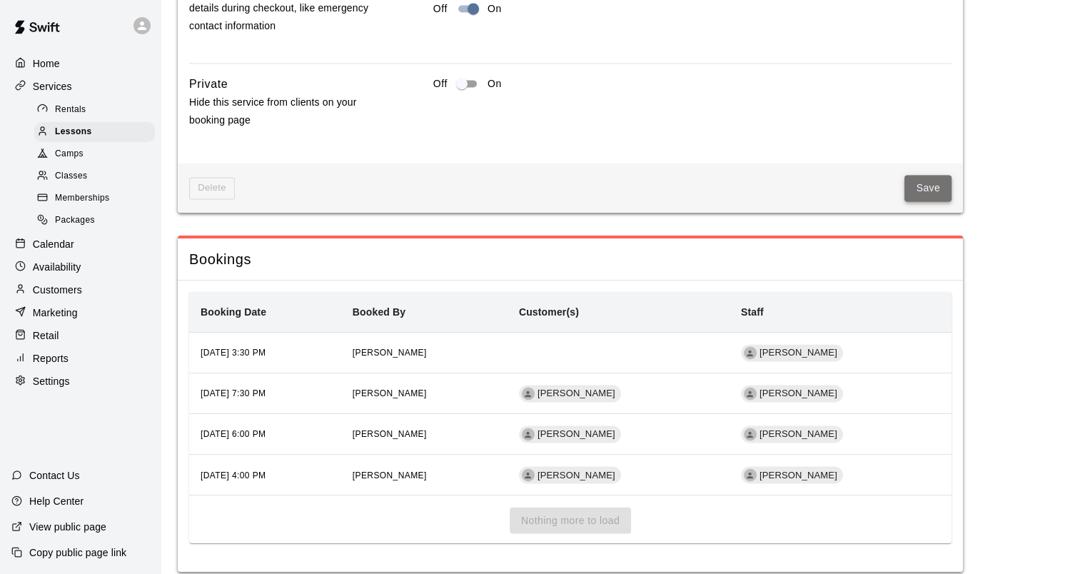
click at [931, 175] on button "Save" at bounding box center [927, 188] width 47 height 26
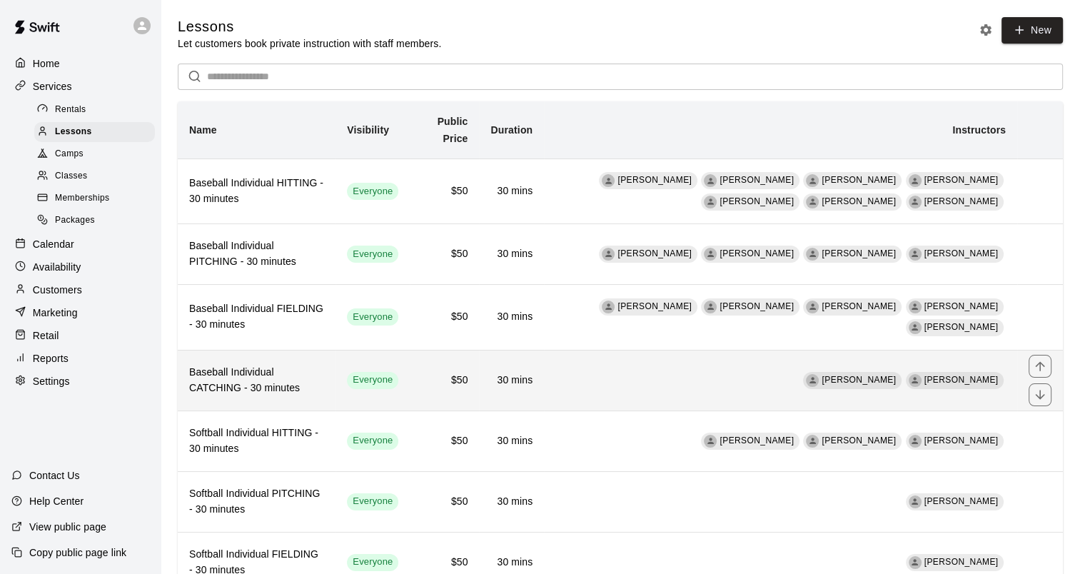
click at [288, 370] on h6 "Baseball Individual CATCHING - 30 minutes" at bounding box center [256, 380] width 135 height 31
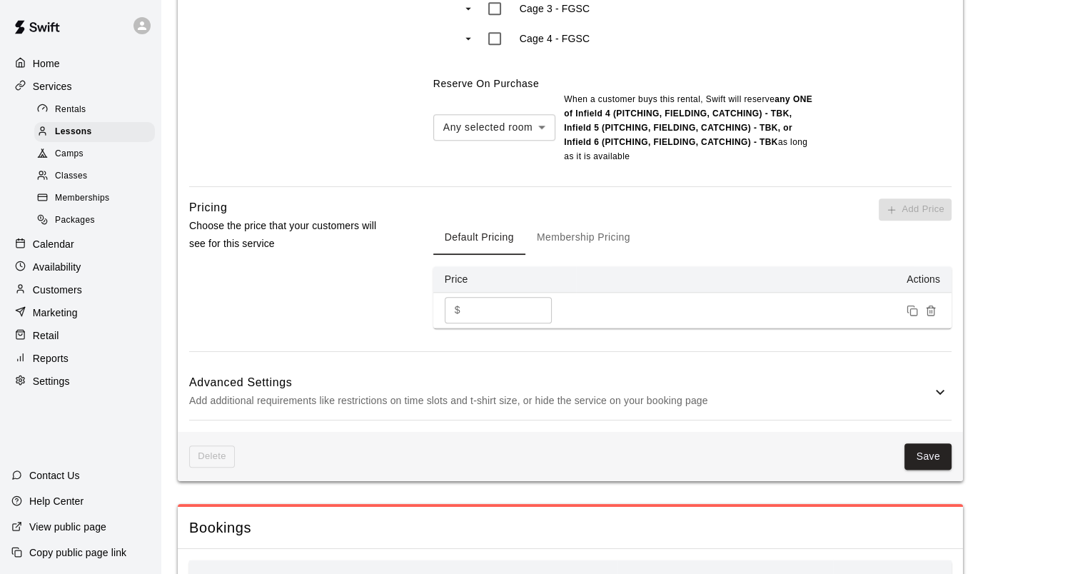
scroll to position [1416, 0]
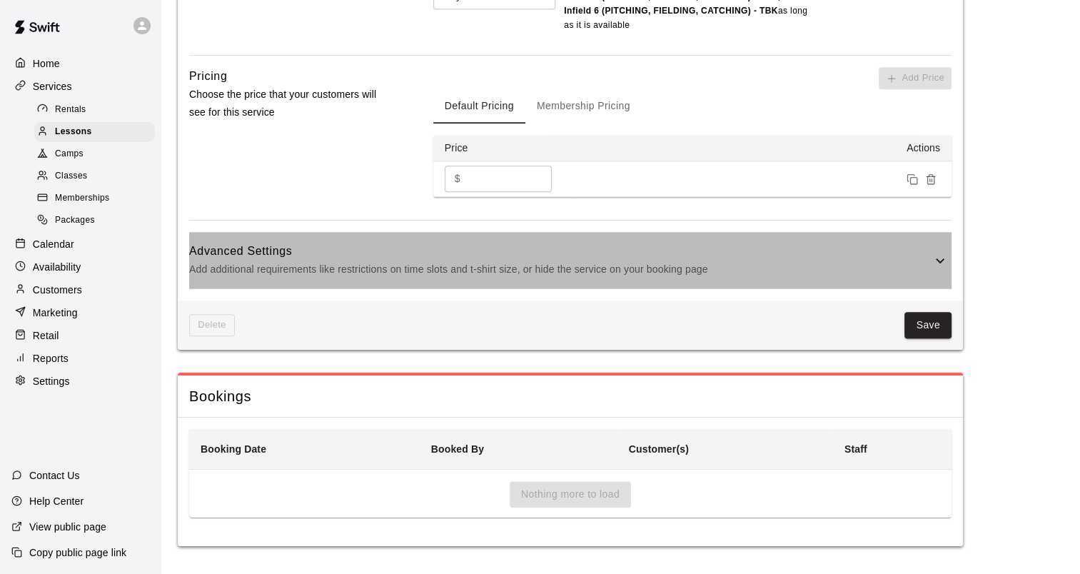
click at [368, 268] on p "Add additional requirements like restrictions on time slots and t-shirt size, o…" at bounding box center [560, 270] width 742 height 18
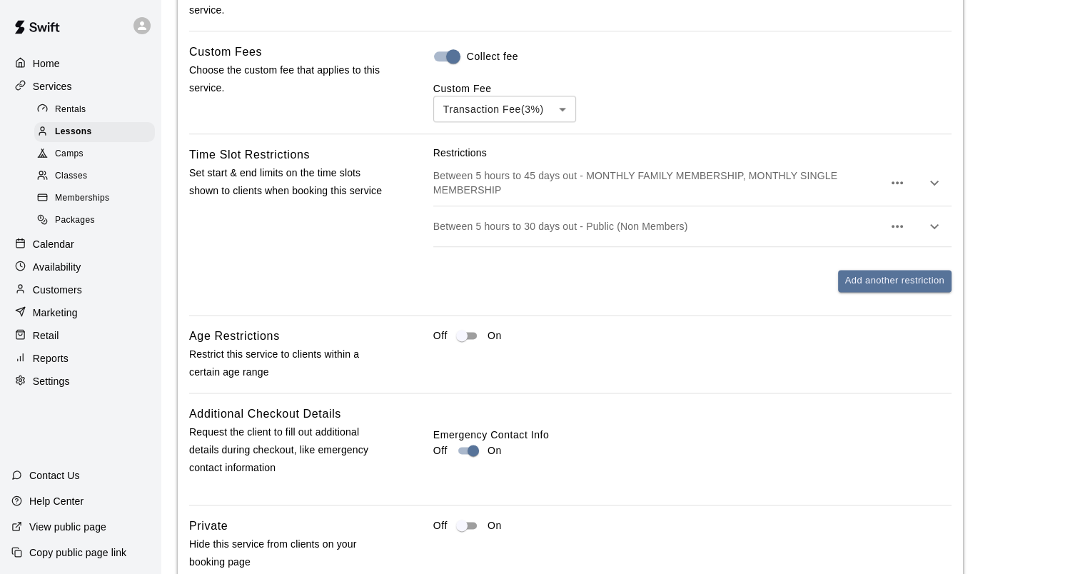
scroll to position [2059, 0]
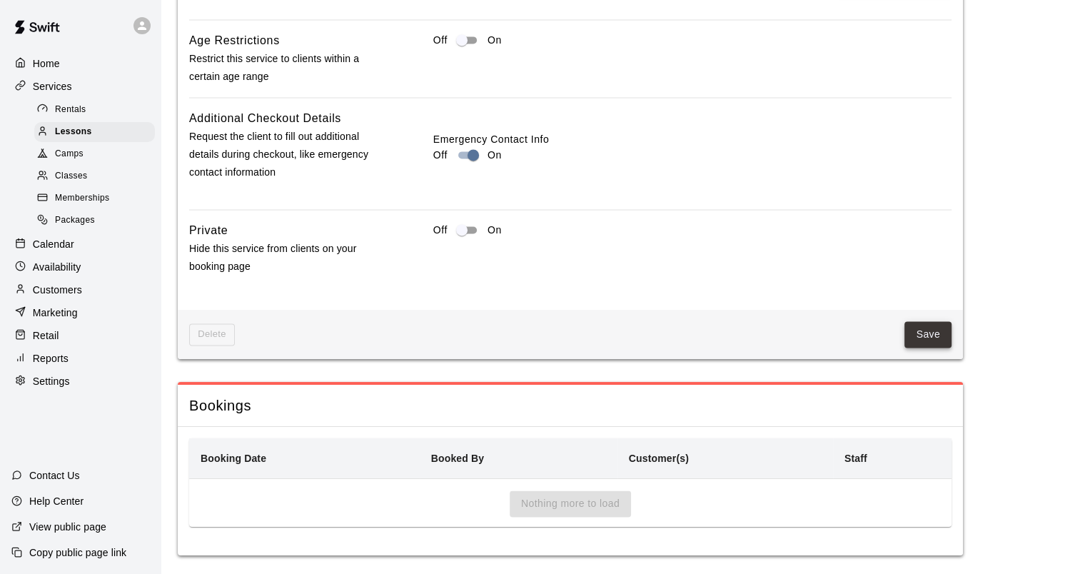
click at [908, 334] on button "Save" at bounding box center [927, 334] width 47 height 26
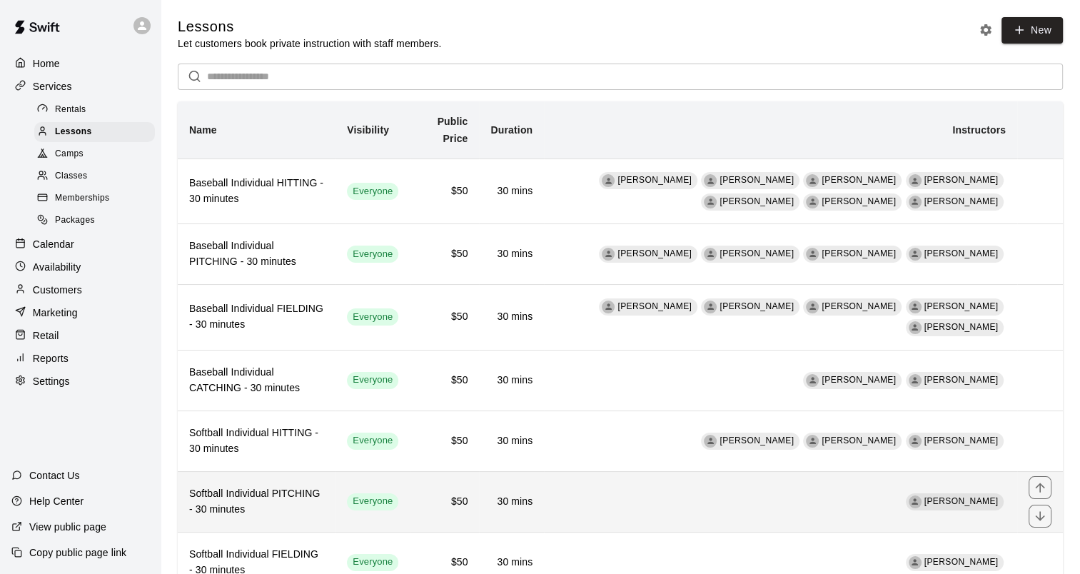
click at [268, 490] on h6 "Softball Individual PITCHING - 30 minutes" at bounding box center [256, 501] width 135 height 31
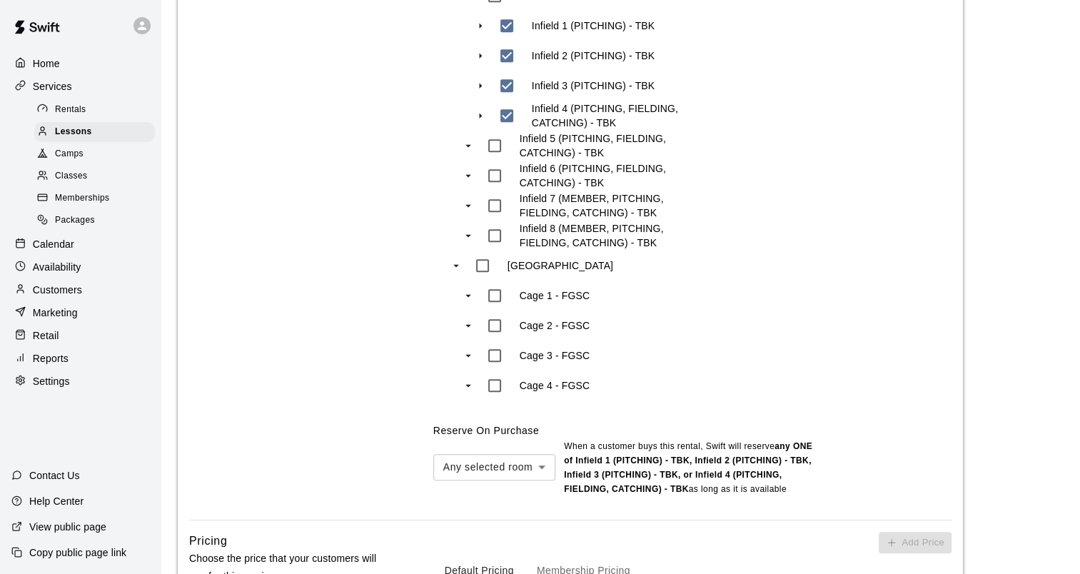
scroll to position [1428, 0]
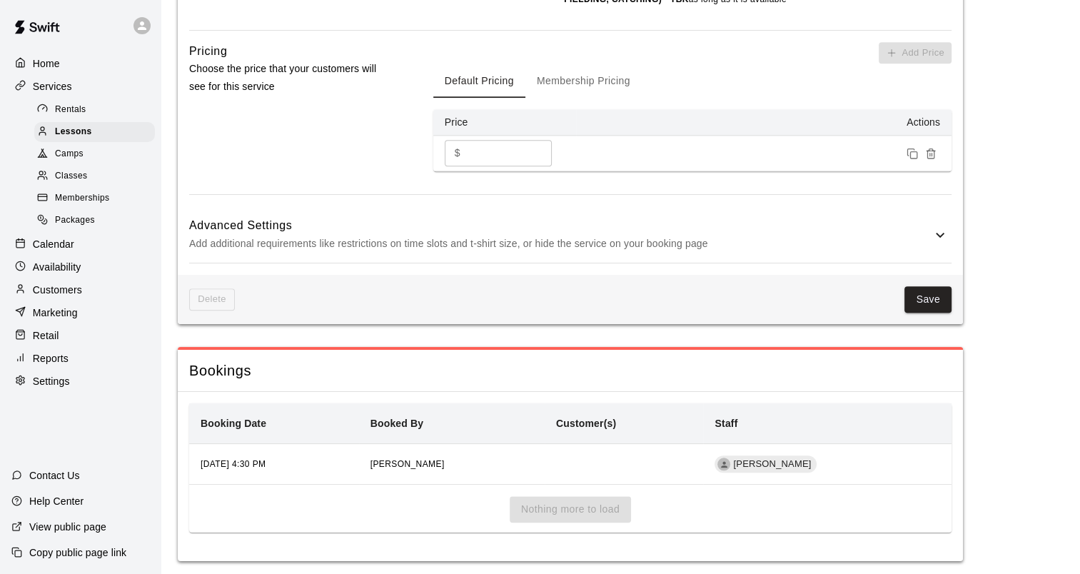
click at [491, 233] on h6 "Advanced Settings" at bounding box center [560, 225] width 742 height 19
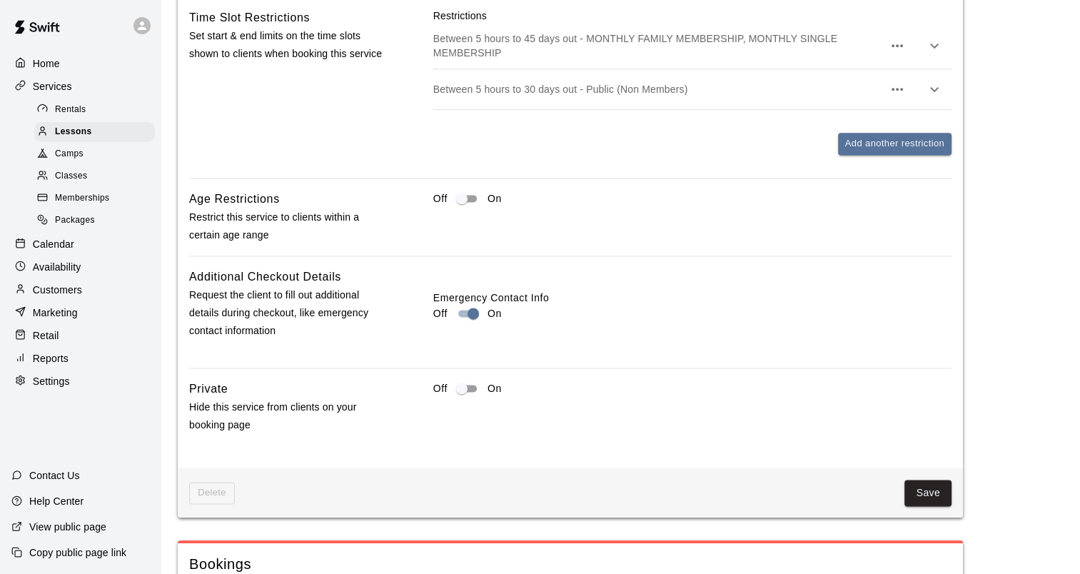
scroll to position [1927, 0]
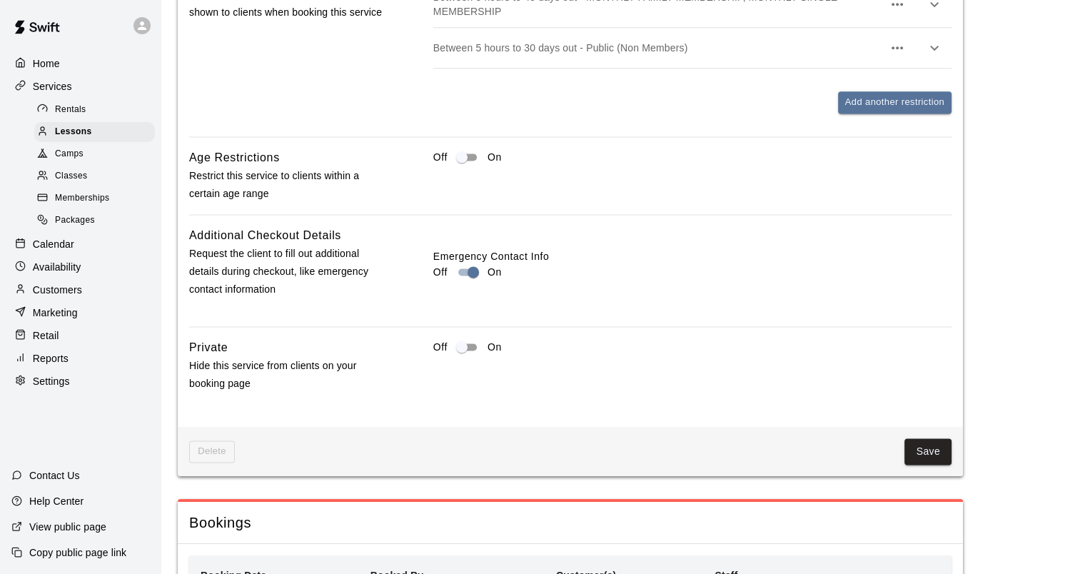
click at [928, 441] on button "Save" at bounding box center [927, 451] width 47 height 26
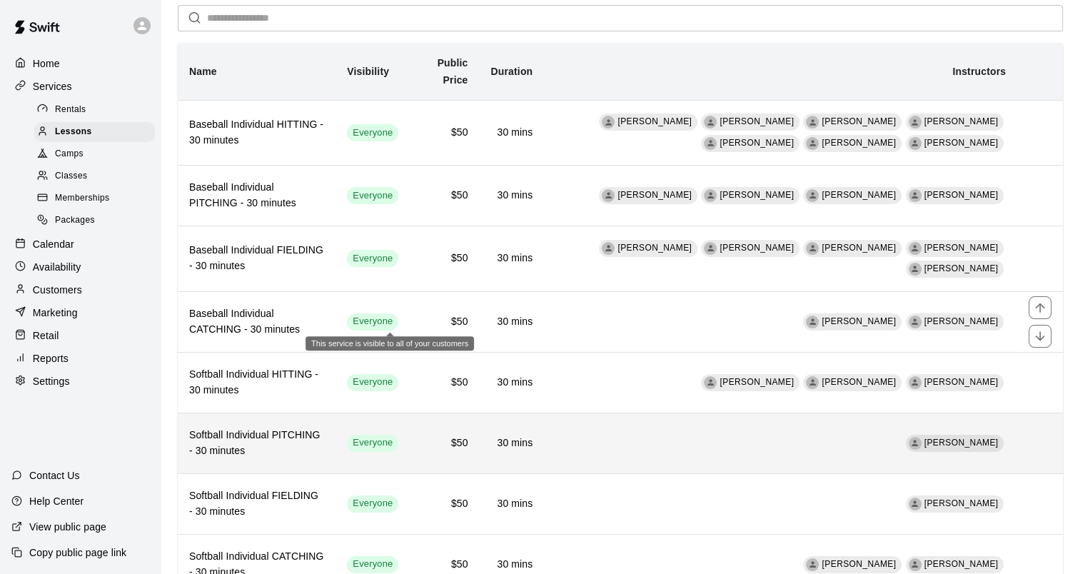
scroll to position [111, 0]
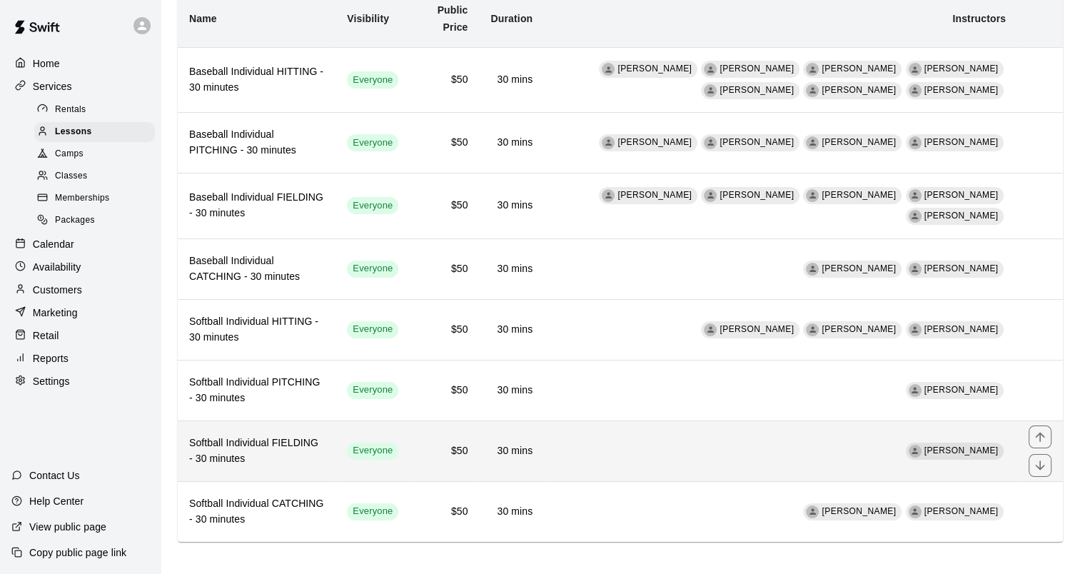
click at [286, 465] on th "Softball Individual FIELDING - 30 minutes" at bounding box center [257, 450] width 158 height 61
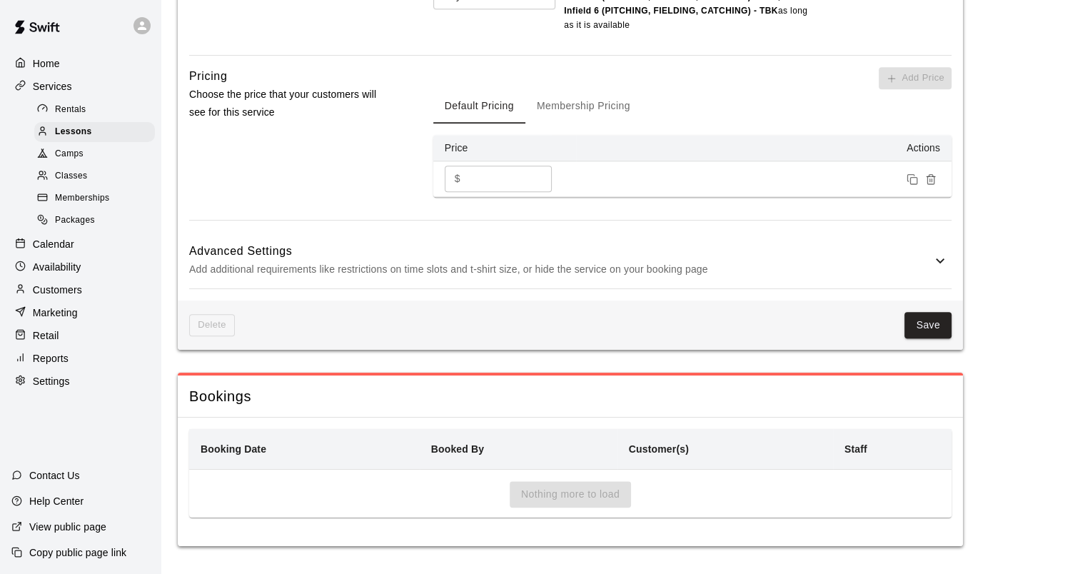
click at [368, 237] on div "Advanced Settings Add additional requirements like restrictions on time slots a…" at bounding box center [570, 260] width 762 height 56
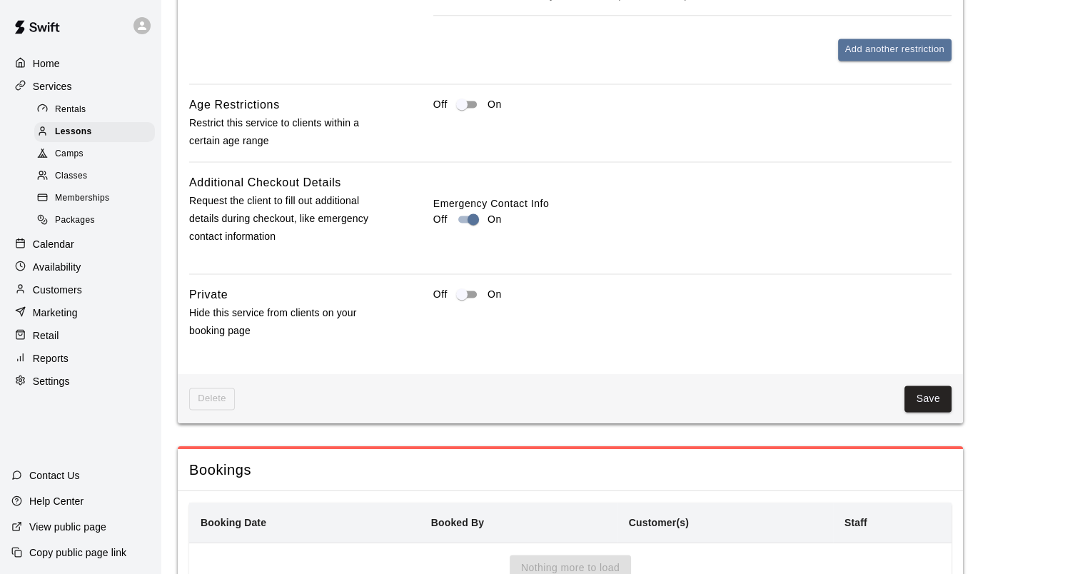
scroll to position [2069, 0]
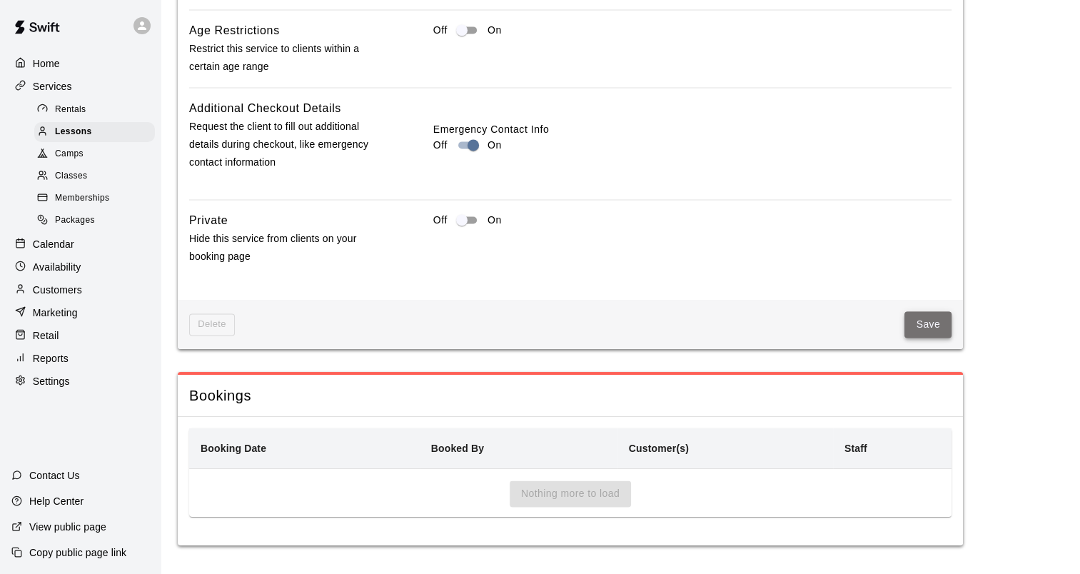
click at [942, 333] on button "Save" at bounding box center [927, 324] width 47 height 26
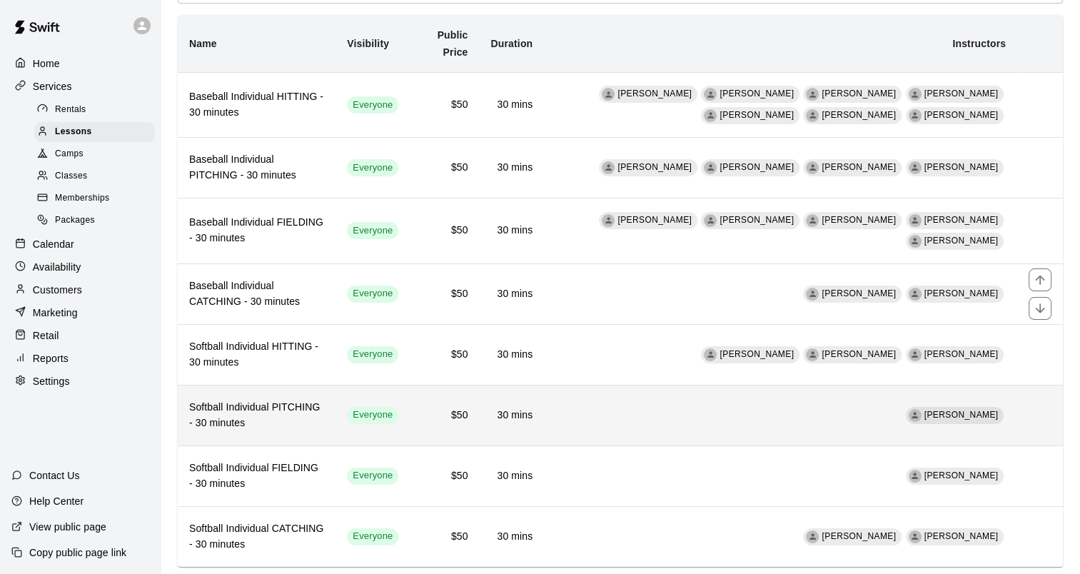
scroll to position [111, 0]
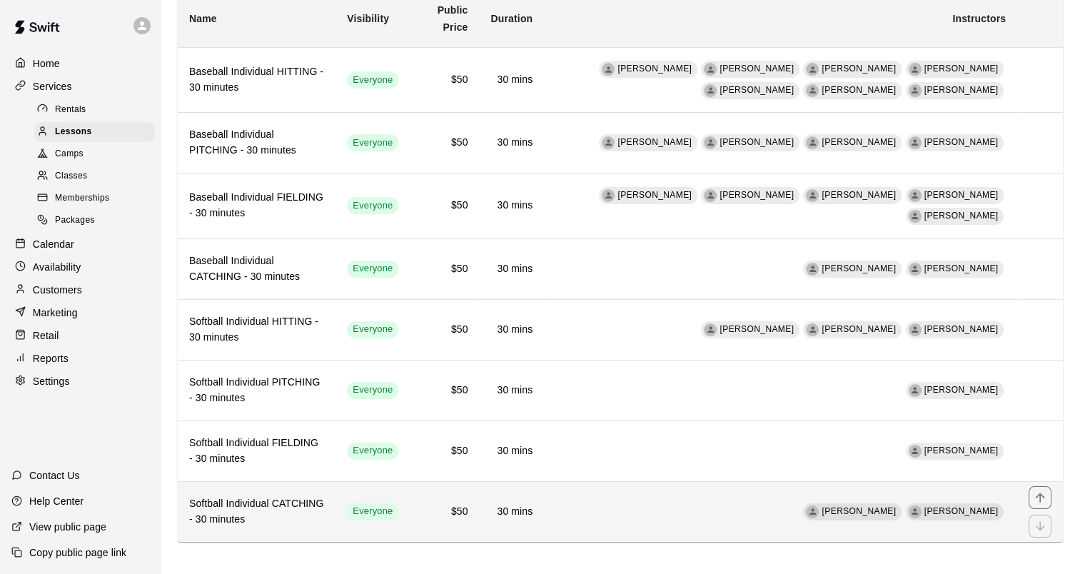
click at [288, 497] on h6 "Softball Individual CATCHING - 30 minutes" at bounding box center [256, 511] width 135 height 31
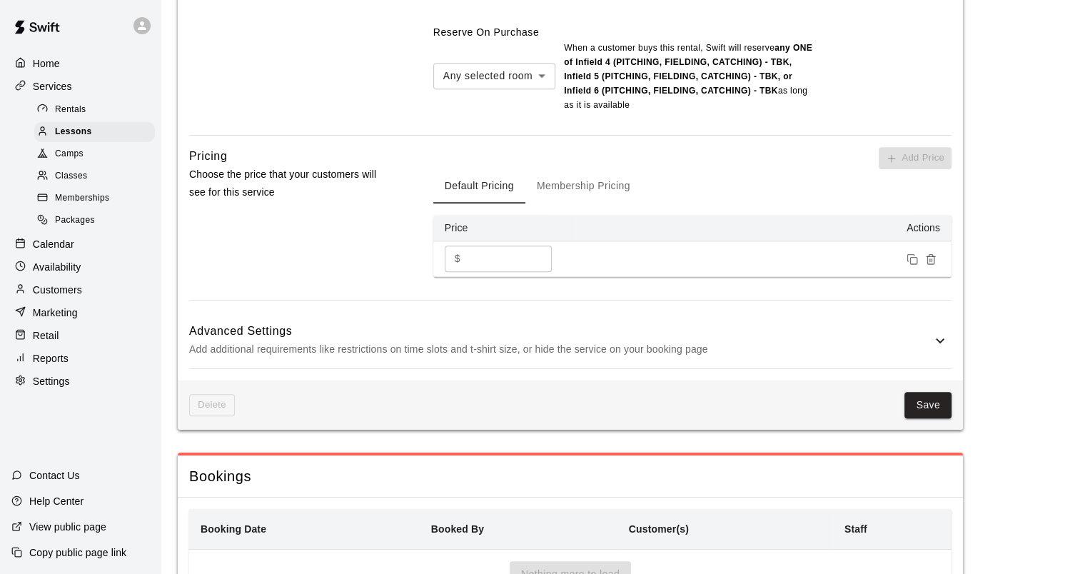
scroll to position [1416, 0]
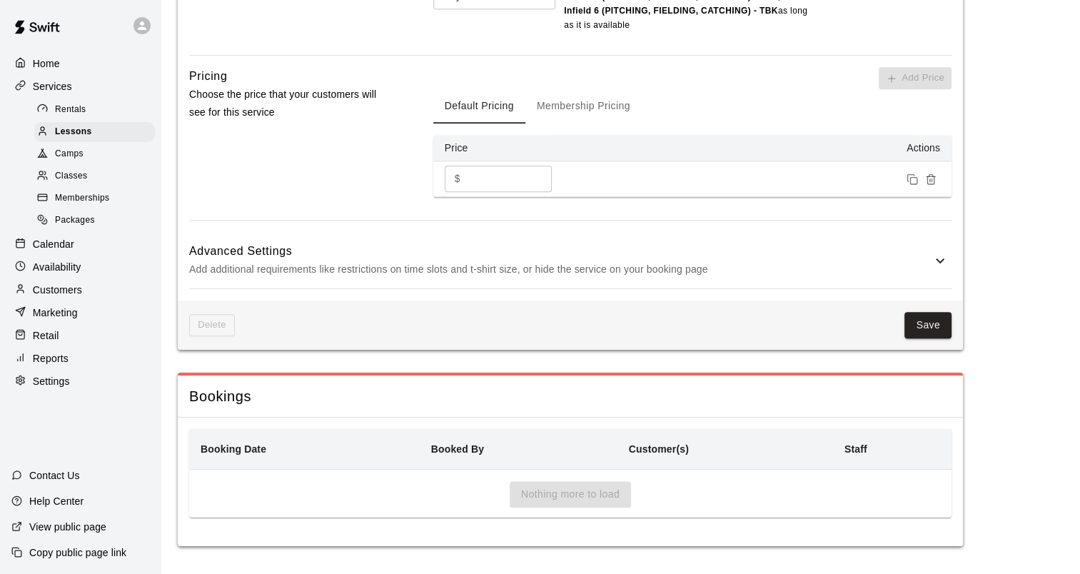
click at [293, 259] on h6 "Advanced Settings" at bounding box center [560, 251] width 742 height 19
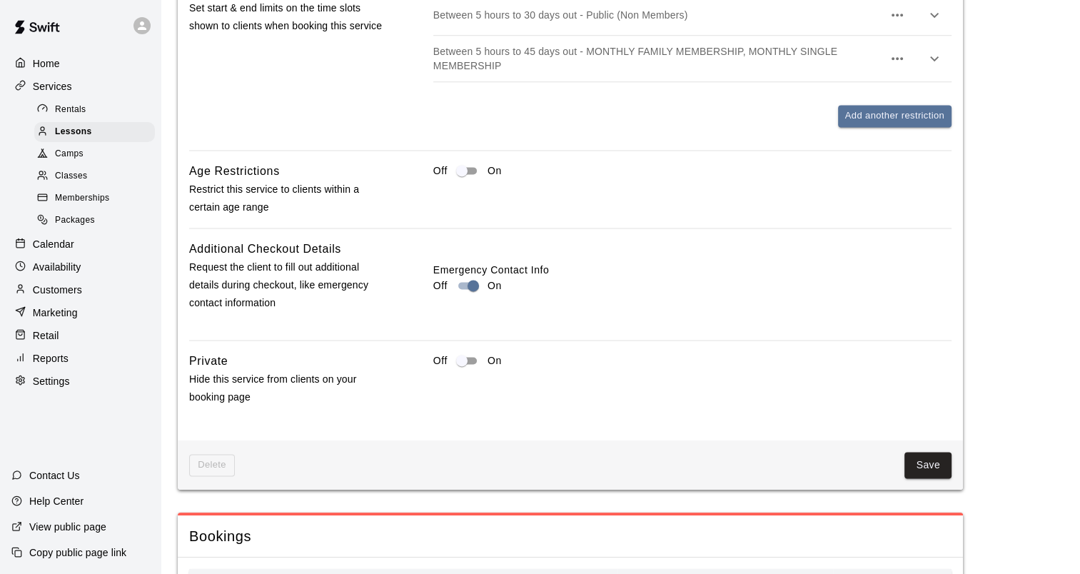
scroll to position [2069, 0]
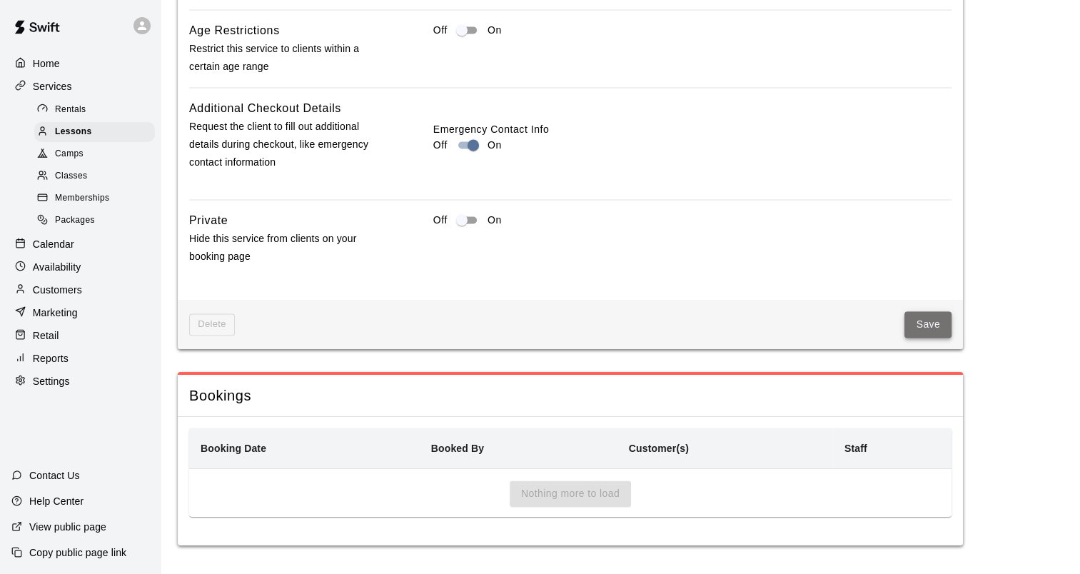
click at [933, 314] on button "Save" at bounding box center [927, 324] width 47 height 26
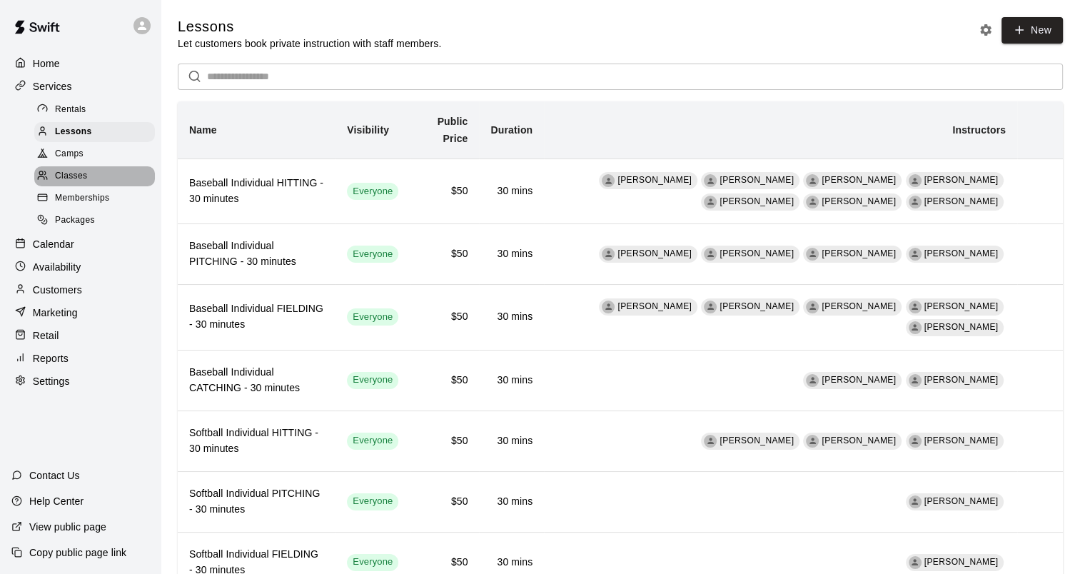
click at [89, 176] on div "Classes" at bounding box center [94, 176] width 121 height 20
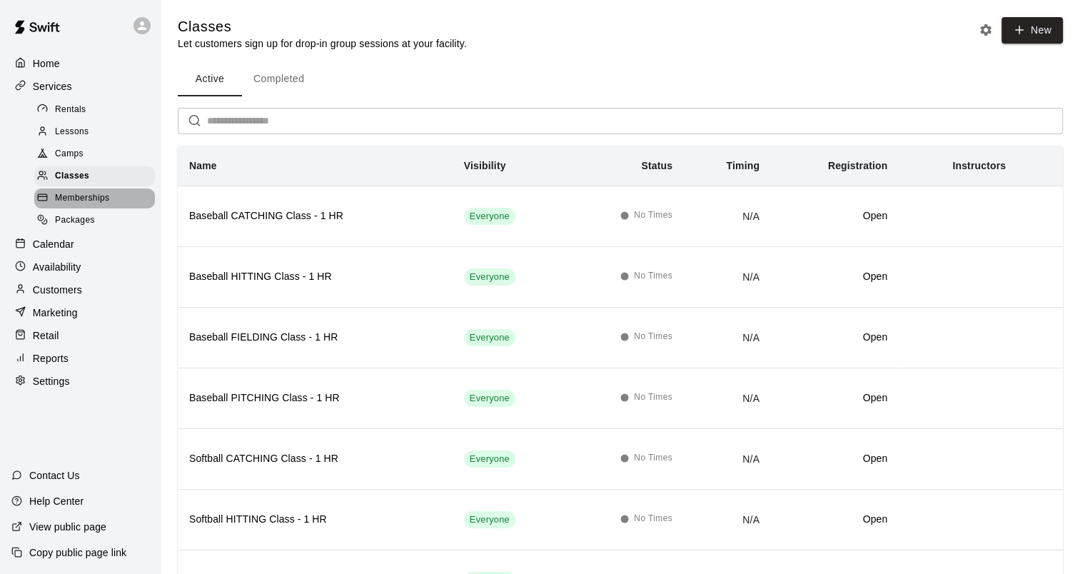
click at [72, 205] on span "Memberships" at bounding box center [82, 198] width 54 height 14
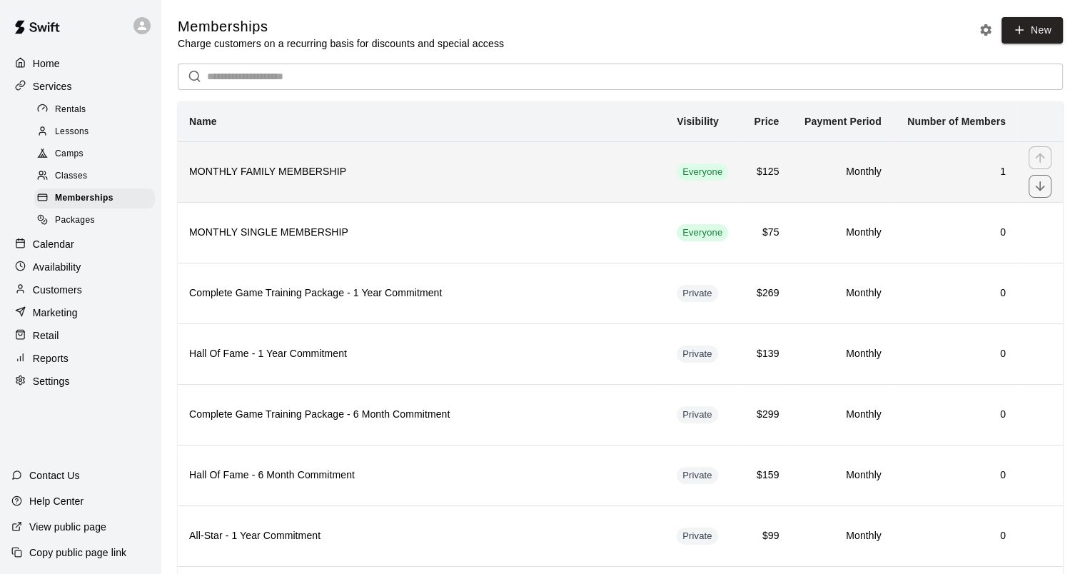
click at [225, 165] on th "MONTHLY FAMILY MEMBERSHIP" at bounding box center [422, 171] width 488 height 61
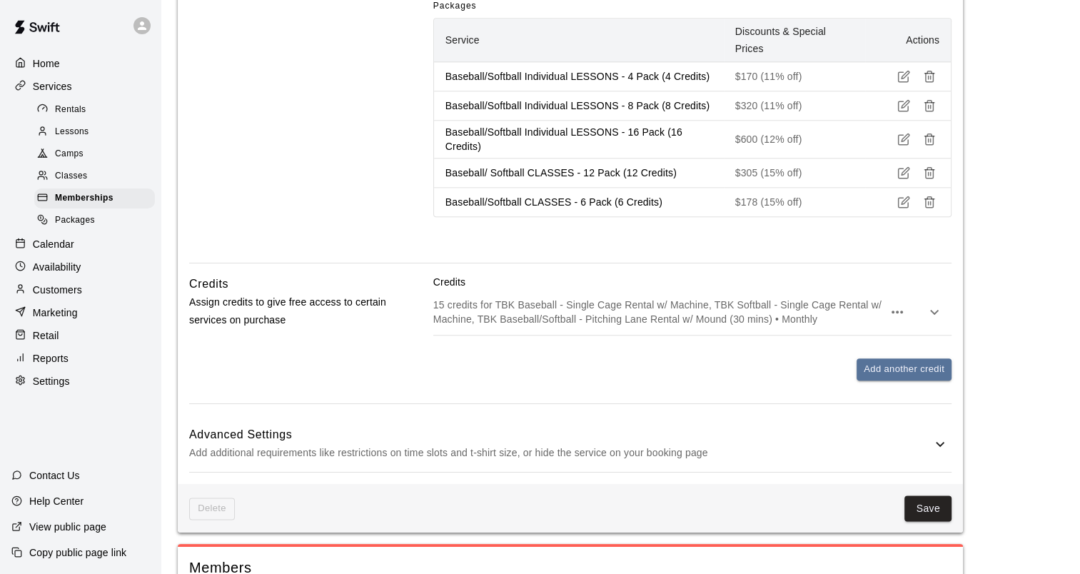
scroll to position [1713, 0]
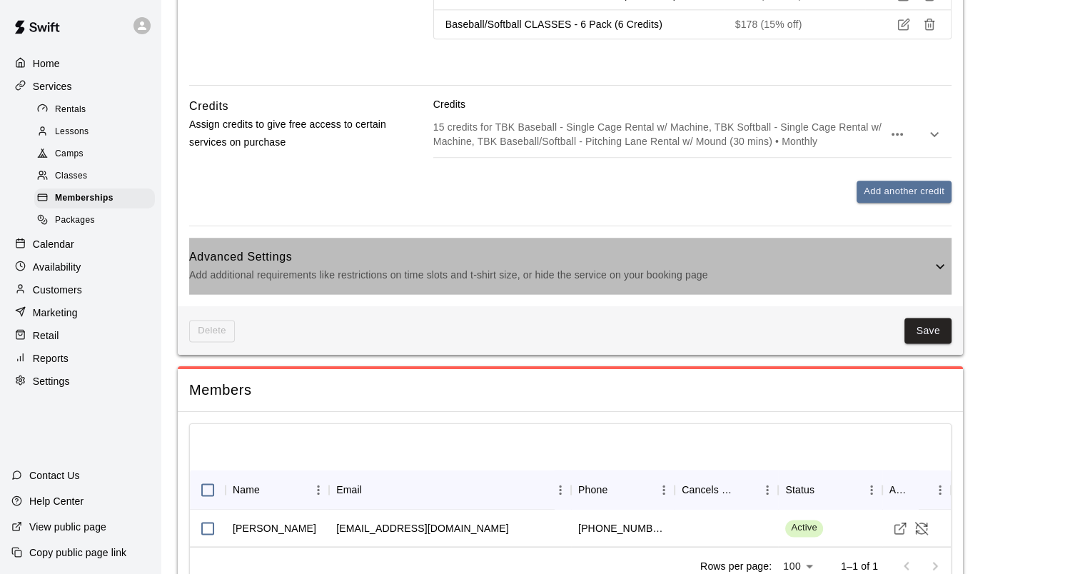
click at [427, 266] on p "Add additional requirements like restrictions on time slots and t-shirt size, o…" at bounding box center [560, 275] width 742 height 18
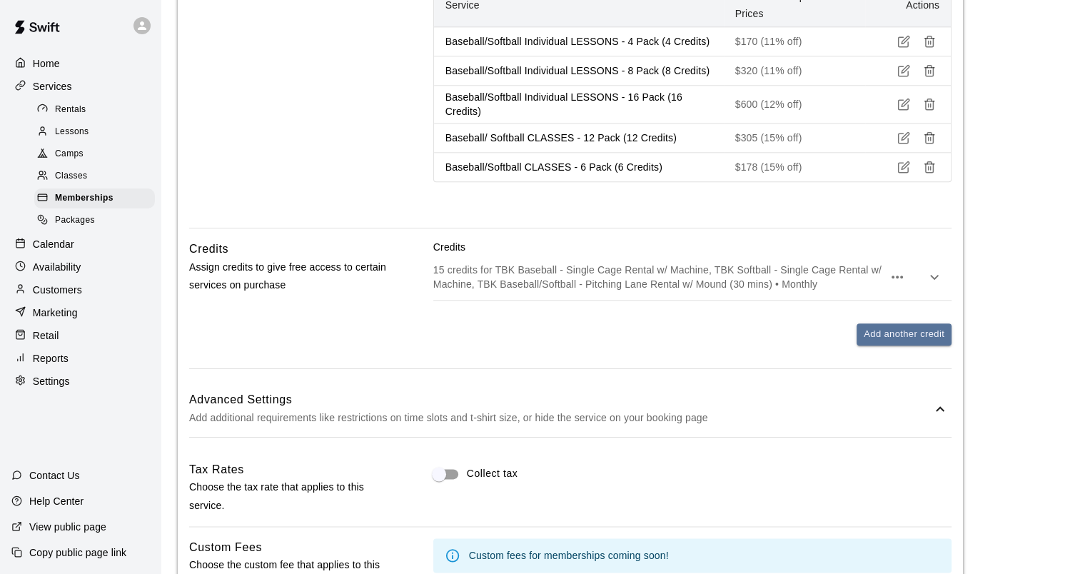
scroll to position [1642, 0]
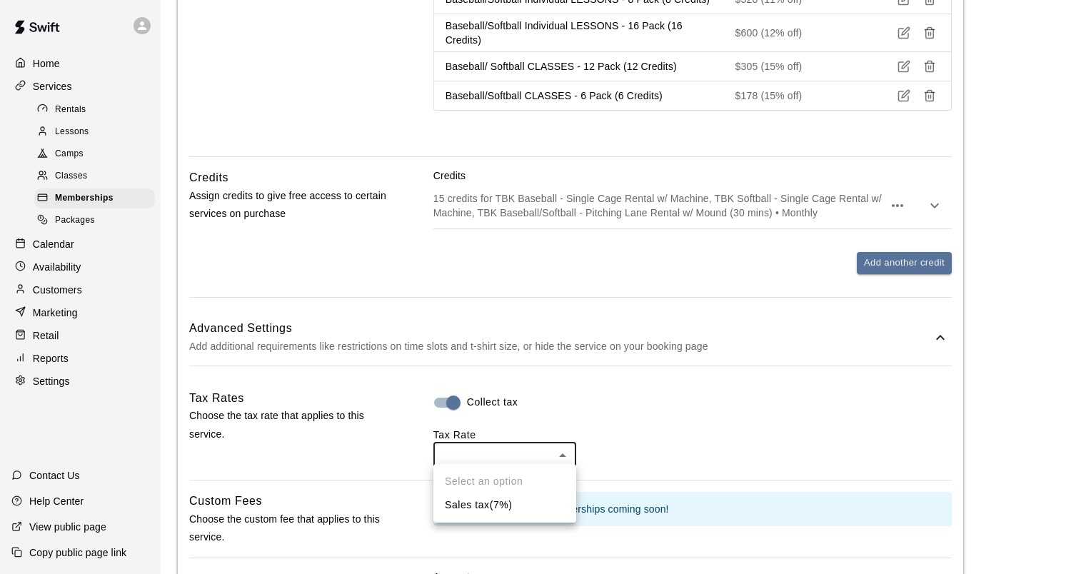
click at [485, 509] on li "Sales tax ( 7 %)" at bounding box center [504, 505] width 143 height 24
type input "***"
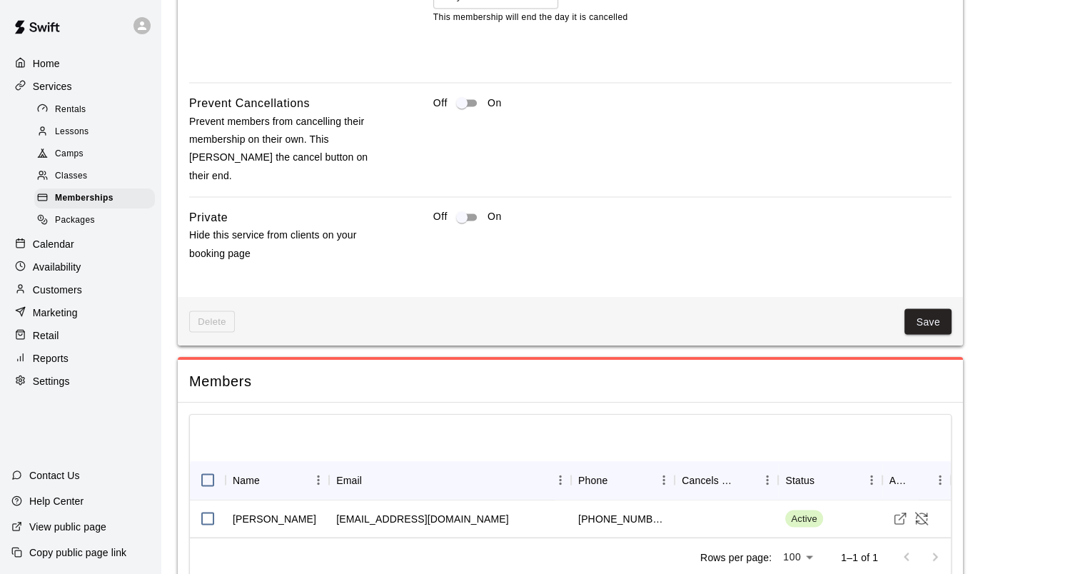
scroll to position [2444, 0]
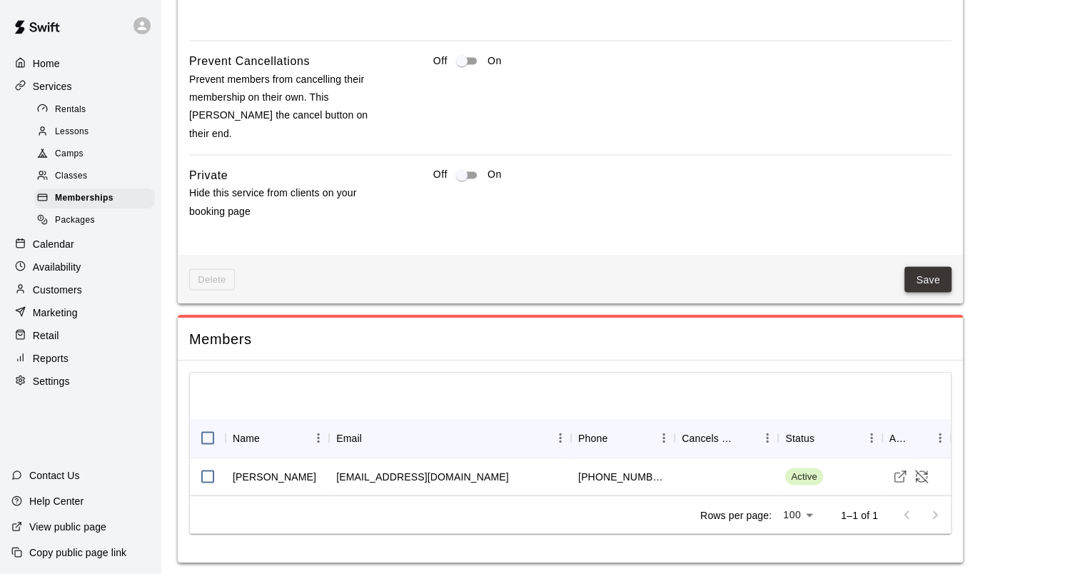
click at [935, 277] on button "Save" at bounding box center [927, 279] width 47 height 26
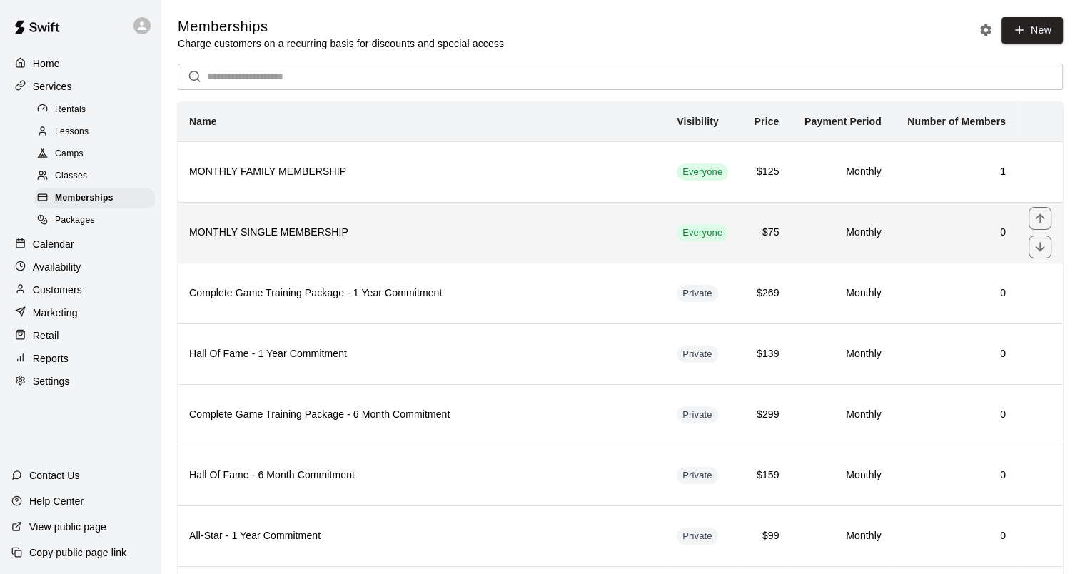
click at [331, 223] on th "MONTHLY SINGLE MEMBERSHIP" at bounding box center [422, 232] width 488 height 61
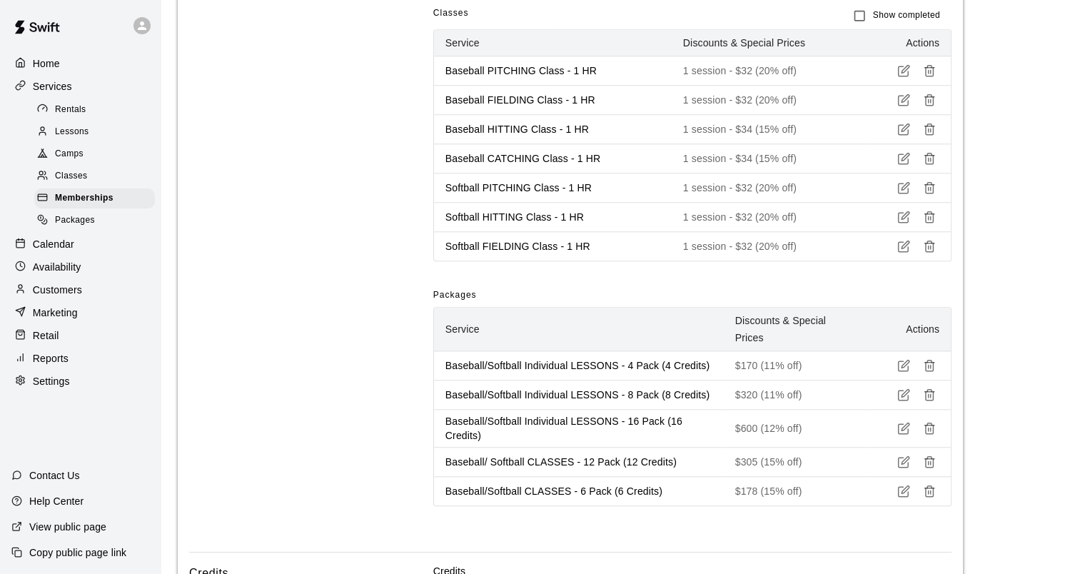
scroll to position [1561, 0]
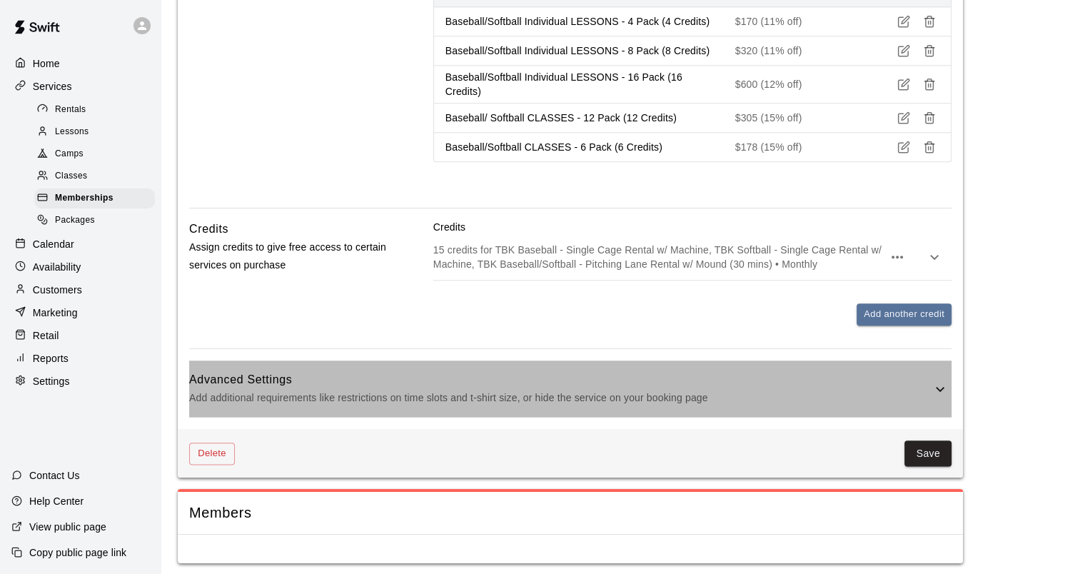
click at [417, 376] on h6 "Advanced Settings" at bounding box center [560, 379] width 742 height 19
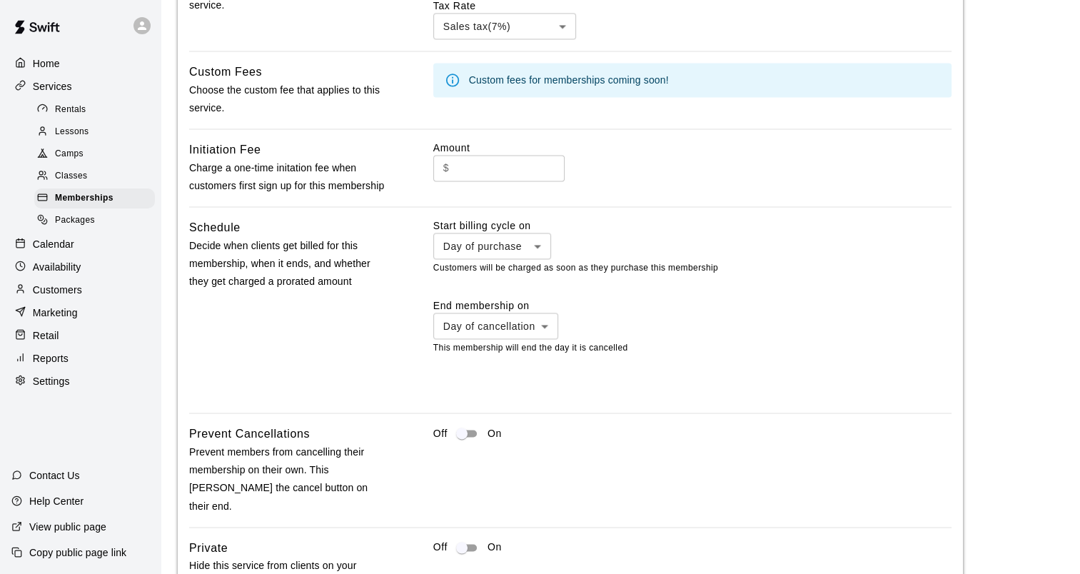
scroll to position [2242, 0]
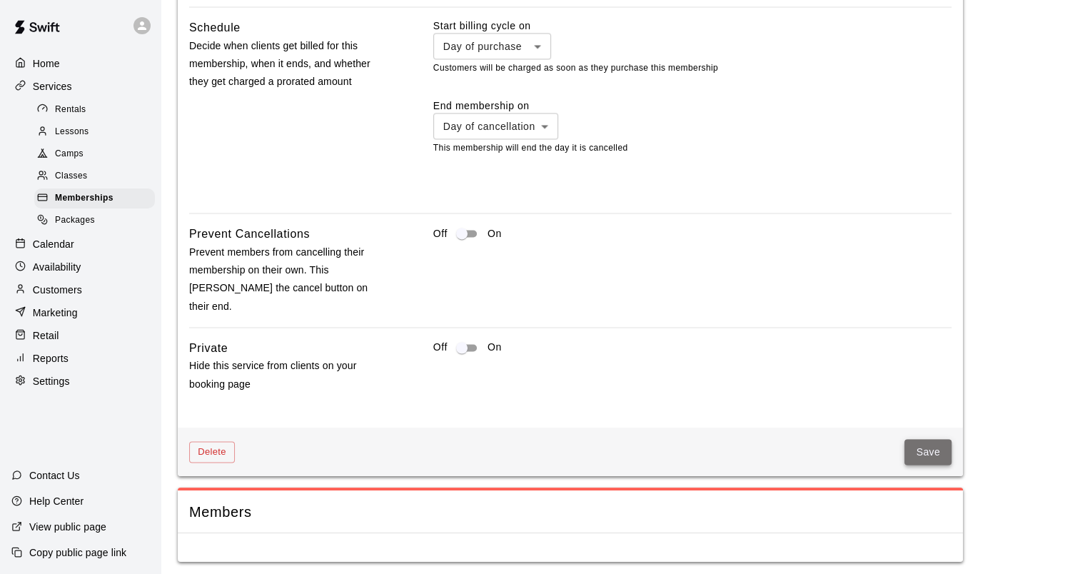
click at [934, 450] on button "Save" at bounding box center [927, 452] width 47 height 26
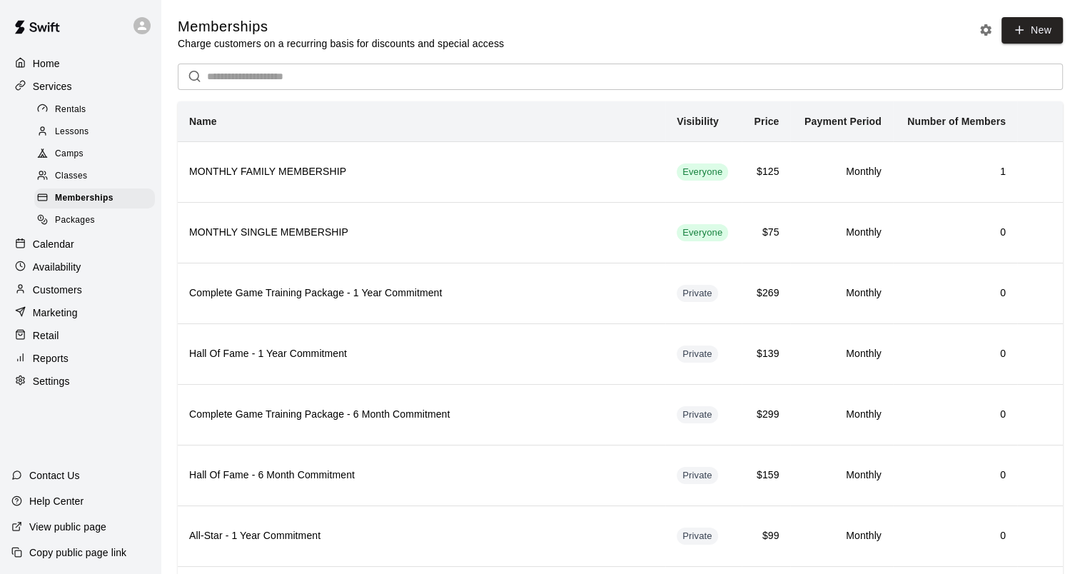
click at [89, 181] on div "Classes" at bounding box center [94, 176] width 121 height 20
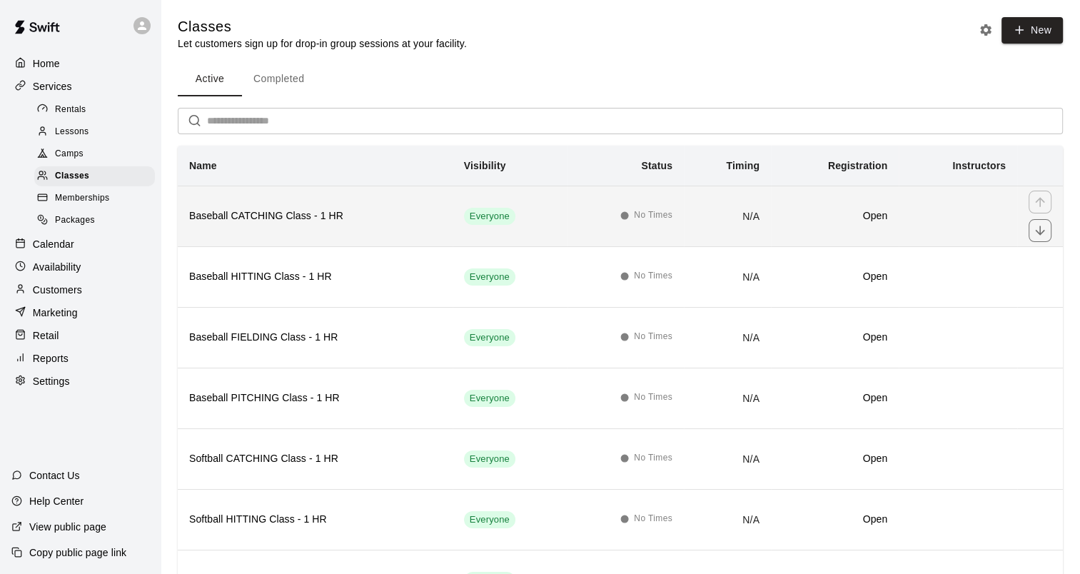
click at [343, 206] on th "Baseball CATCHING Class - 1 HR" at bounding box center [315, 216] width 275 height 61
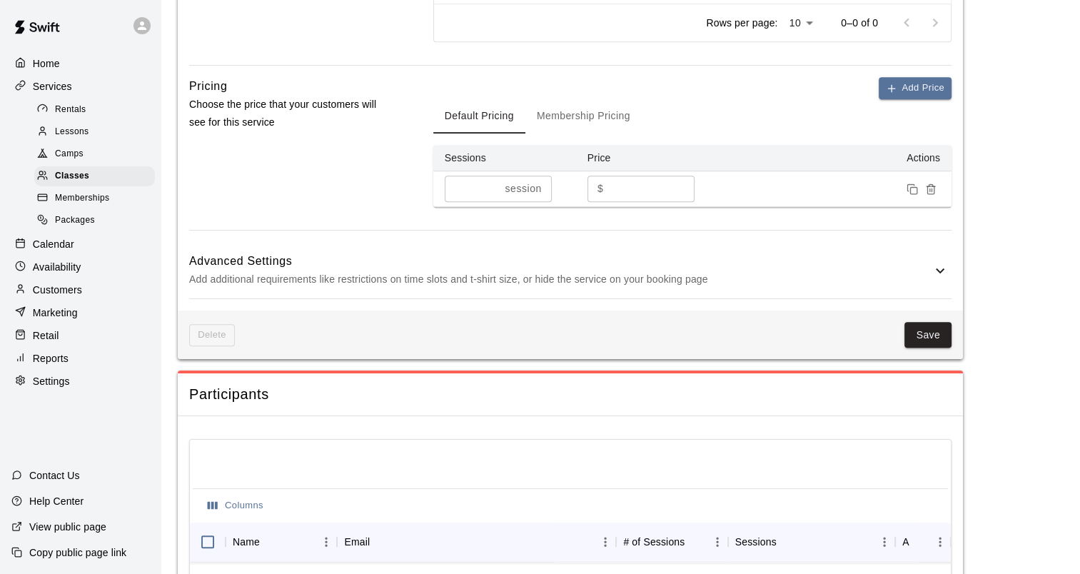
scroll to position [921, 0]
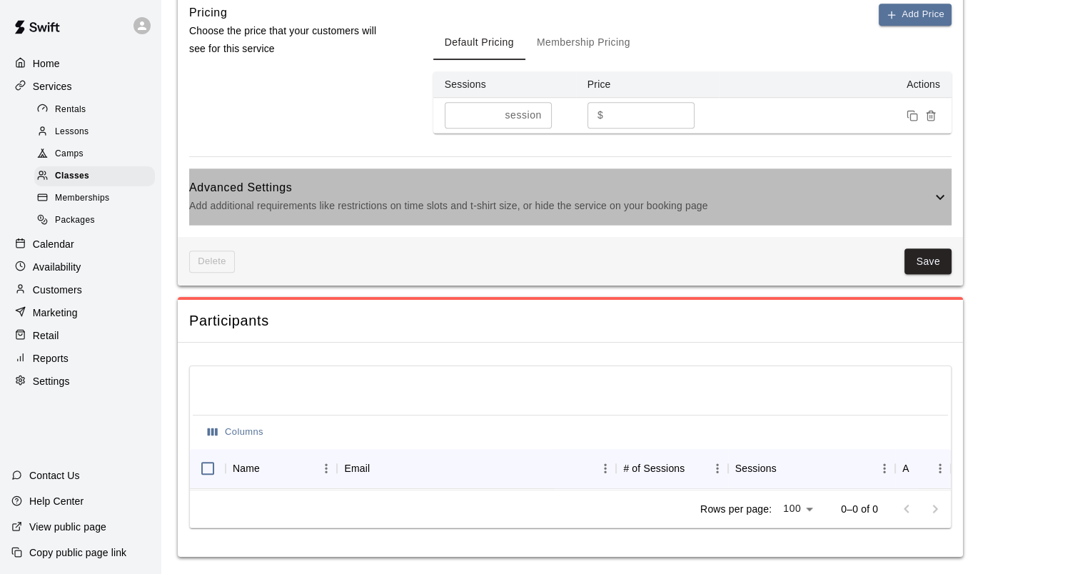
click at [430, 202] on p "Add additional requirements like restrictions on time slots and t-shirt size, o…" at bounding box center [560, 206] width 742 height 18
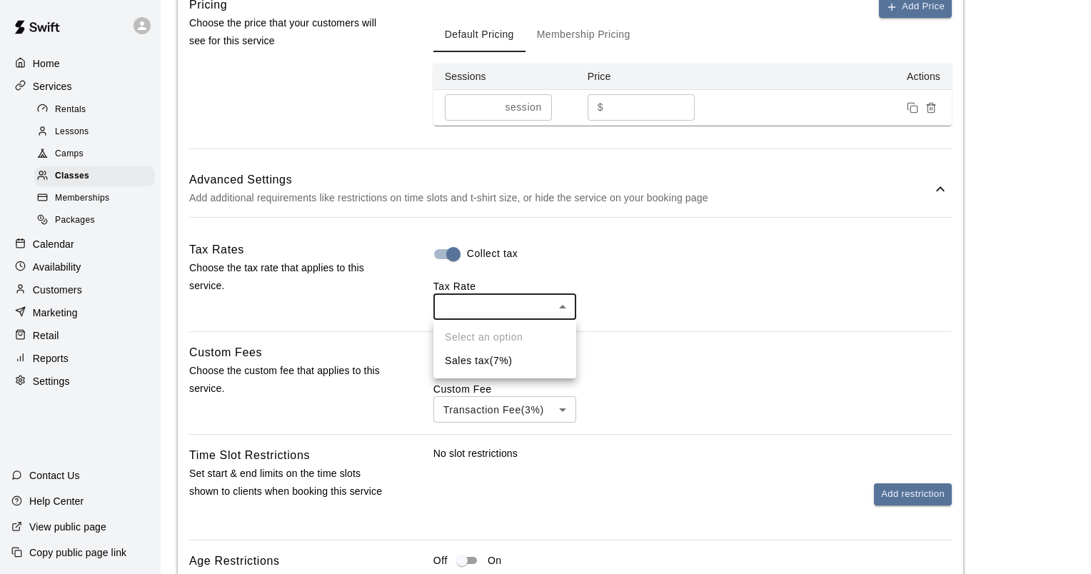
click at [463, 297] on body "**********" at bounding box center [545, 156] width 1091 height 2154
click at [463, 356] on li "Sales tax ( 7 %)" at bounding box center [504, 361] width 143 height 24
type input "***"
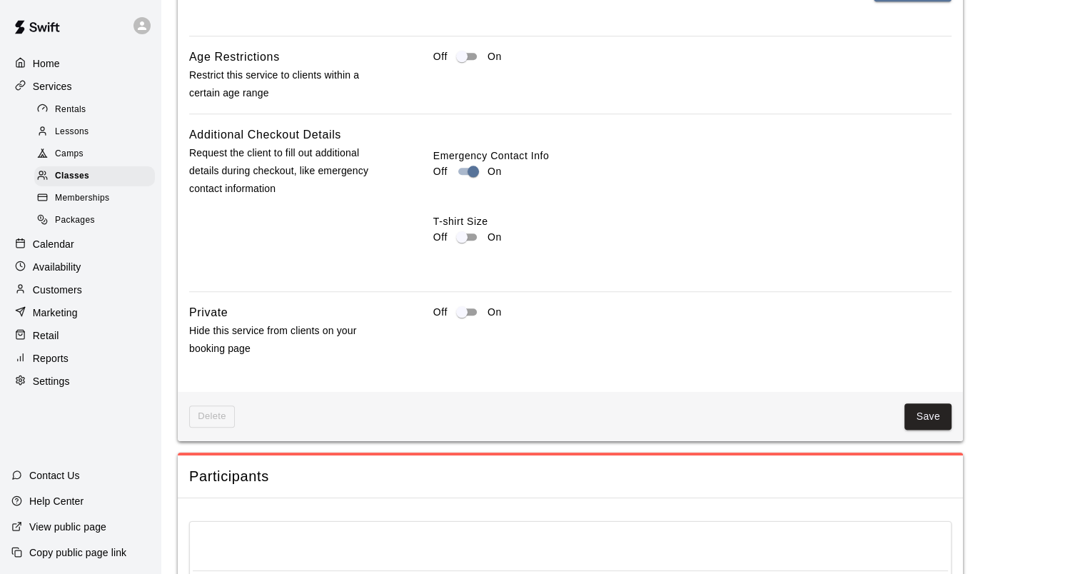
scroll to position [1591, 0]
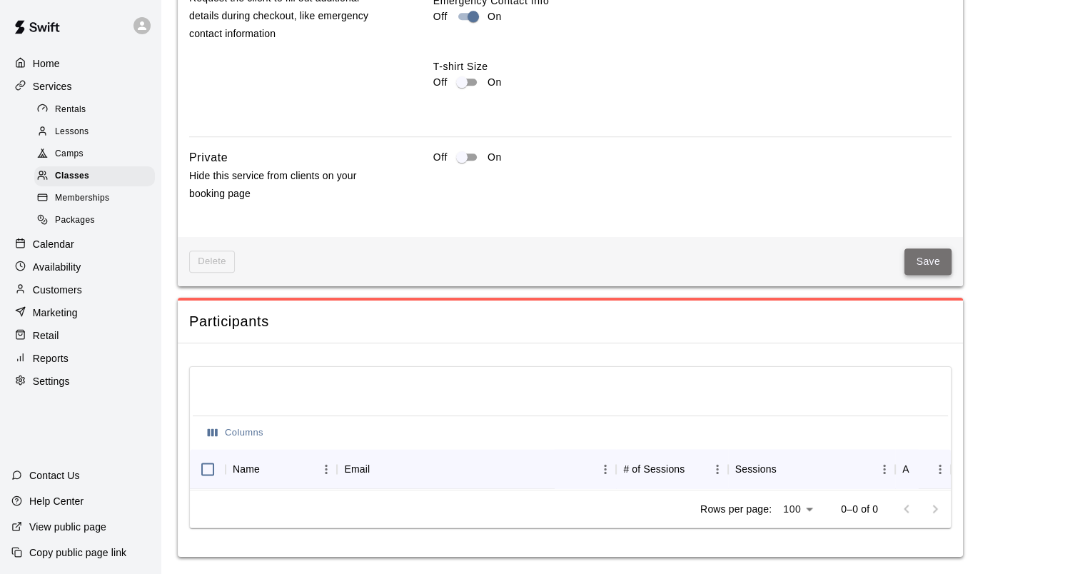
click at [921, 256] on button "Save" at bounding box center [927, 261] width 47 height 26
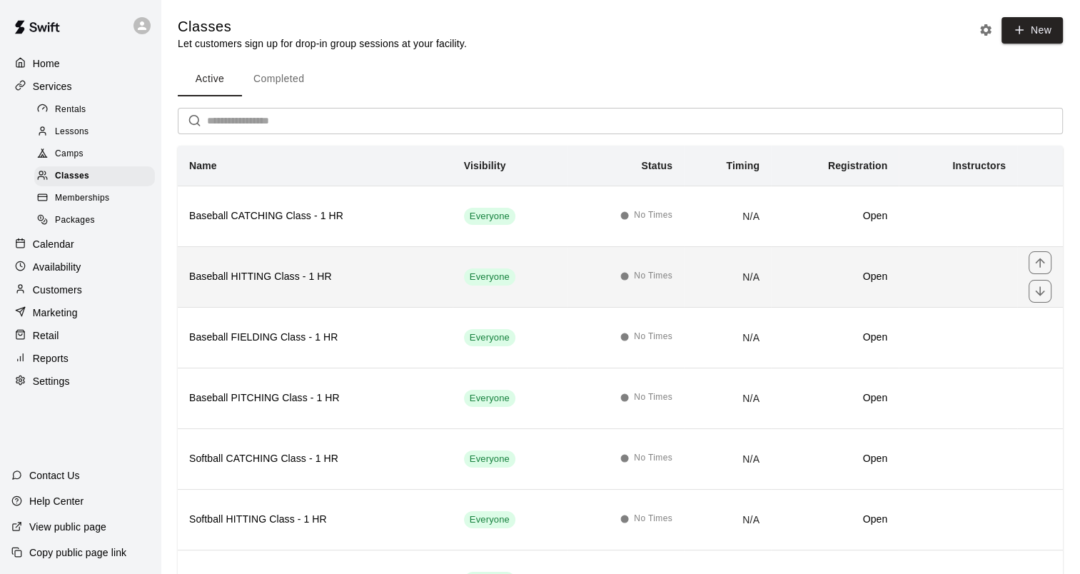
click at [306, 284] on th "Baseball HITTING Class - 1 HR" at bounding box center [315, 276] width 275 height 61
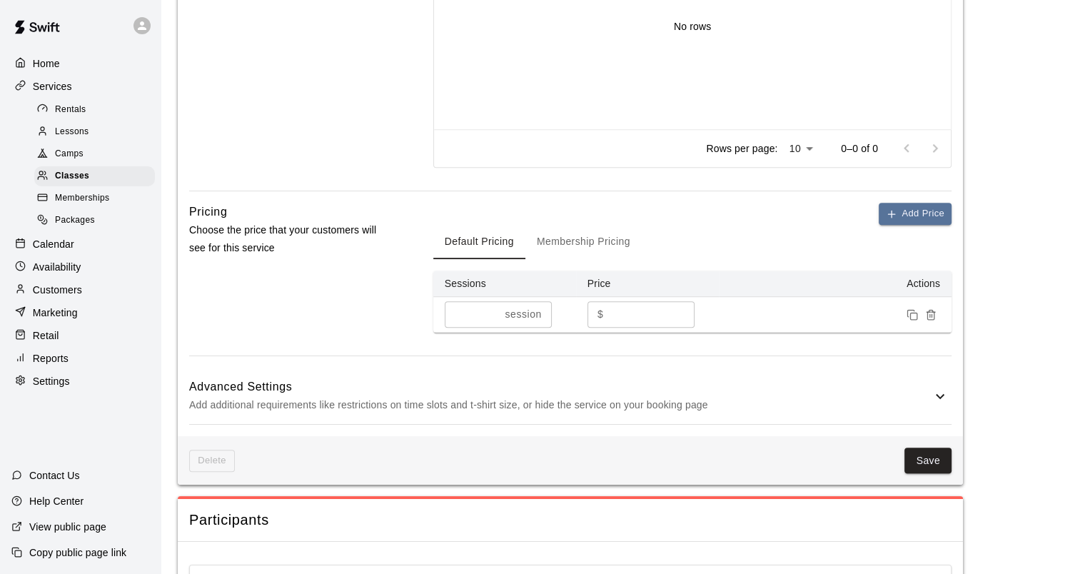
scroll to position [785, 0]
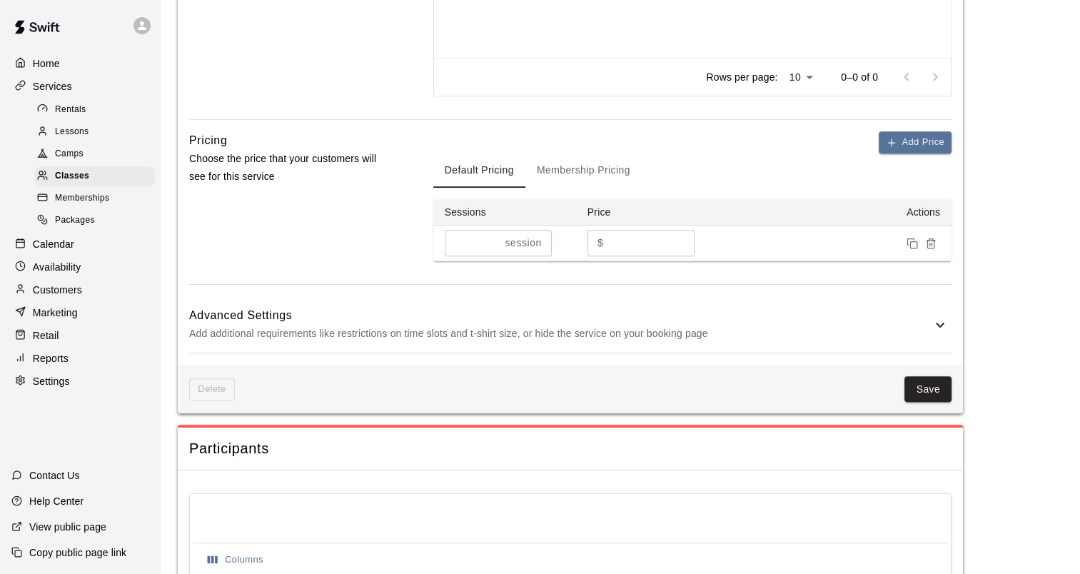
click at [494, 325] on p "Add additional requirements like restrictions on time slots and t-shirt size, o…" at bounding box center [560, 334] width 742 height 18
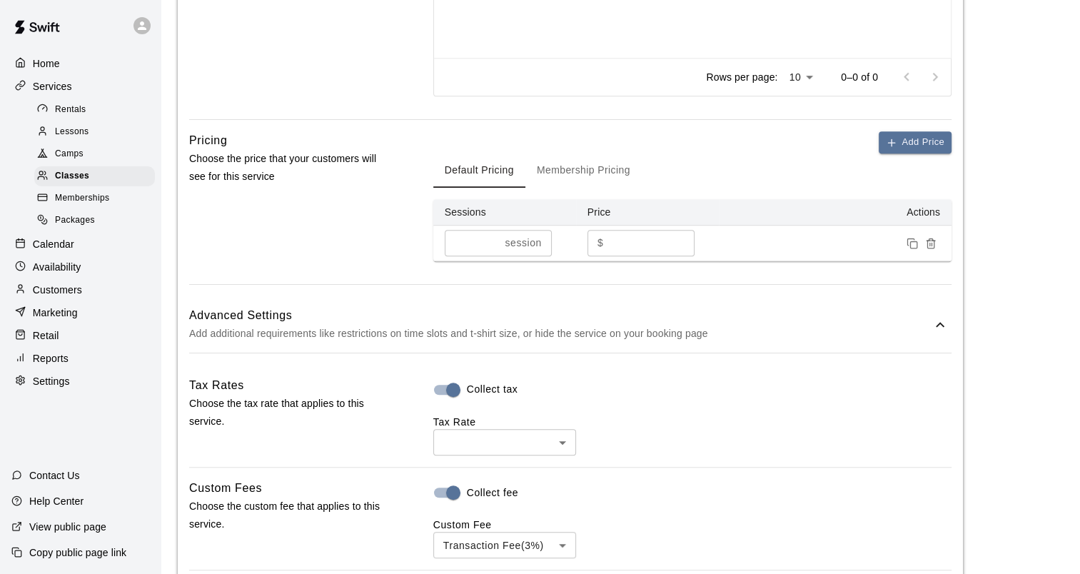
click at [483, 437] on body "**********" at bounding box center [540, 335] width 1080 height 2241
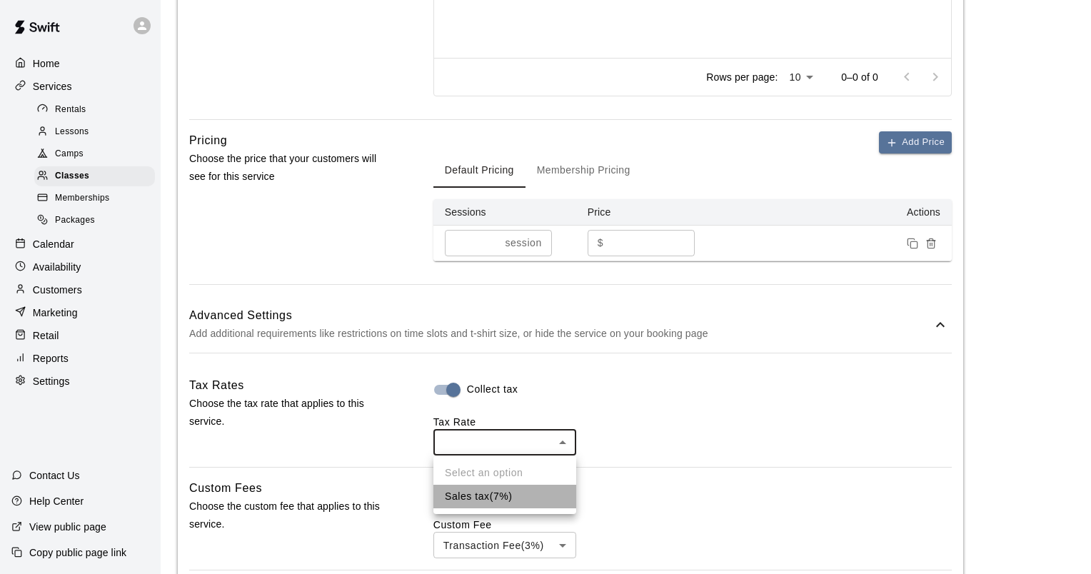
click at [472, 501] on li "Sales tax ( 7 %)" at bounding box center [504, 497] width 143 height 24
type input "***"
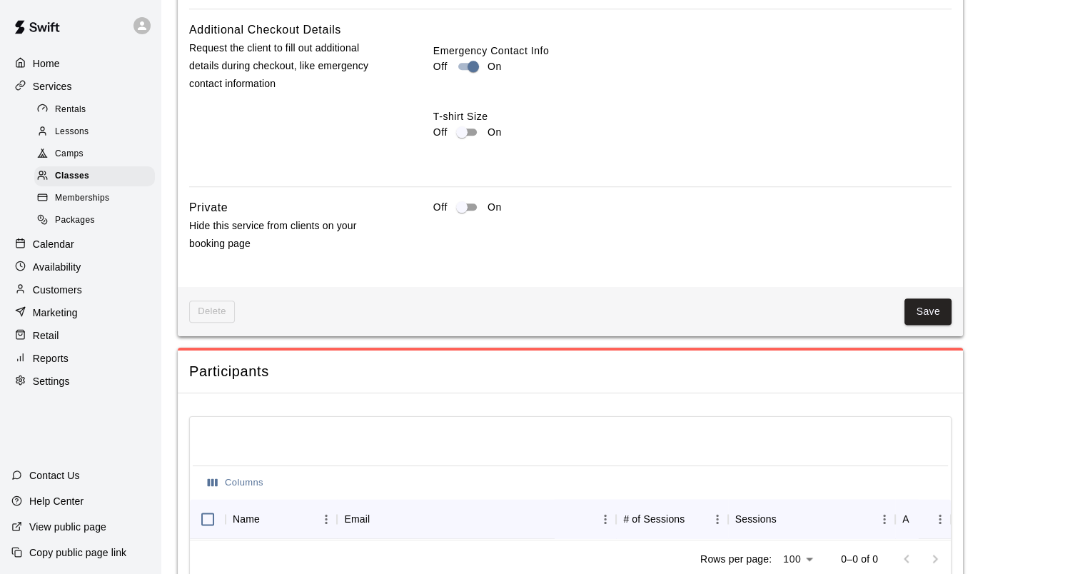
scroll to position [1642, 0]
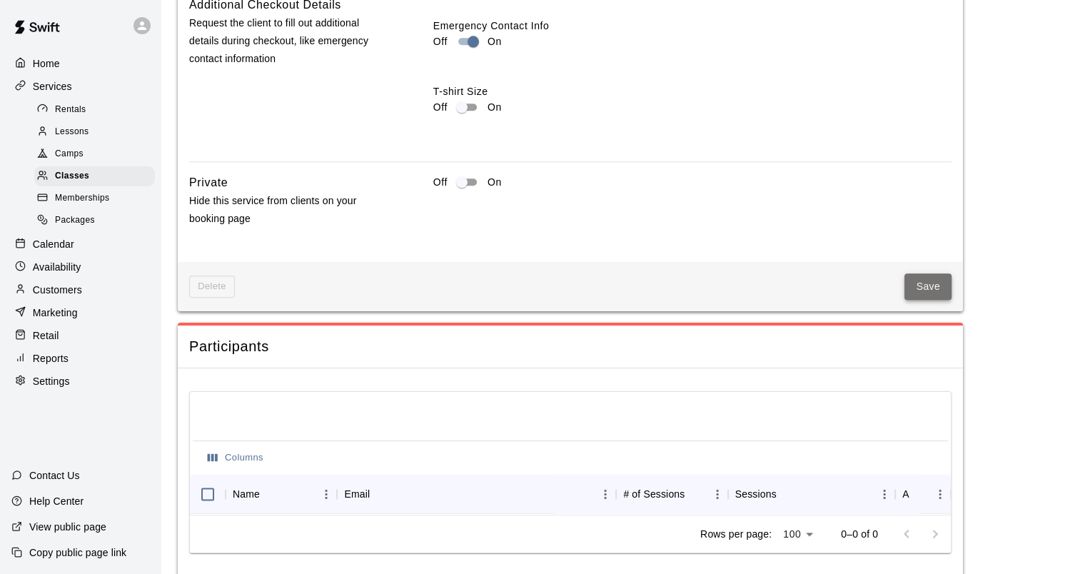
click at [937, 279] on button "Save" at bounding box center [927, 286] width 47 height 26
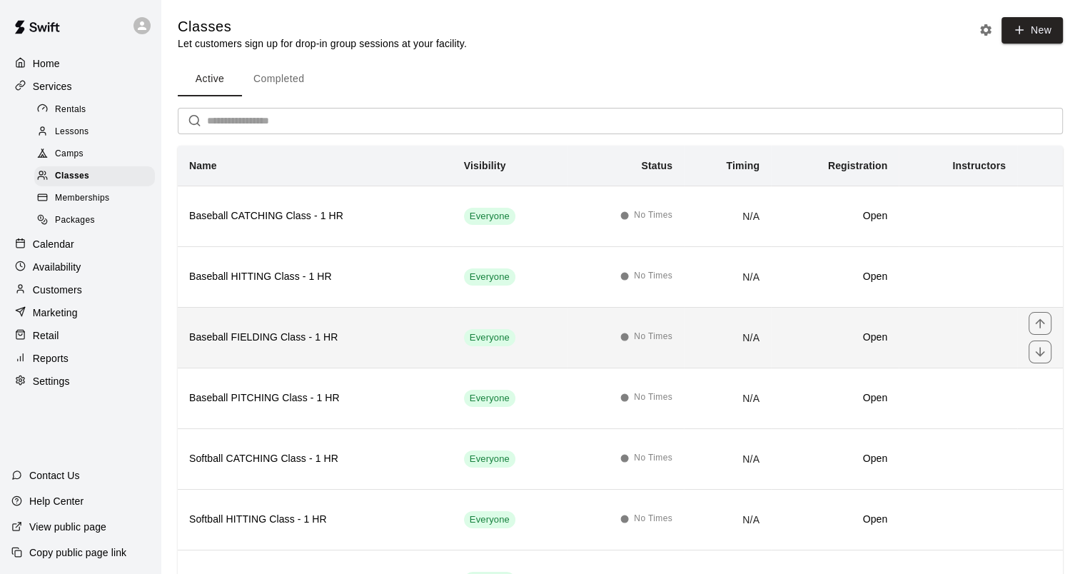
click at [291, 336] on h6 "Baseball FIELDING Class - 1 HR" at bounding box center [315, 338] width 252 height 16
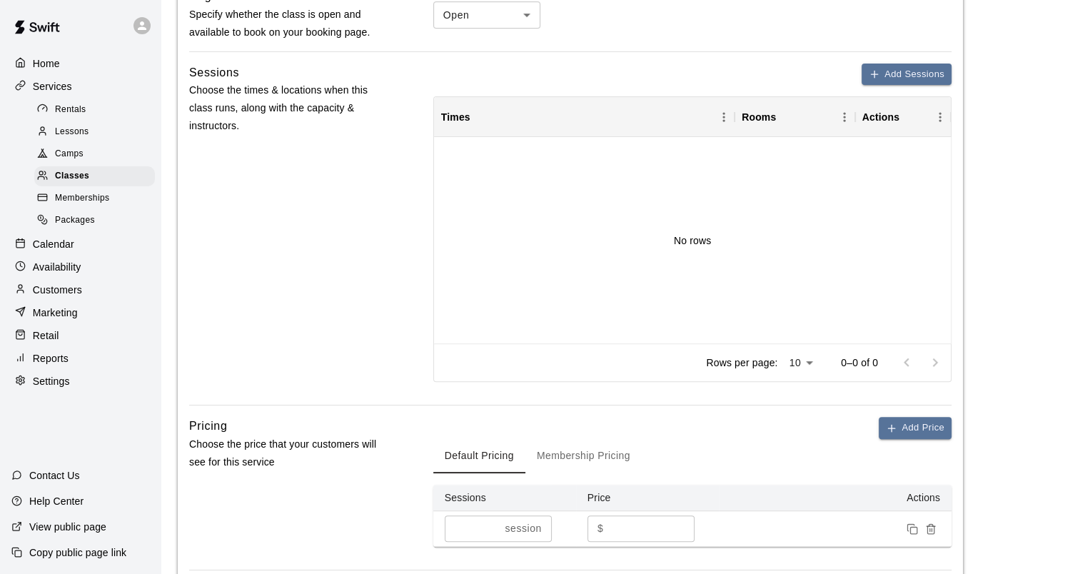
scroll to position [921, 0]
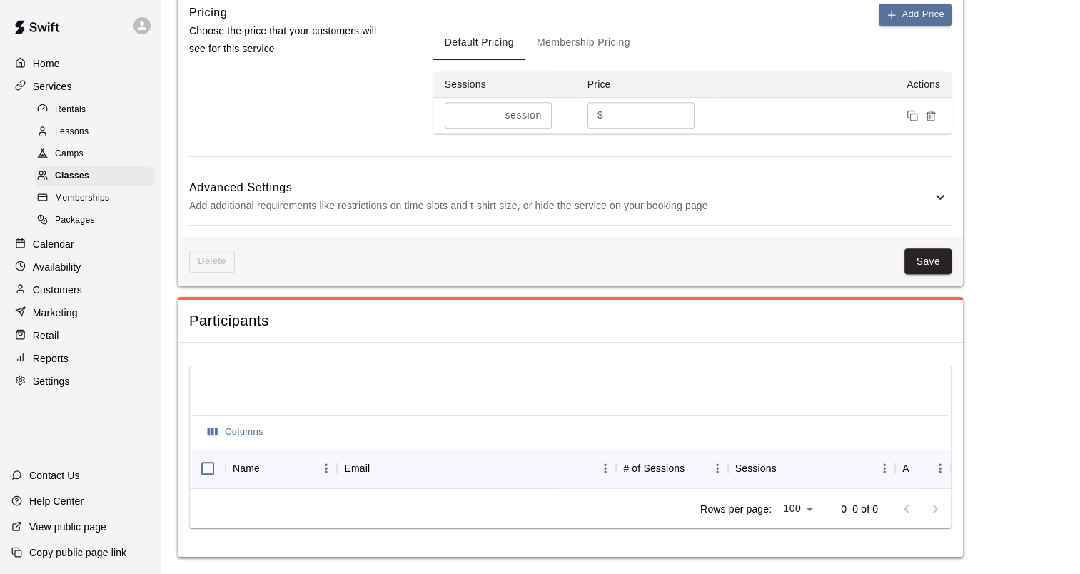
click at [487, 202] on p "Add additional requirements like restrictions on time slots and t-shirt size, o…" at bounding box center [560, 206] width 742 height 18
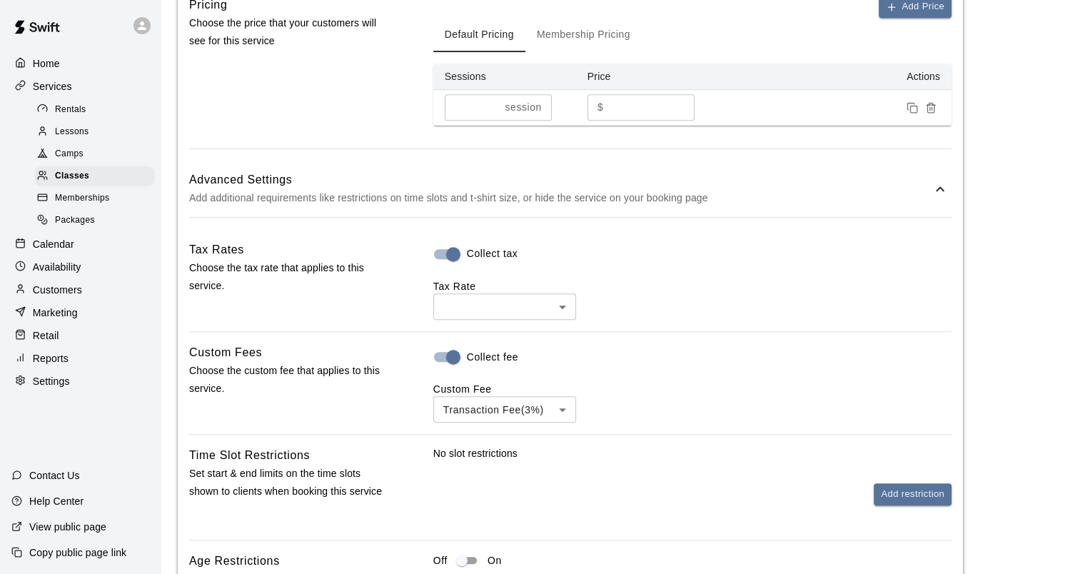
click at [463, 303] on body "**********" at bounding box center [540, 156] width 1080 height 2154
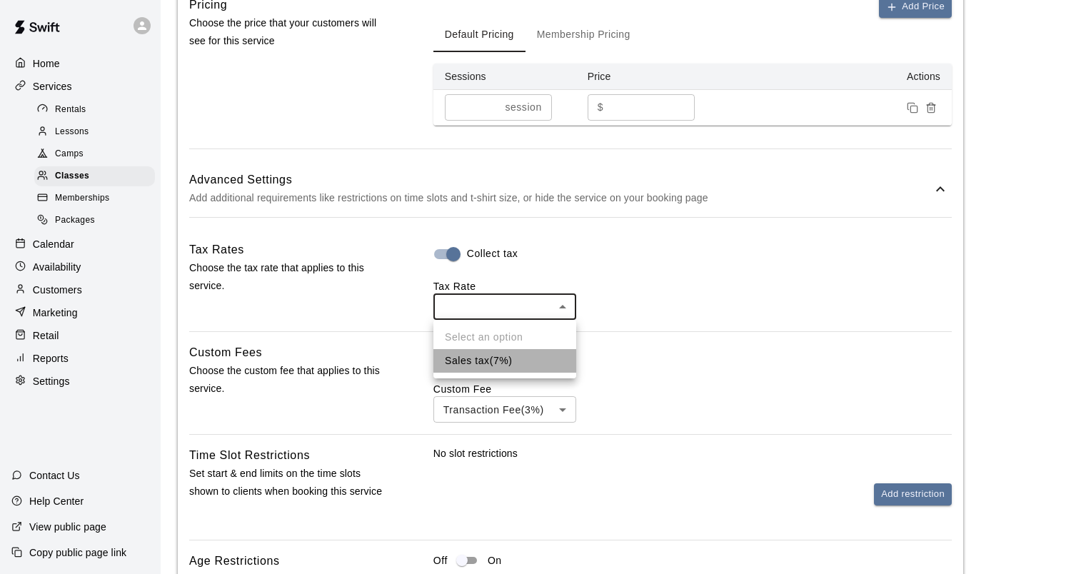
click at [461, 361] on li "Sales tax ( 7 %)" at bounding box center [504, 361] width 143 height 24
type input "***"
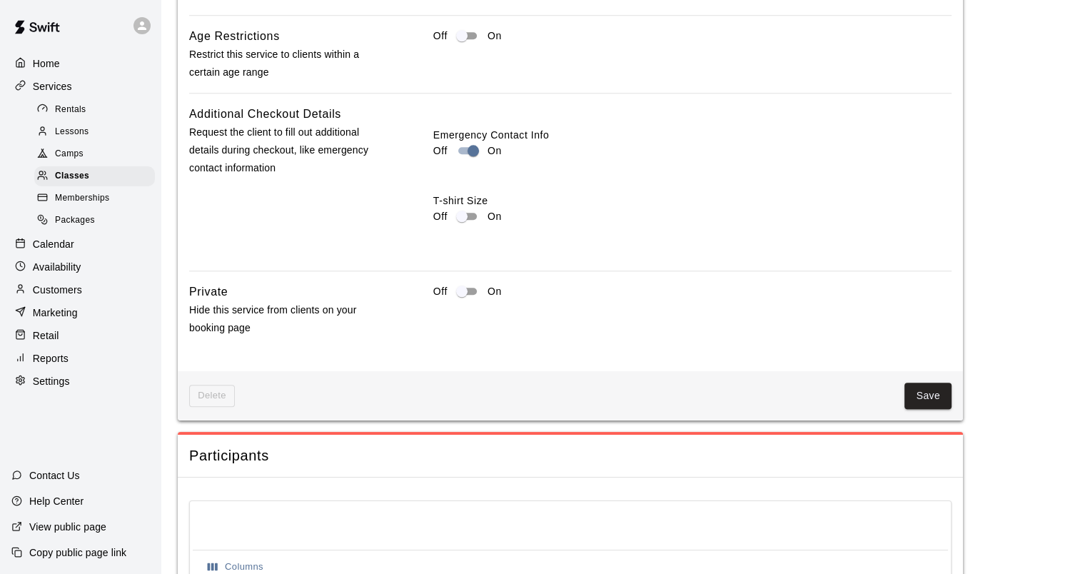
scroll to position [1563, 0]
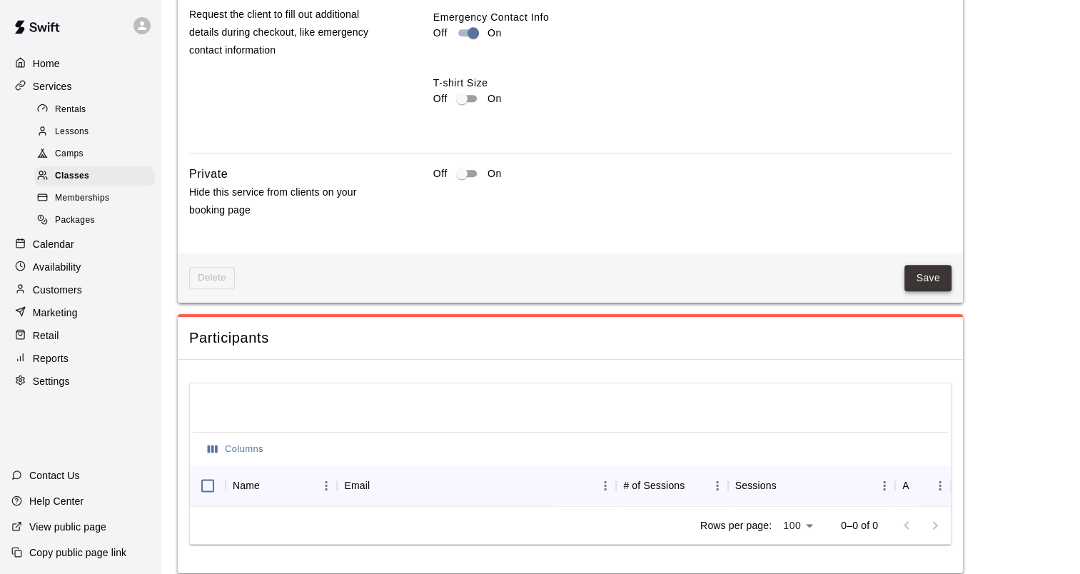
click at [924, 280] on button "Save" at bounding box center [927, 278] width 47 height 26
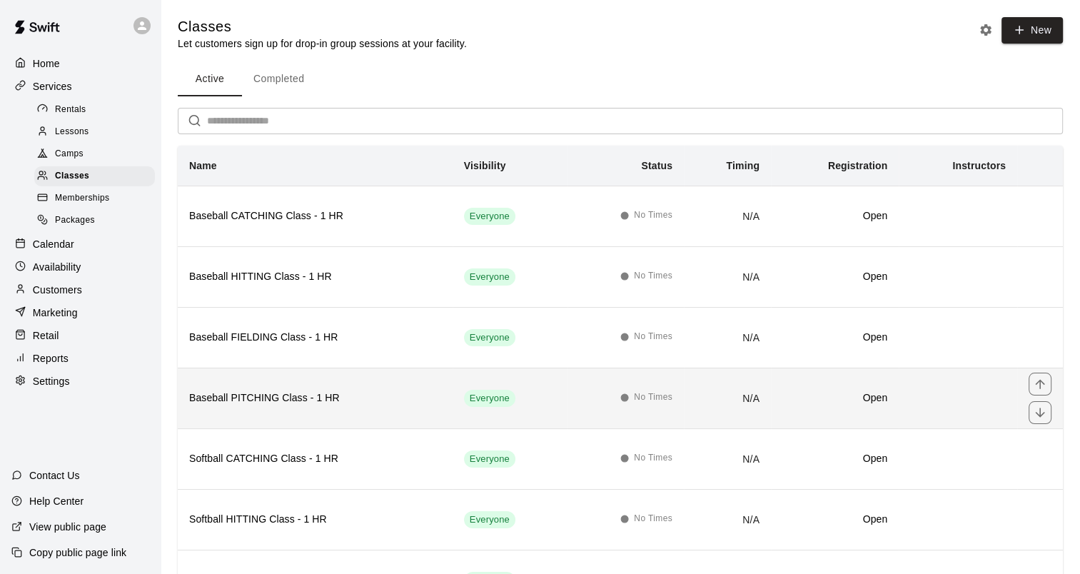
click at [268, 392] on h6 "Baseball PITCHING Class - 1 HR" at bounding box center [315, 398] width 252 height 16
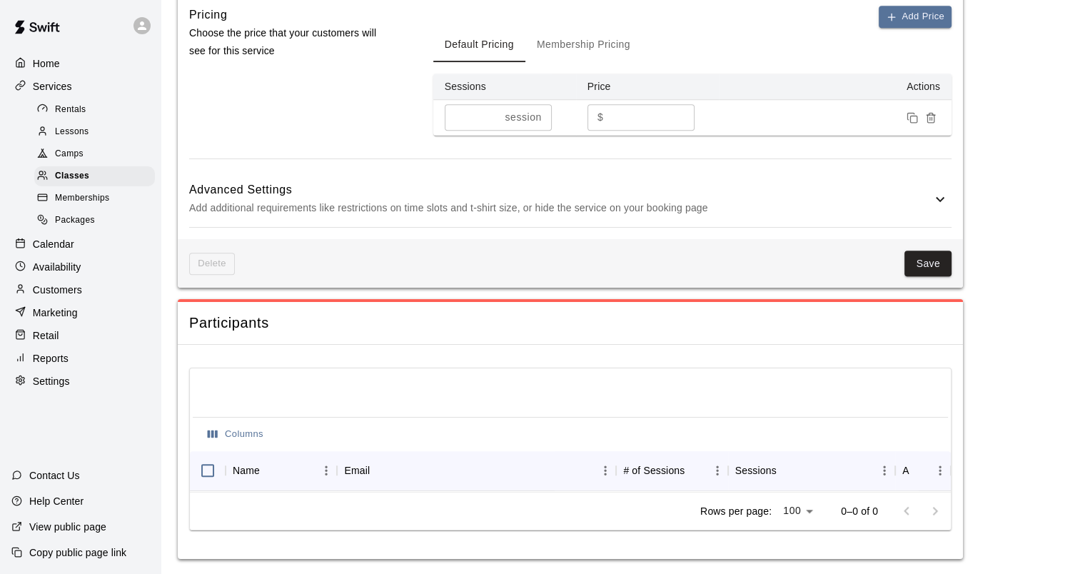
scroll to position [921, 0]
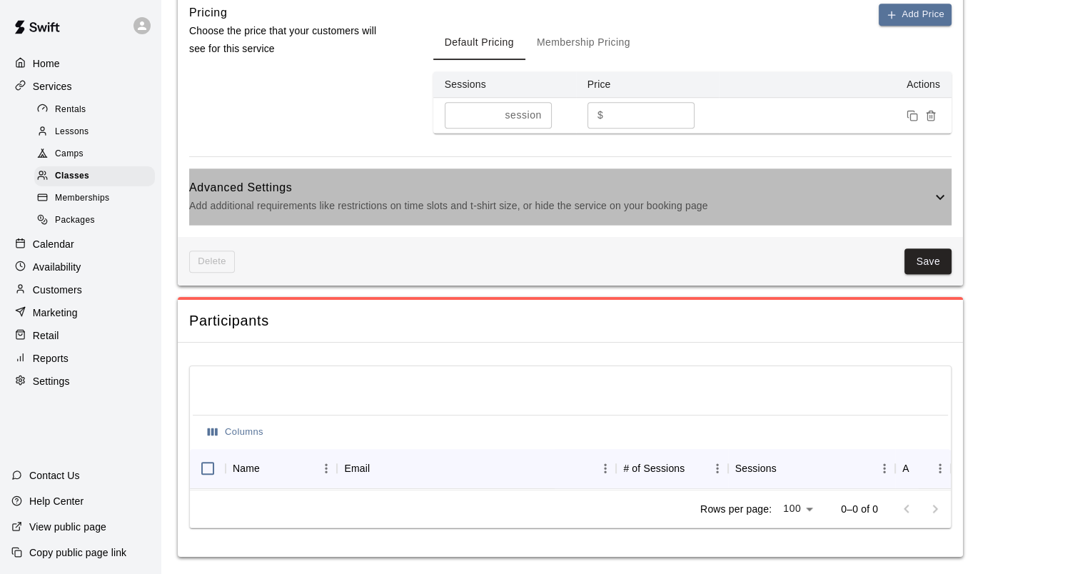
click at [431, 197] on p "Add additional requirements like restrictions on time slots and t-shirt size, o…" at bounding box center [560, 206] width 742 height 18
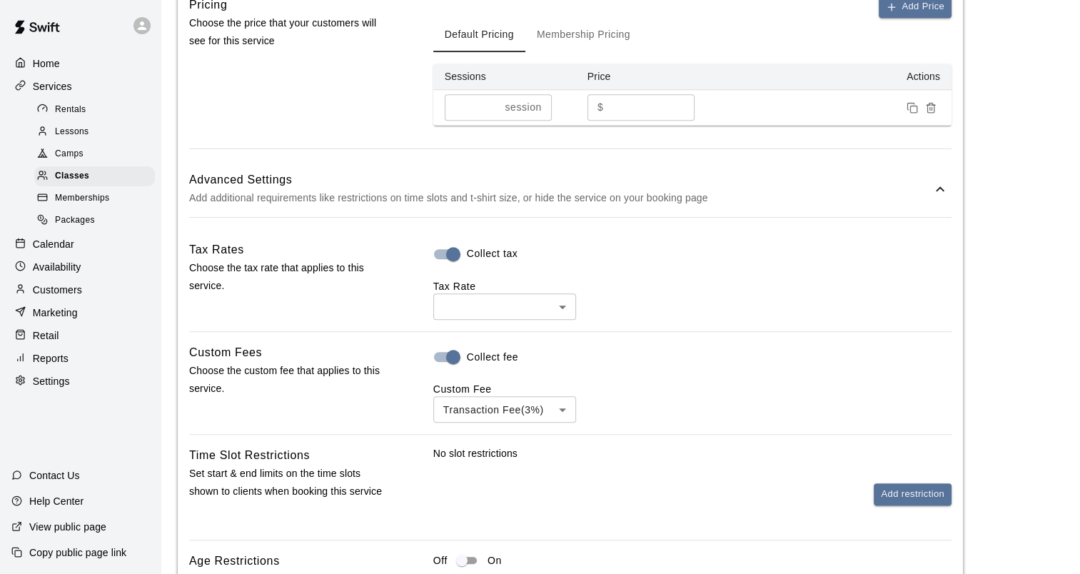
click at [473, 303] on body "**********" at bounding box center [540, 156] width 1080 height 2154
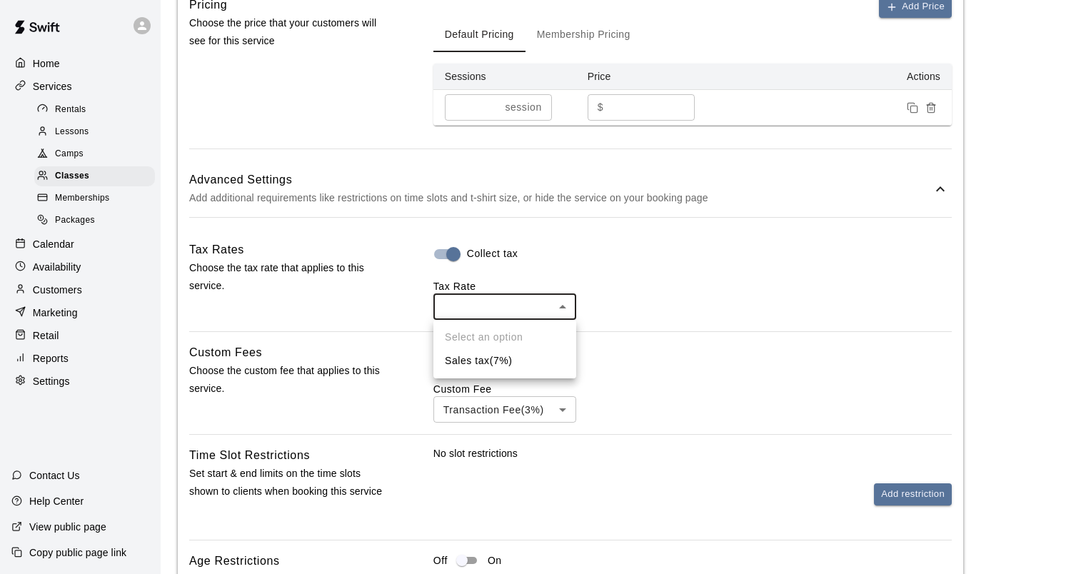
click at [466, 366] on li "Sales tax ( 7 %)" at bounding box center [504, 361] width 143 height 24
type input "***"
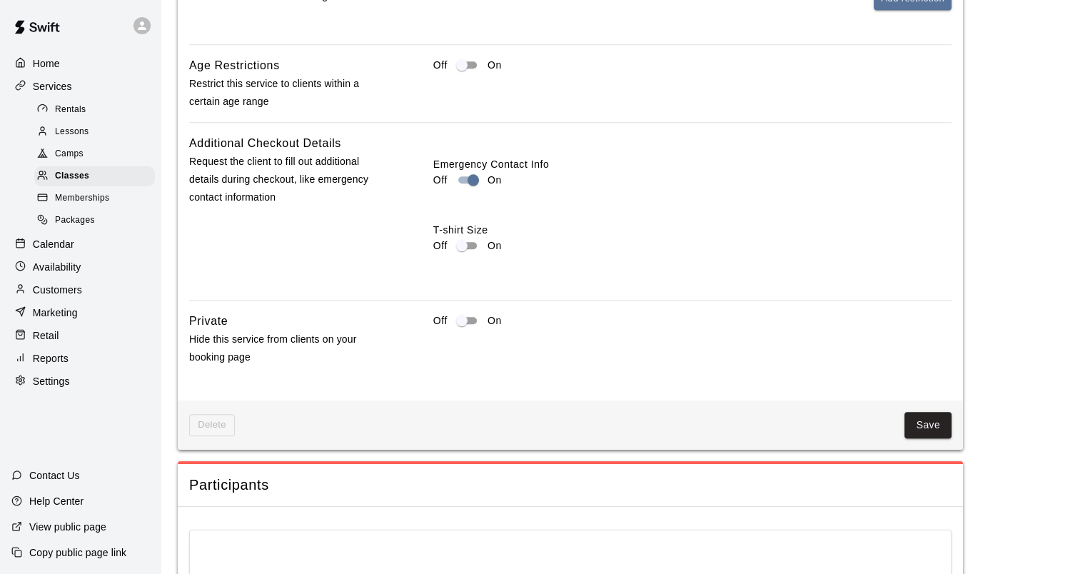
scroll to position [1421, 0]
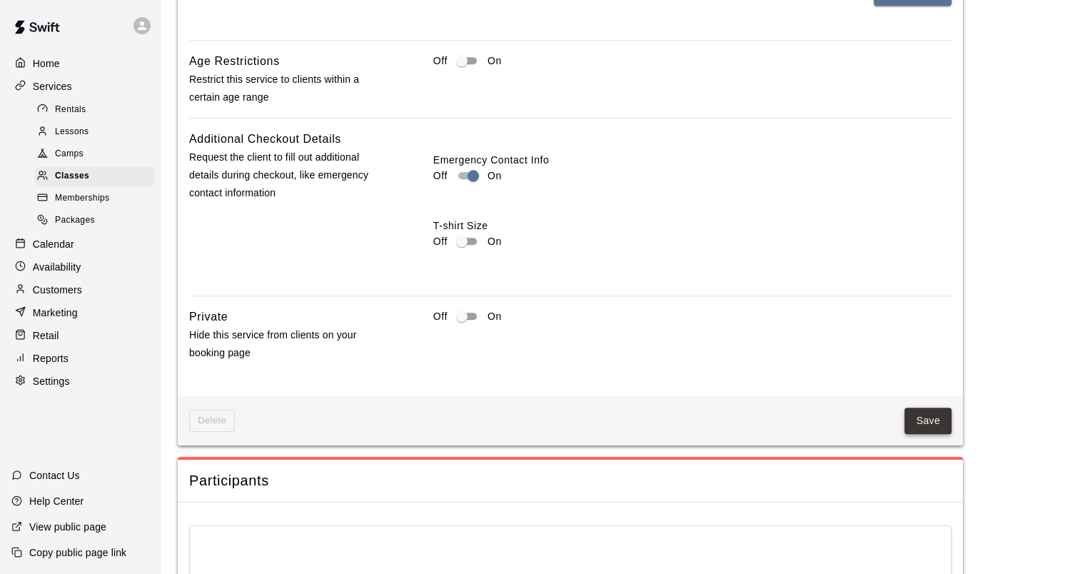
click at [939, 420] on button "Save" at bounding box center [927, 421] width 47 height 26
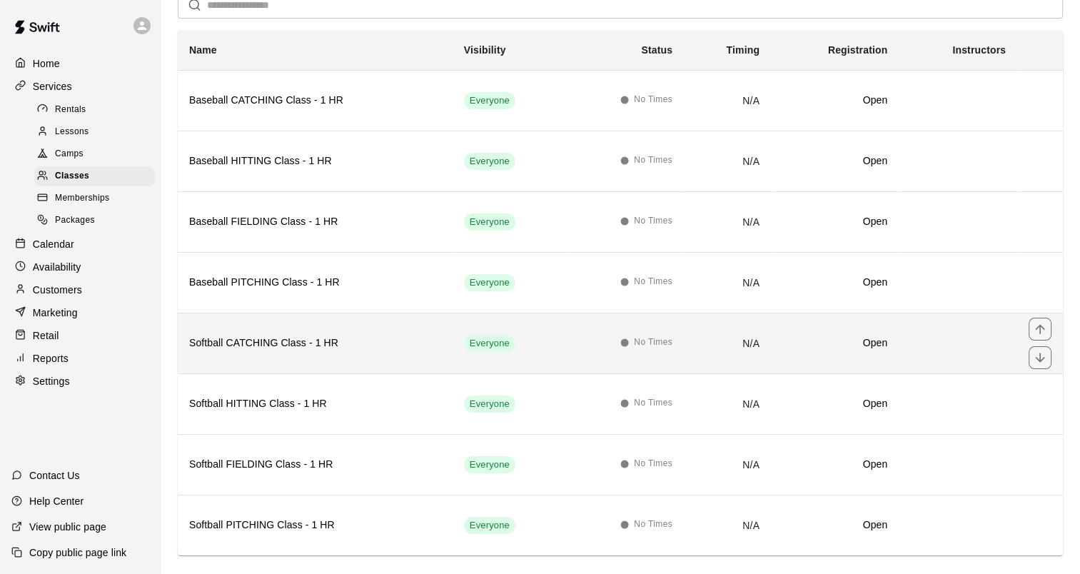
scroll to position [131, 0]
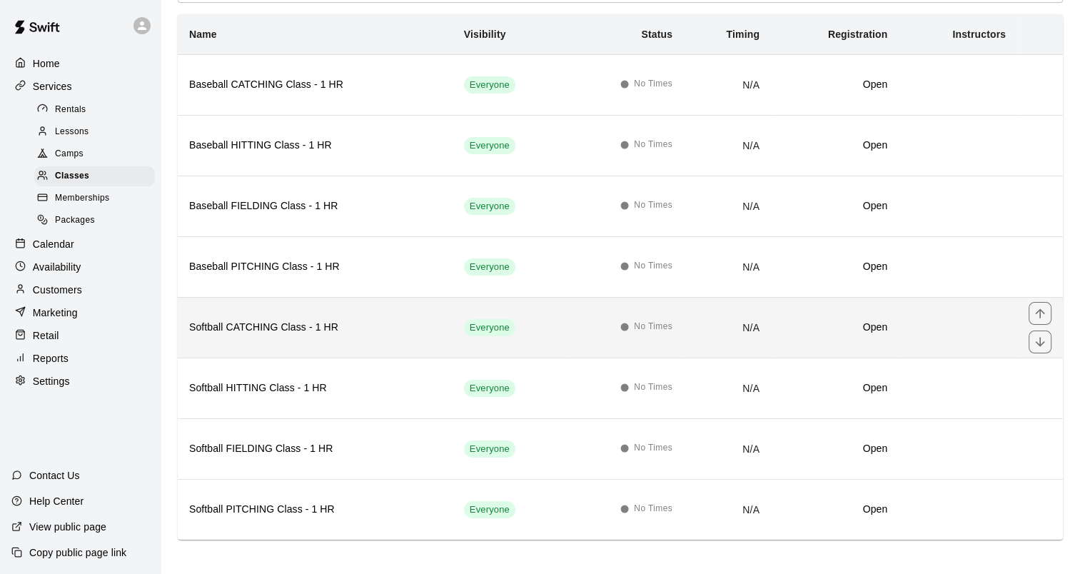
click at [297, 327] on h6 "Softball CATCHING Class - 1 HR" at bounding box center [315, 328] width 252 height 16
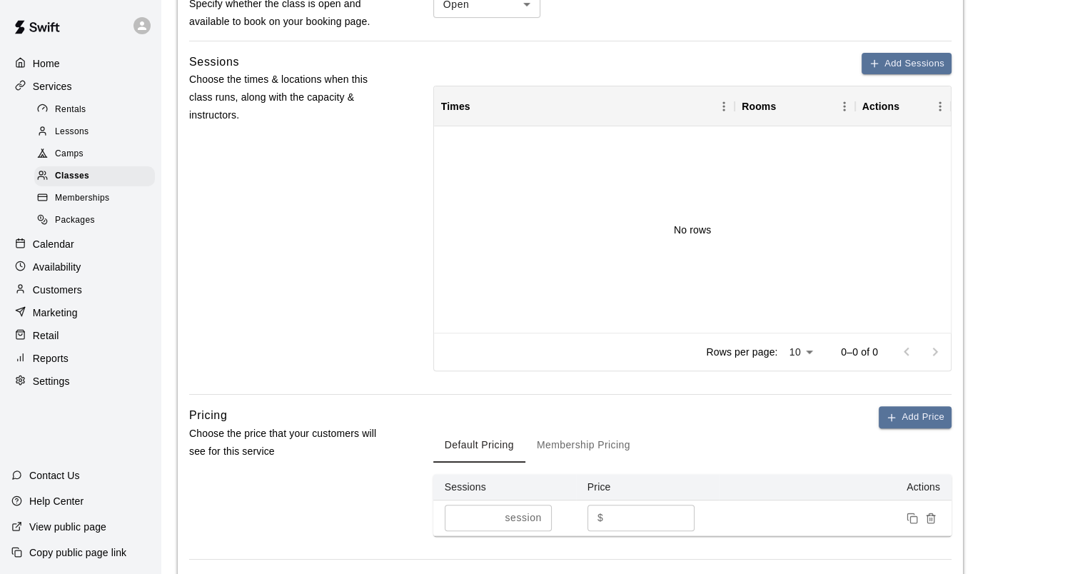
scroll to position [857, 0]
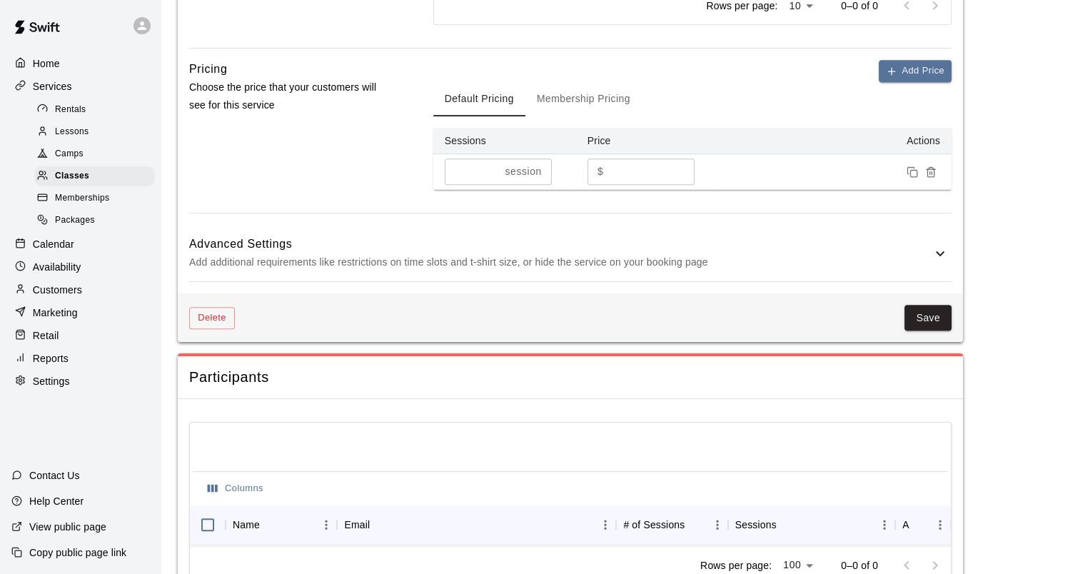
click at [459, 257] on p "Add additional requirements like restrictions on time slots and t-shirt size, o…" at bounding box center [560, 262] width 742 height 18
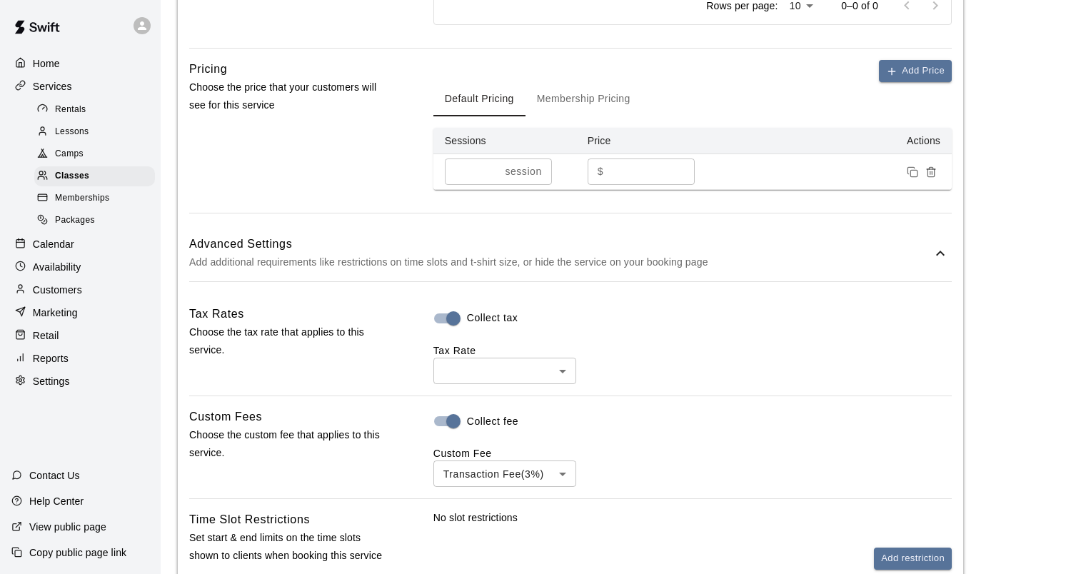
click at [473, 364] on body "**********" at bounding box center [545, 220] width 1091 height 2154
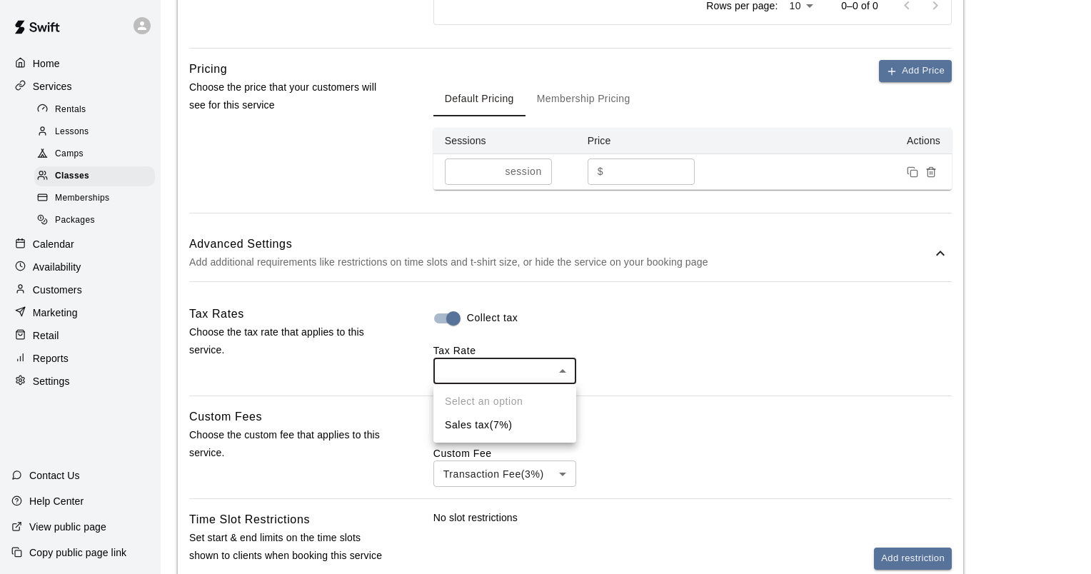
click at [485, 425] on li "Sales tax ( 7 %)" at bounding box center [504, 425] width 143 height 24
type input "***"
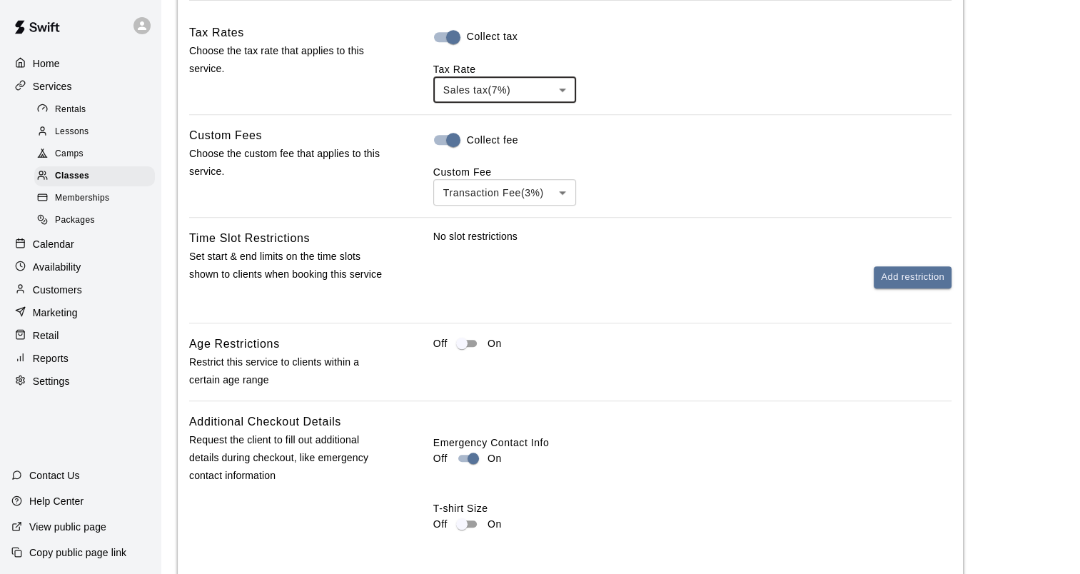
scroll to position [1356, 0]
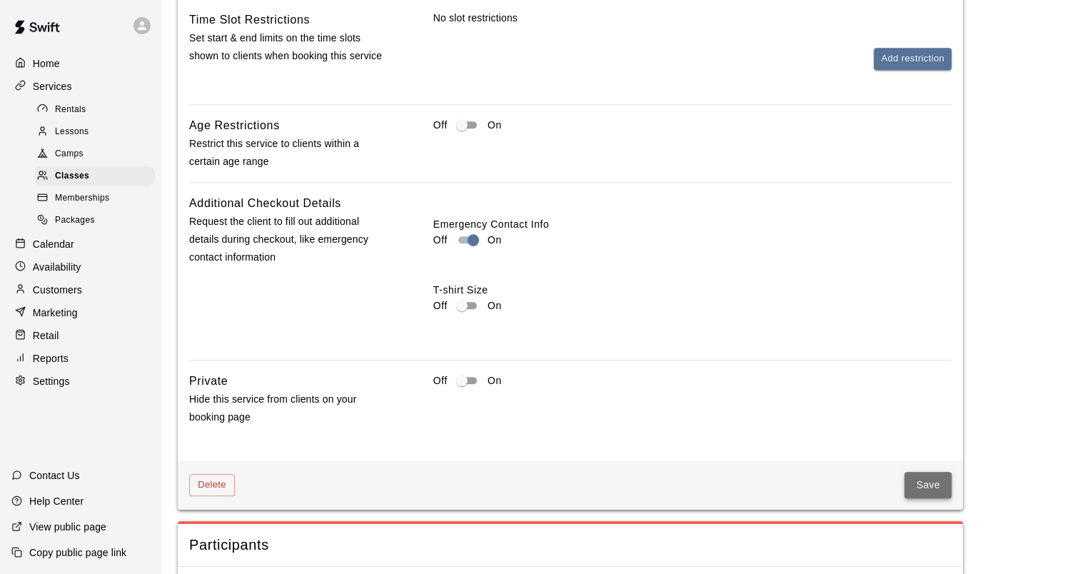
click at [929, 495] on button "Save" at bounding box center [927, 485] width 47 height 26
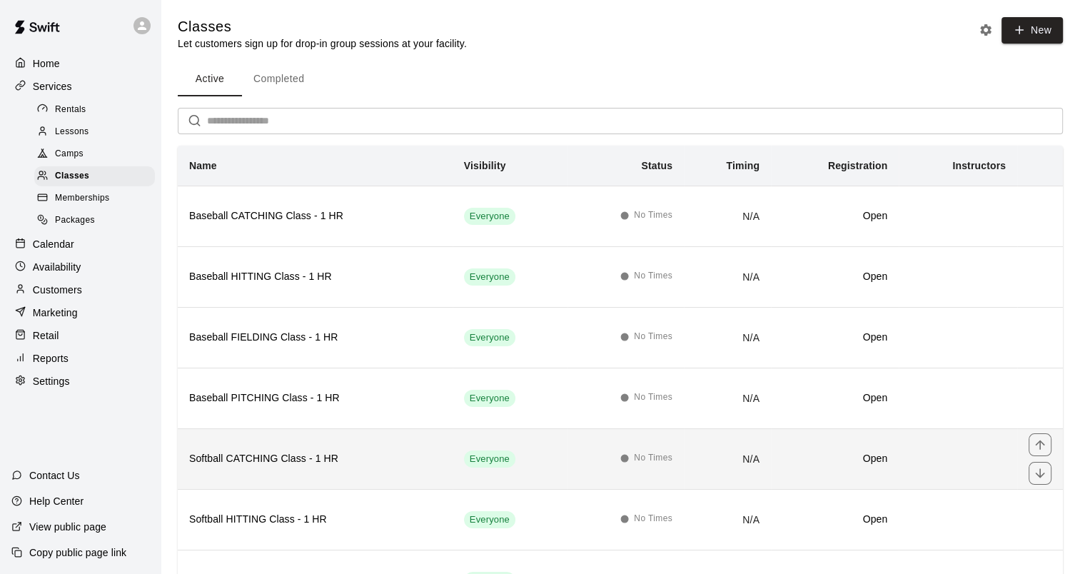
scroll to position [131, 0]
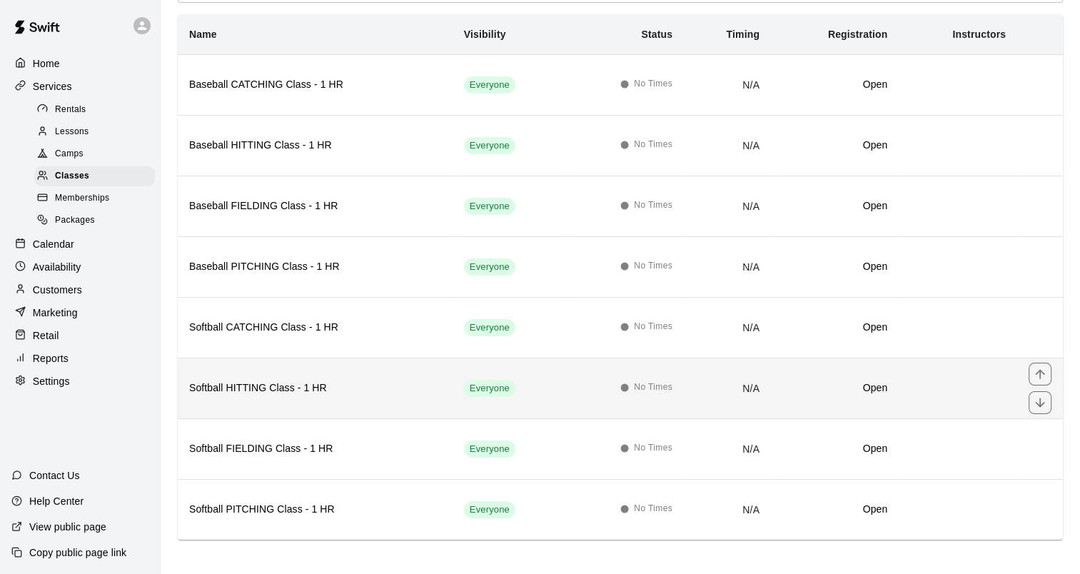
click at [290, 360] on th "Softball HITTING Class - 1 HR" at bounding box center [315, 388] width 275 height 61
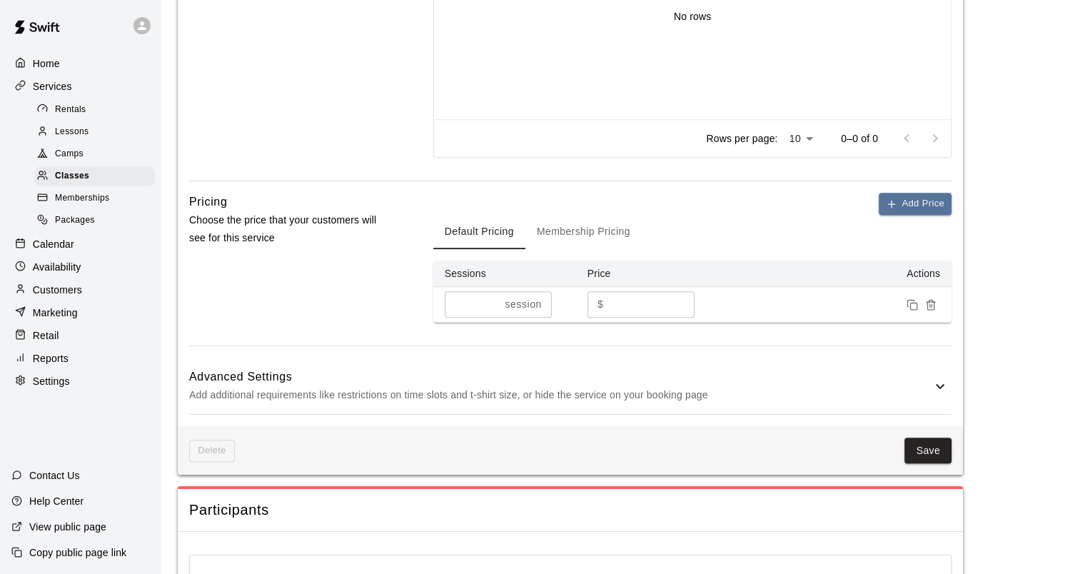
scroll to position [921, 0]
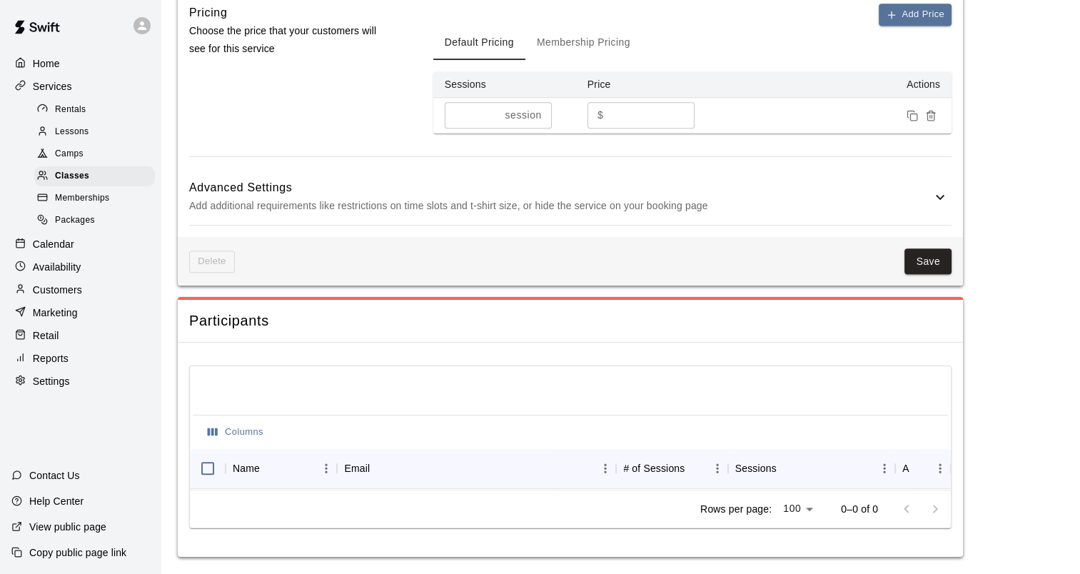
click at [473, 197] on p "Add additional requirements like restrictions on time slots and t-shirt size, o…" at bounding box center [560, 206] width 742 height 18
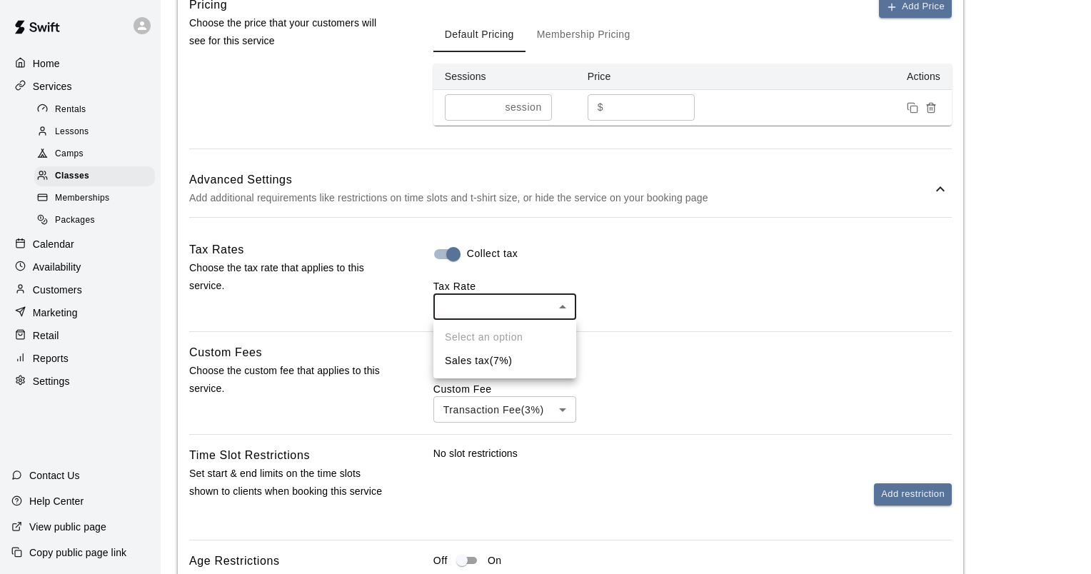
click at [468, 298] on body "**********" at bounding box center [545, 156] width 1091 height 2154
click at [483, 358] on li "Sales tax ( 7 %)" at bounding box center [504, 361] width 143 height 24
type input "***"
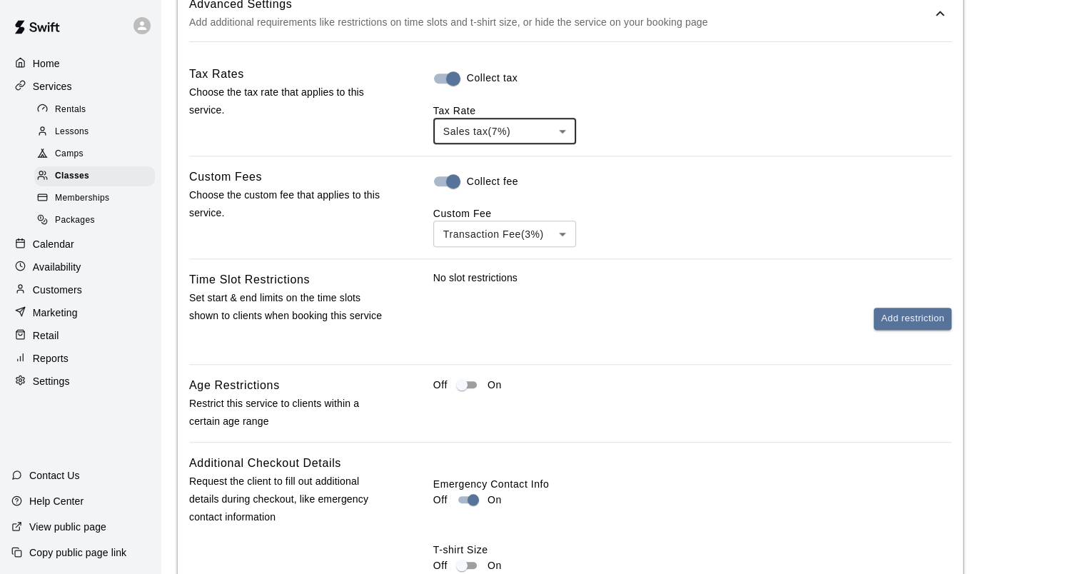
scroll to position [1421, 0]
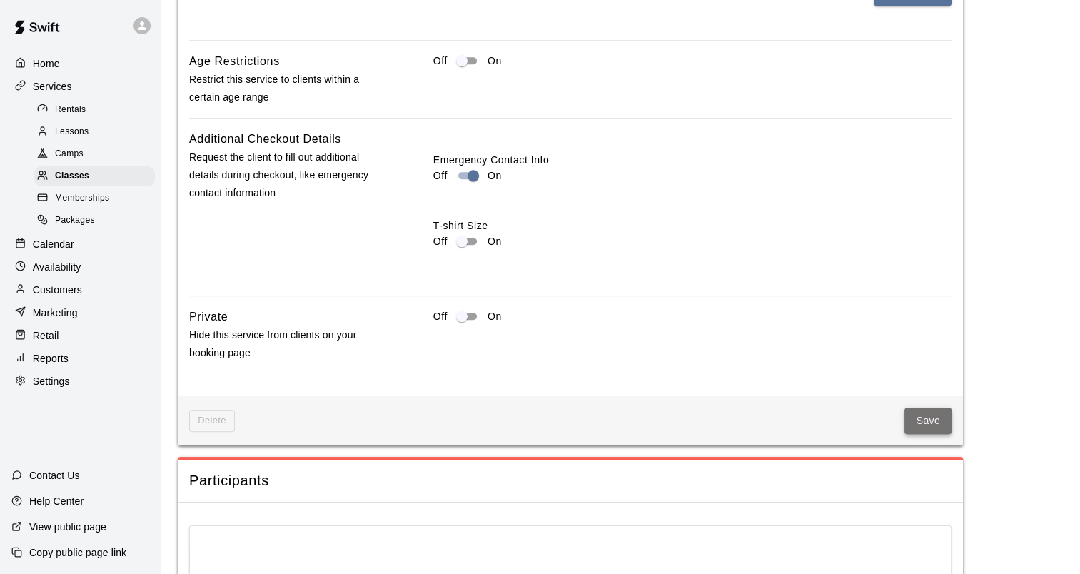
click at [934, 420] on button "Save" at bounding box center [927, 421] width 47 height 26
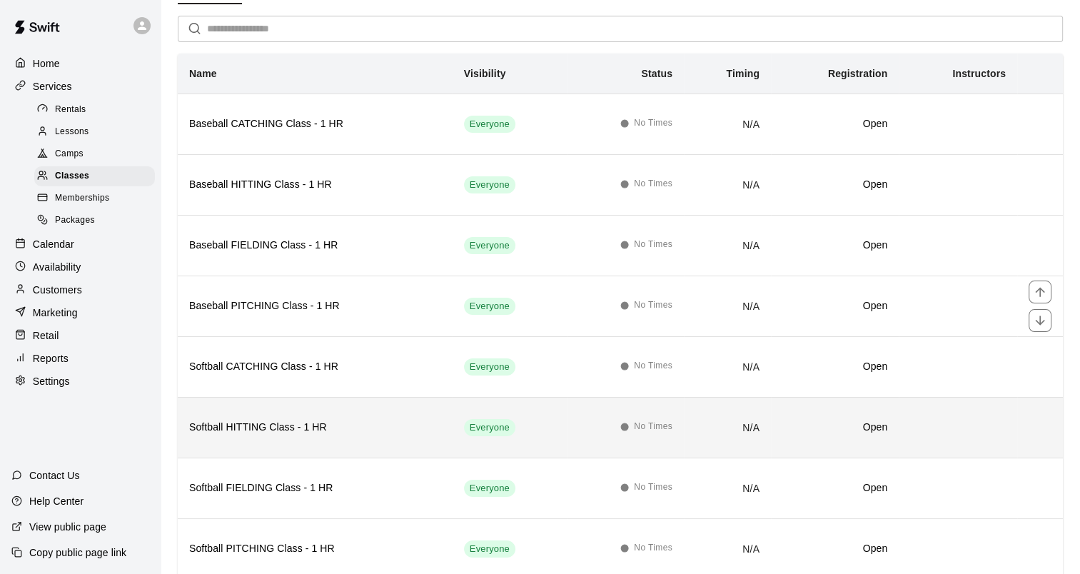
scroll to position [131, 0]
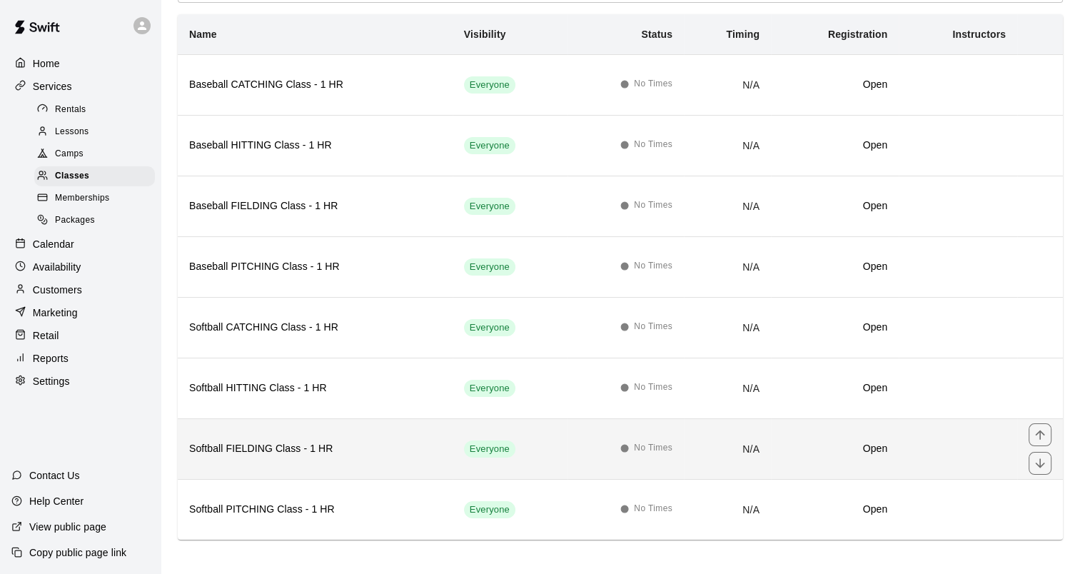
click at [262, 445] on h6 "Softball FIELDING Class - 1 HR" at bounding box center [315, 449] width 252 height 16
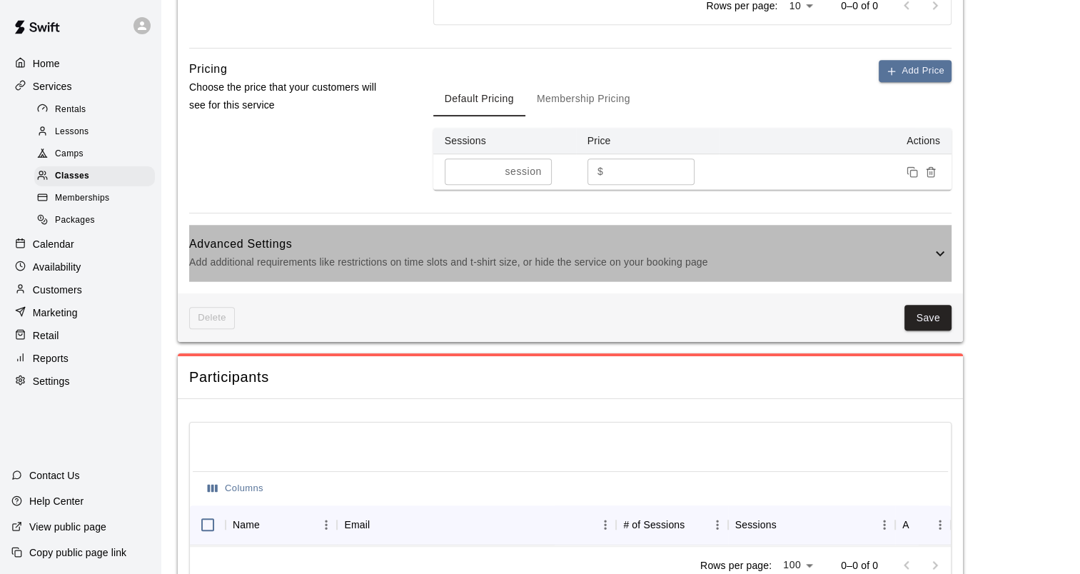
click at [483, 243] on h6 "Advanced Settings" at bounding box center [560, 244] width 742 height 19
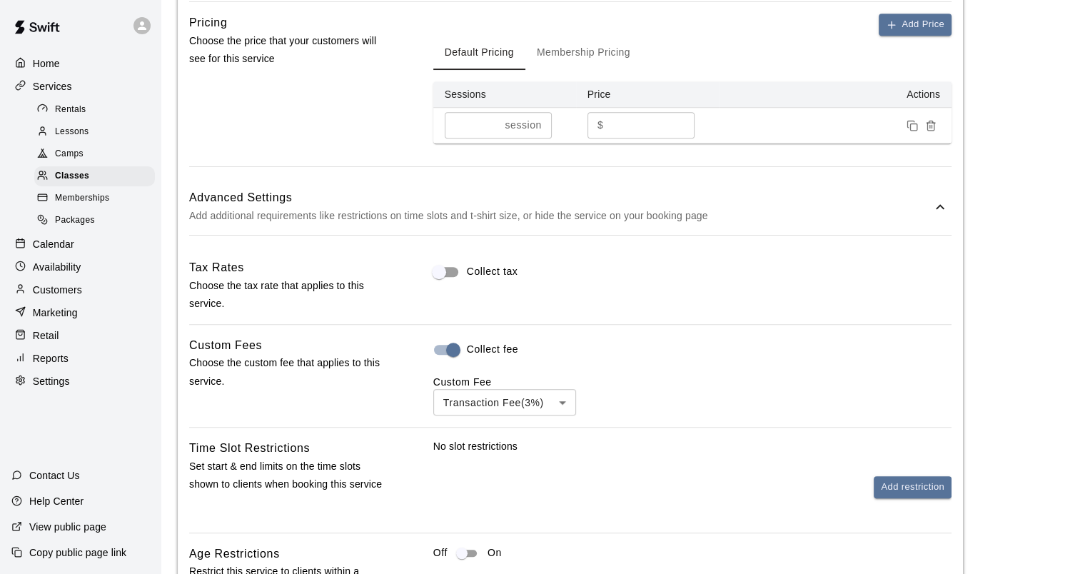
scroll to position [928, 0]
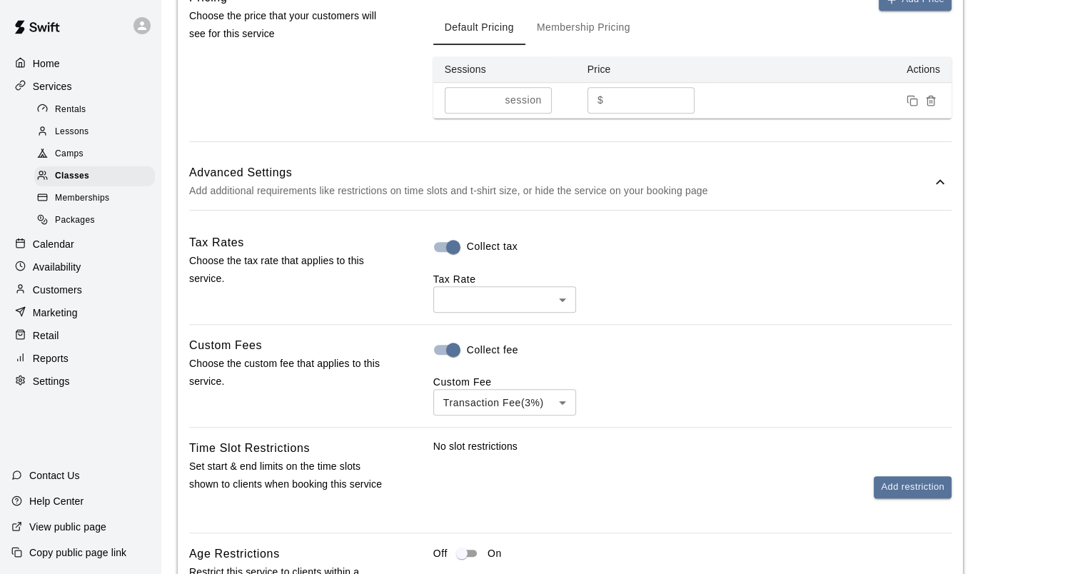
click at [485, 306] on body "**********" at bounding box center [540, 149] width 1080 height 2154
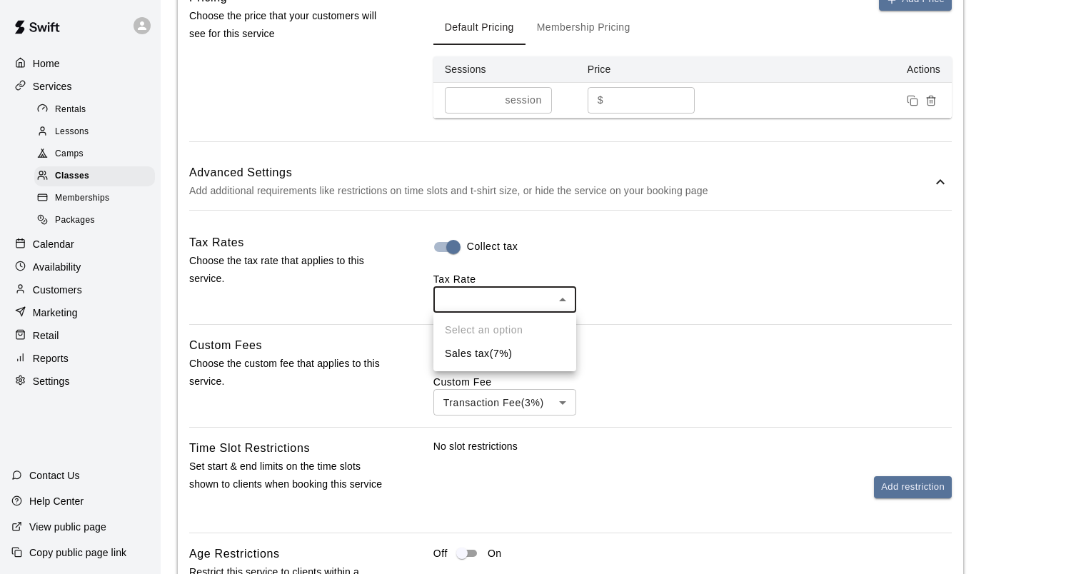
click at [477, 354] on li "Sales tax ( 7 %)" at bounding box center [504, 354] width 143 height 24
type input "***"
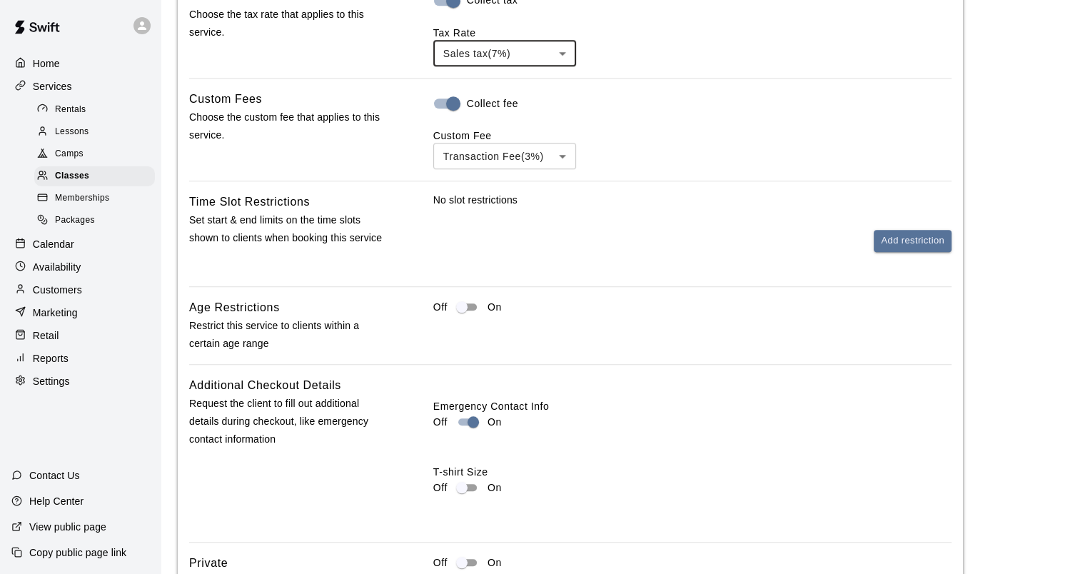
scroll to position [1428, 0]
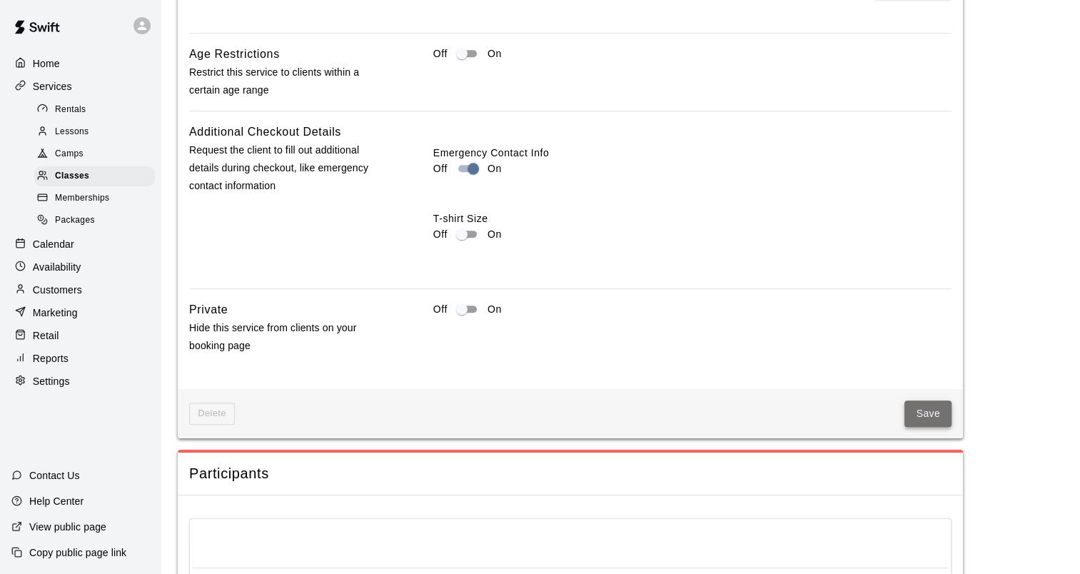
click at [914, 408] on button "Save" at bounding box center [927, 413] width 47 height 26
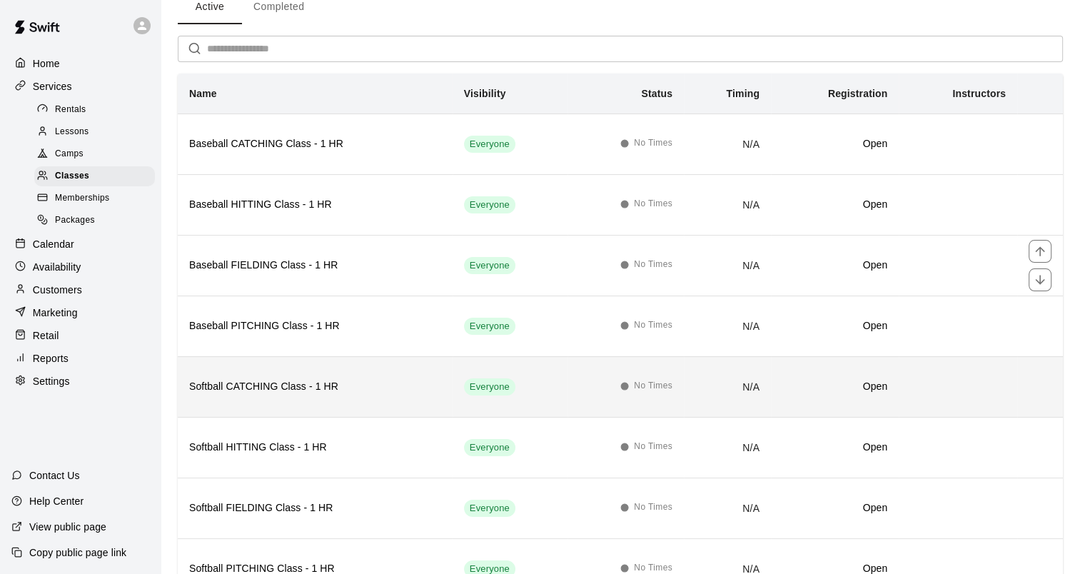
scroll to position [131, 0]
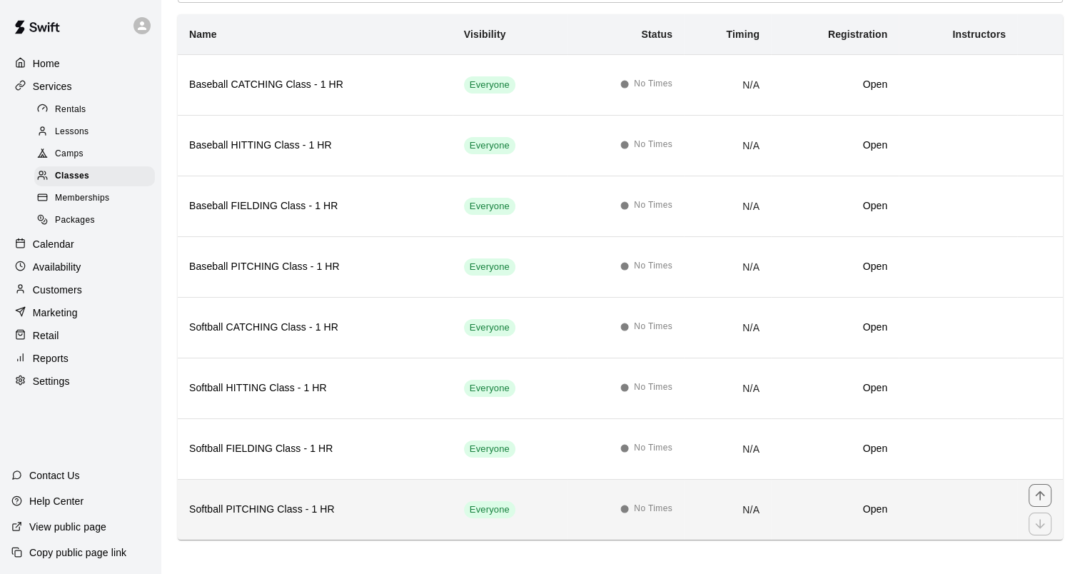
click at [271, 522] on th "Softball PITCHING Class - 1 HR" at bounding box center [315, 509] width 275 height 61
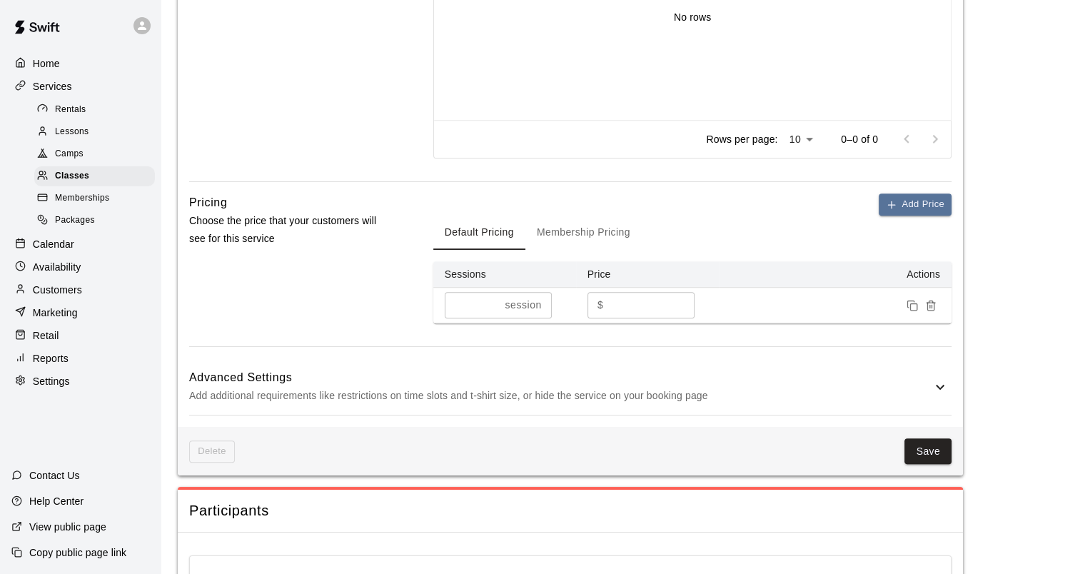
scroll to position [785, 0]
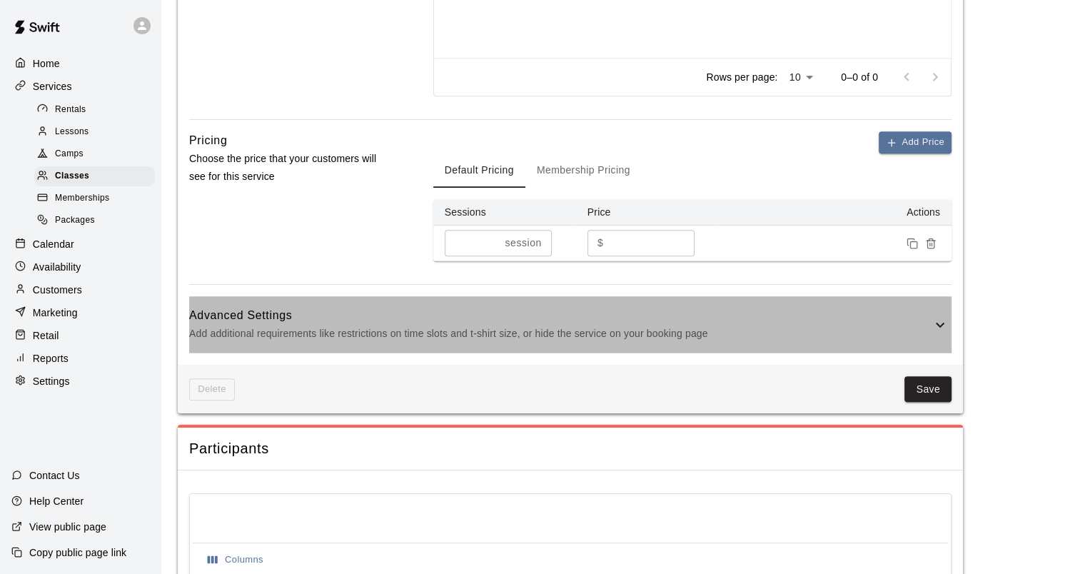
click at [448, 337] on p "Add additional requirements like restrictions on time slots and t-shirt size, o…" at bounding box center [560, 334] width 742 height 18
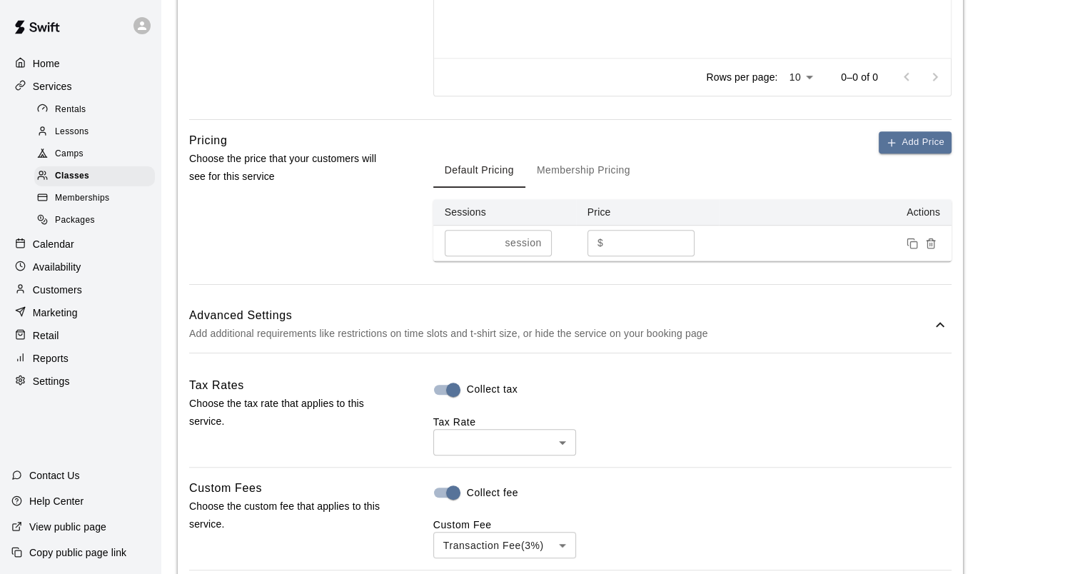
click at [473, 440] on body "**********" at bounding box center [540, 292] width 1080 height 2154
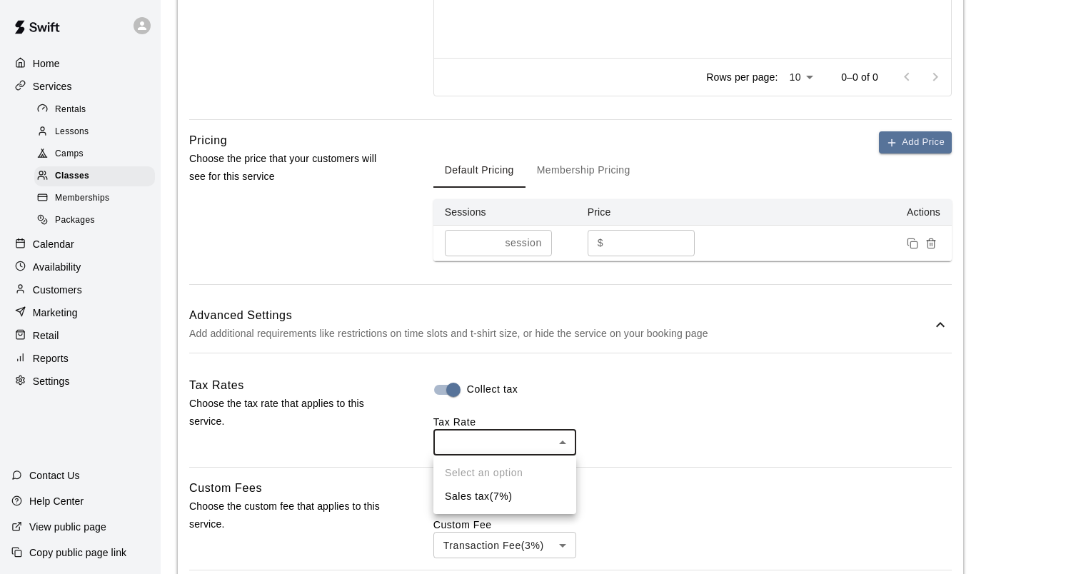
click at [473, 492] on li "Sales tax ( 7 %)" at bounding box center [504, 497] width 143 height 24
type input "***"
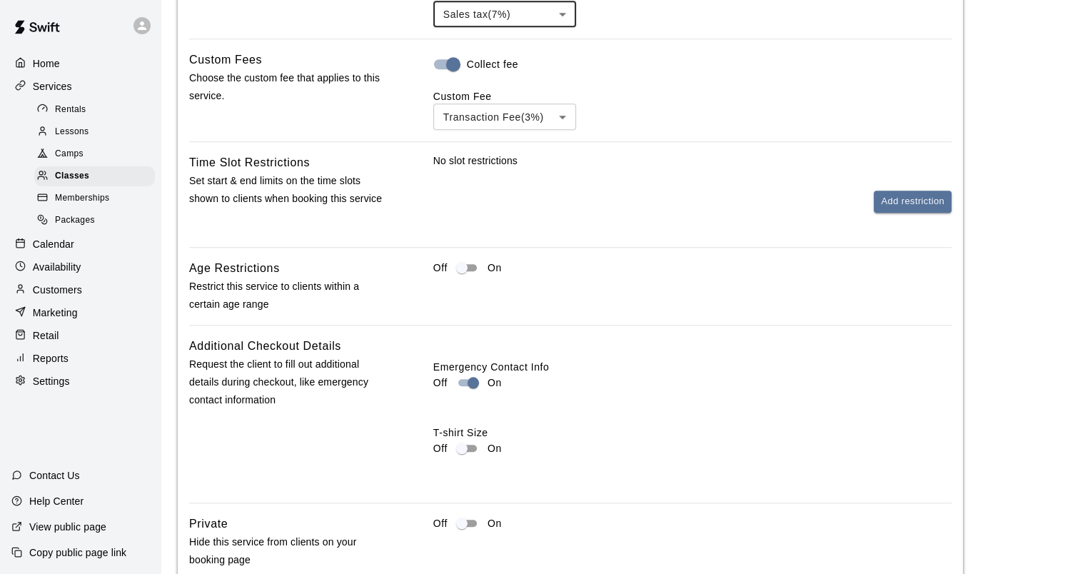
scroll to position [1571, 0]
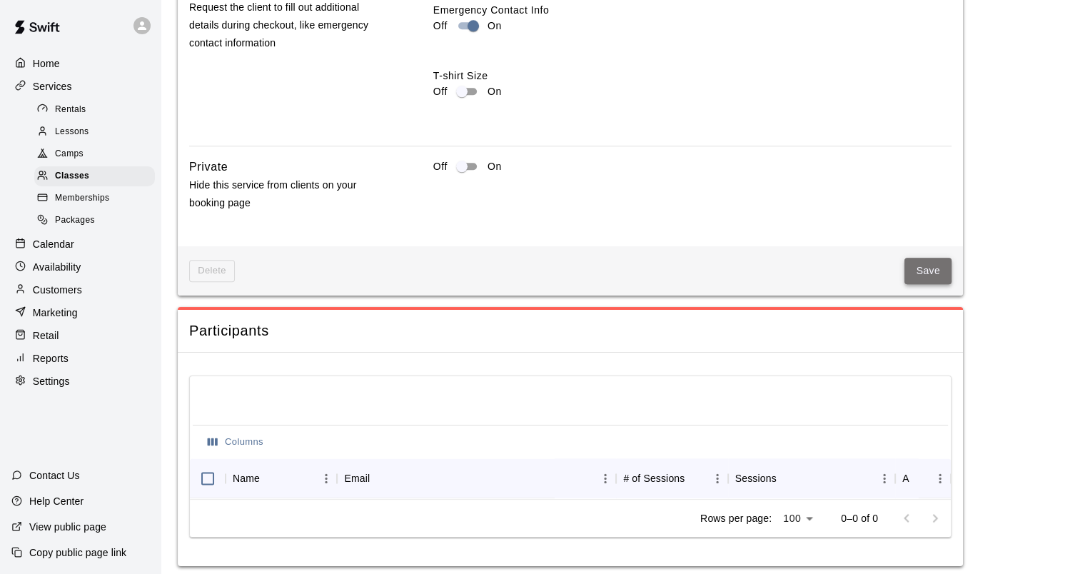
click at [926, 268] on button "Save" at bounding box center [927, 271] width 47 height 26
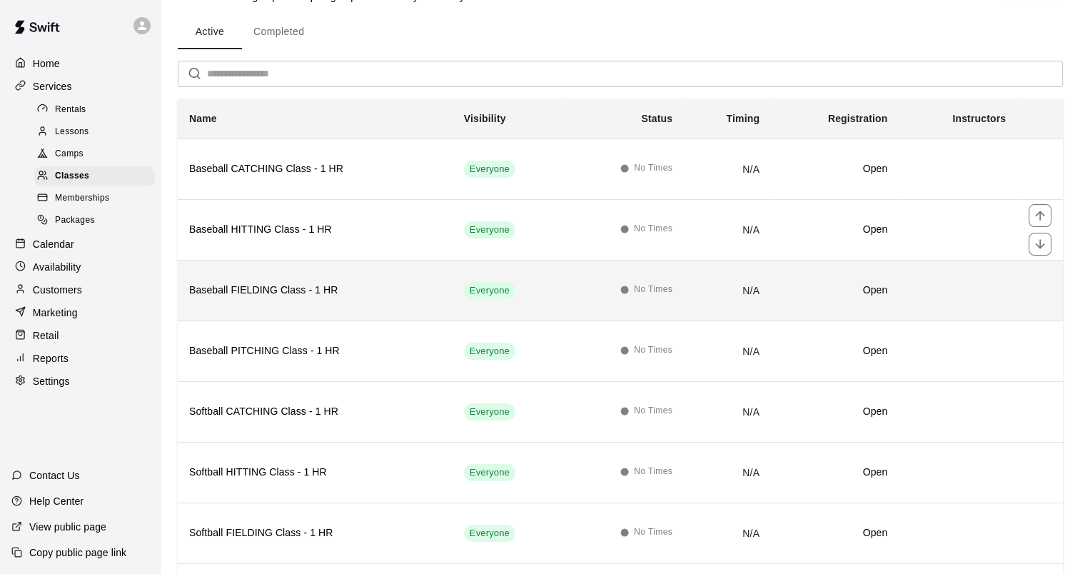
scroll to position [71, 0]
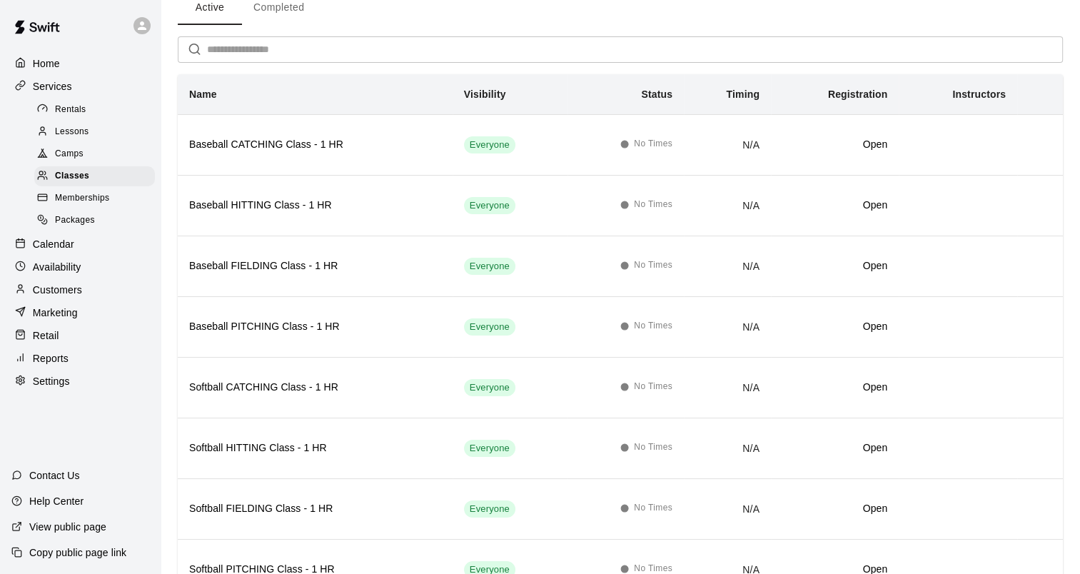
click at [69, 206] on span "Memberships" at bounding box center [82, 198] width 54 height 14
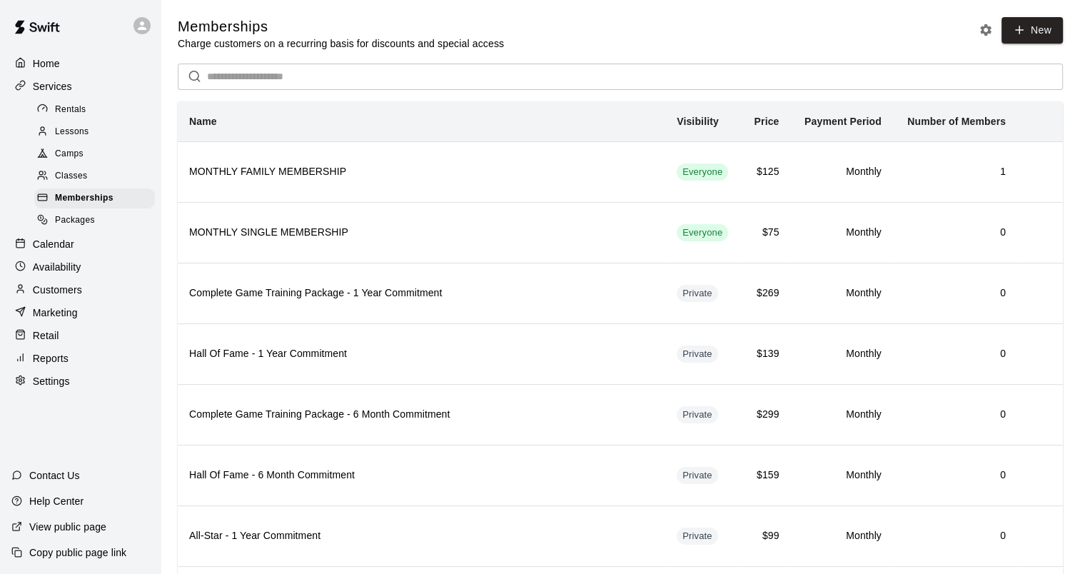
click at [86, 223] on span "Packages" at bounding box center [75, 220] width 40 height 14
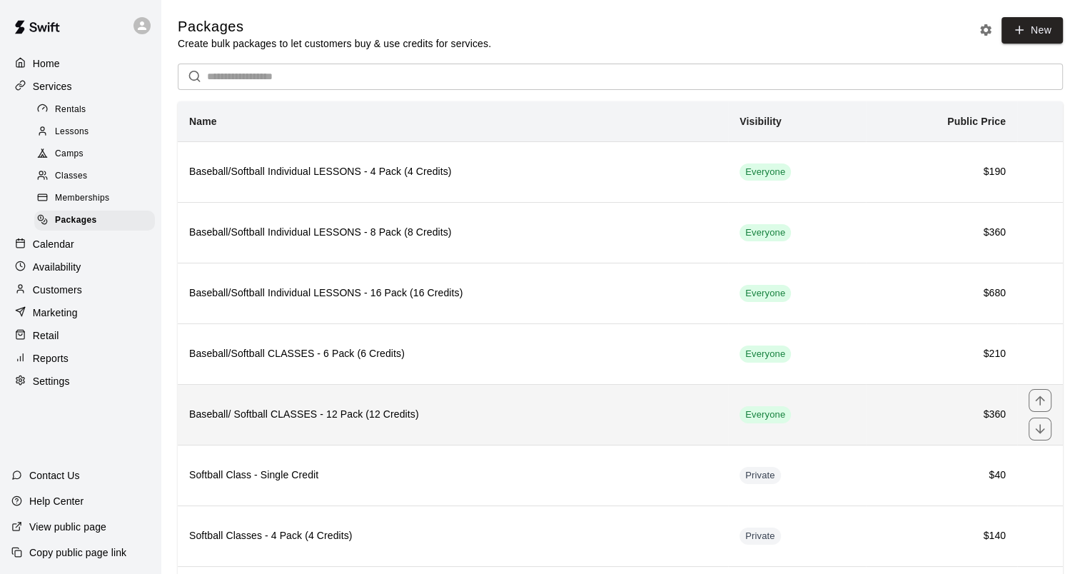
click at [339, 411] on h6 "Baseball/ Softball CLASSES - 12 Pack (12 Credits)" at bounding box center [453, 415] width 528 height 16
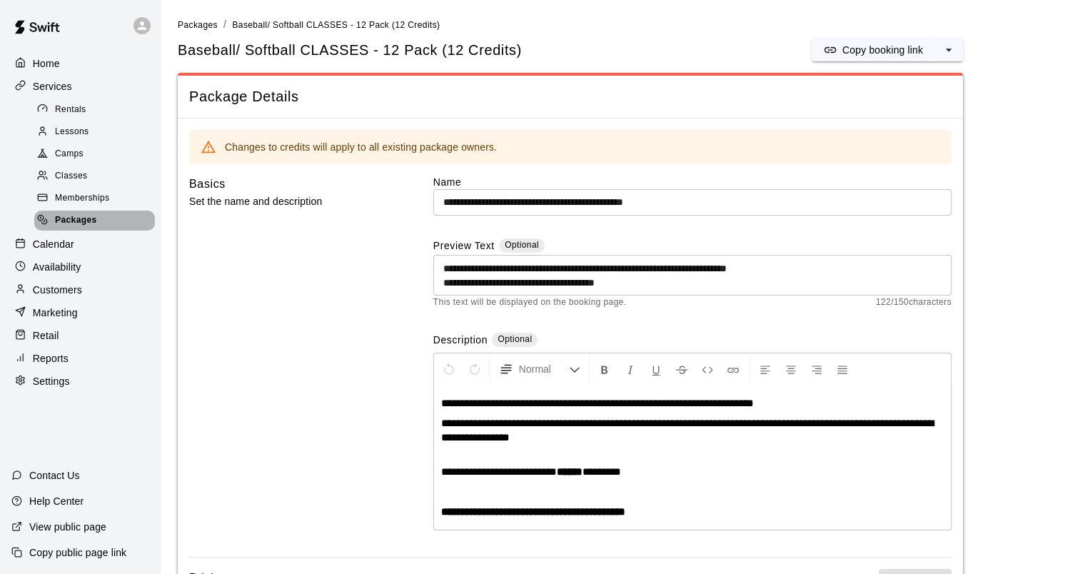
click at [93, 228] on span "Packages" at bounding box center [76, 220] width 42 height 14
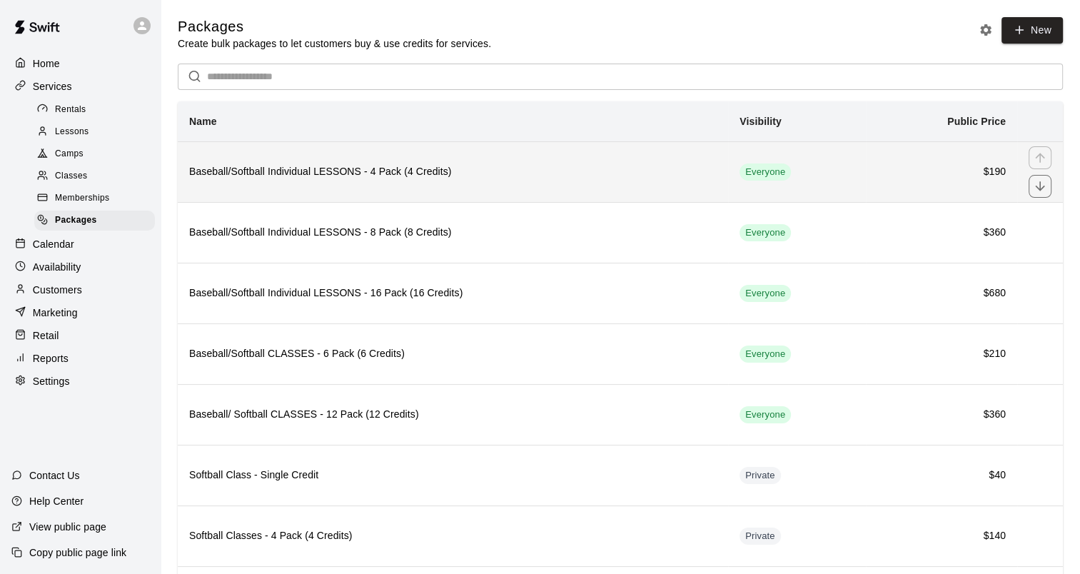
click at [391, 176] on h6 "Baseball/Softball Individual LESSONS - 4 Pack (4 Credits)" at bounding box center [453, 172] width 528 height 16
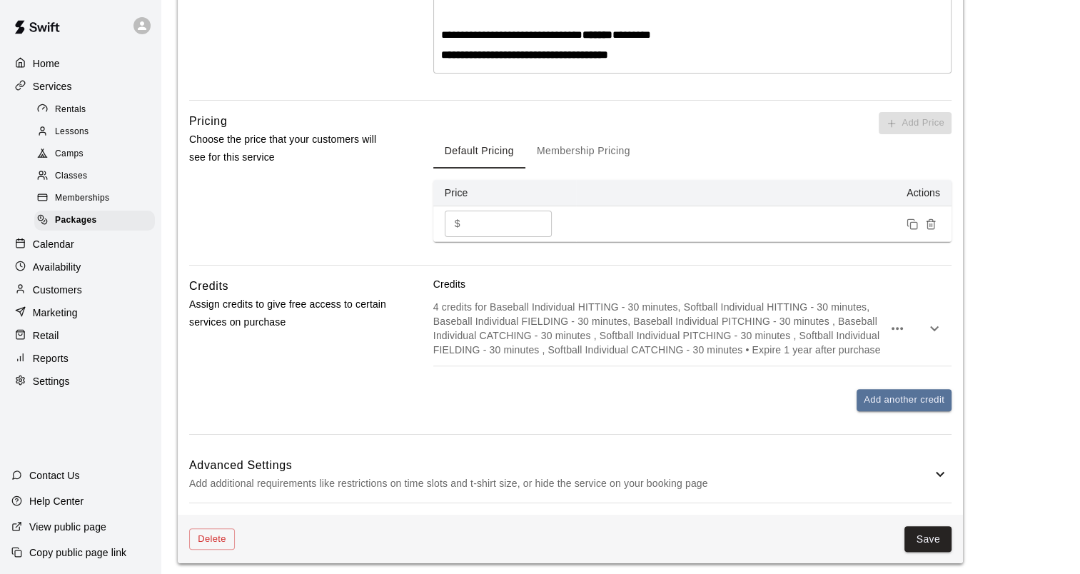
scroll to position [428, 0]
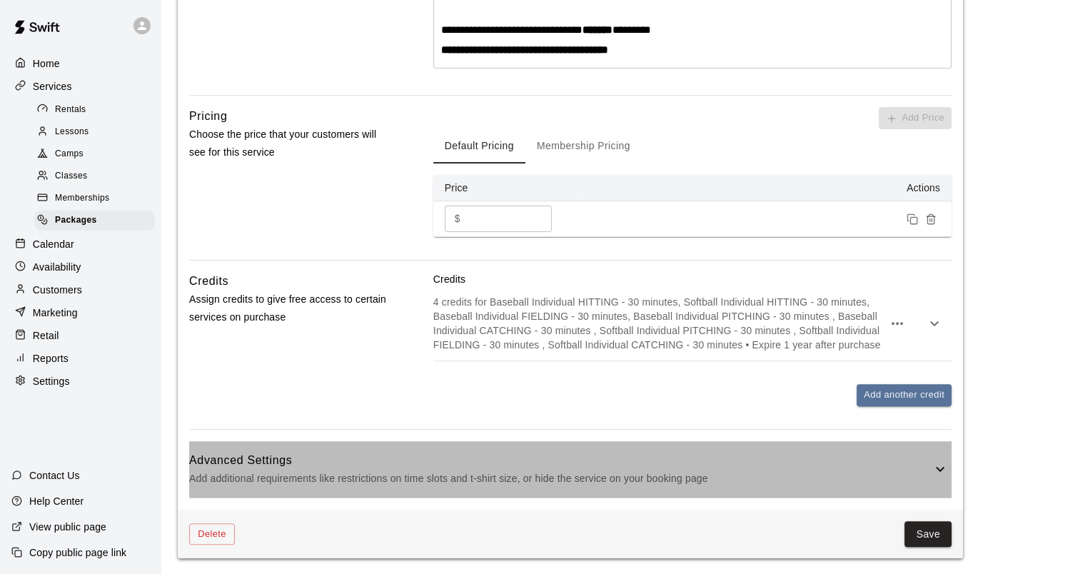
click at [444, 448] on div "Advanced Settings Add additional requirements like restrictions on time slots a…" at bounding box center [570, 469] width 762 height 56
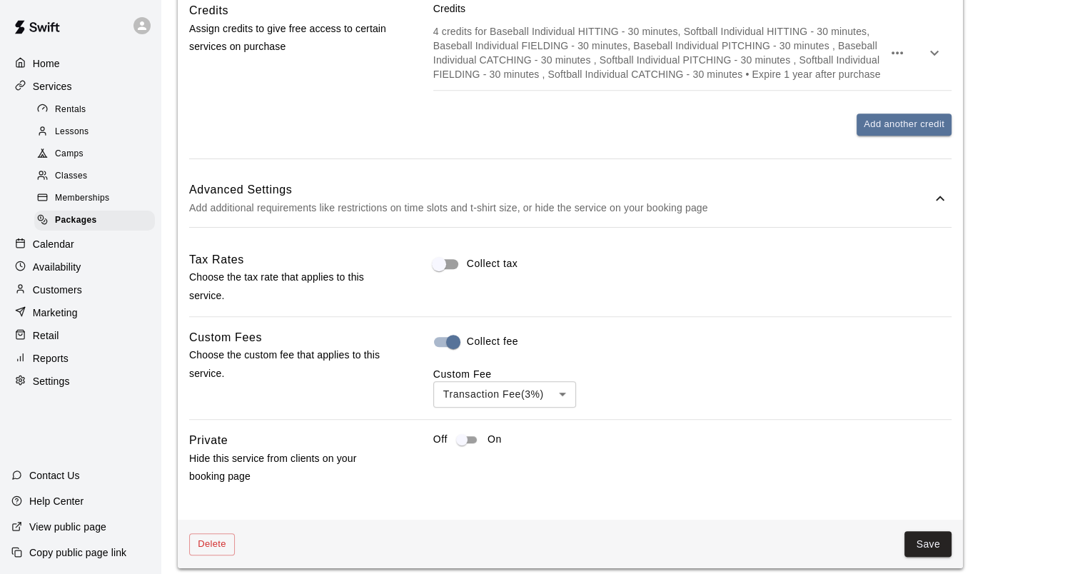
scroll to position [710, 0]
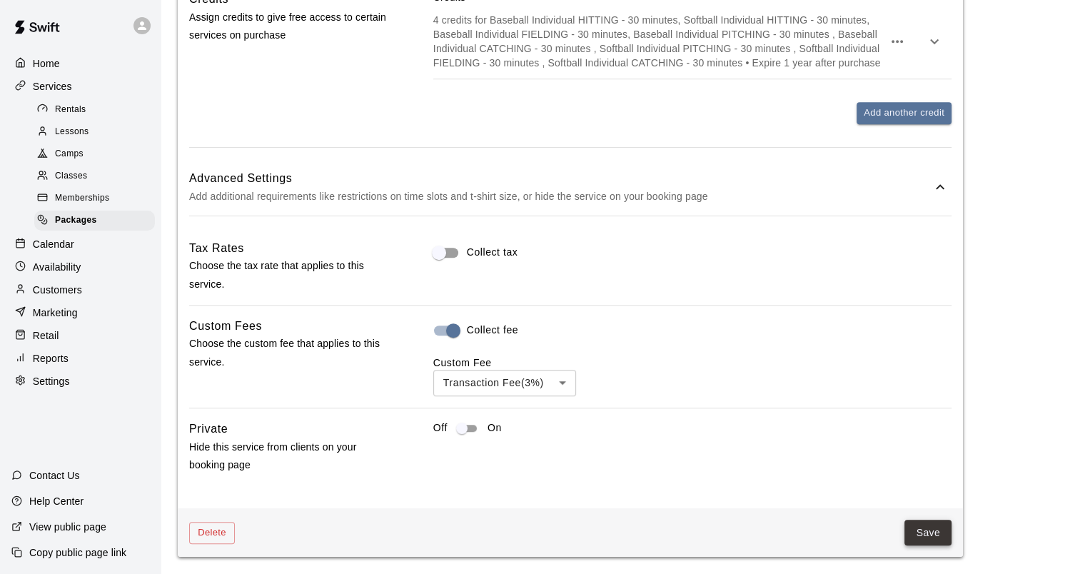
click at [926, 530] on button "Save" at bounding box center [927, 533] width 47 height 26
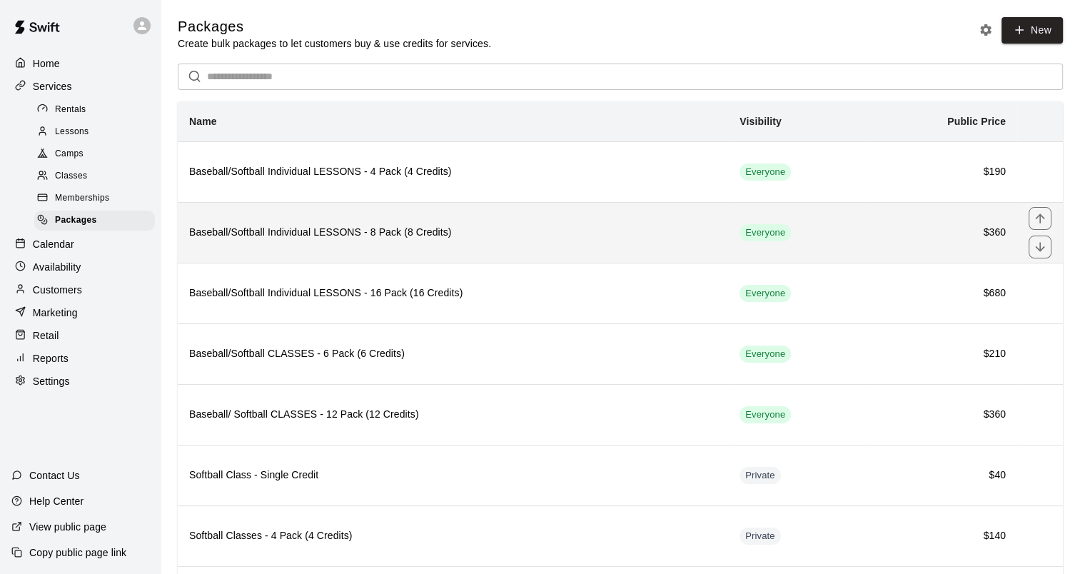
click at [365, 244] on th "Baseball/Softball Individual LESSONS - 8 Pack (8 Credits)" at bounding box center [453, 232] width 550 height 61
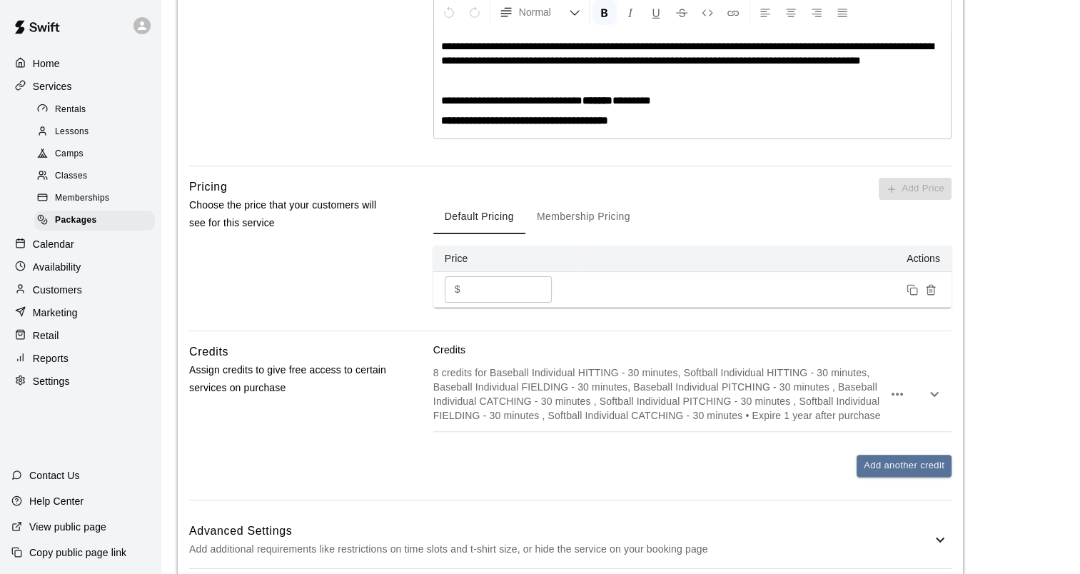
click at [620, 218] on button "Membership Pricing" at bounding box center [583, 217] width 116 height 34
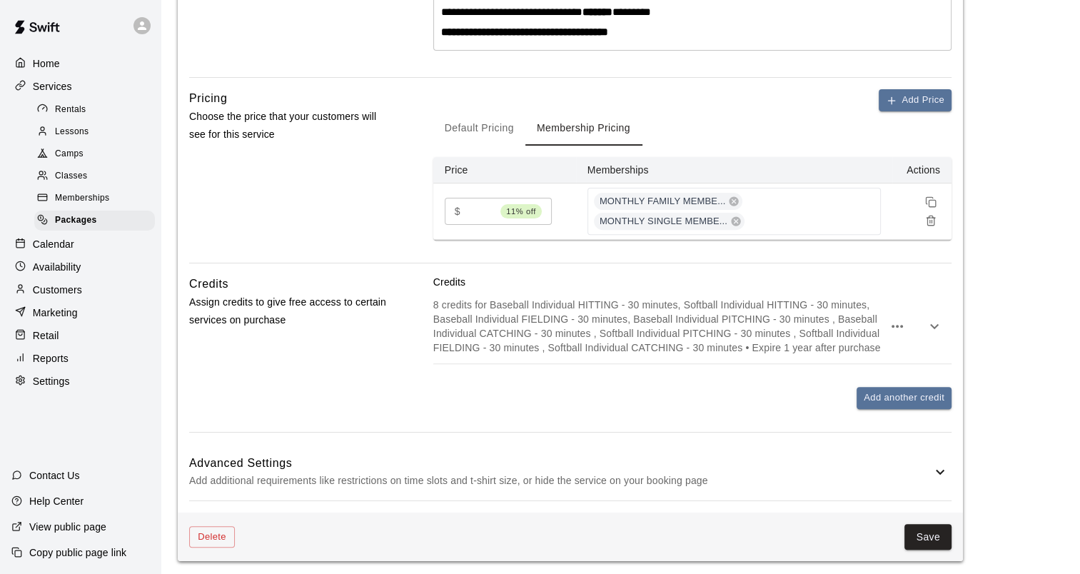
scroll to position [448, 0]
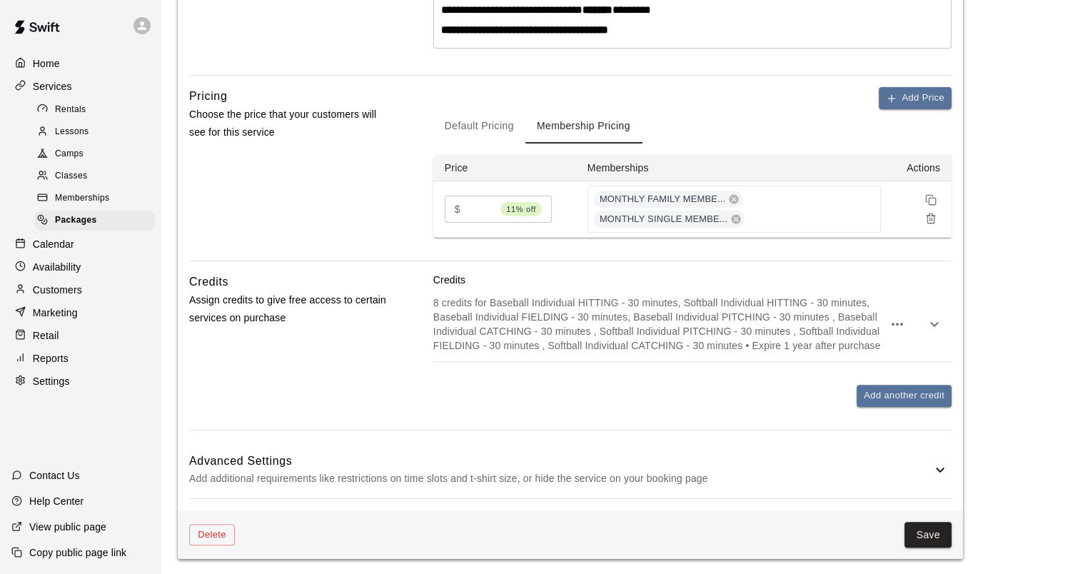
click at [475, 448] on div "Advanced Settings Add additional requirements like restrictions on time slots a…" at bounding box center [570, 470] width 762 height 56
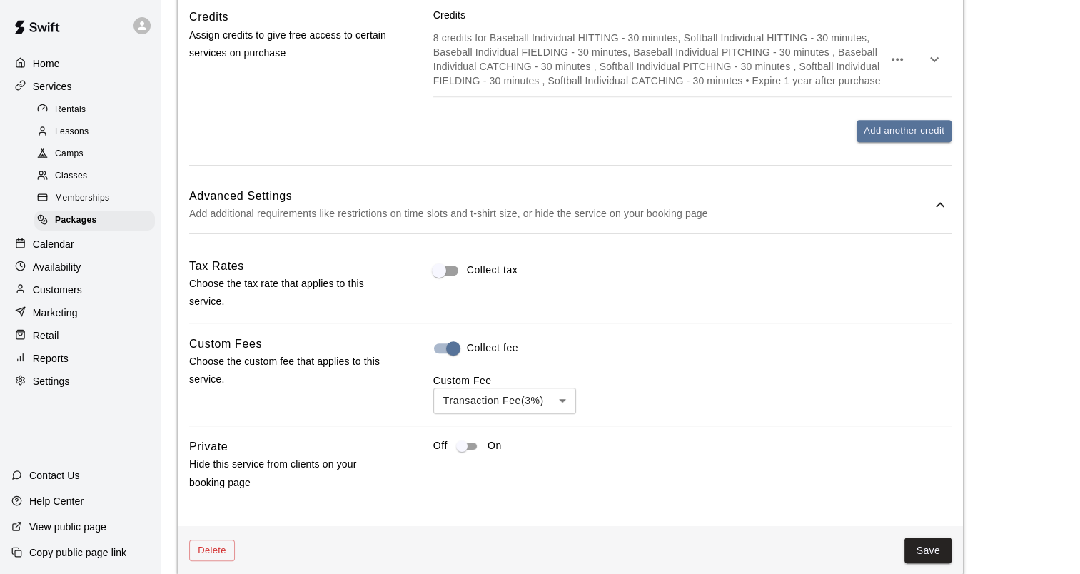
scroll to position [730, 0]
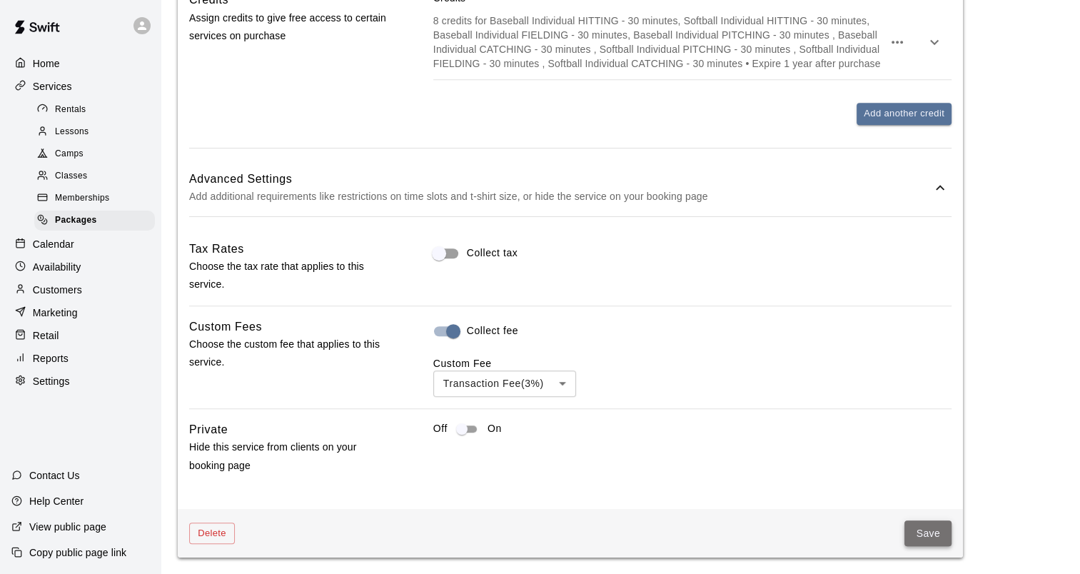
click at [925, 536] on button "Save" at bounding box center [927, 533] width 47 height 26
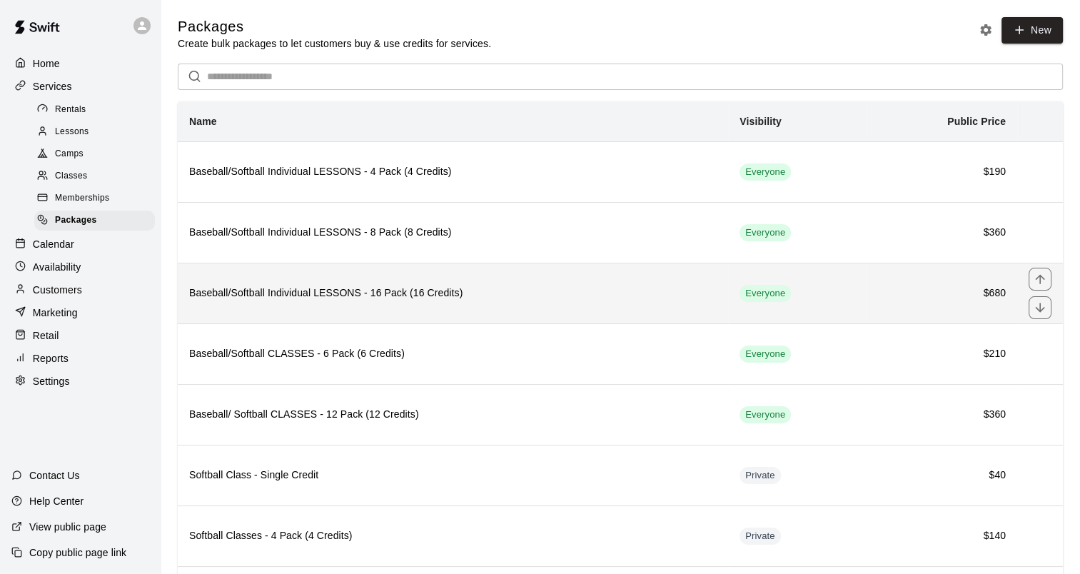
click at [340, 288] on h6 "Baseball/Softball Individual LESSONS - 16 Pack (16 Credits)" at bounding box center [453, 294] width 528 height 16
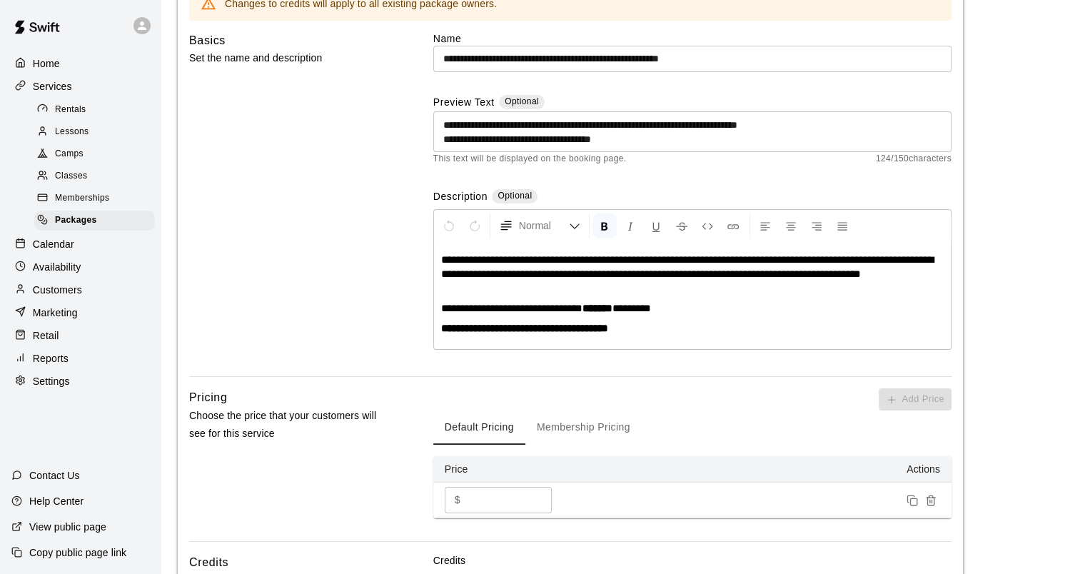
scroll to position [286, 0]
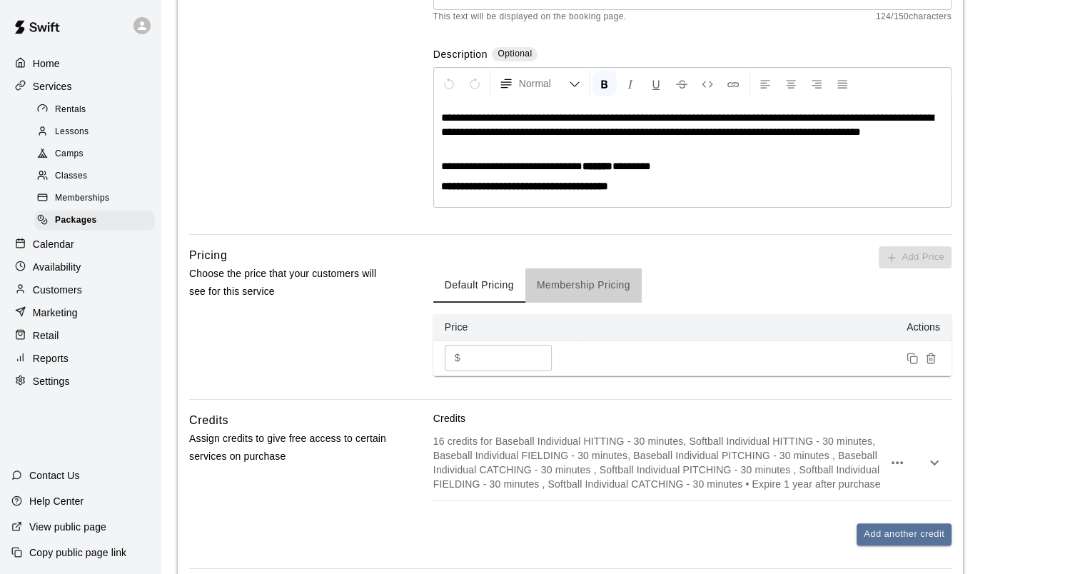
click at [577, 288] on button "Membership Pricing" at bounding box center [583, 285] width 116 height 34
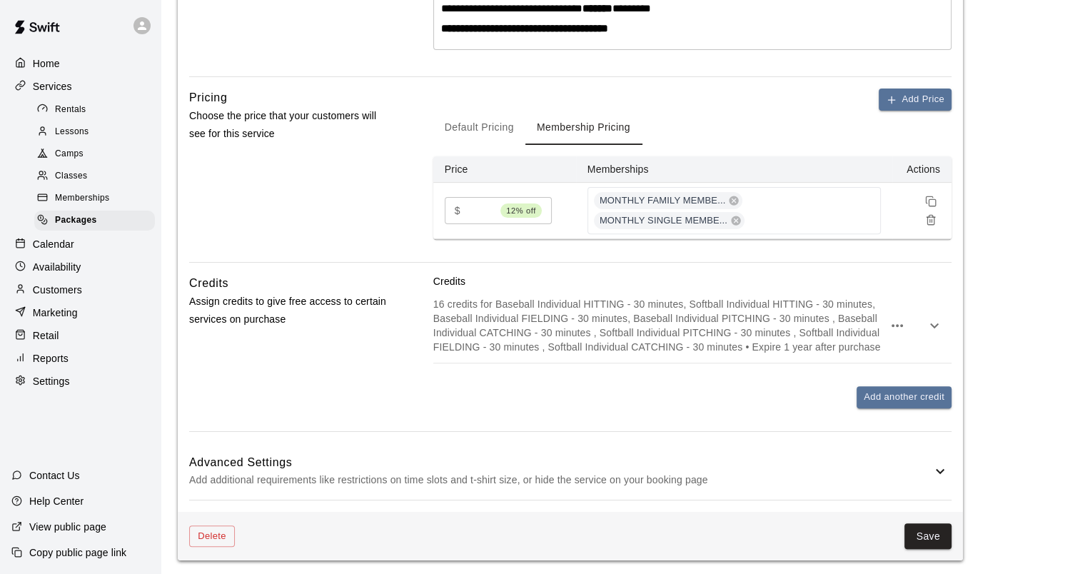
scroll to position [445, 0]
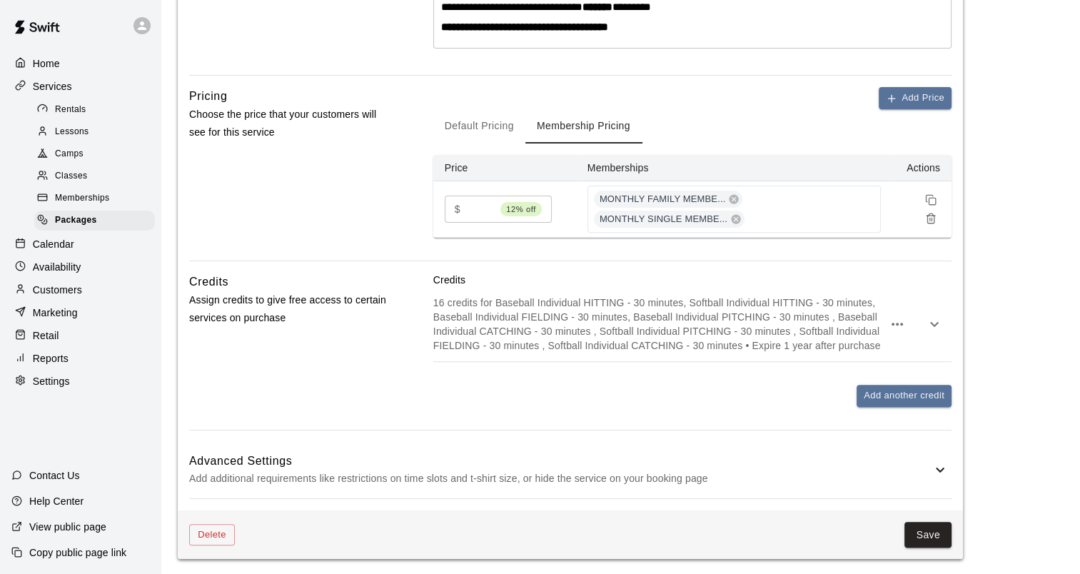
click at [479, 470] on p "Add additional requirements like restrictions on time slots and t-shirt size, o…" at bounding box center [560, 479] width 742 height 18
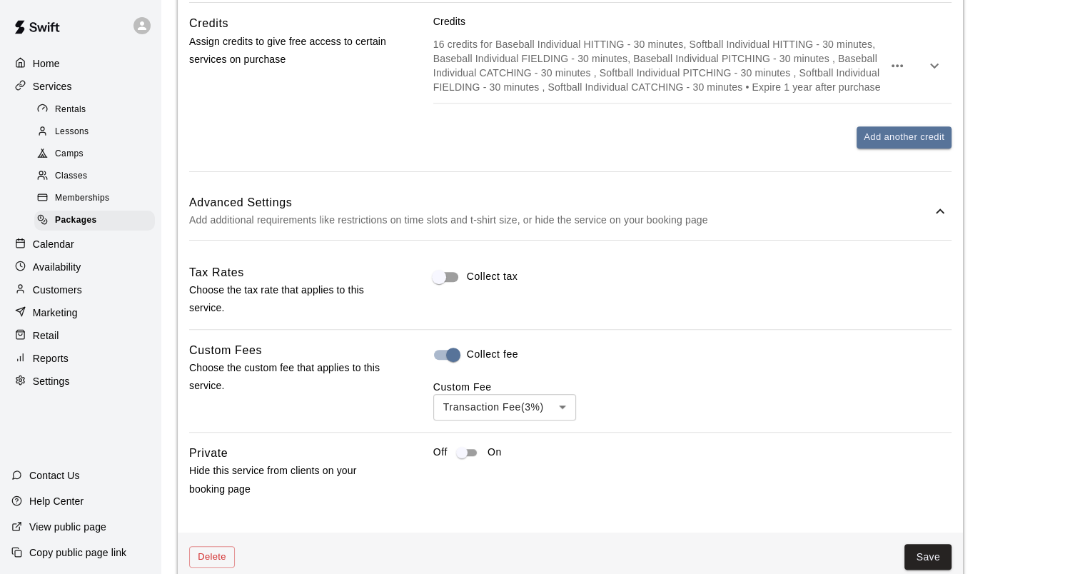
scroll to position [727, 0]
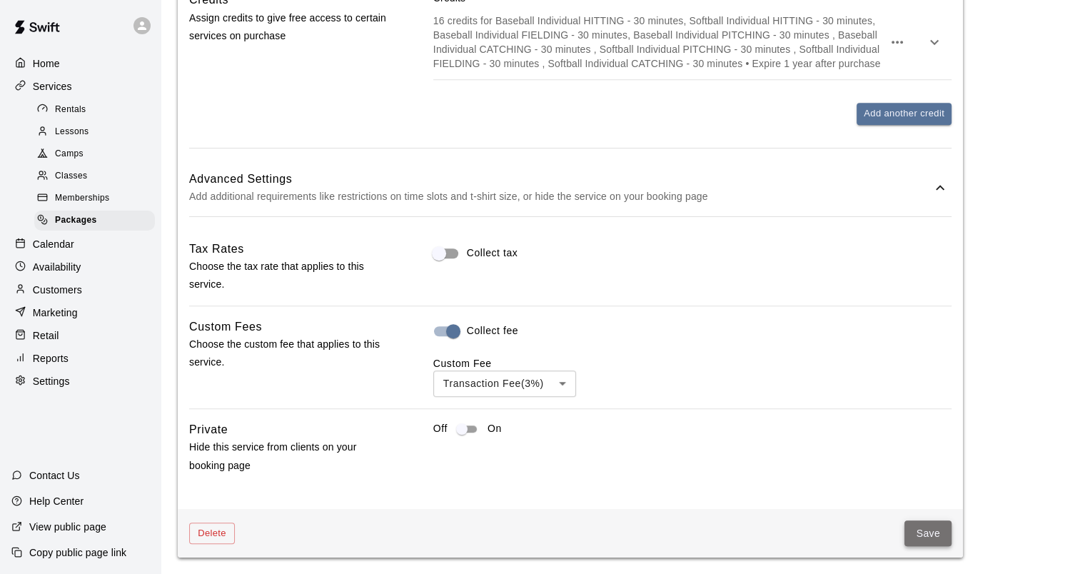
click at [928, 531] on button "Save" at bounding box center [927, 533] width 47 height 26
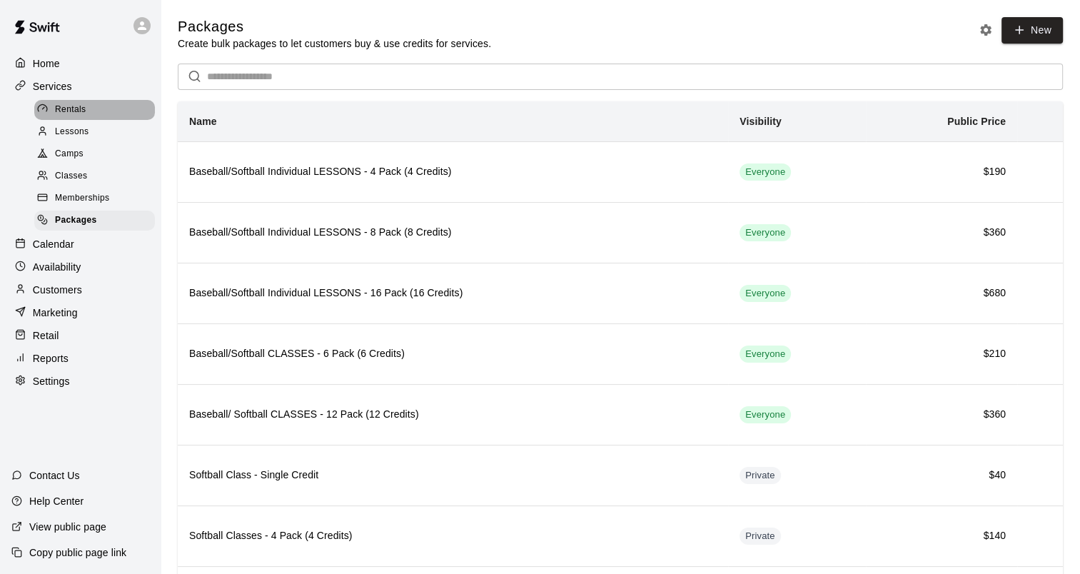
click at [59, 111] on span "Rentals" at bounding box center [70, 110] width 31 height 14
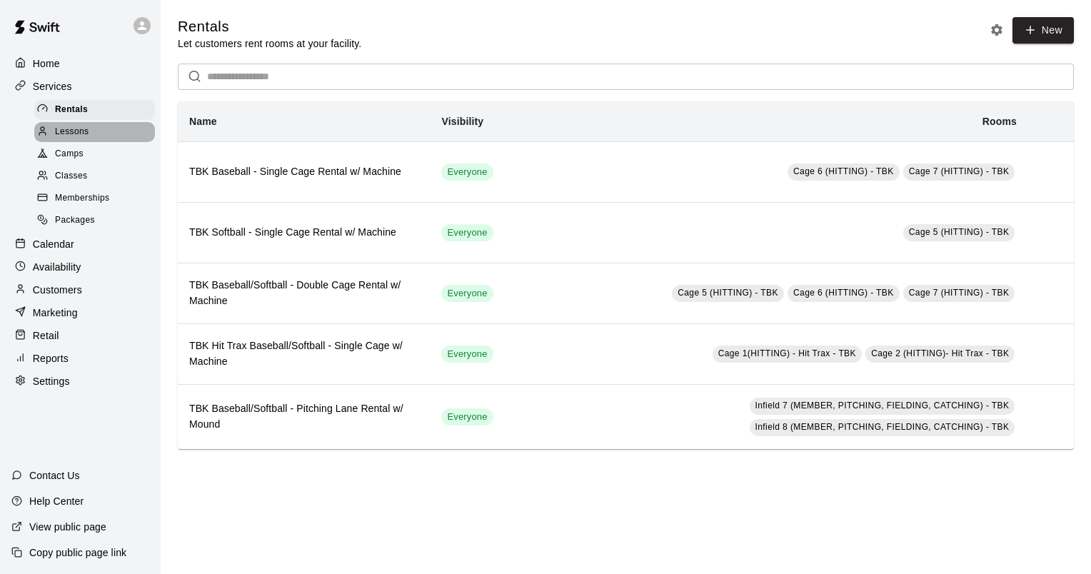
click at [66, 130] on span "Lessons" at bounding box center [72, 132] width 34 height 14
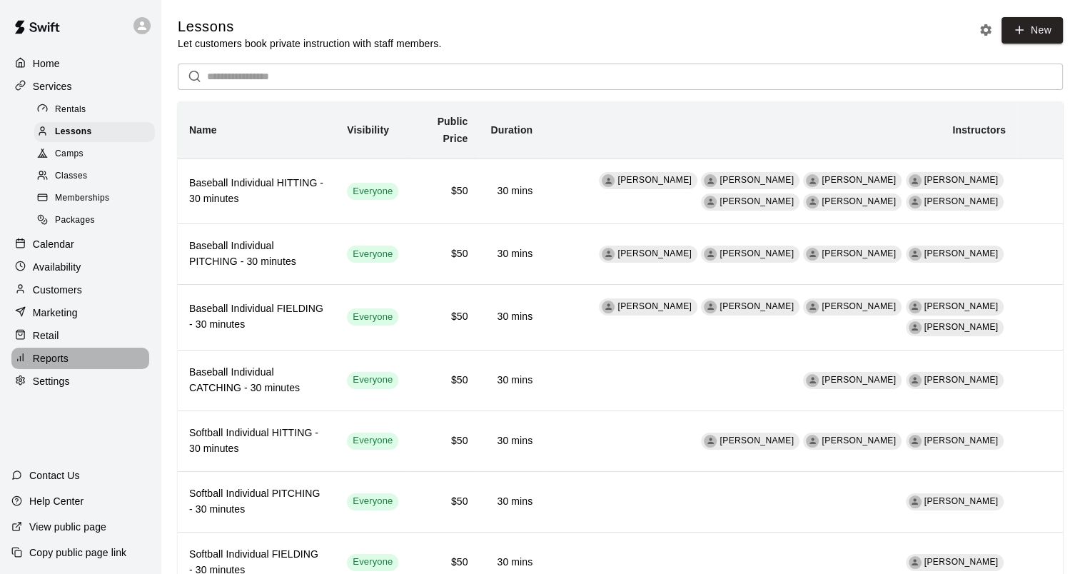
click at [62, 366] on p "Reports" at bounding box center [51, 358] width 36 height 14
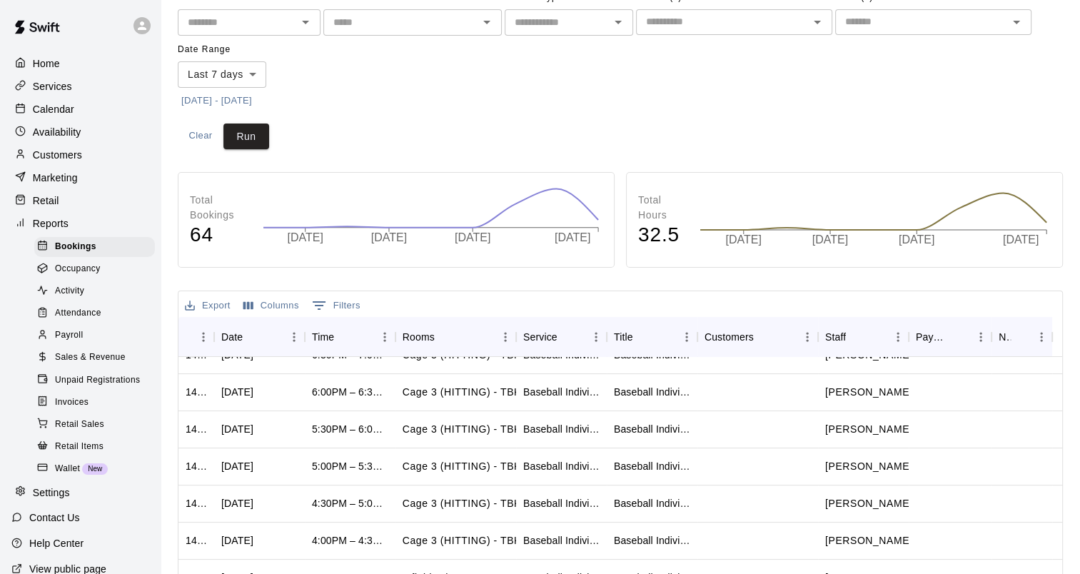
scroll to position [71, 0]
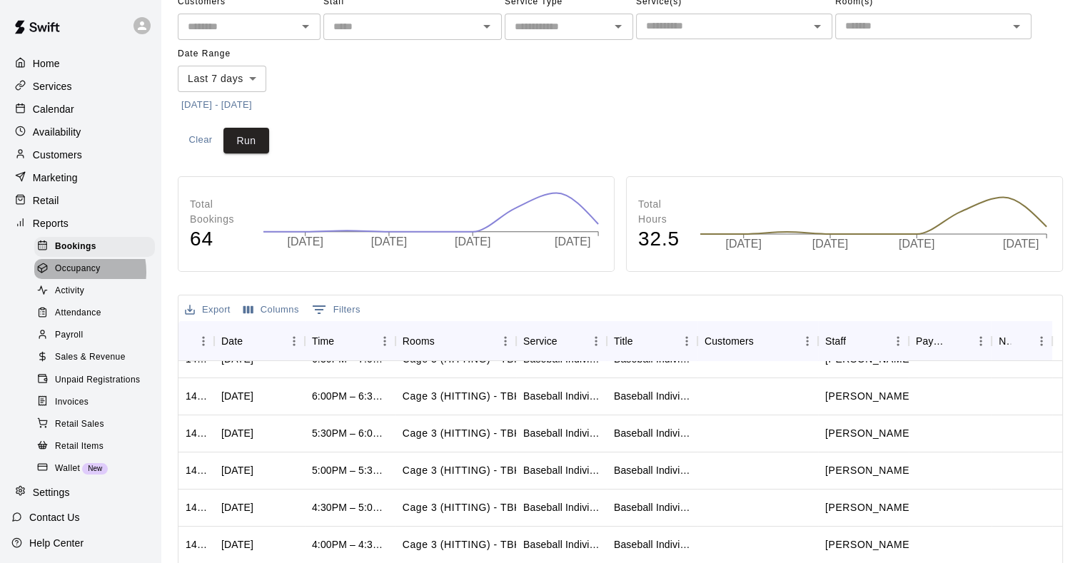
click at [73, 276] on span "Occupancy" at bounding box center [78, 269] width 46 height 14
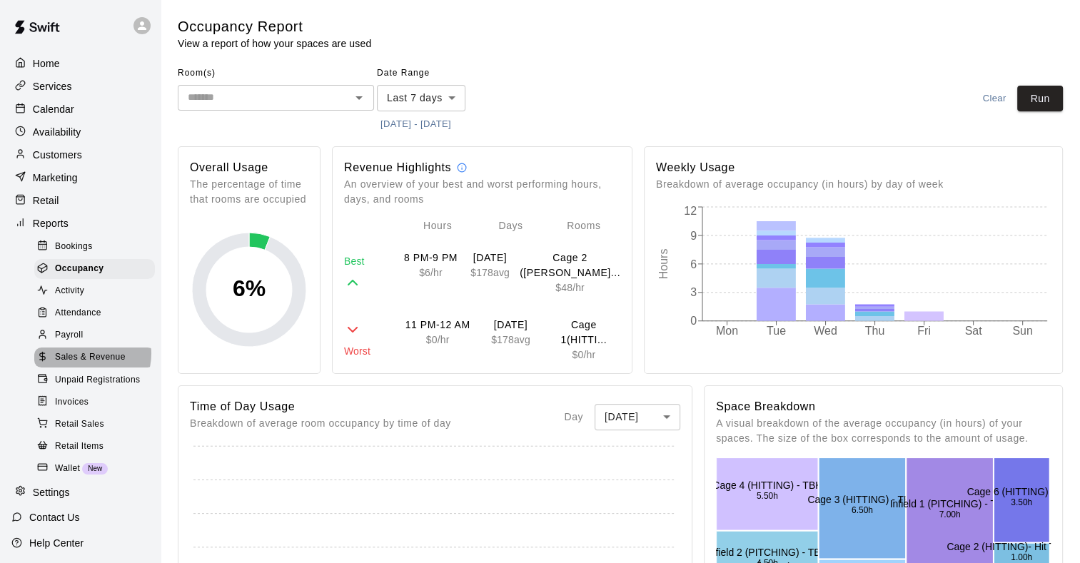
click at [91, 365] on span "Sales & Revenue" at bounding box center [90, 358] width 71 height 14
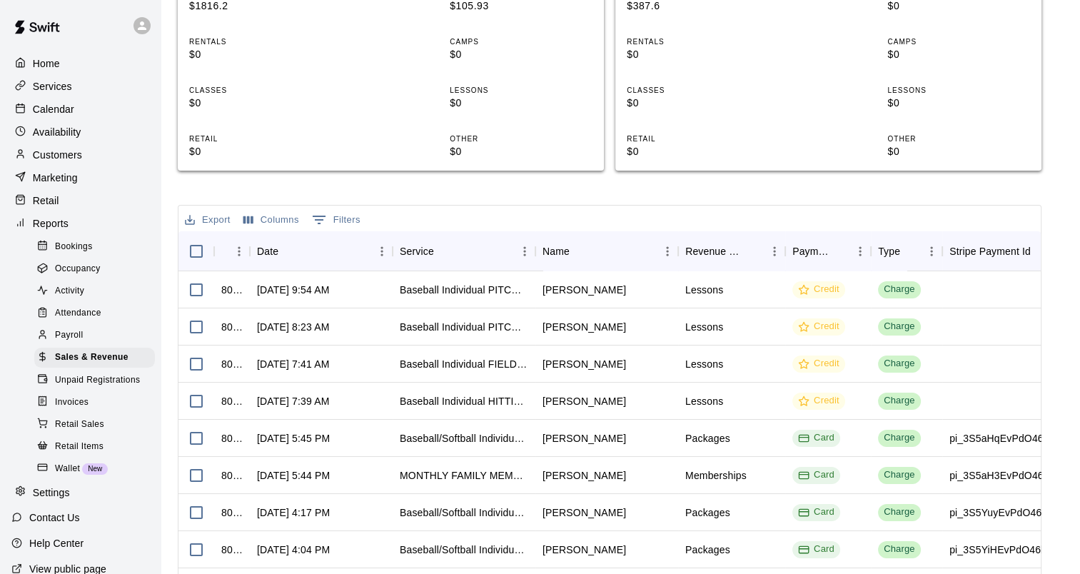
scroll to position [357, 0]
click at [61, 115] on p "Calendar" at bounding box center [53, 109] width 41 height 14
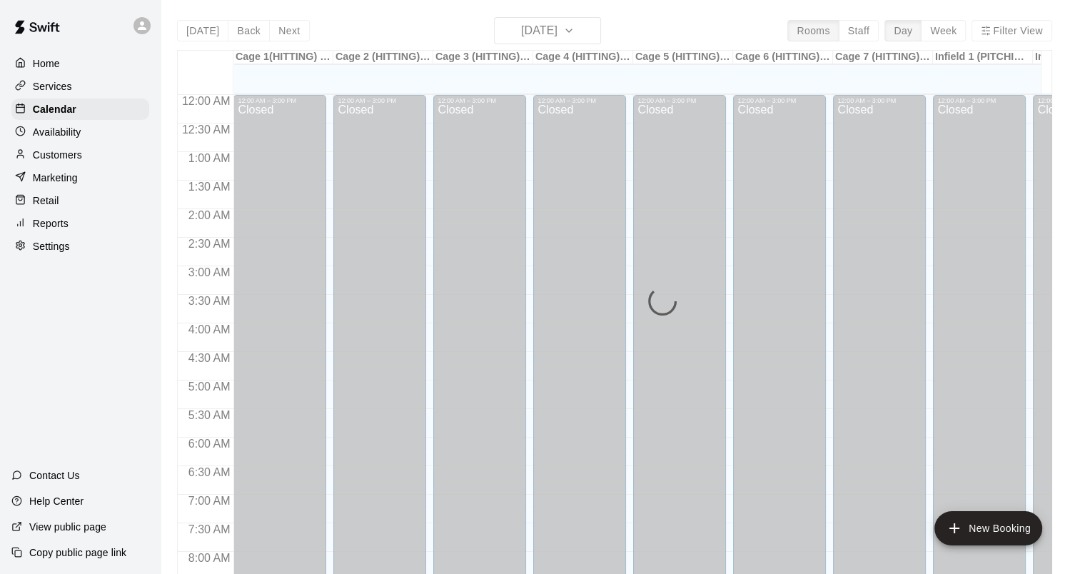
scroll to position [754, 0]
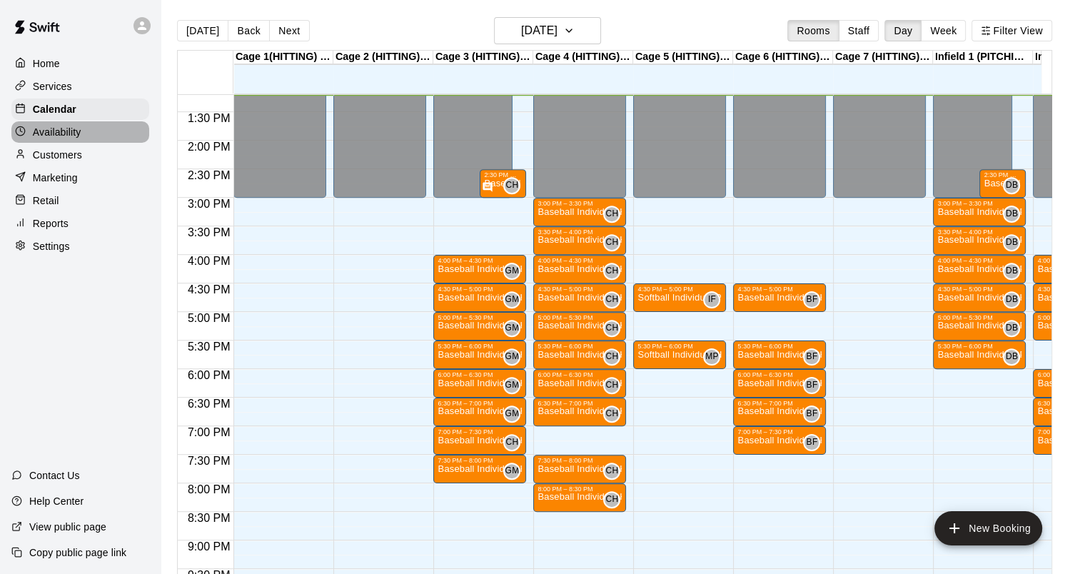
click at [96, 137] on div "Availability" at bounding box center [80, 131] width 138 height 21
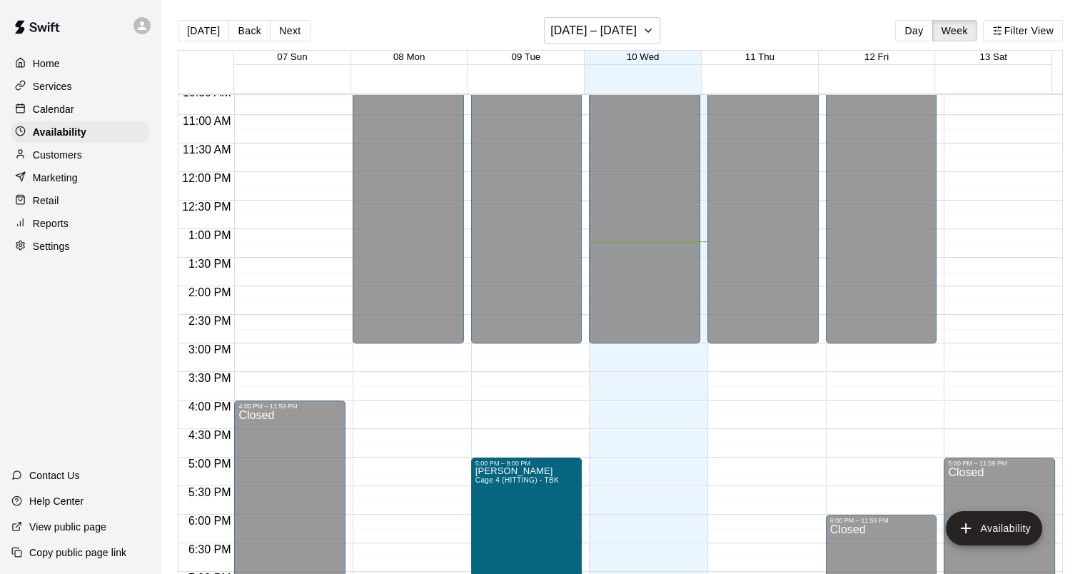
scroll to position [588, 0]
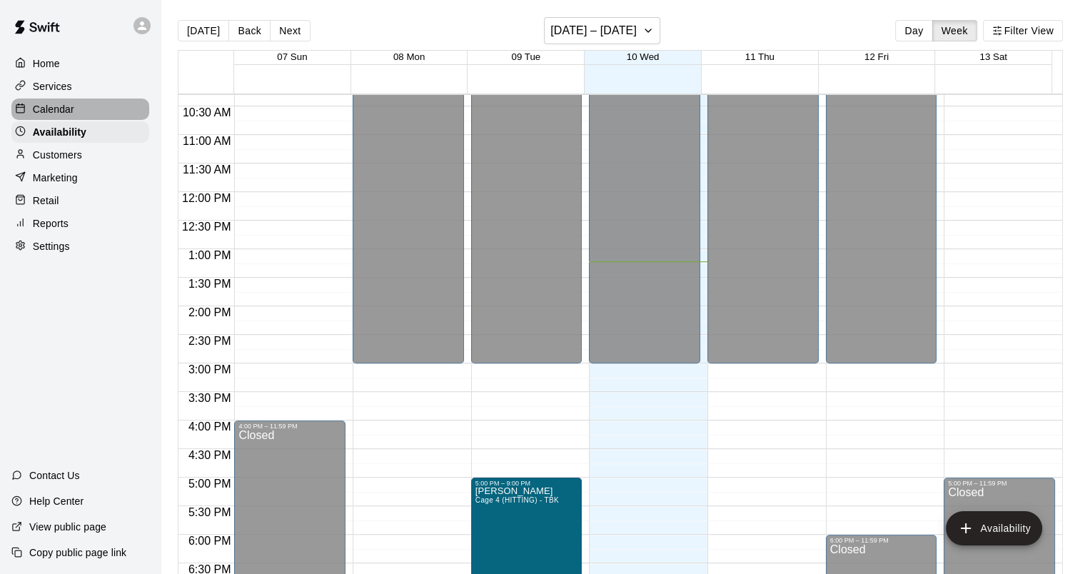
click at [64, 116] on p "Calendar" at bounding box center [53, 109] width 41 height 14
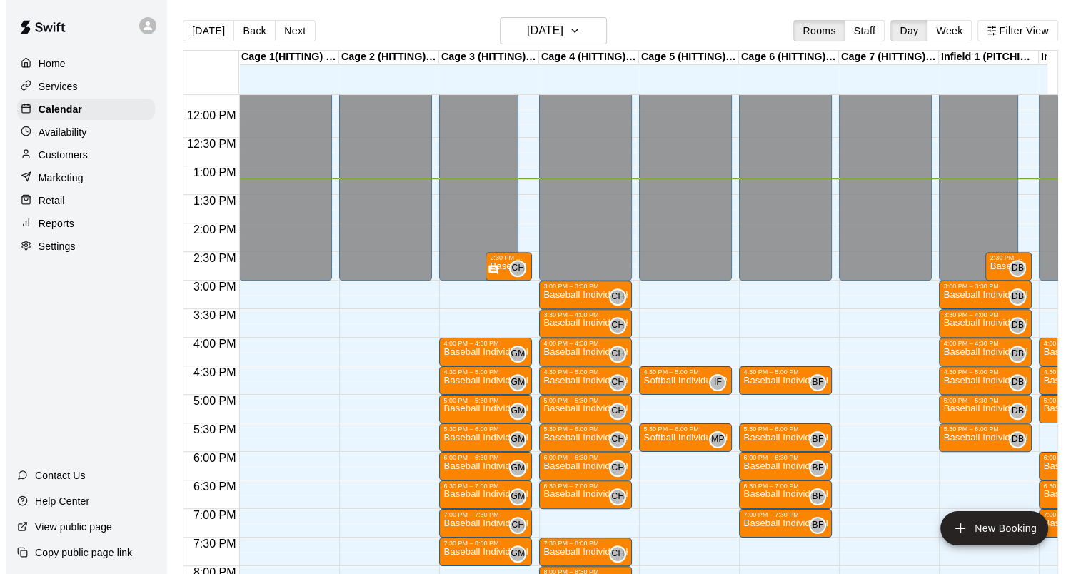
scroll to position [742, 0]
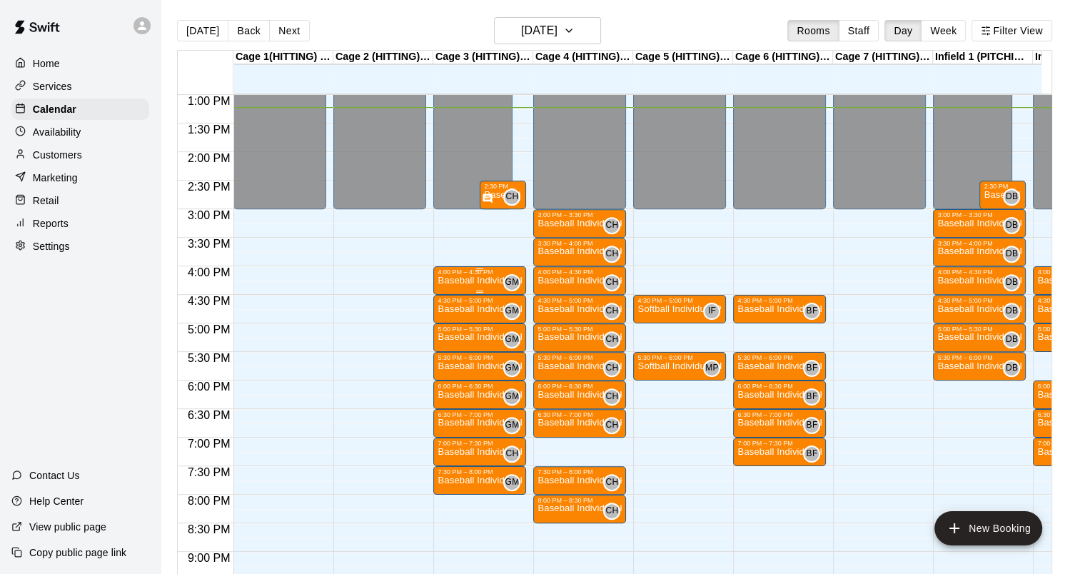
click at [448, 281] on p "Baseball Individual HITTING - 30 minutes" at bounding box center [480, 281] width 84 height 0
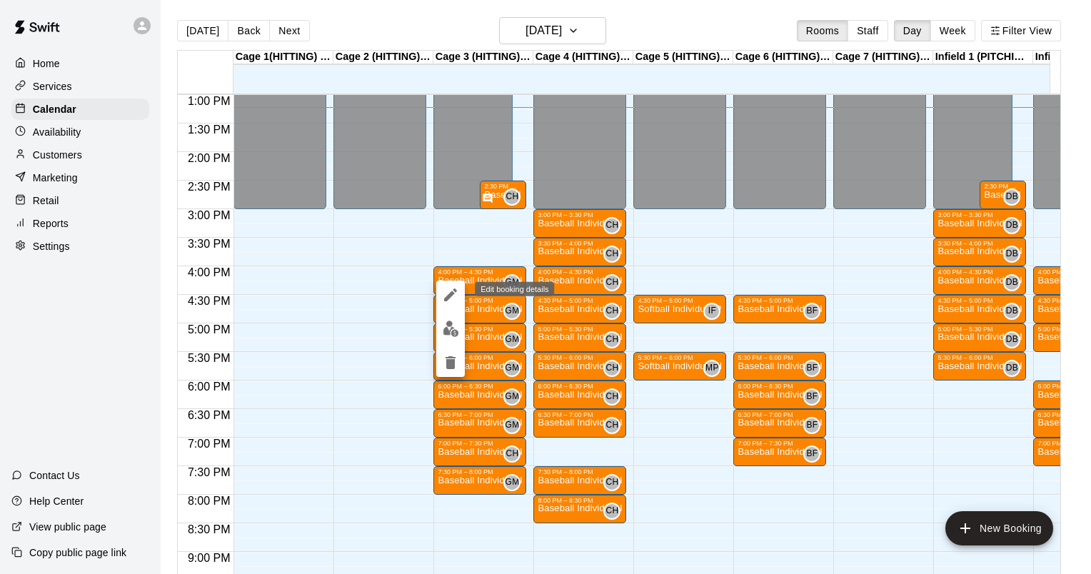
click at [448, 296] on icon "edit" at bounding box center [450, 294] width 13 height 13
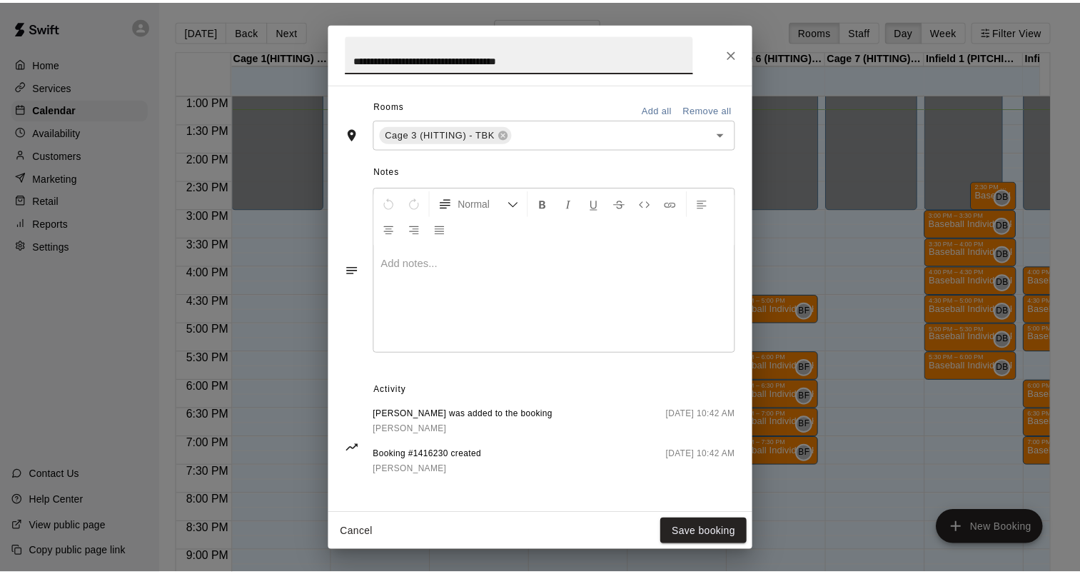
scroll to position [0, 0]
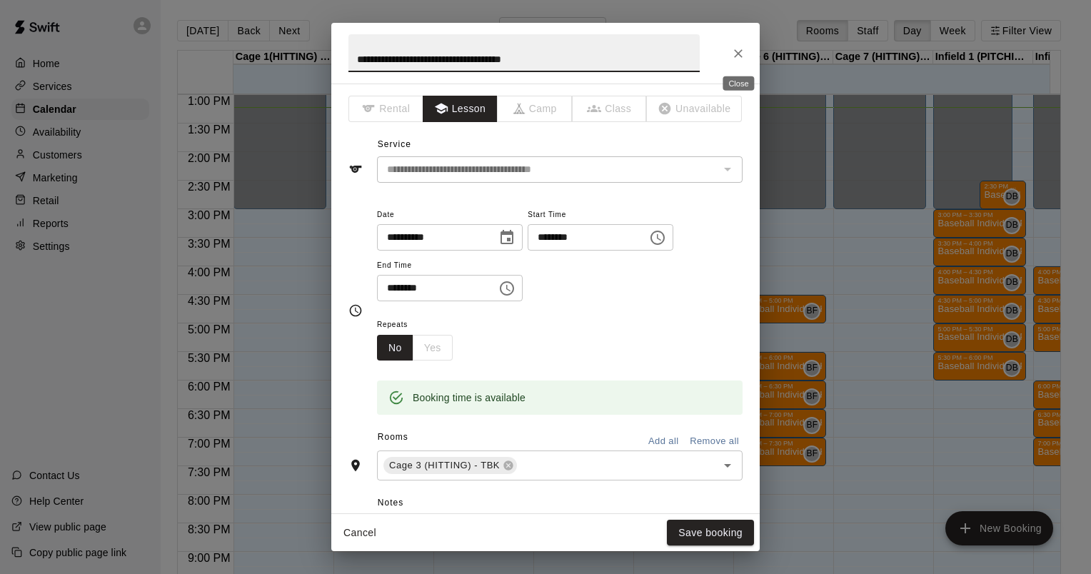
click at [735, 51] on icon "Close" at bounding box center [738, 53] width 9 height 9
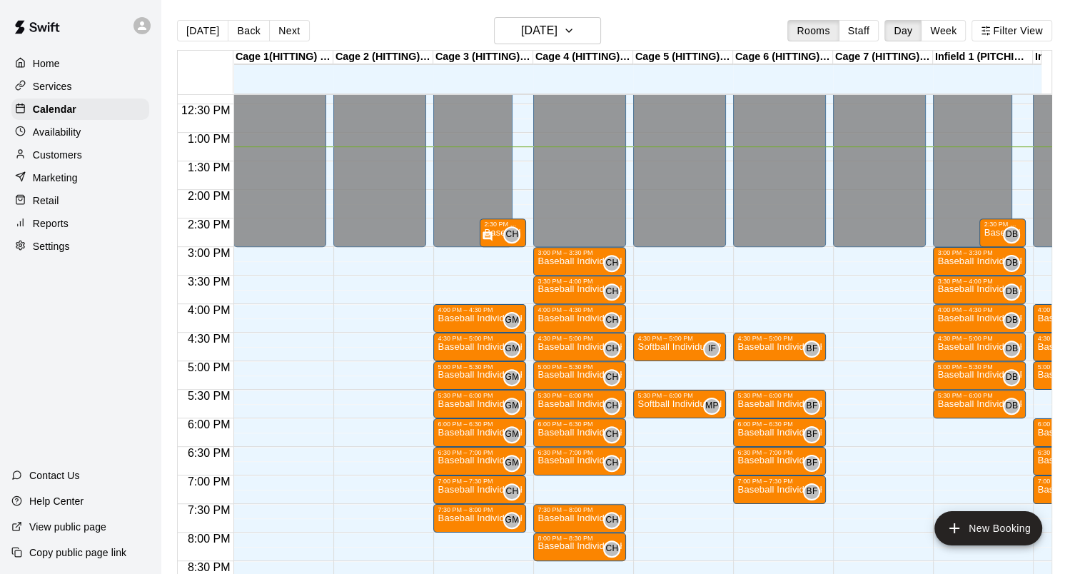
scroll to position [742, 0]
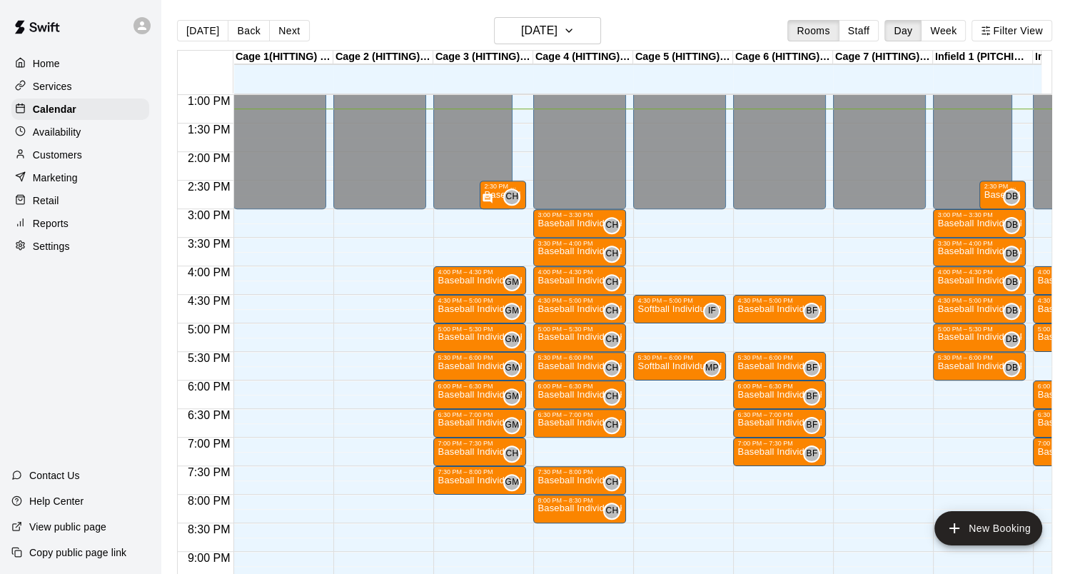
click at [49, 133] on p "Availability" at bounding box center [57, 132] width 49 height 14
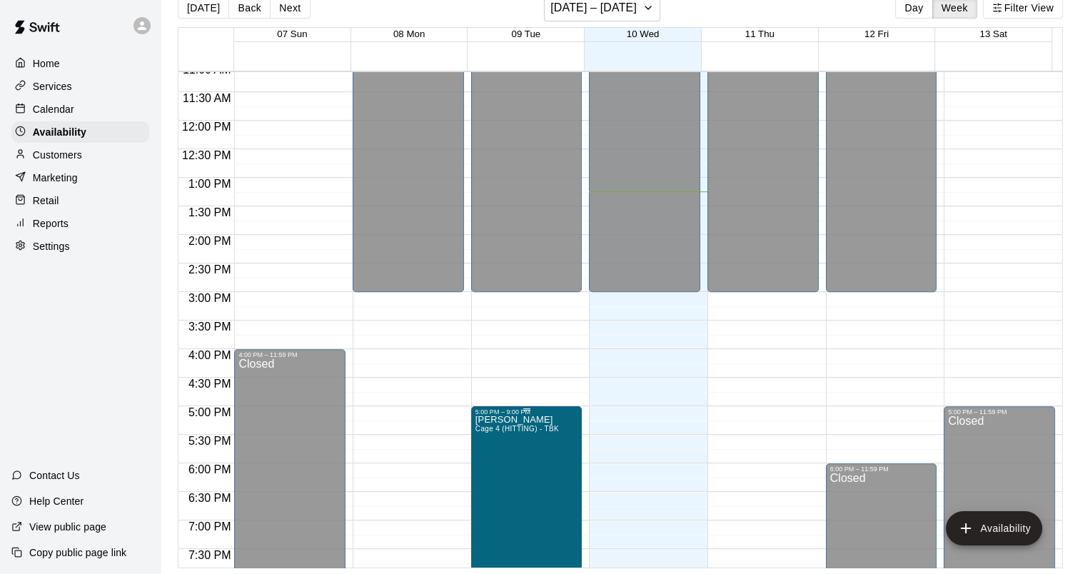
scroll to position [588, 0]
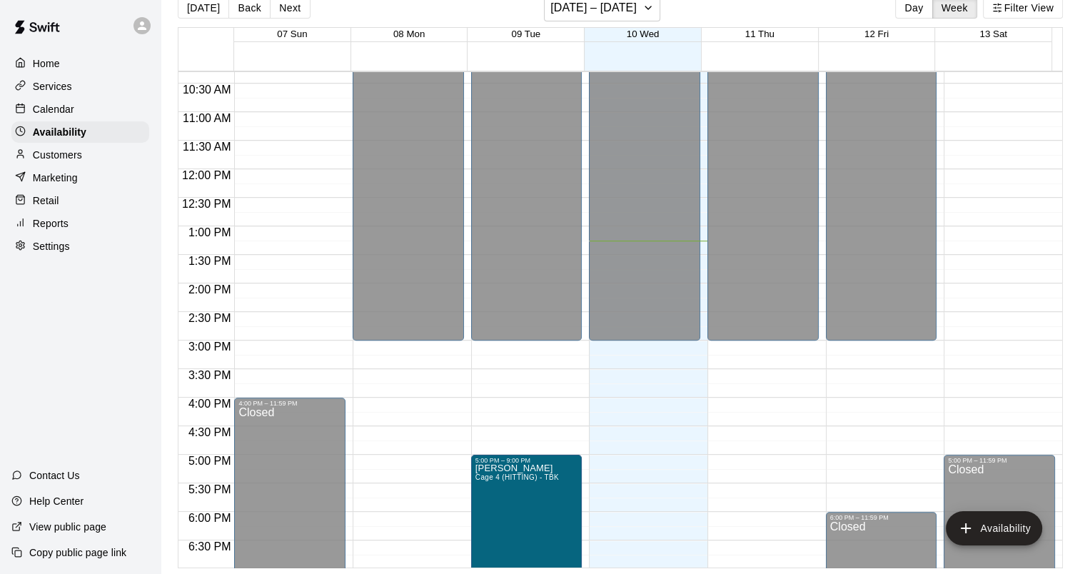
click at [88, 84] on div "Services" at bounding box center [80, 86] width 138 height 21
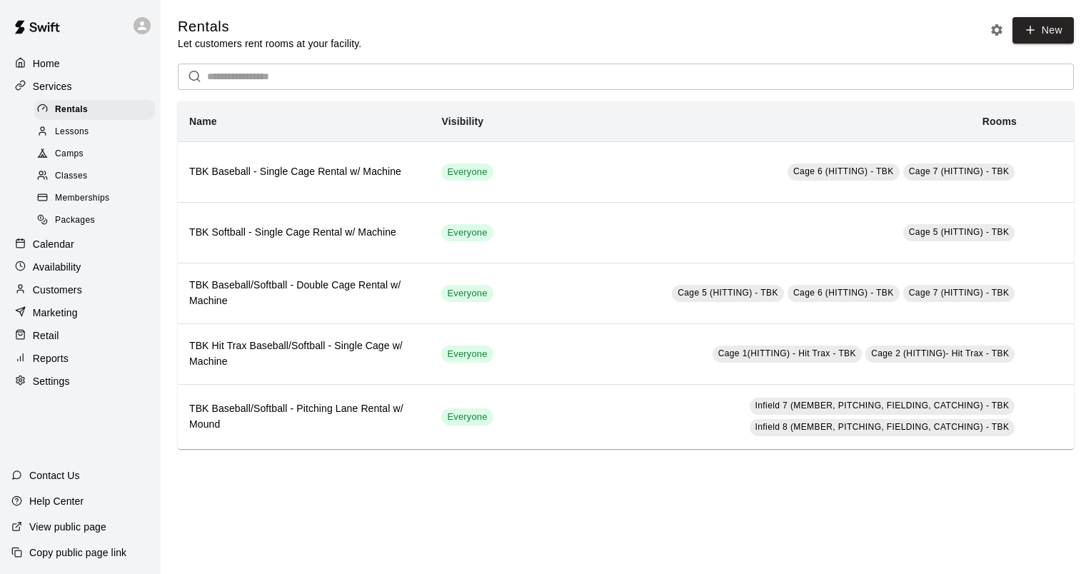
click at [77, 254] on div "Calendar" at bounding box center [80, 243] width 138 height 21
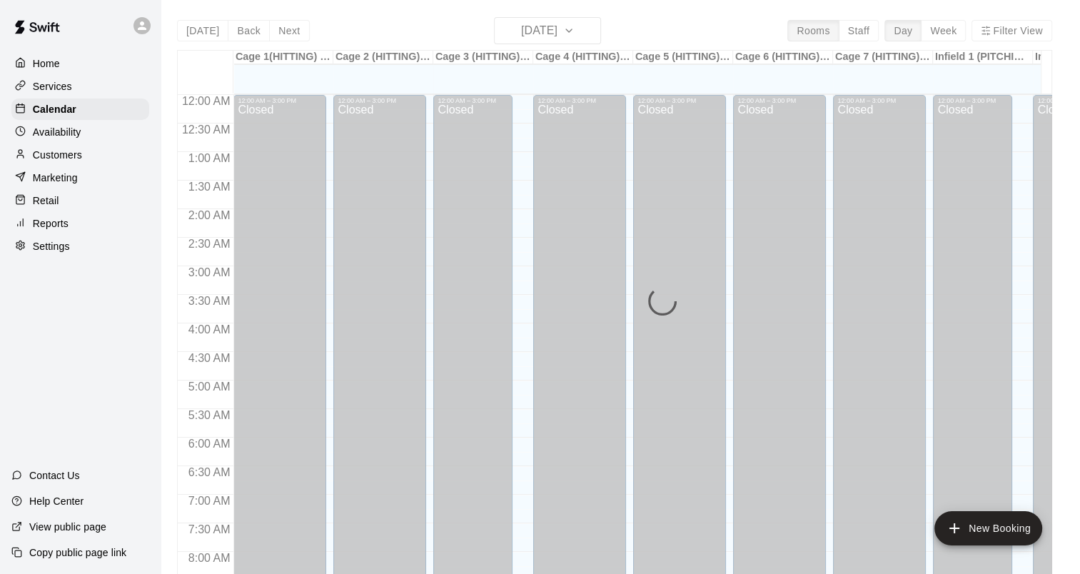
scroll to position [757, 0]
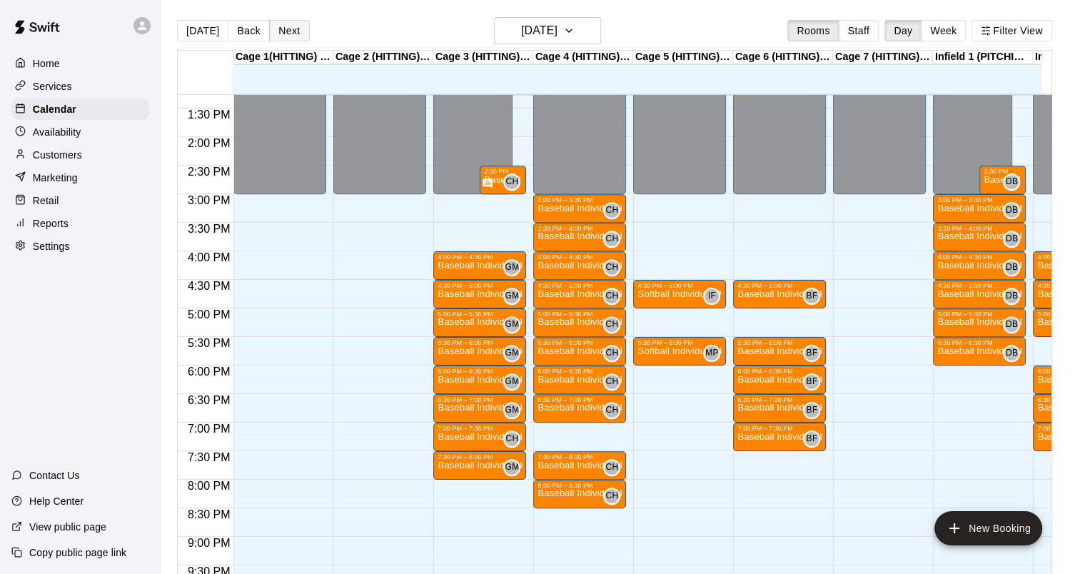
click at [286, 32] on button "Next" at bounding box center [289, 30] width 40 height 21
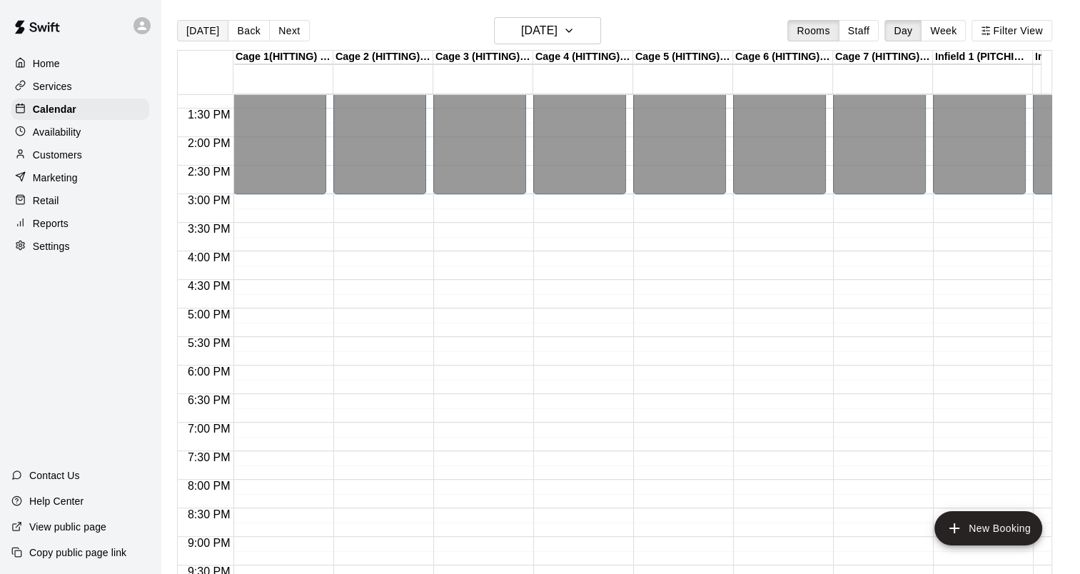
click at [203, 30] on button "[DATE]" at bounding box center [202, 30] width 51 height 21
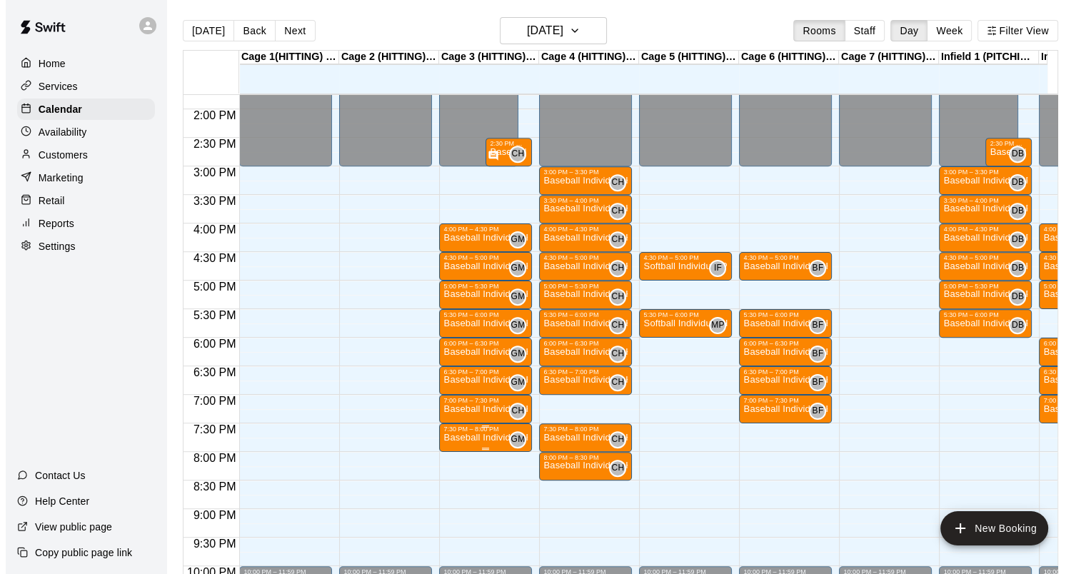
scroll to position [829, 0]
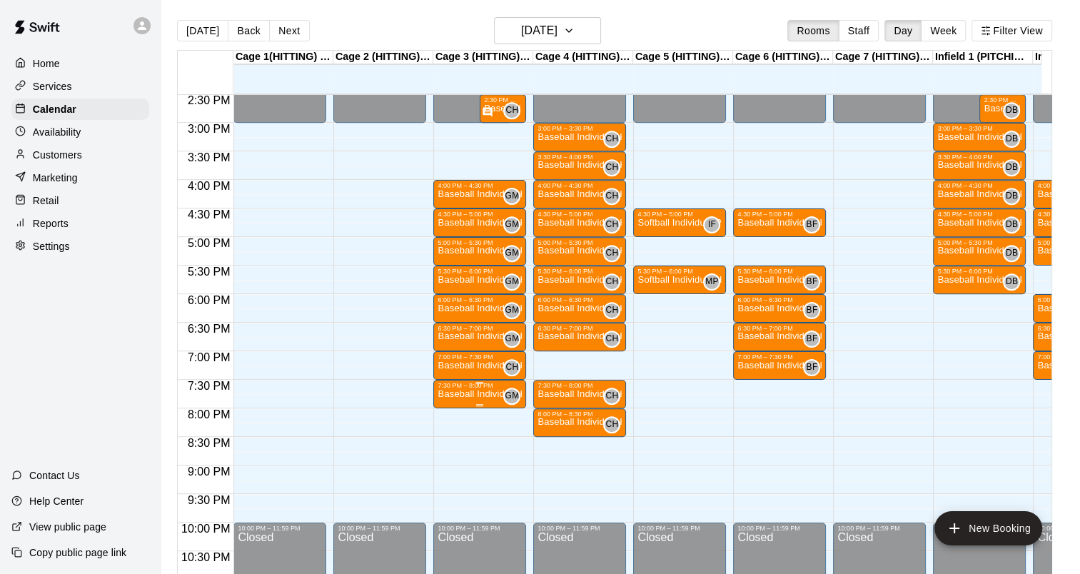
click at [470, 394] on p "Baseball Individual HITTING - 30 minutes" at bounding box center [480, 394] width 84 height 0
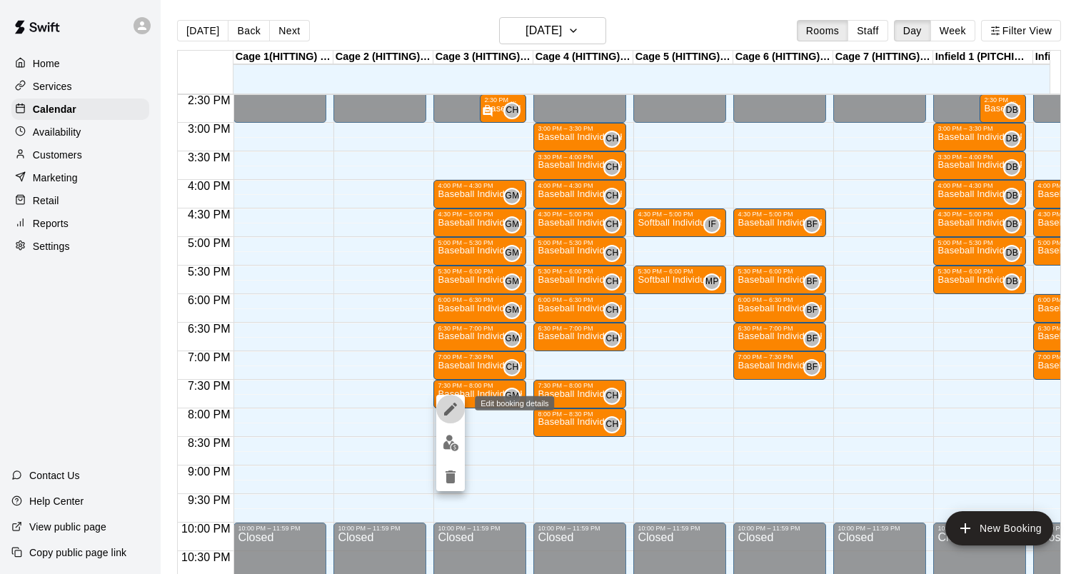
click at [450, 405] on icon "edit" at bounding box center [450, 408] width 17 height 17
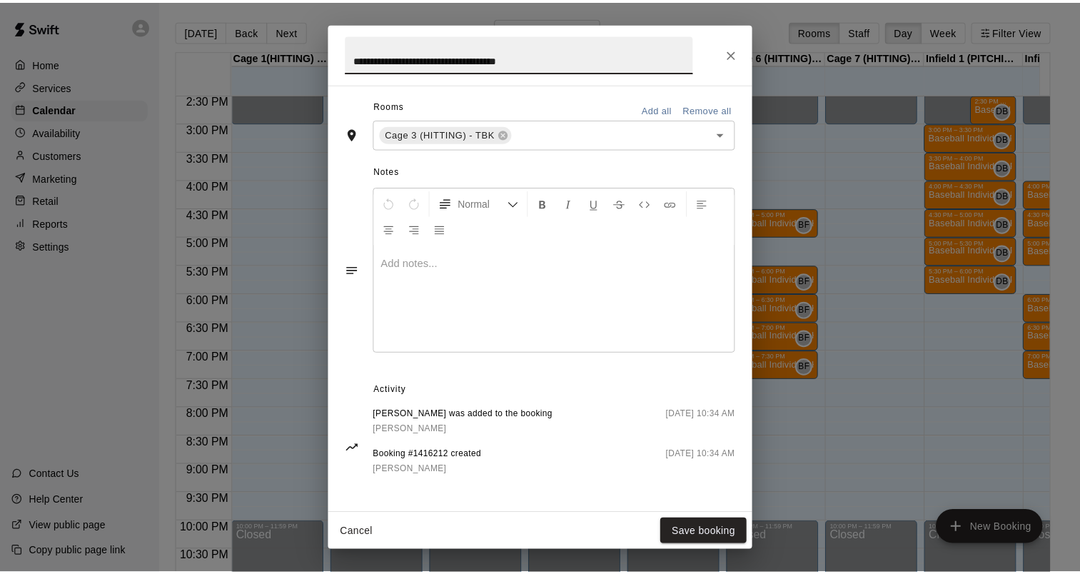
scroll to position [0, 0]
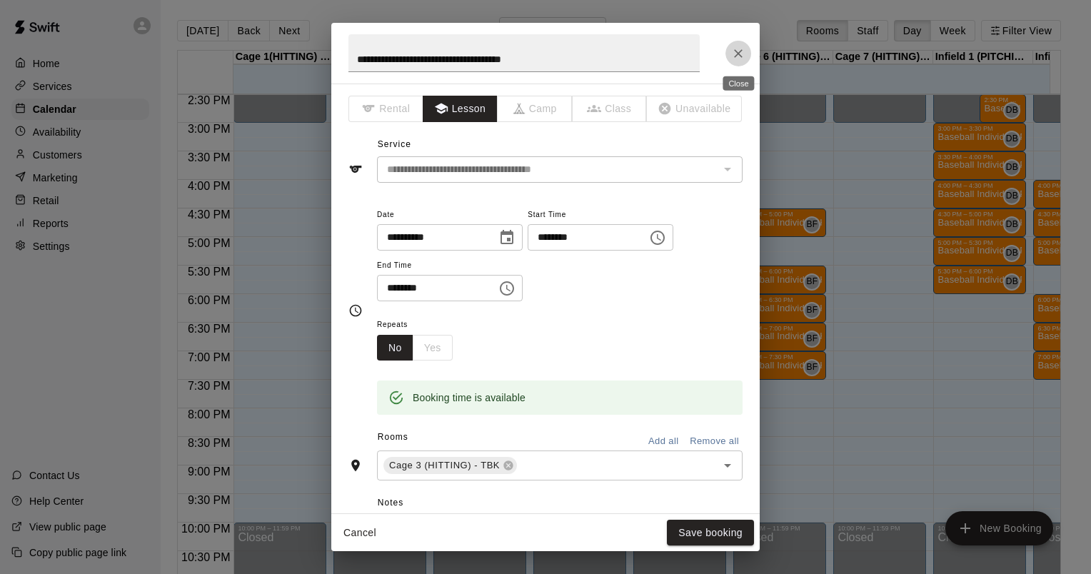
click at [737, 54] on icon "Close" at bounding box center [738, 53] width 14 height 14
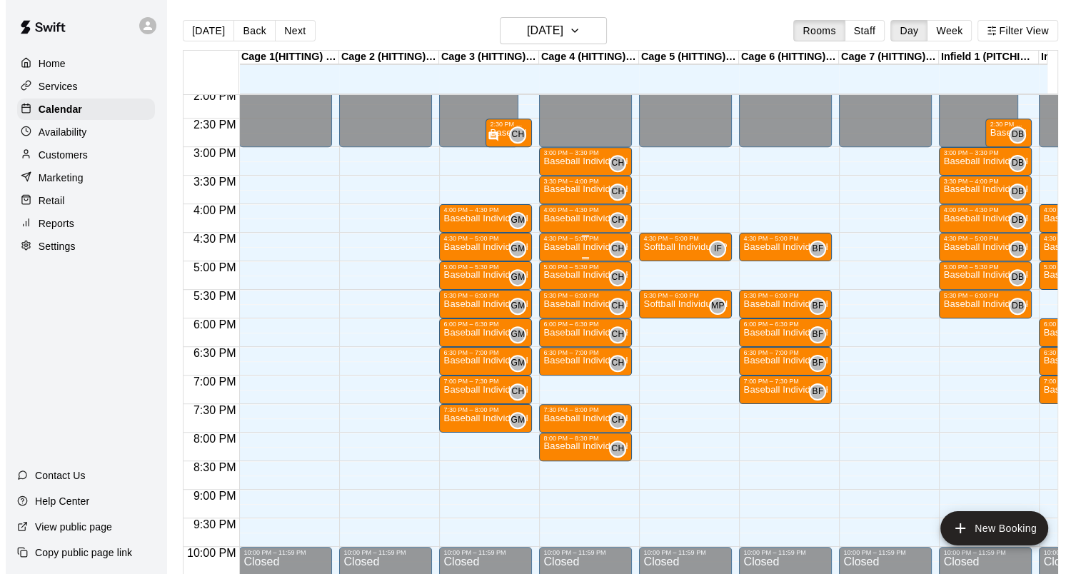
scroll to position [829, 0]
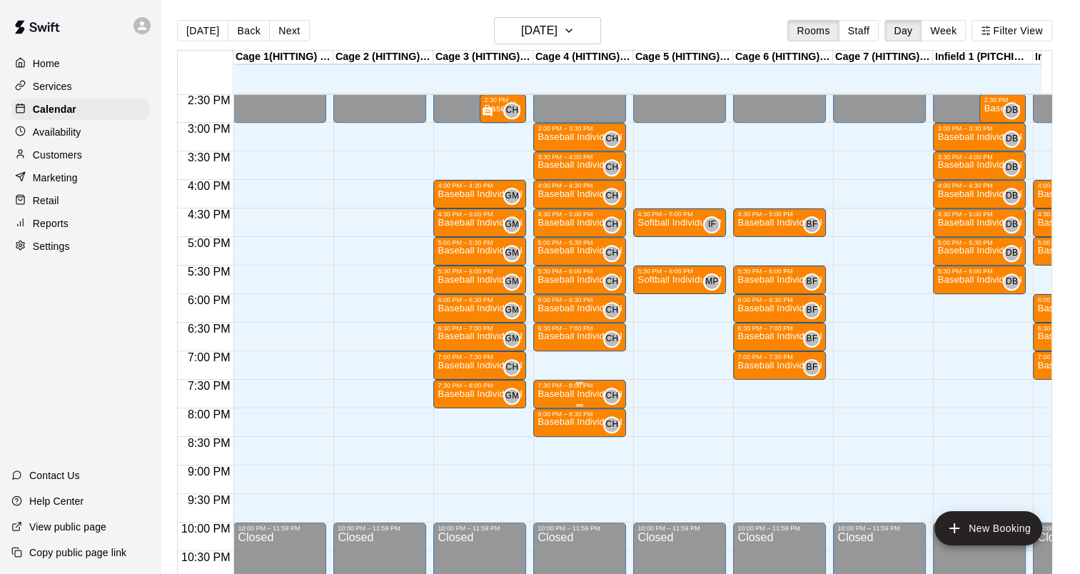
click at [565, 394] on p "Baseball Individual HITTING - 30 minutes" at bounding box center [580, 394] width 84 height 0
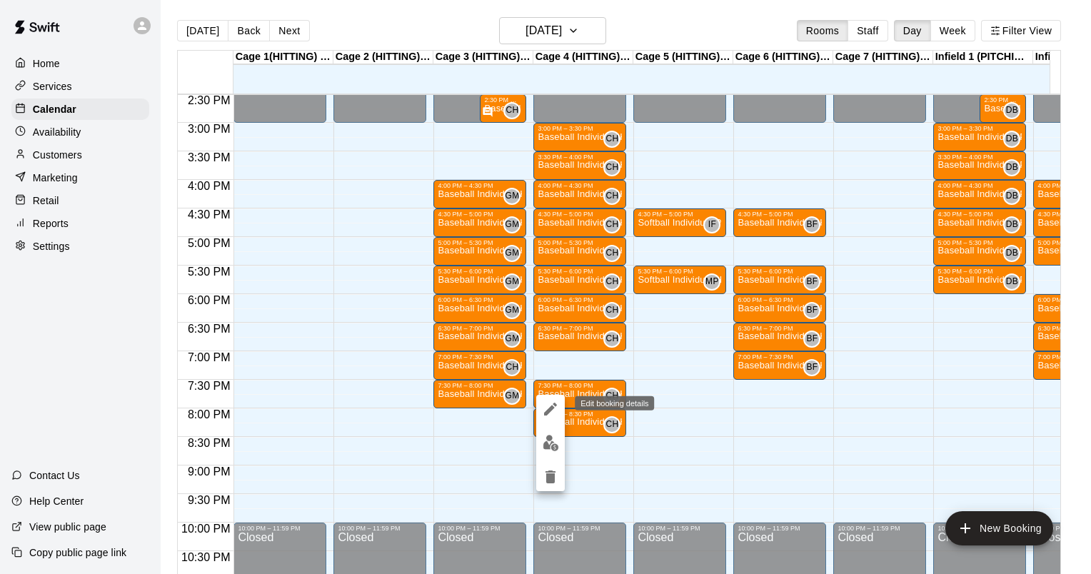
click at [548, 415] on icon "edit" at bounding box center [550, 408] width 17 height 17
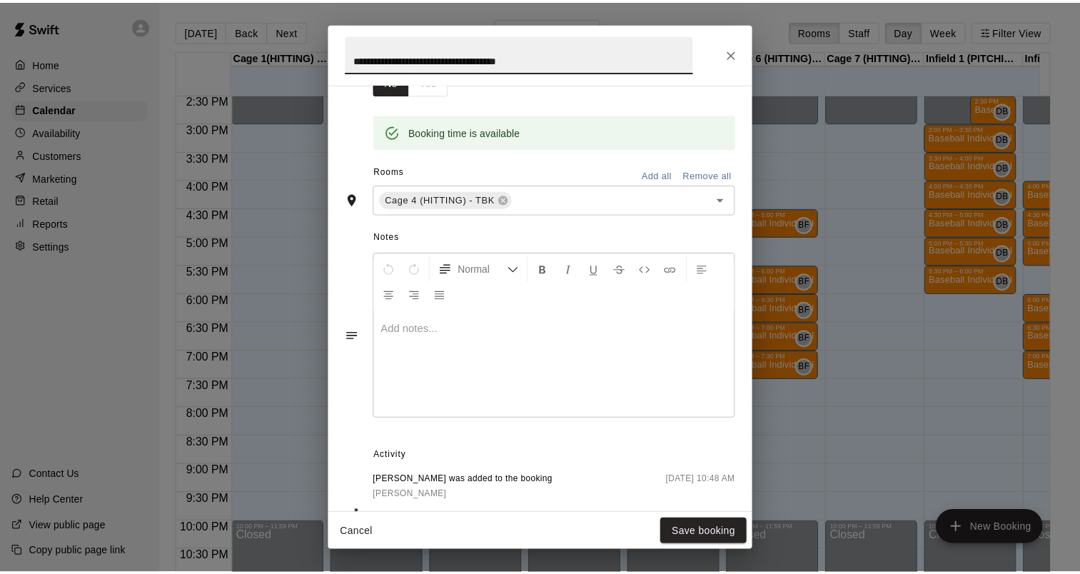
scroll to position [334, 0]
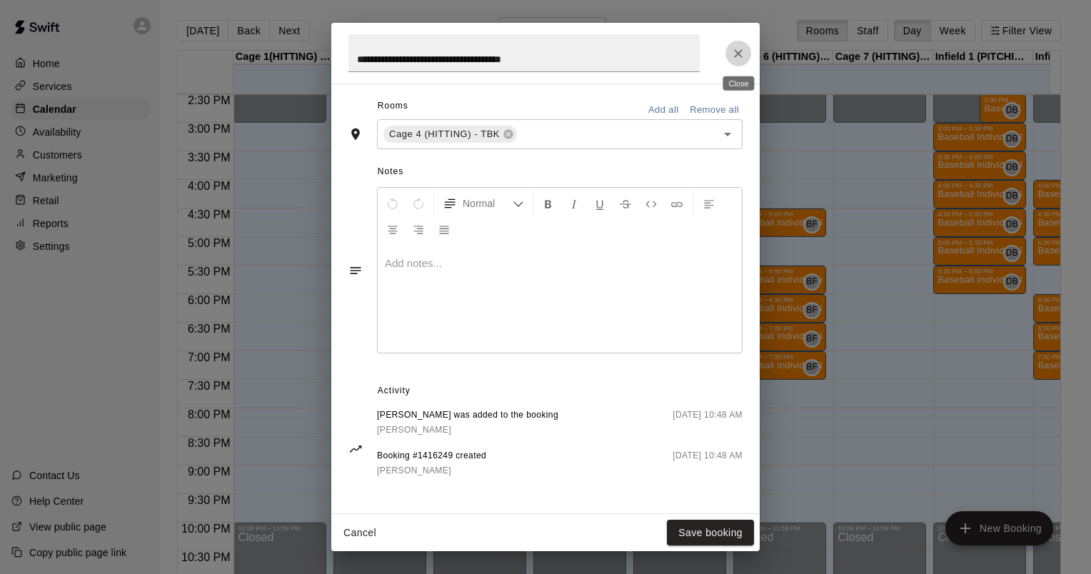
click at [735, 55] on icon "Close" at bounding box center [738, 53] width 9 height 9
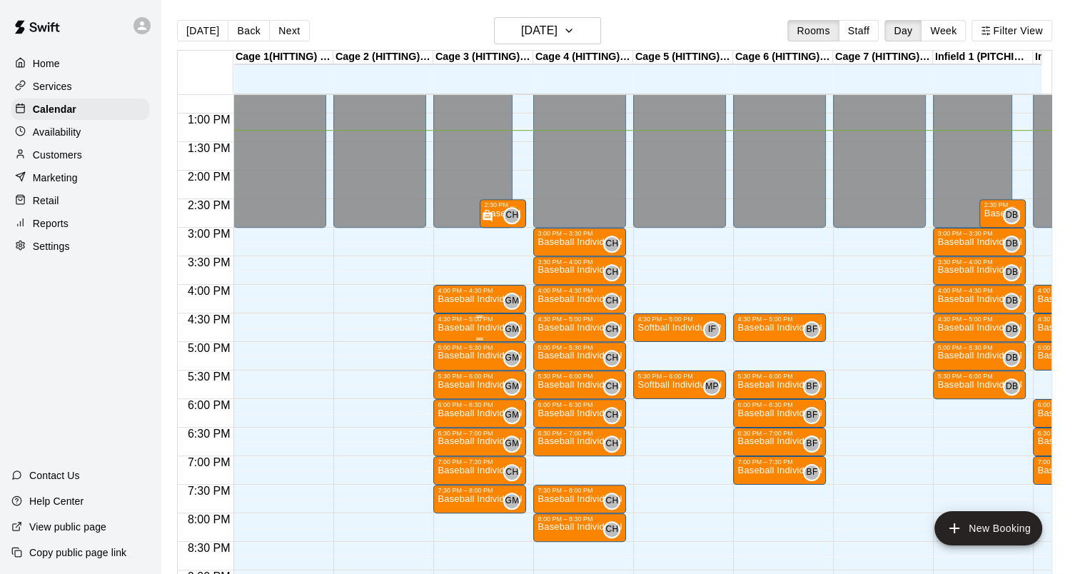
scroll to position [757, 0]
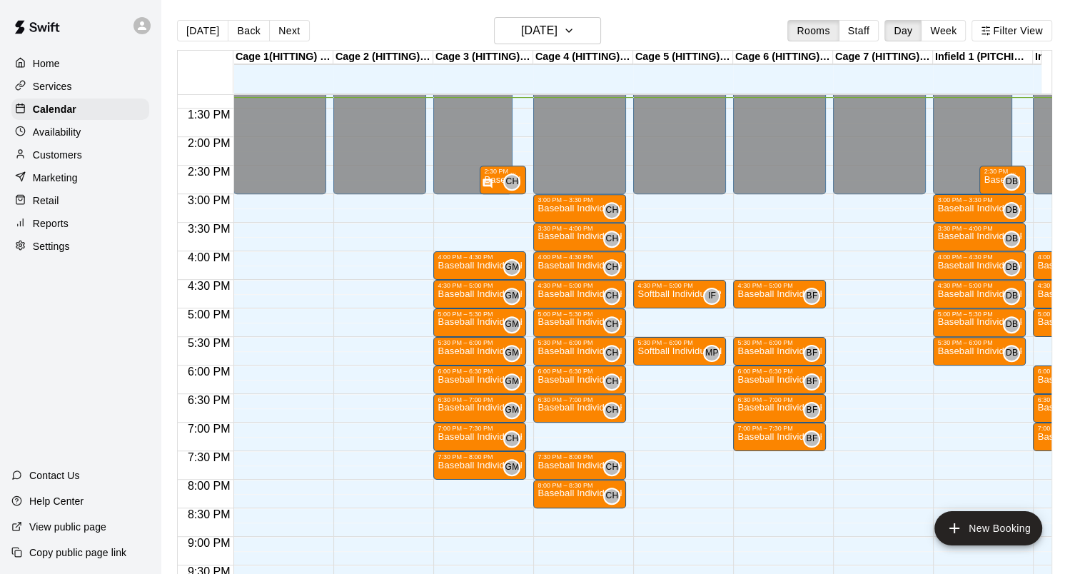
click at [62, 155] on p "Customers" at bounding box center [57, 155] width 49 height 14
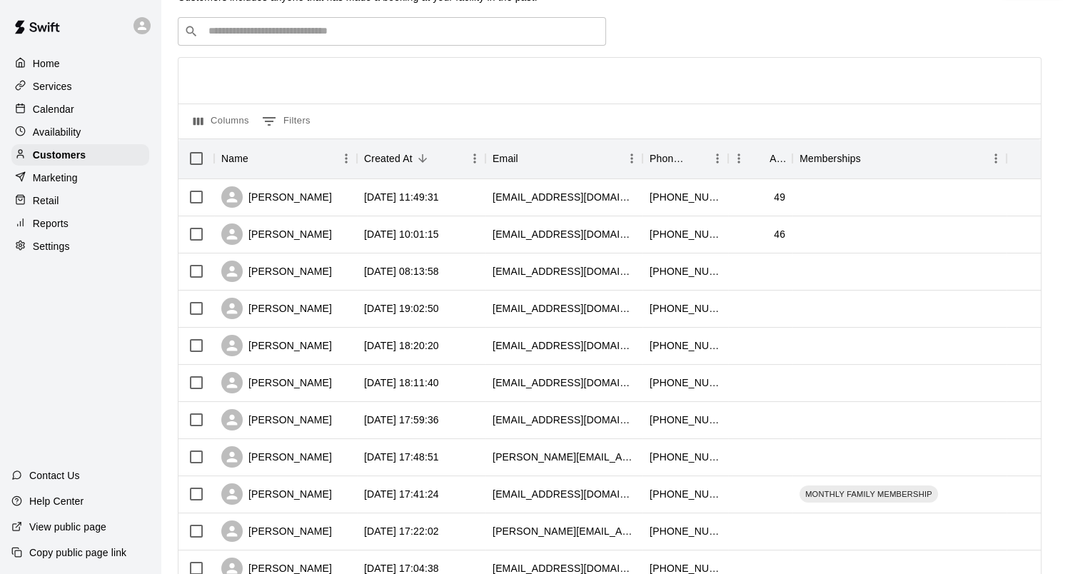
scroll to position [71, 0]
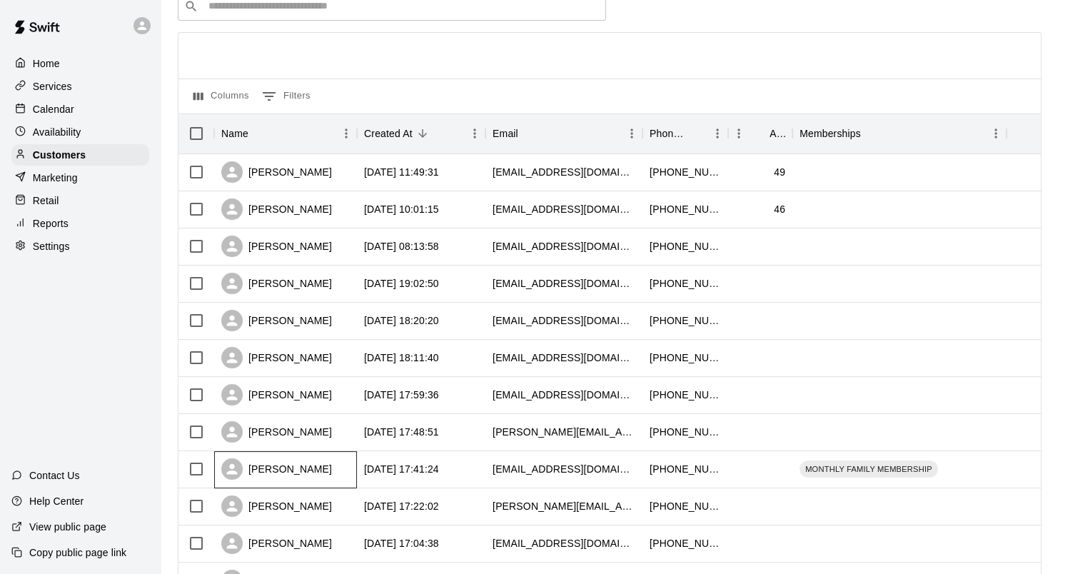
click at [247, 468] on div "[PERSON_NAME]" at bounding box center [276, 468] width 111 height 21
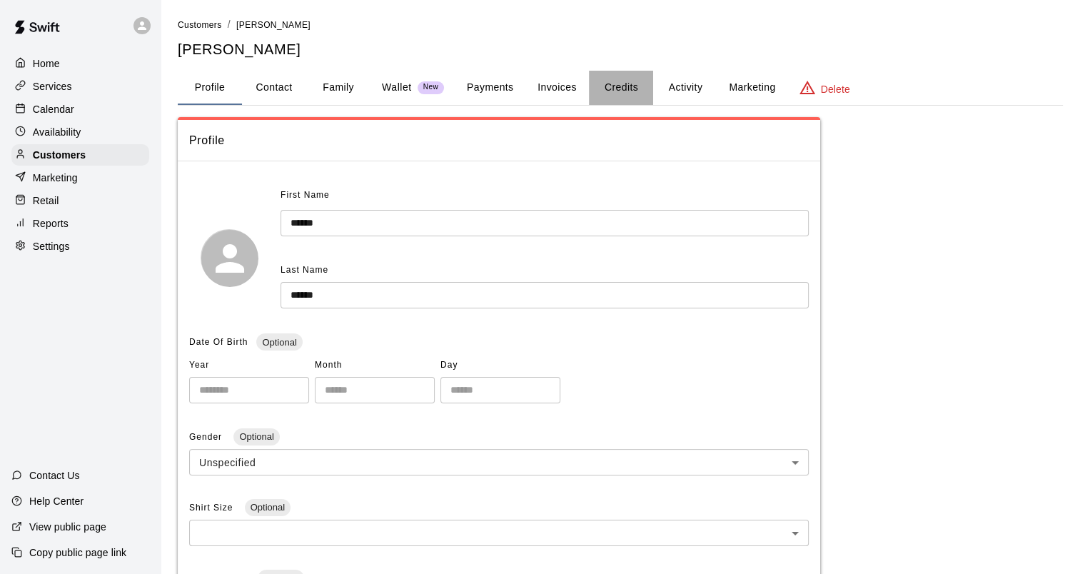
click at [619, 84] on button "Credits" at bounding box center [621, 88] width 64 height 34
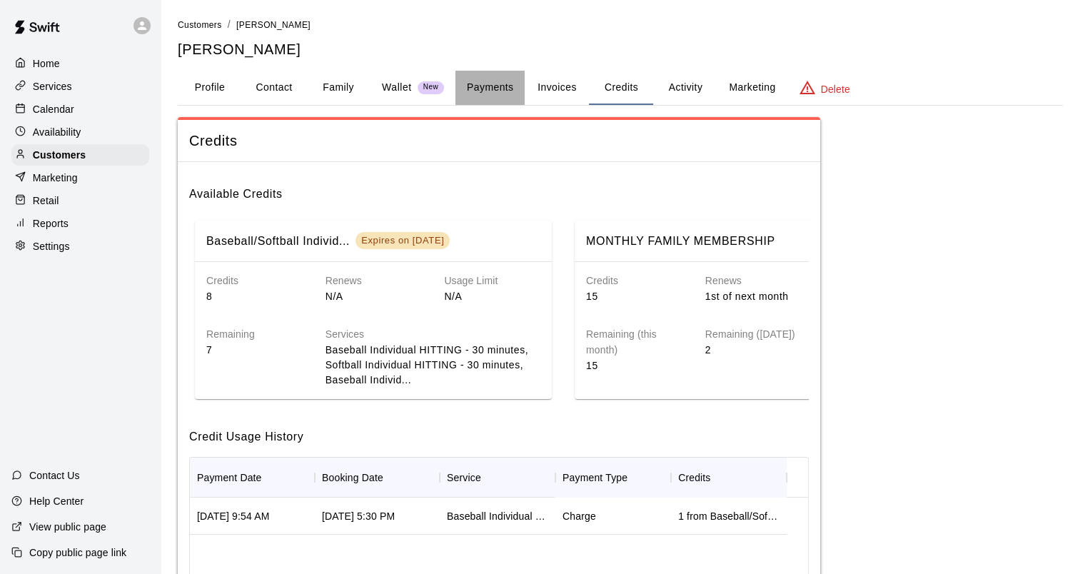
click at [480, 72] on button "Payments" at bounding box center [489, 88] width 69 height 34
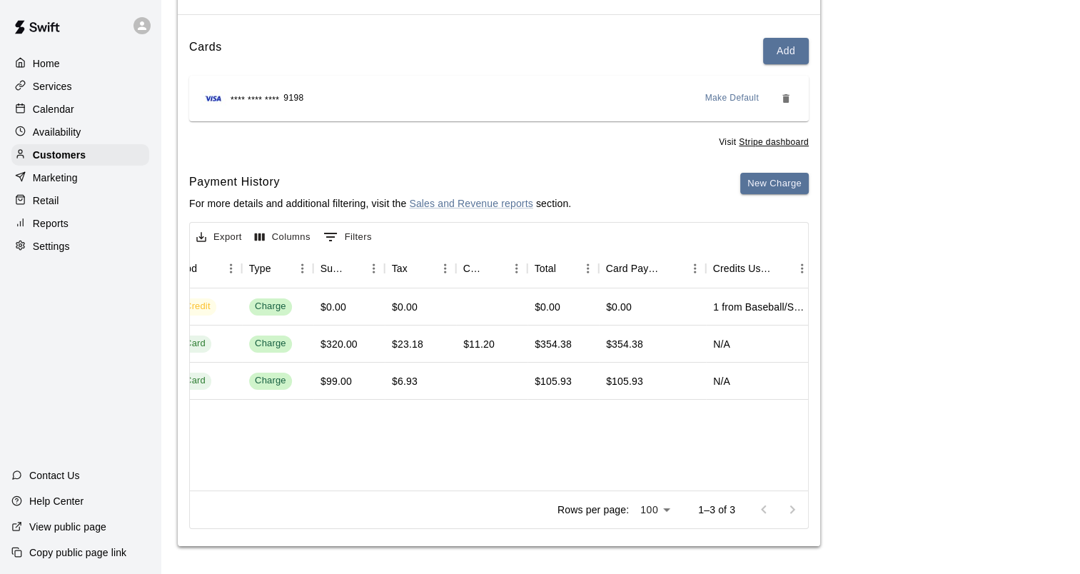
scroll to position [0, 480]
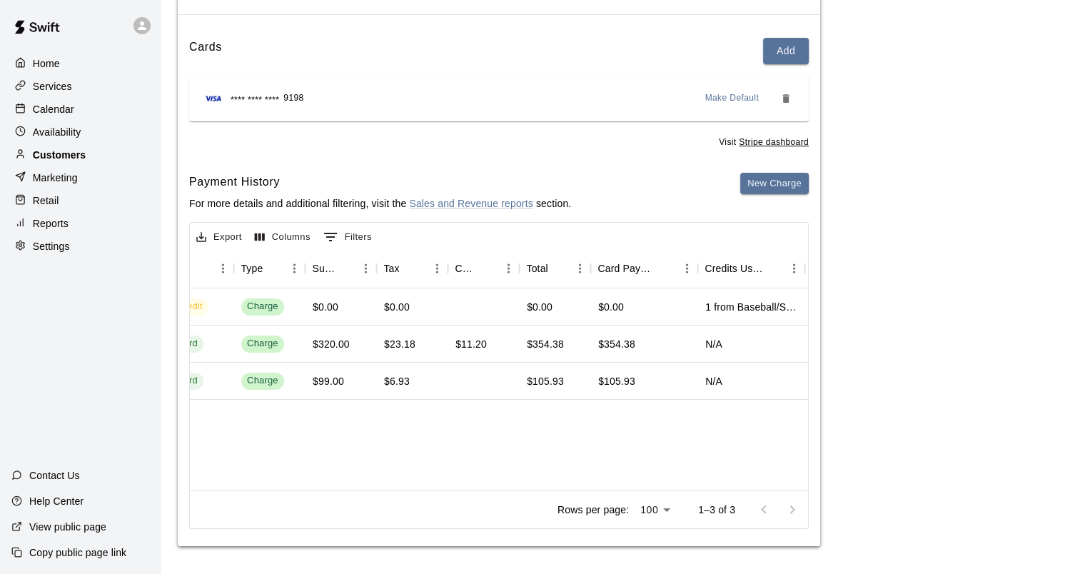
click at [68, 157] on p "Customers" at bounding box center [59, 155] width 53 height 14
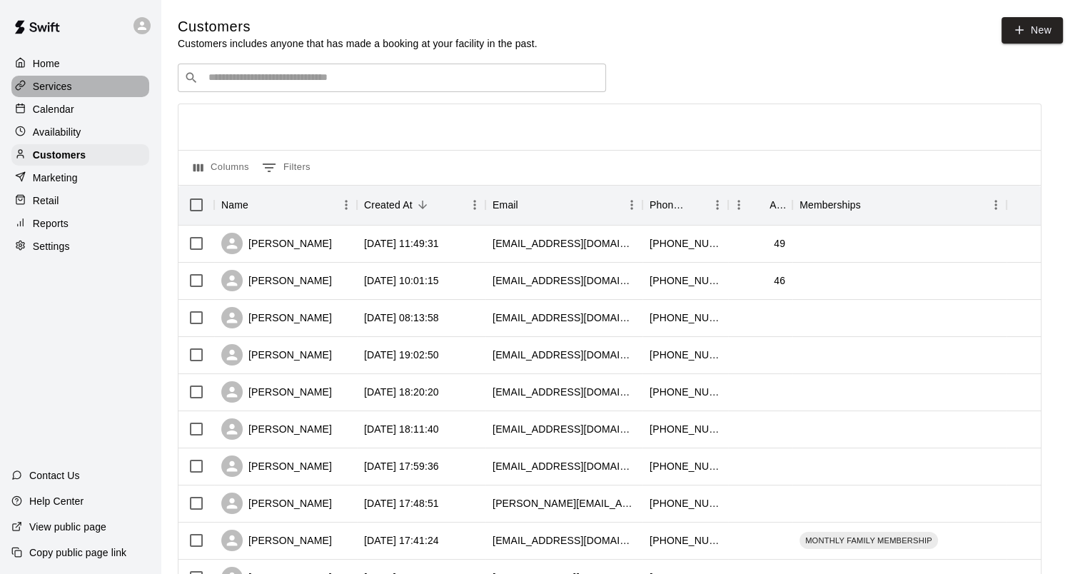
click at [71, 92] on p "Services" at bounding box center [52, 86] width 39 height 14
